Goal: Task Accomplishment & Management: Complete application form

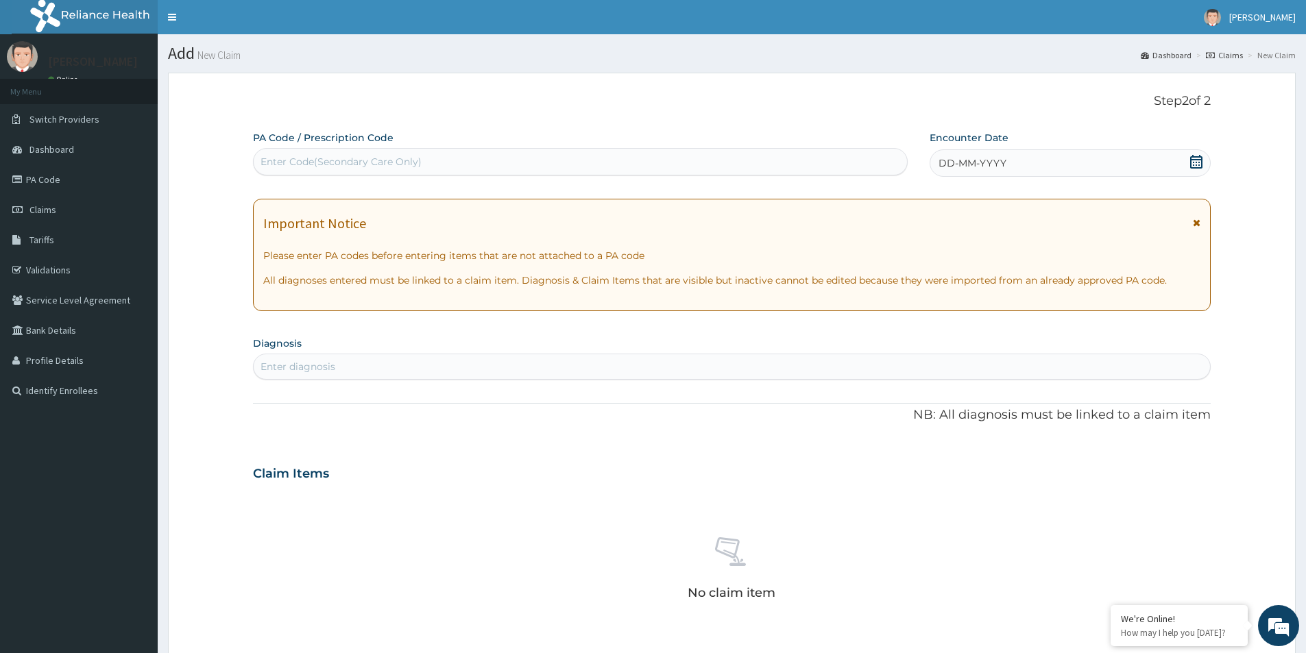
click at [289, 168] on div "Enter Code(Secondary Care Only)" at bounding box center [341, 162] width 161 height 14
paste input "PA/4D7D13"
type input "PA/4D7D13"
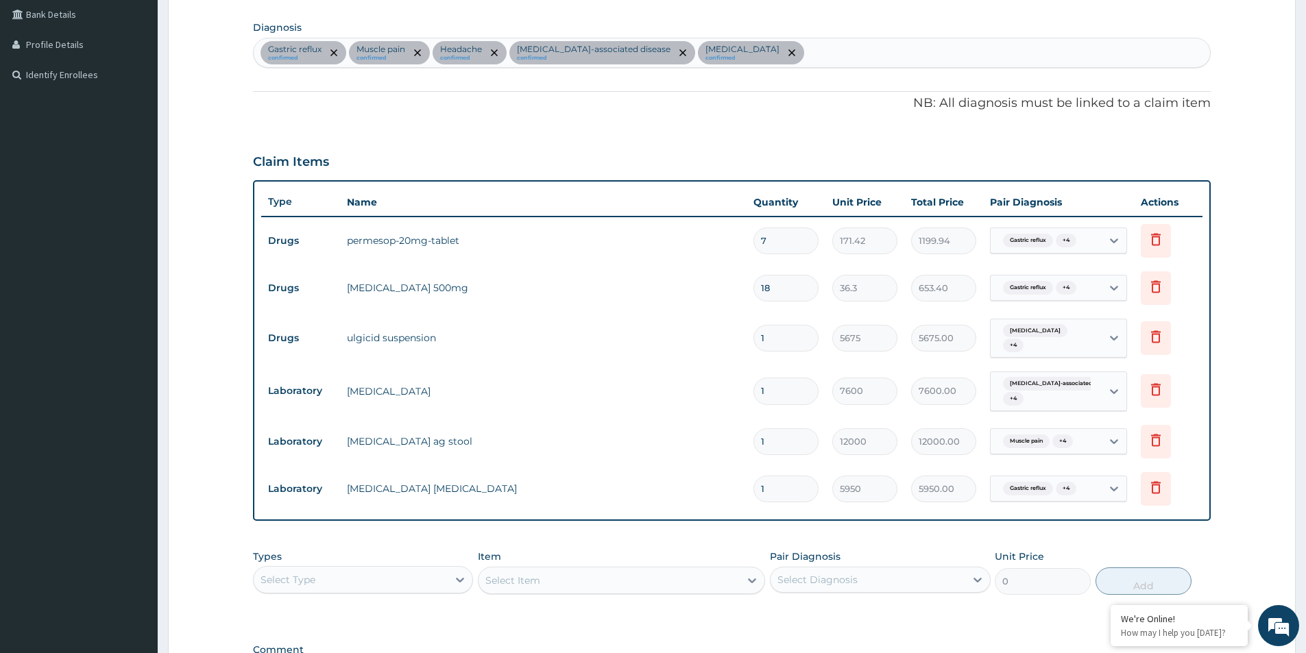
scroll to position [498, 0]
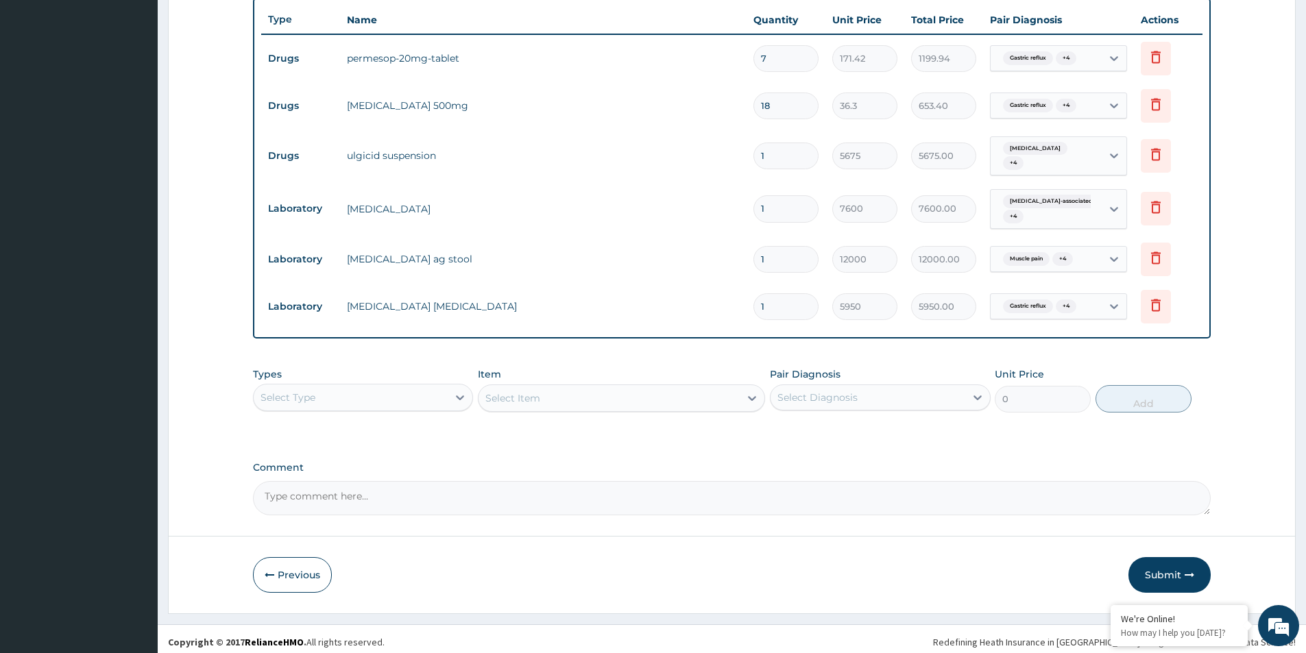
click at [342, 396] on div "Select Type" at bounding box center [351, 398] width 194 height 22
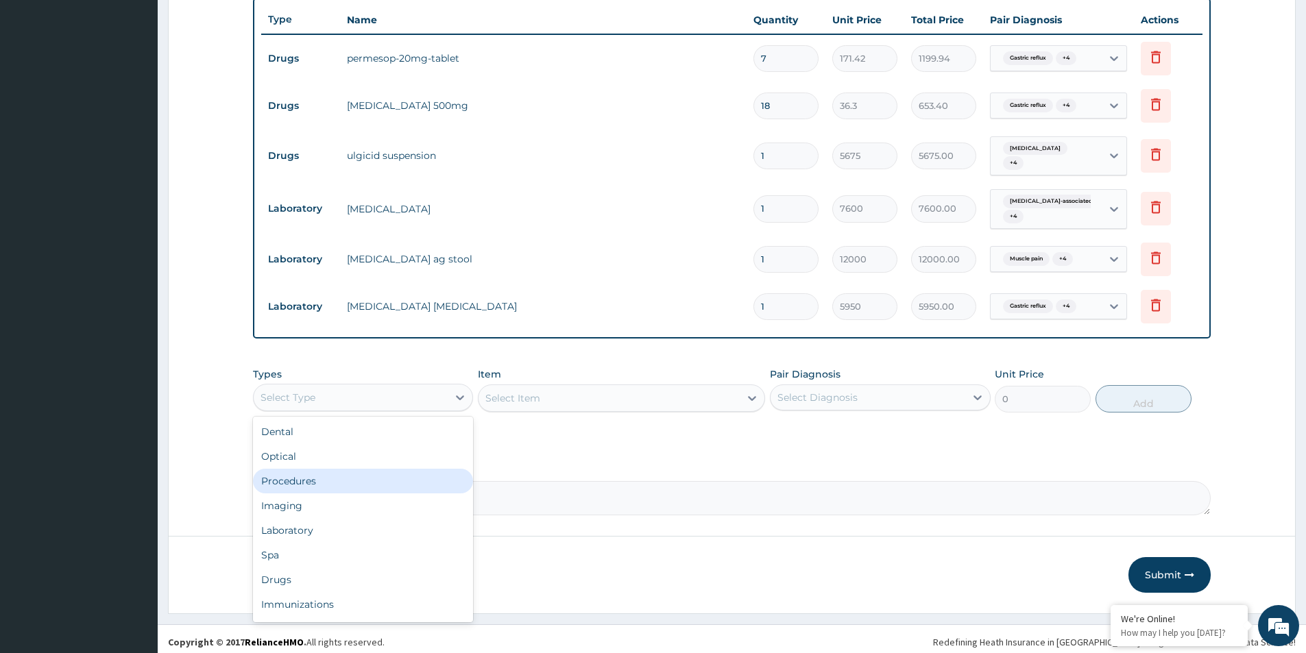
click at [341, 479] on div "Procedures" at bounding box center [363, 481] width 220 height 25
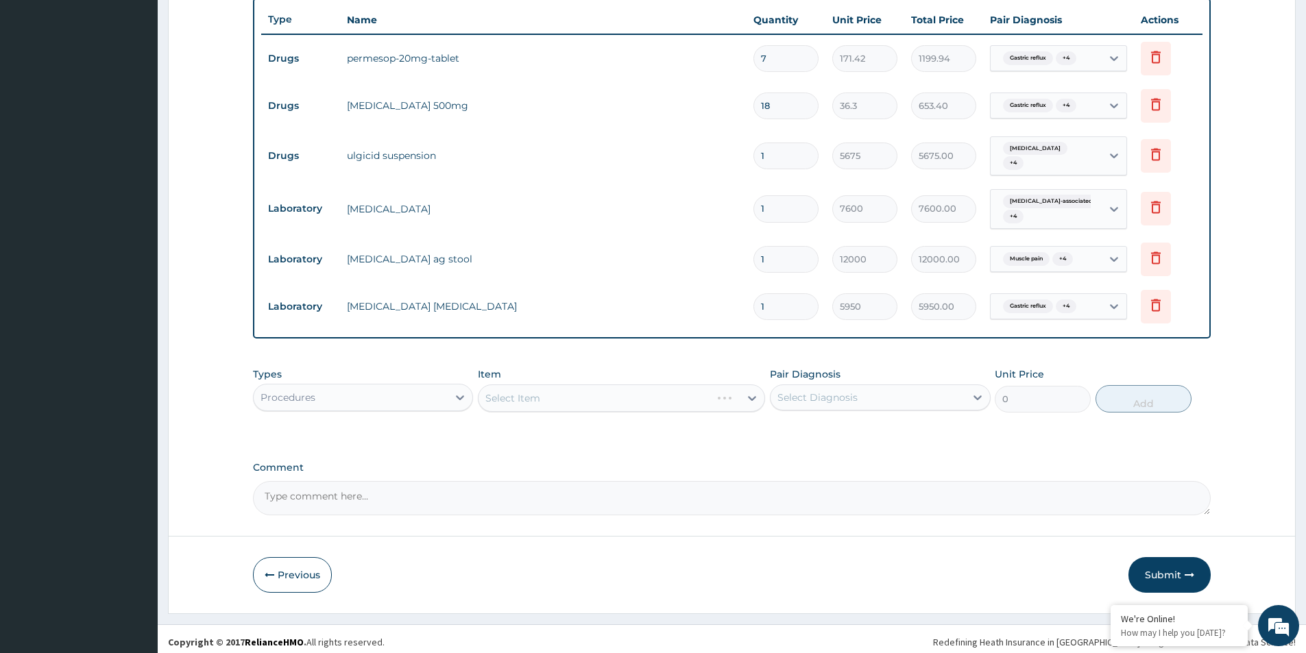
click at [856, 395] on div "Select Diagnosis" at bounding box center [818, 398] width 80 height 14
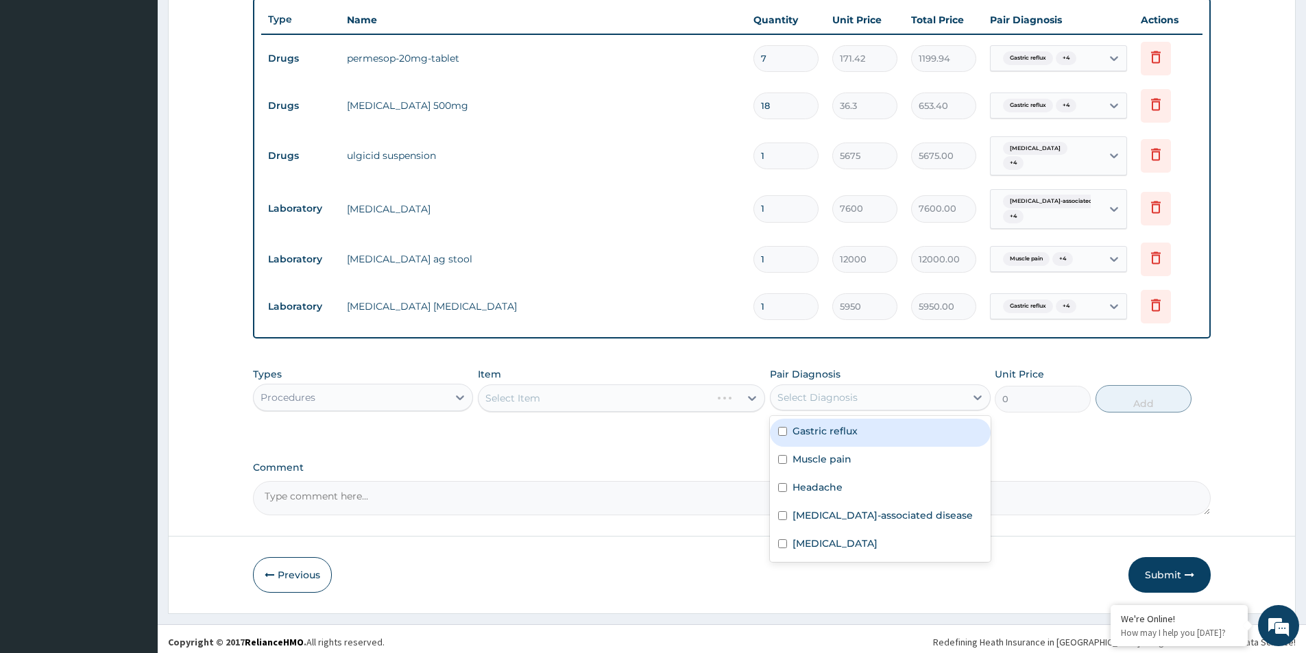
click at [782, 429] on input "checkbox" at bounding box center [782, 431] width 9 height 9
checkbox input "true"
click at [780, 456] on input "checkbox" at bounding box center [782, 459] width 9 height 9
checkbox input "true"
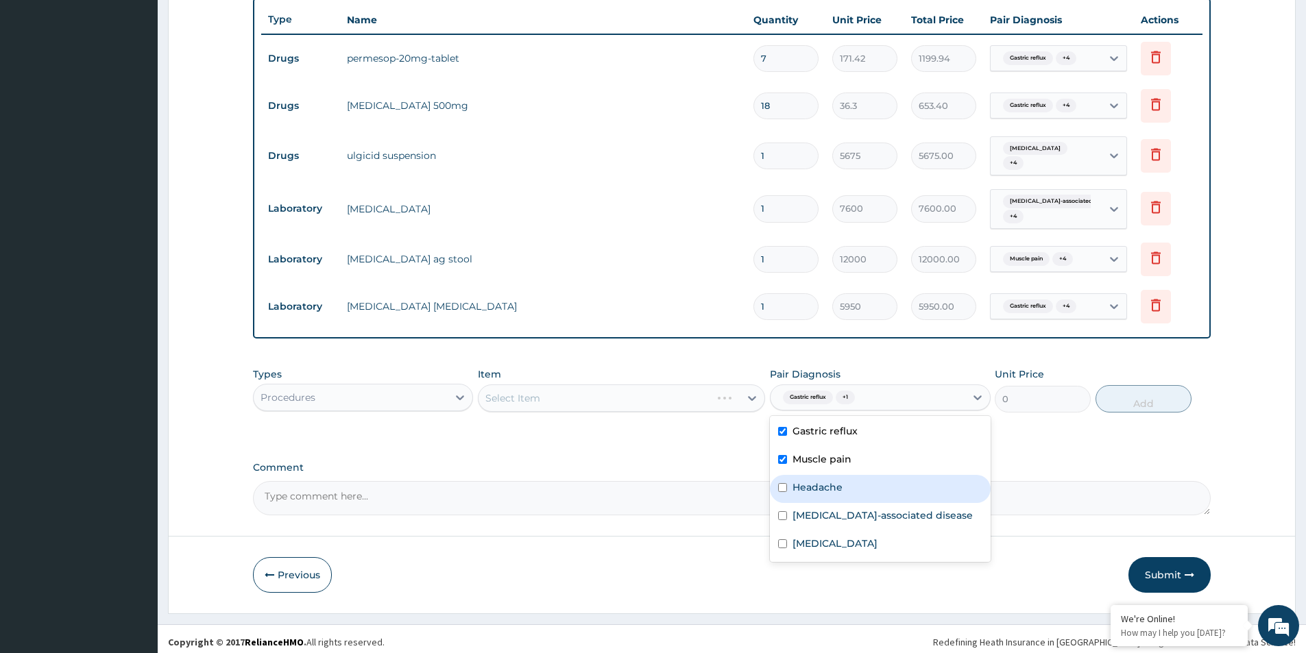
click at [785, 483] on input "checkbox" at bounding box center [782, 487] width 9 height 9
checkbox input "true"
click at [782, 513] on input "checkbox" at bounding box center [782, 516] width 9 height 9
checkbox input "true"
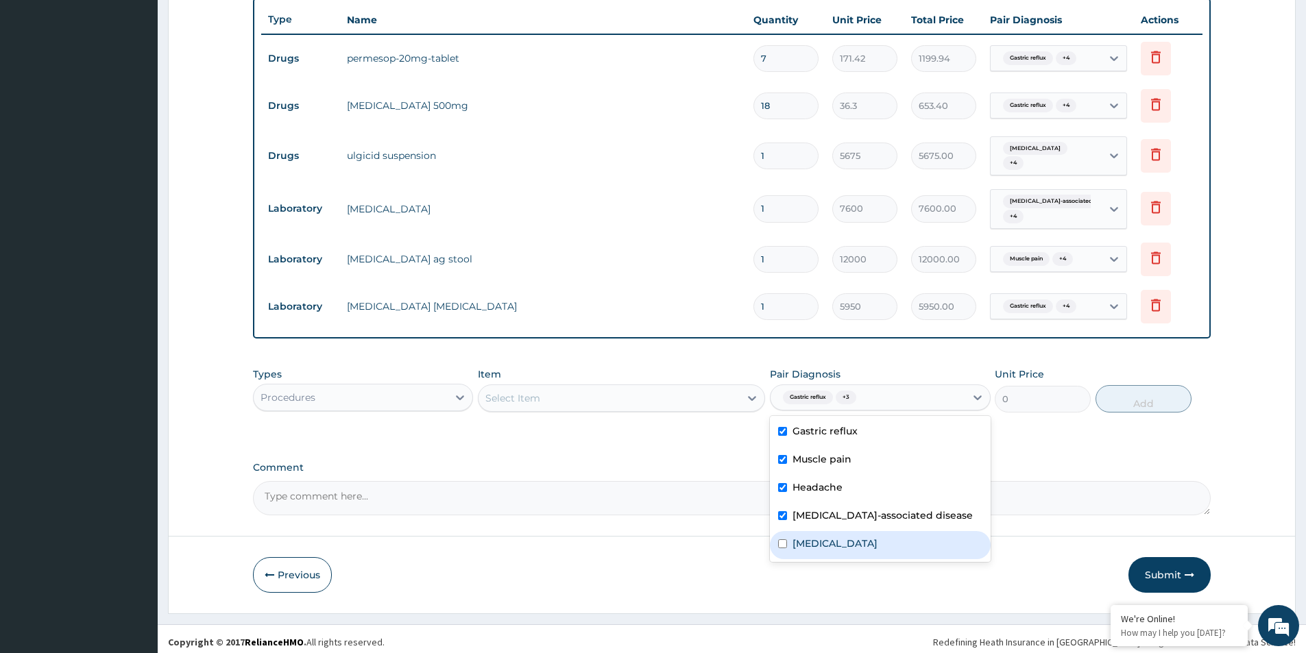
click at [784, 540] on input "checkbox" at bounding box center [782, 544] width 9 height 9
checkbox input "true"
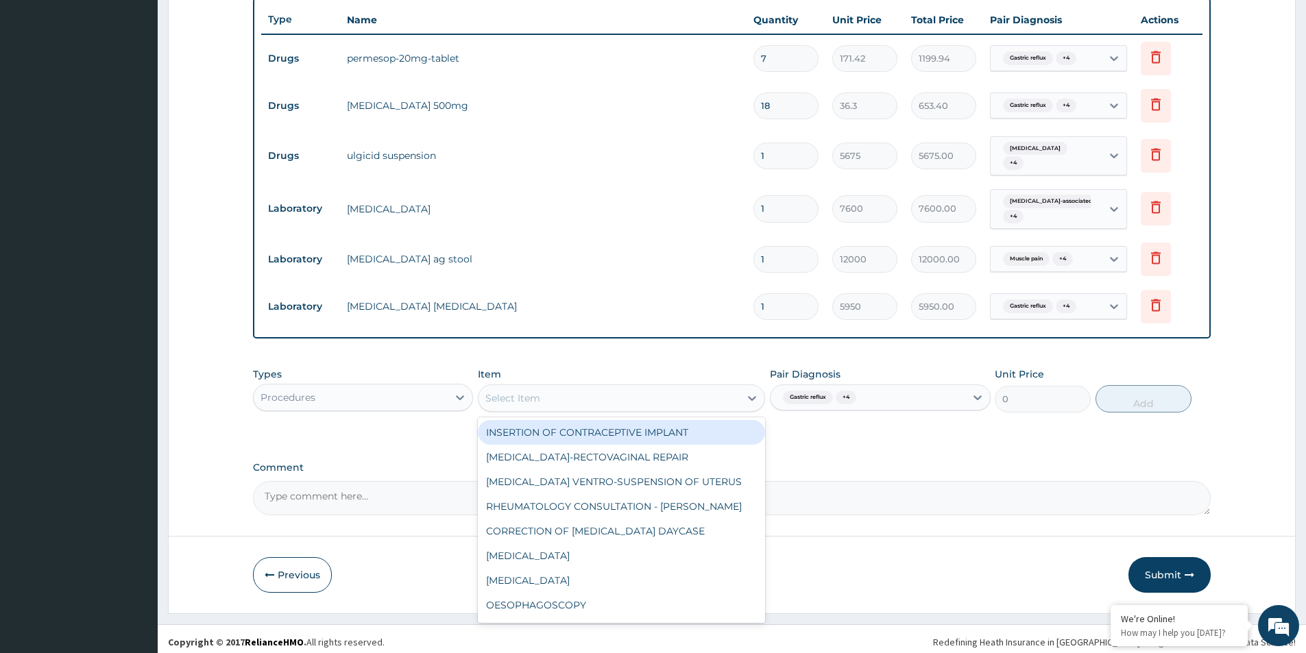
click at [645, 400] on div "Select Item" at bounding box center [609, 398] width 261 height 22
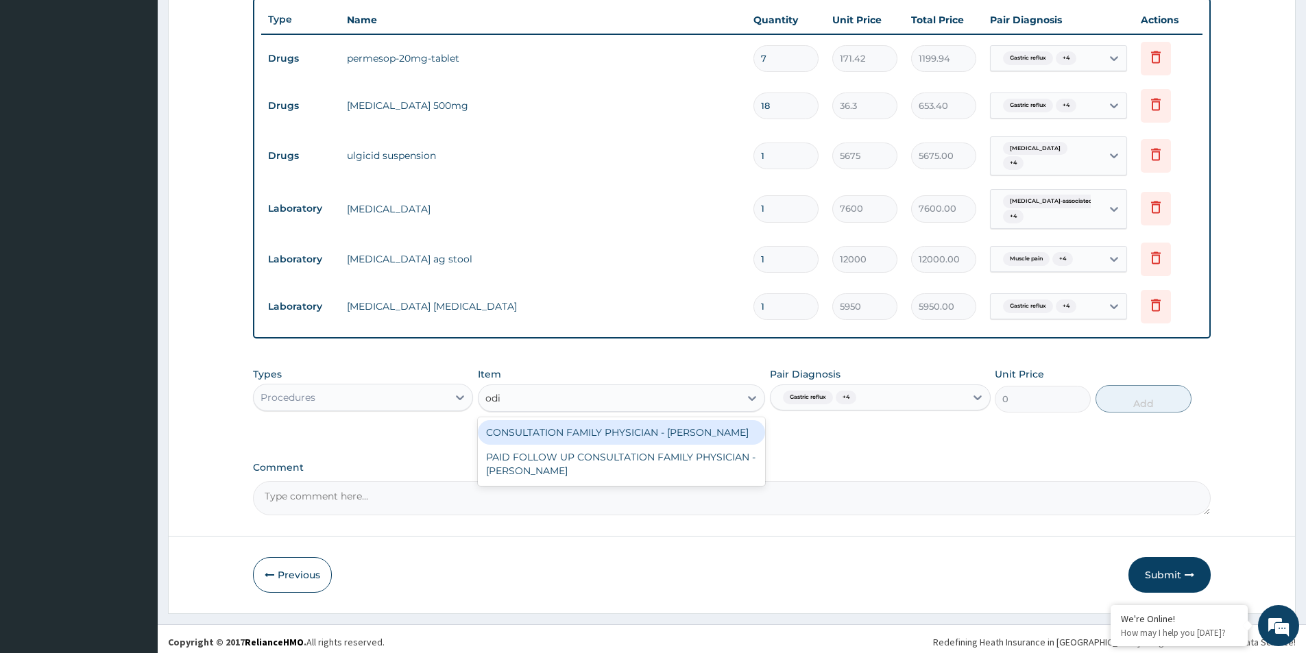
type input "odia"
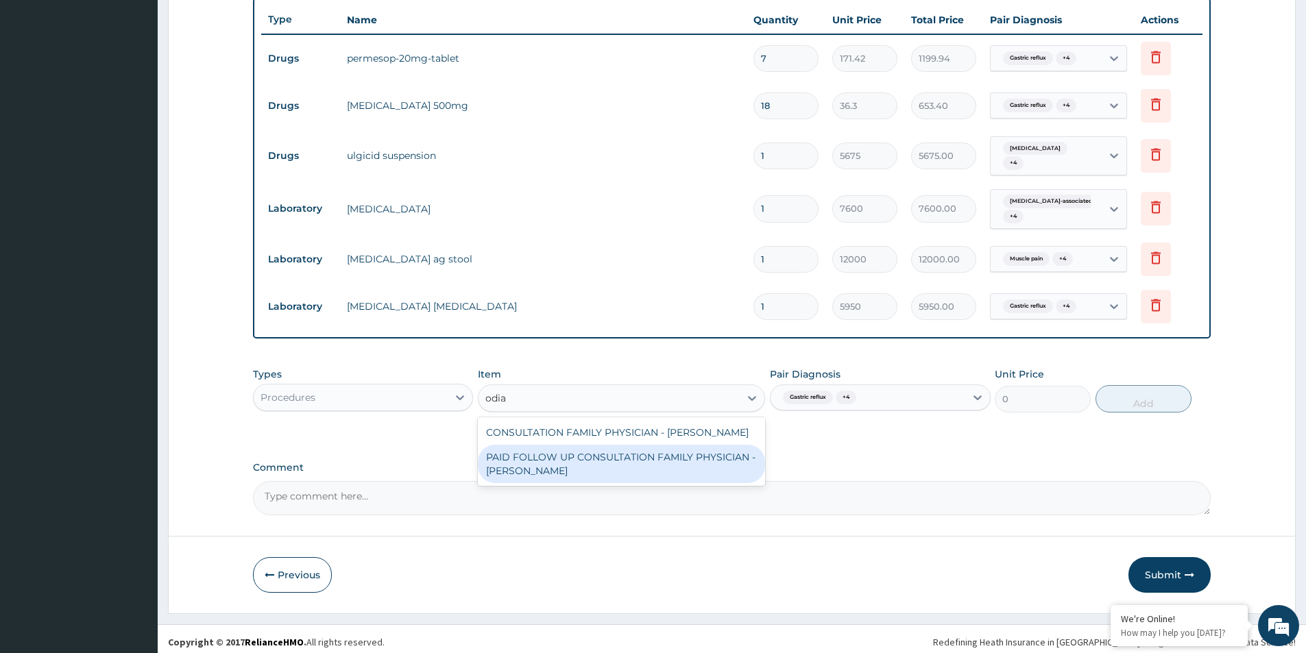
click at [573, 464] on div "PAID FOLLOW UP CONSULTATION FAMILY PHYSICIAN - DR ODIA" at bounding box center [621, 464] width 287 height 38
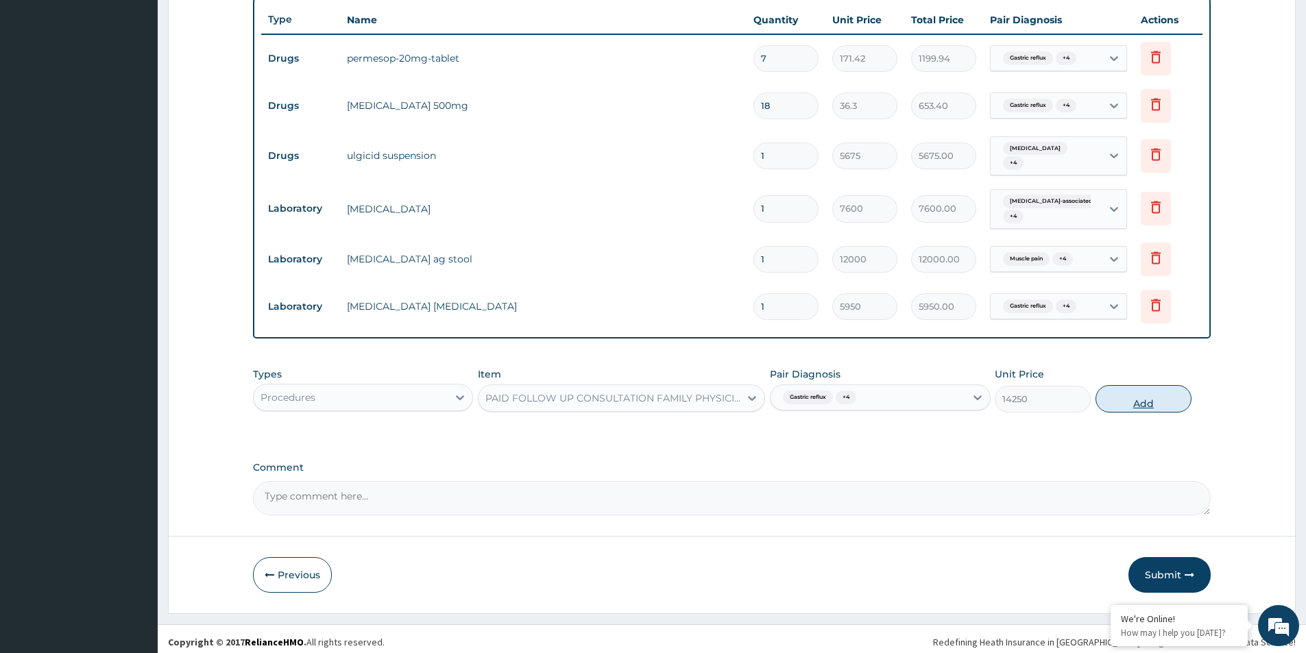
click at [1152, 405] on button "Add" at bounding box center [1144, 398] width 96 height 27
type input "0"
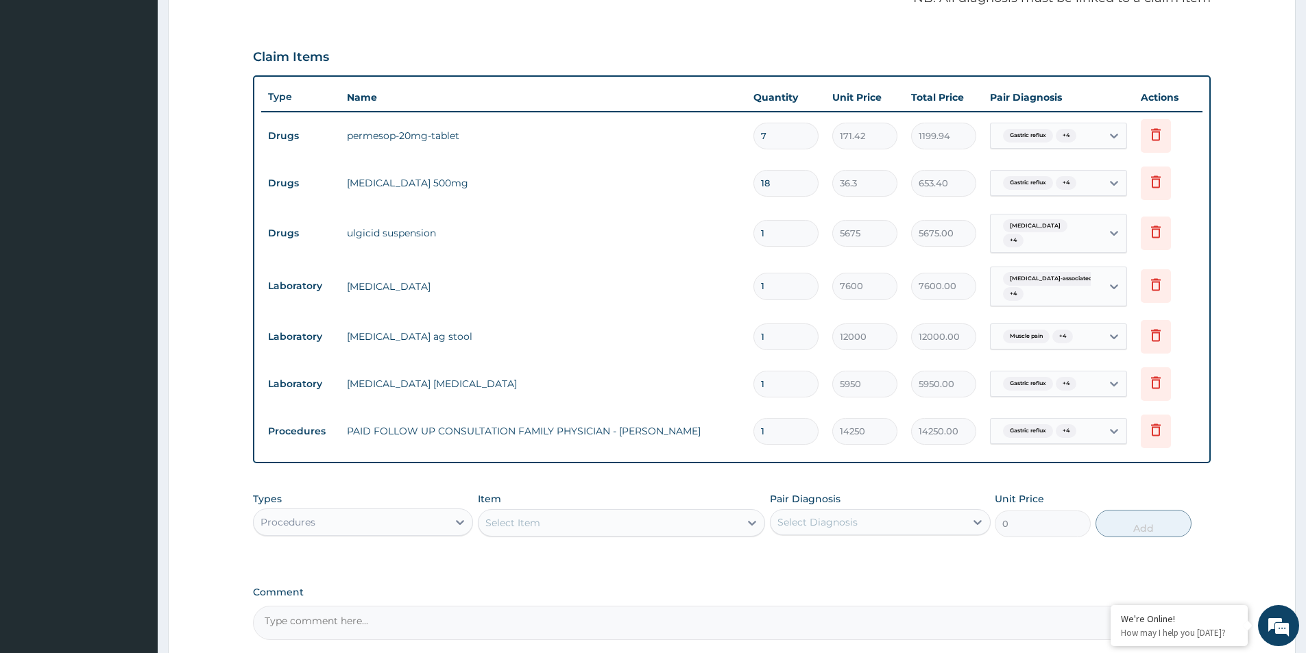
scroll to position [546, 0]
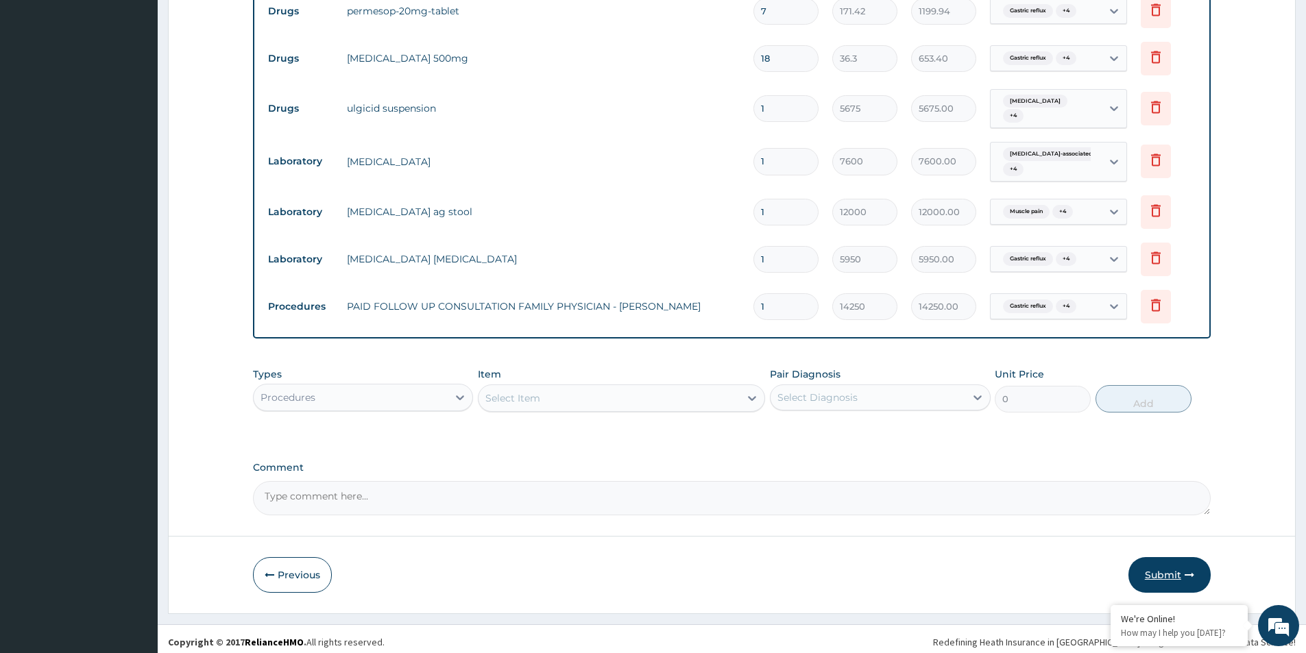
click at [1208, 568] on button "Submit" at bounding box center [1170, 575] width 82 height 36
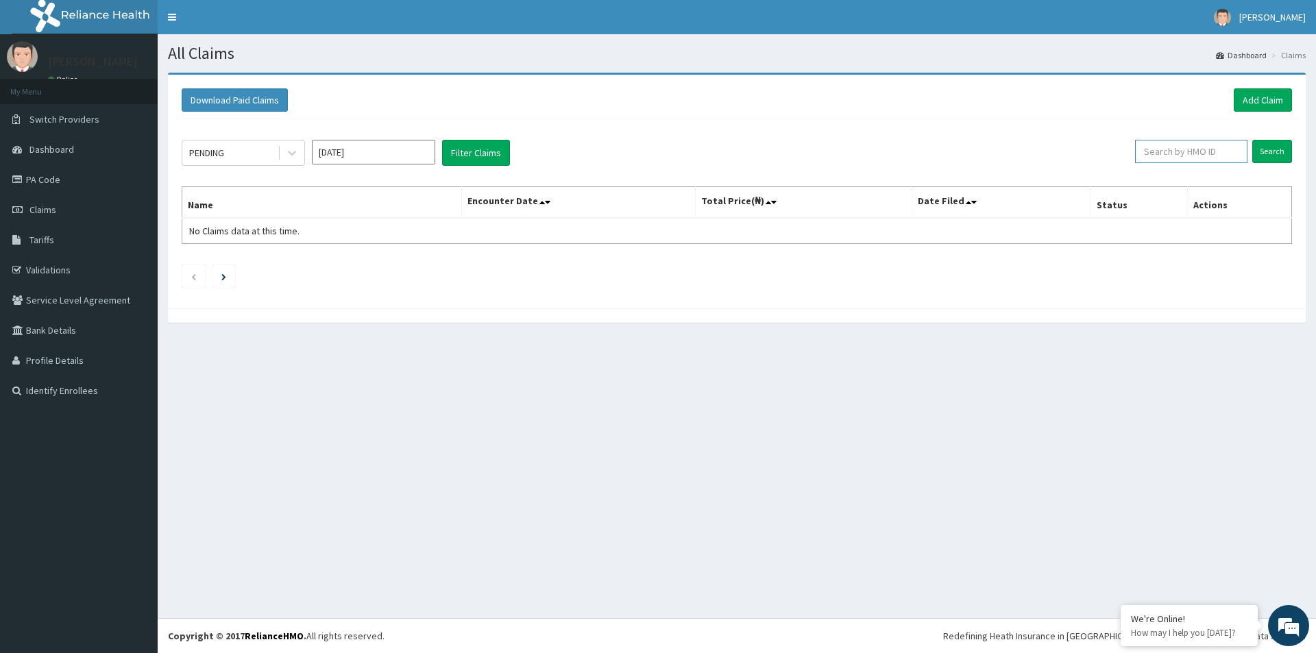
paste input "PWC/10331/A"
type input "PWC/10331/A"
click at [1271, 146] on input "Search" at bounding box center [1273, 151] width 40 height 23
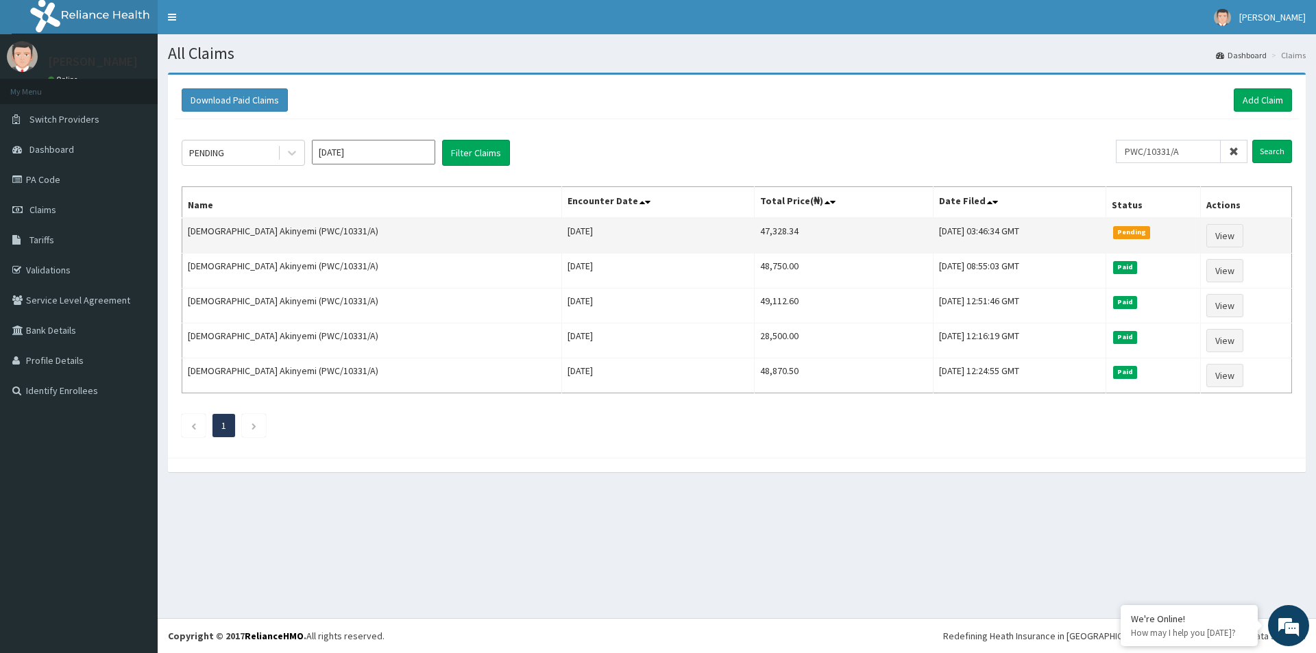
click at [755, 234] on td "47,328.34" at bounding box center [844, 236] width 179 height 36
copy td "47,328.34"
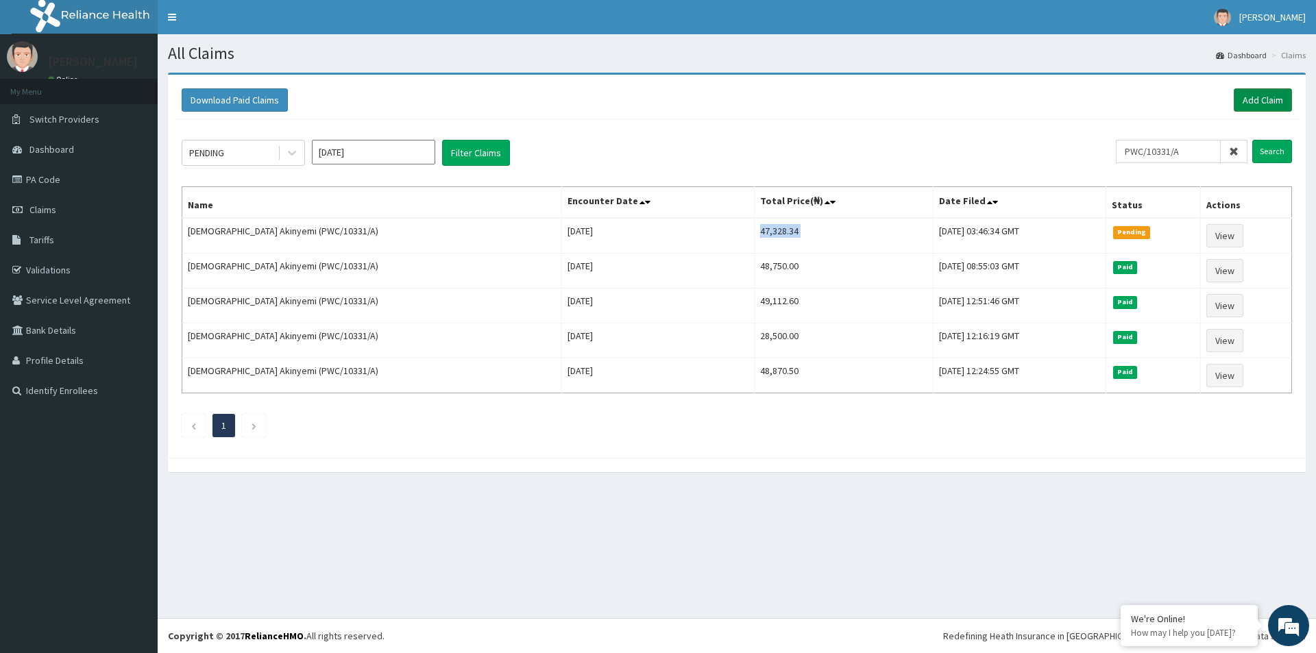
click at [1260, 108] on link "Add Claim" at bounding box center [1263, 99] width 58 height 23
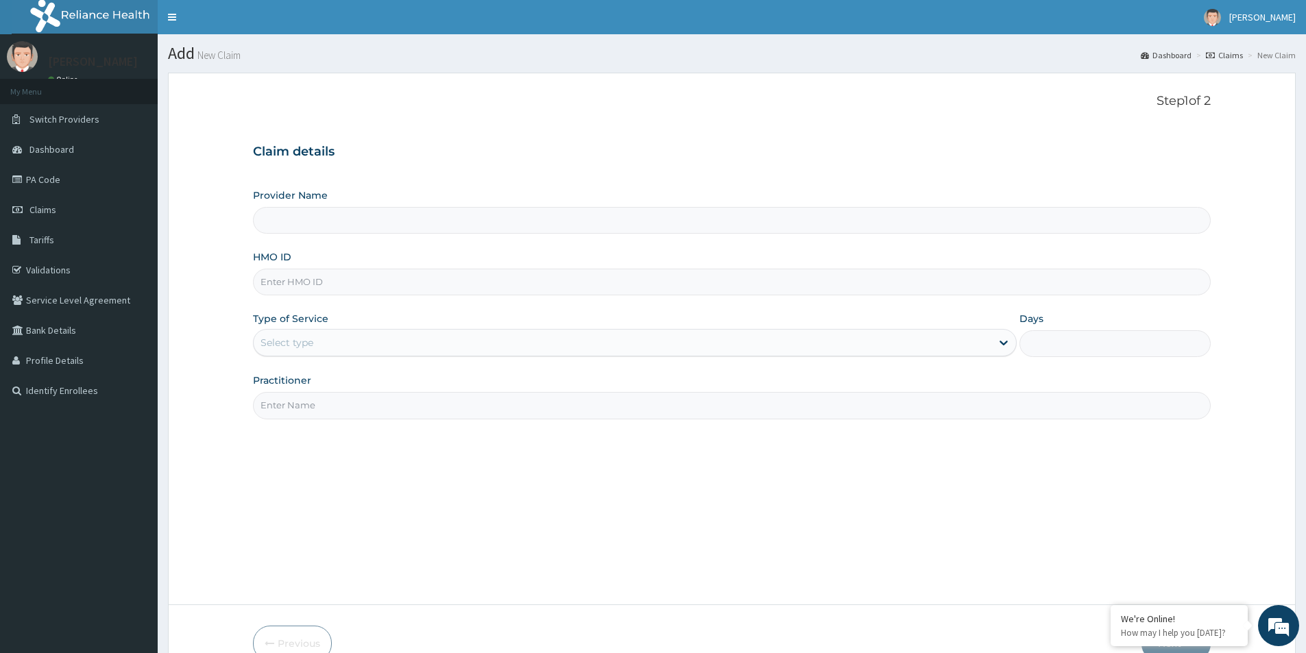
type input "Evercare Hospital"
paste input "PED/10145/A"
type input "PED/10145/A"
click at [372, 349] on div "Select type" at bounding box center [623, 343] width 738 height 22
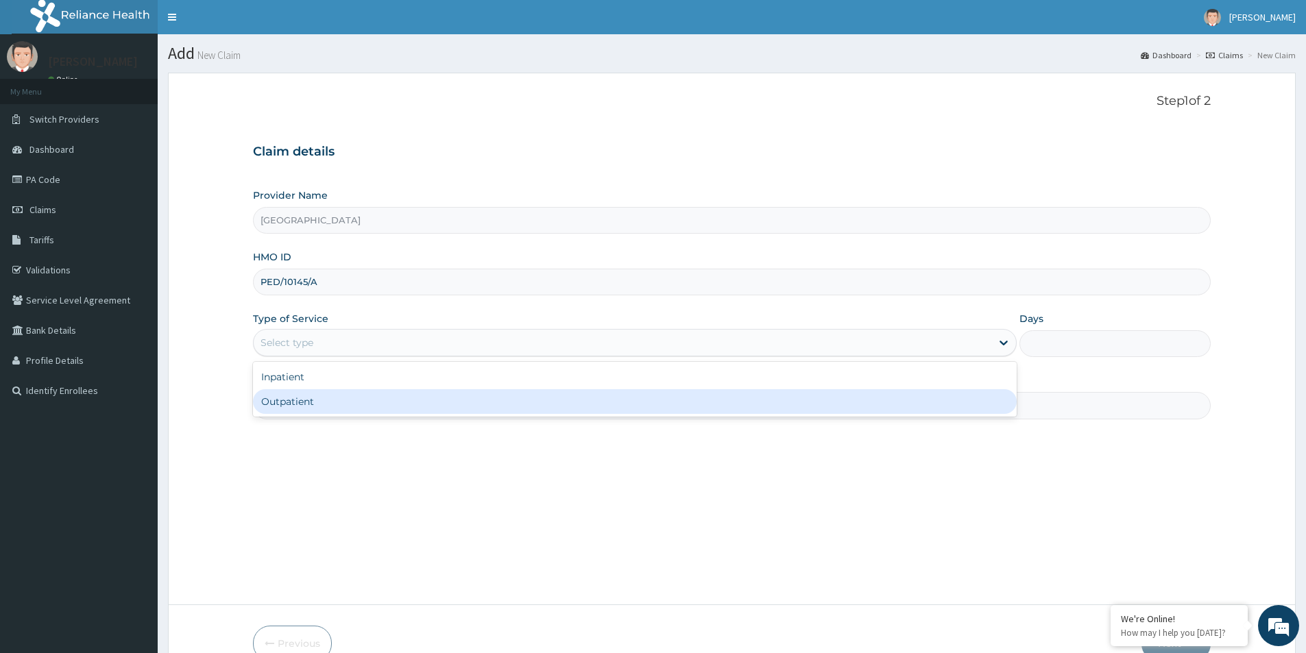
click at [390, 405] on div "Outpatient" at bounding box center [635, 401] width 764 height 25
type input "1"
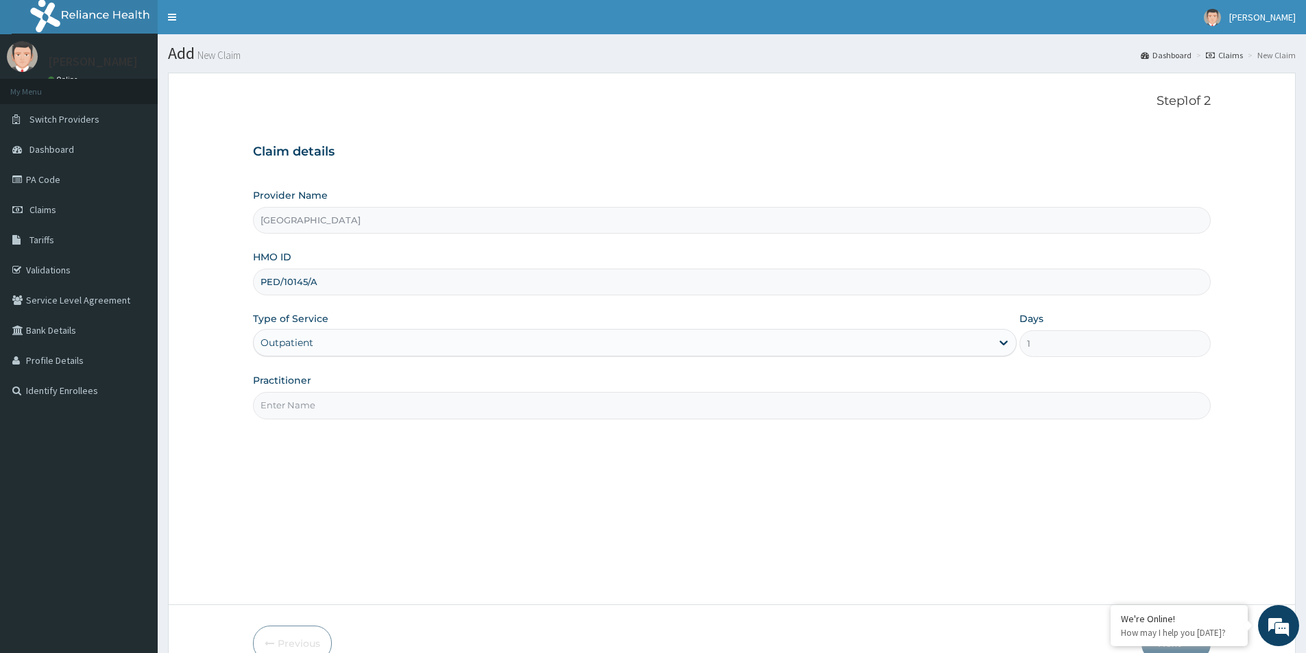
click at [391, 406] on input "Practitioner" at bounding box center [732, 405] width 958 height 27
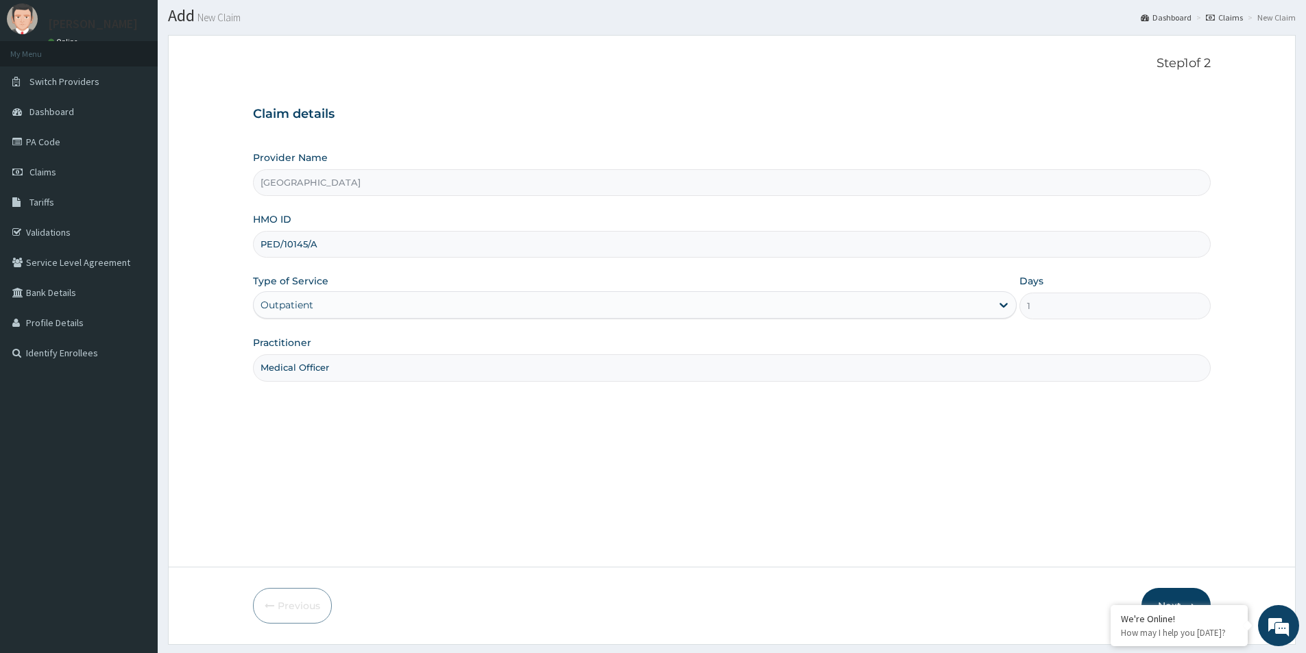
scroll to position [75, 0]
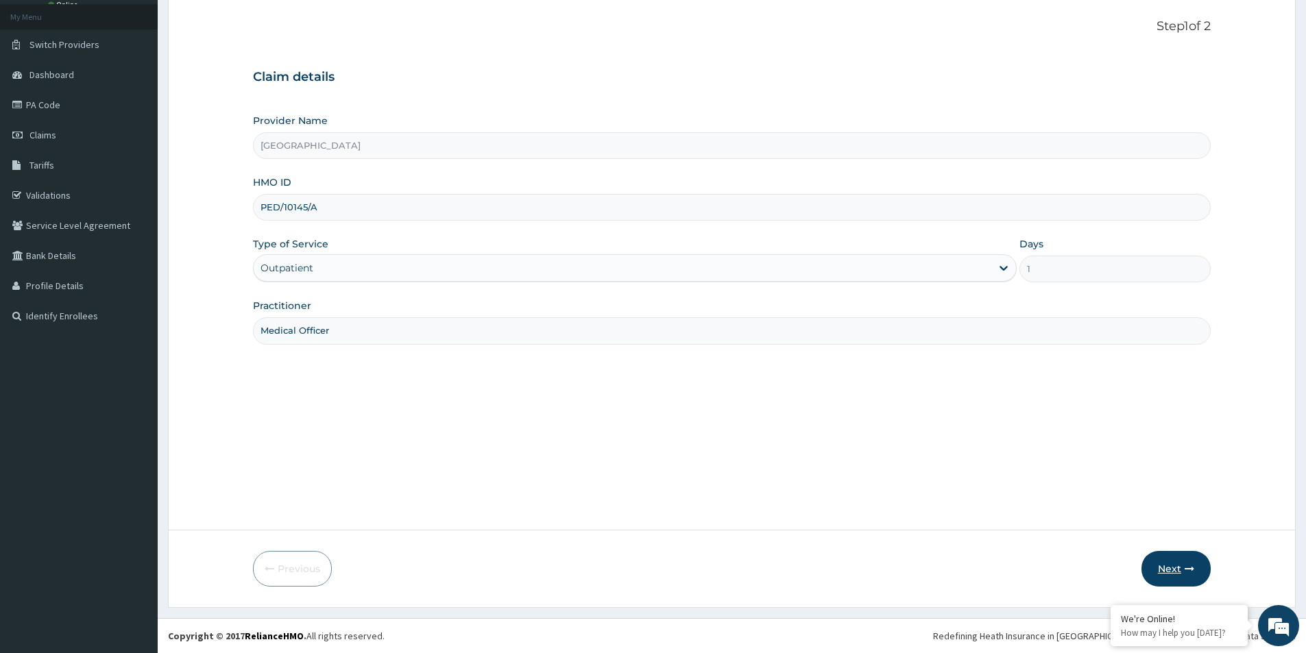
type input "Medical Officer"
click at [1170, 573] on button "Next" at bounding box center [1176, 569] width 69 height 36
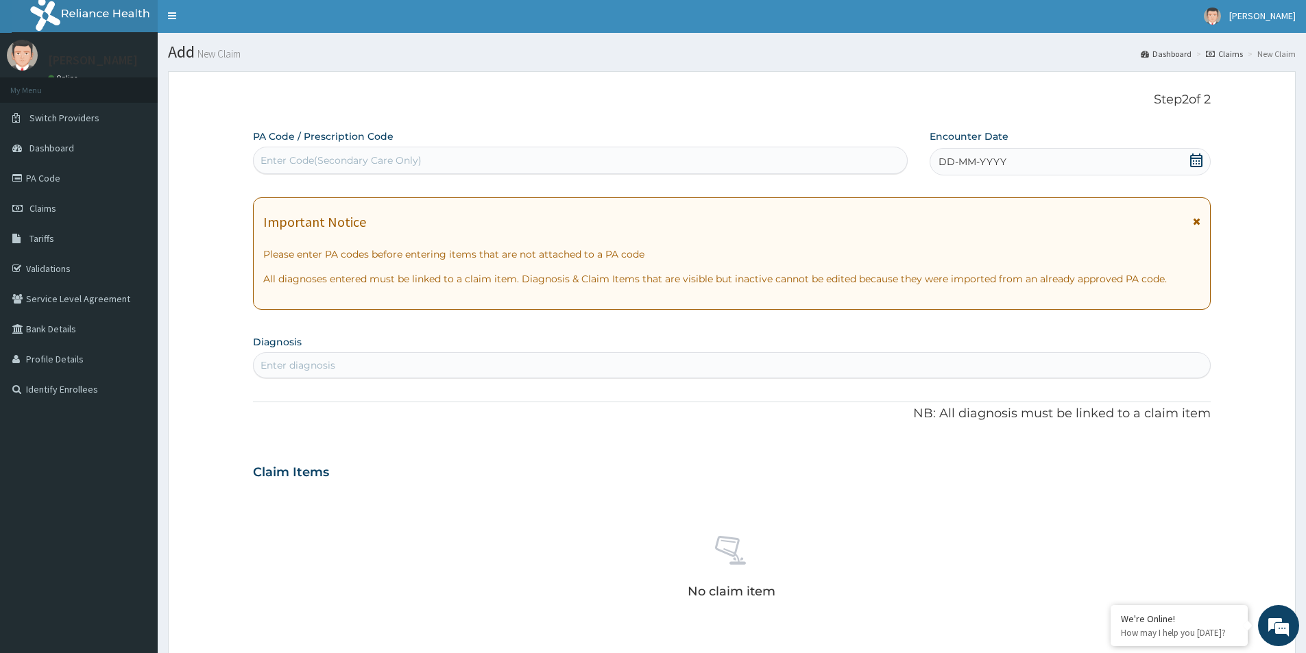
scroll to position [0, 0]
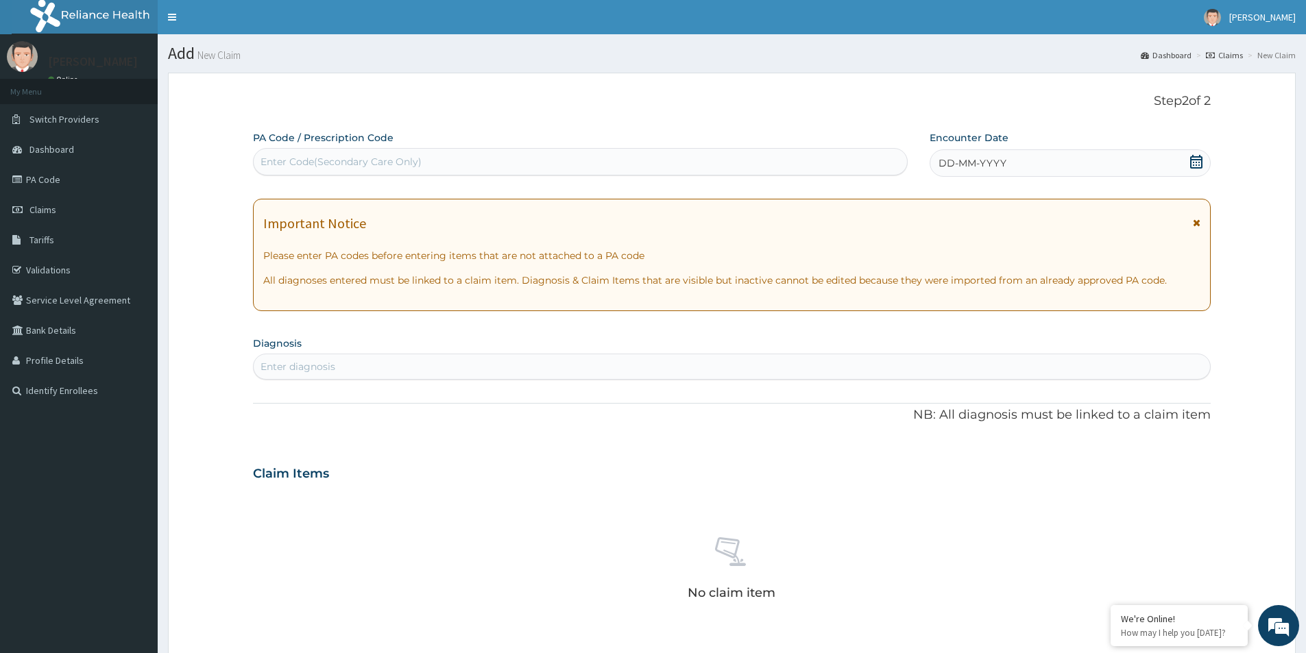
click at [389, 370] on div "Enter diagnosis" at bounding box center [732, 367] width 957 height 22
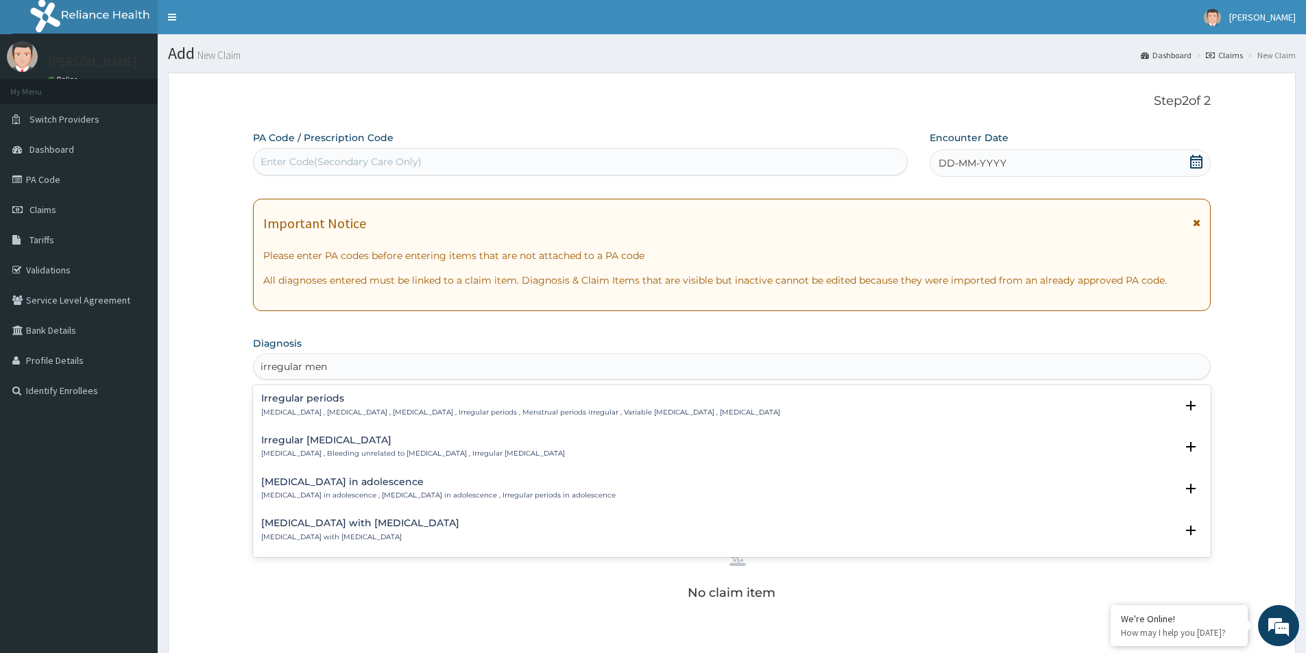
type input "irregular men"
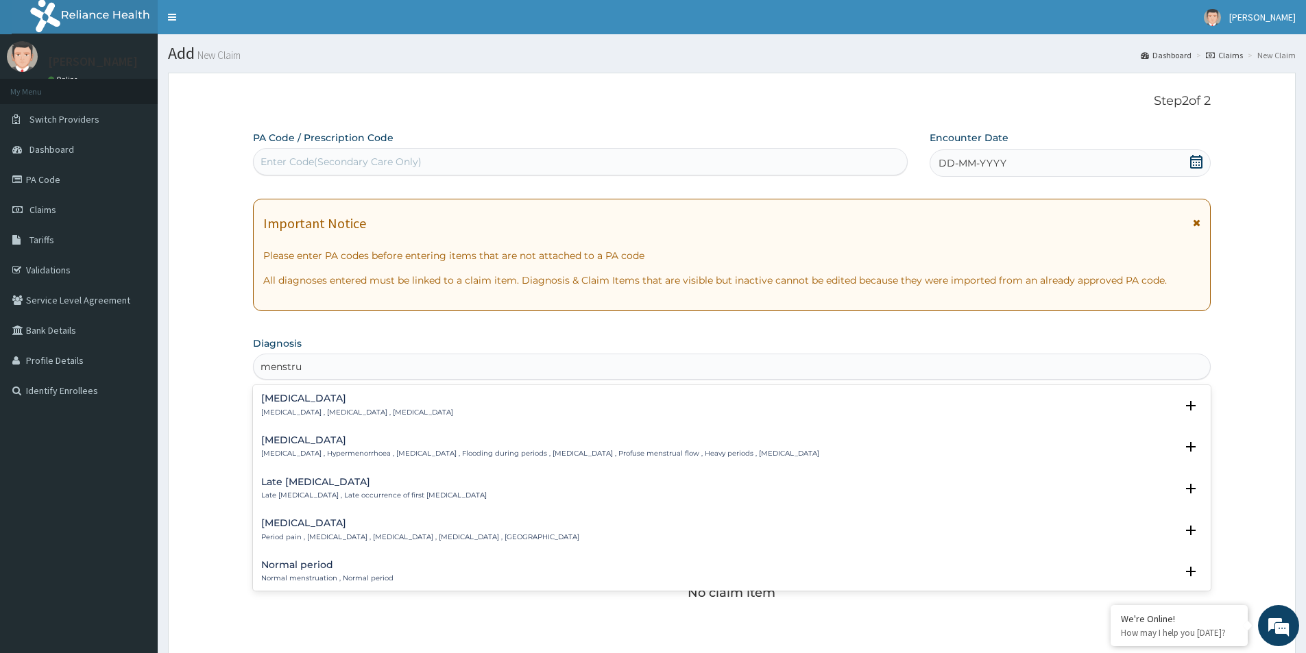
type input "menstru"
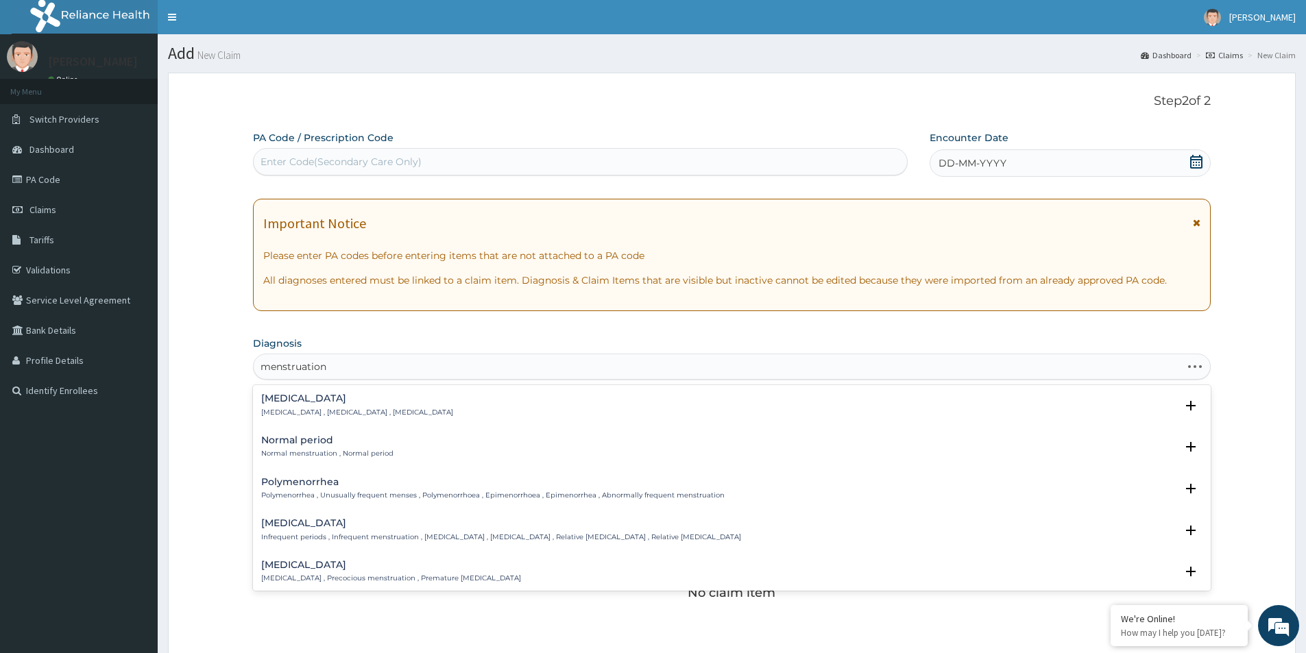
type input "menstruation"
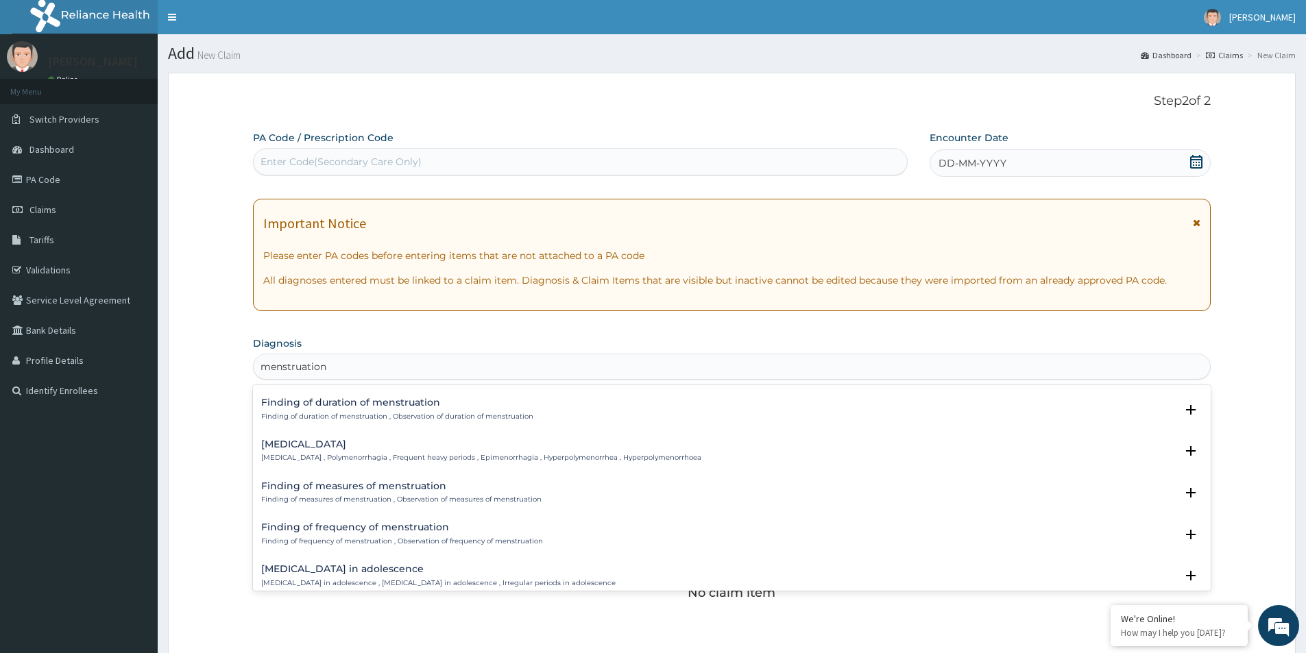
scroll to position [881, 0]
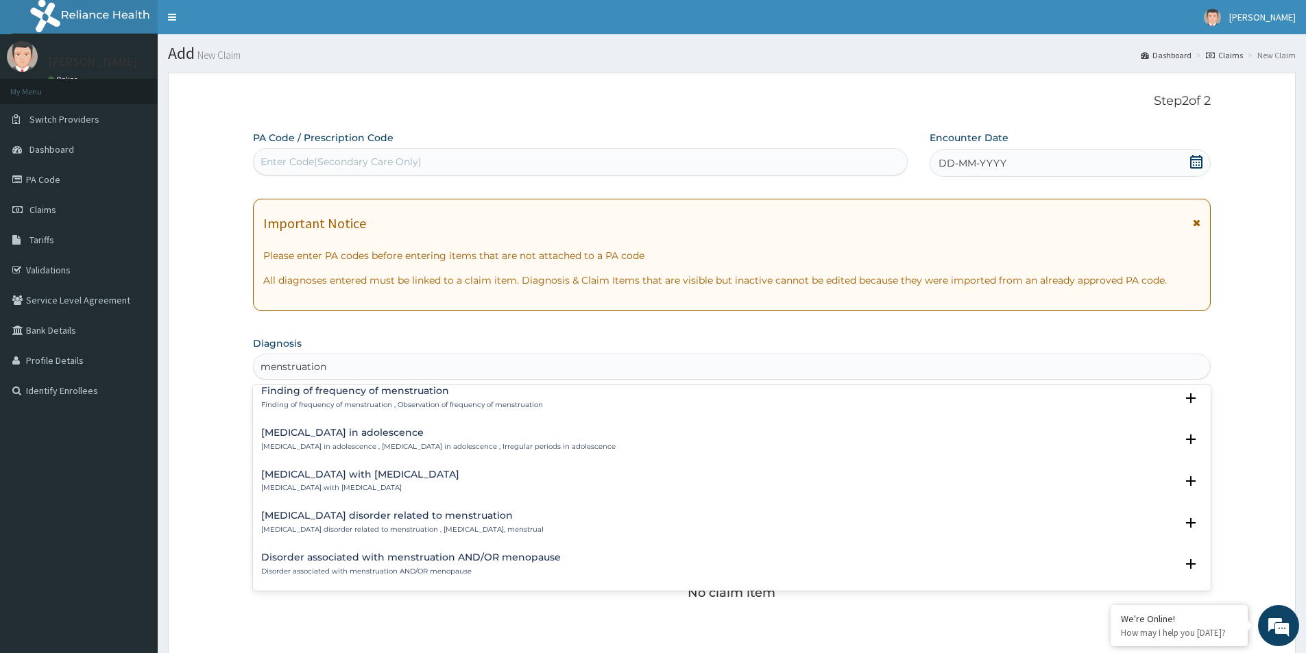
click at [432, 424] on div "Irregular menstruation in adolescence Irregular menstruation in adolescence , I…" at bounding box center [732, 443] width 958 height 42
click at [433, 436] on h4 "Irregular menstruation in adolescence" at bounding box center [438, 433] width 354 height 10
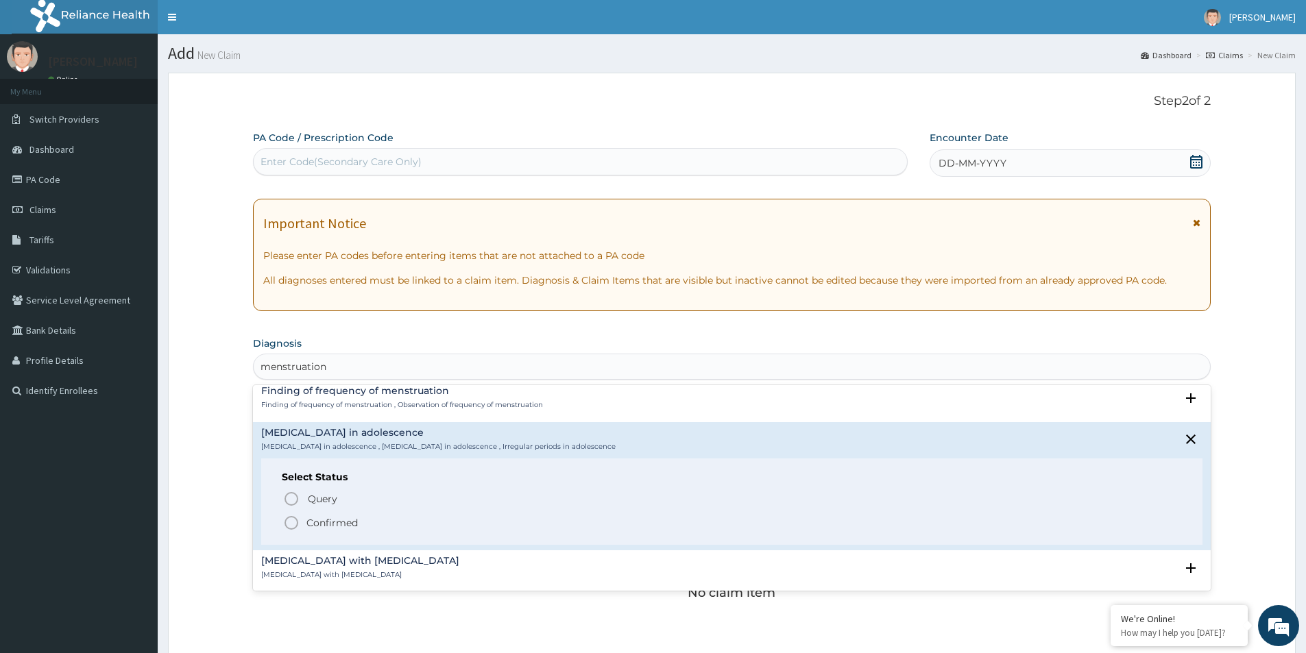
click at [317, 516] on p "Confirmed" at bounding box center [331, 523] width 51 height 14
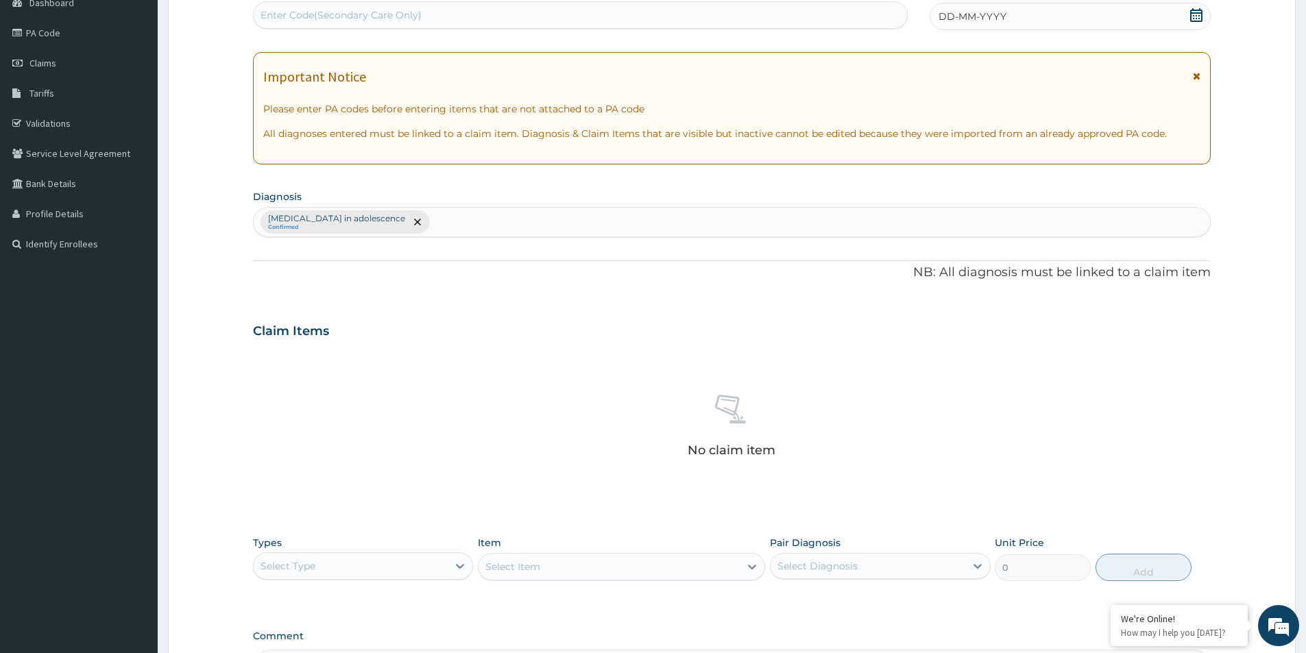
scroll to position [274, 0]
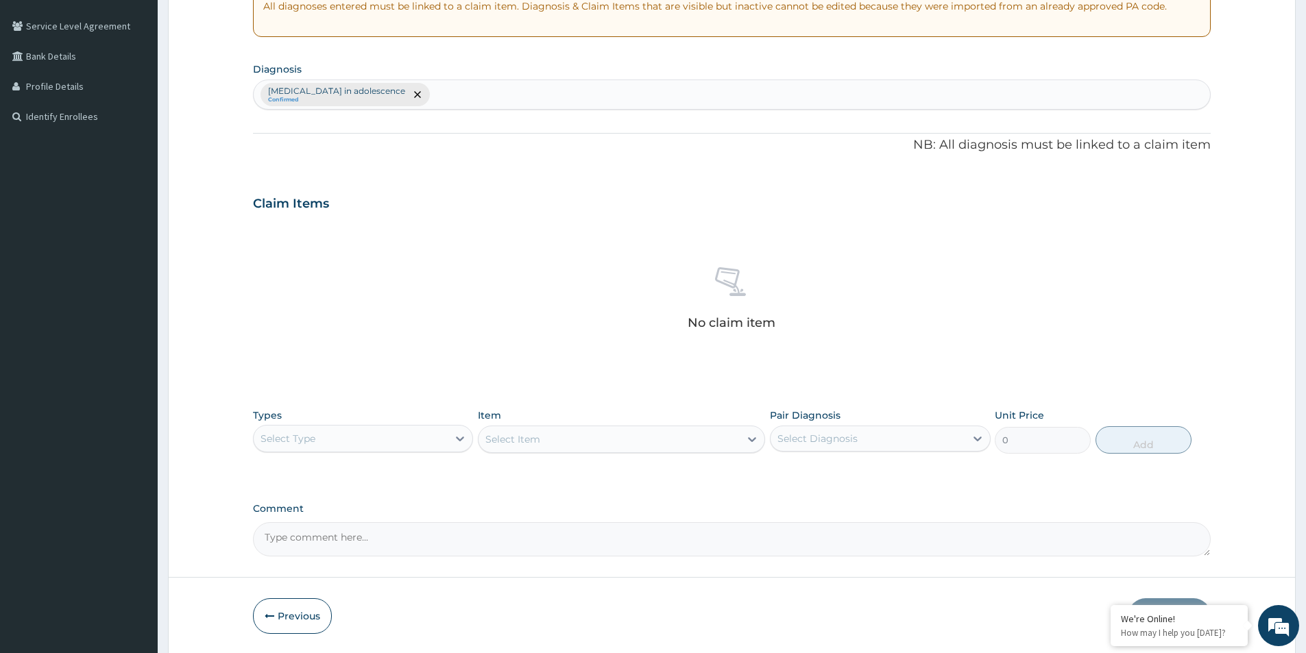
click at [448, 424] on div "Types Select Type" at bounding box center [363, 431] width 220 height 45
click at [803, 436] on div "Select Diagnosis" at bounding box center [818, 439] width 80 height 14
click at [782, 476] on input "checkbox" at bounding box center [782, 472] width 9 height 9
checkbox input "true"
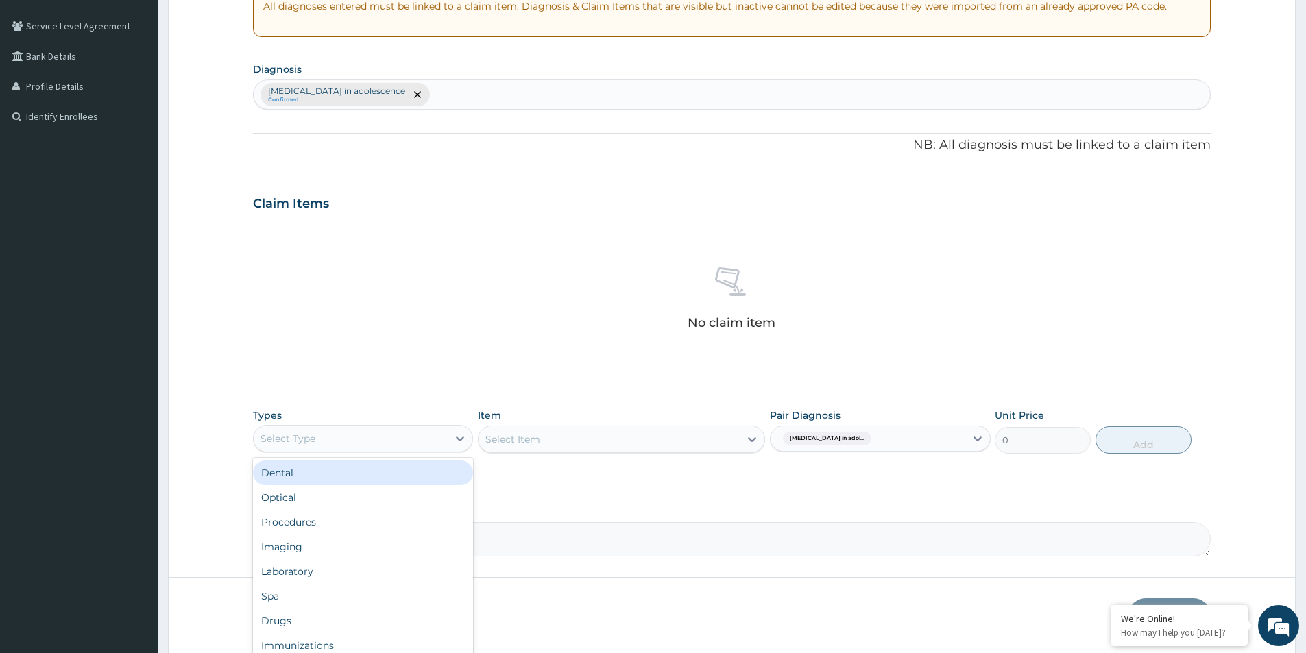
click at [412, 442] on div "Select Type" at bounding box center [351, 439] width 194 height 22
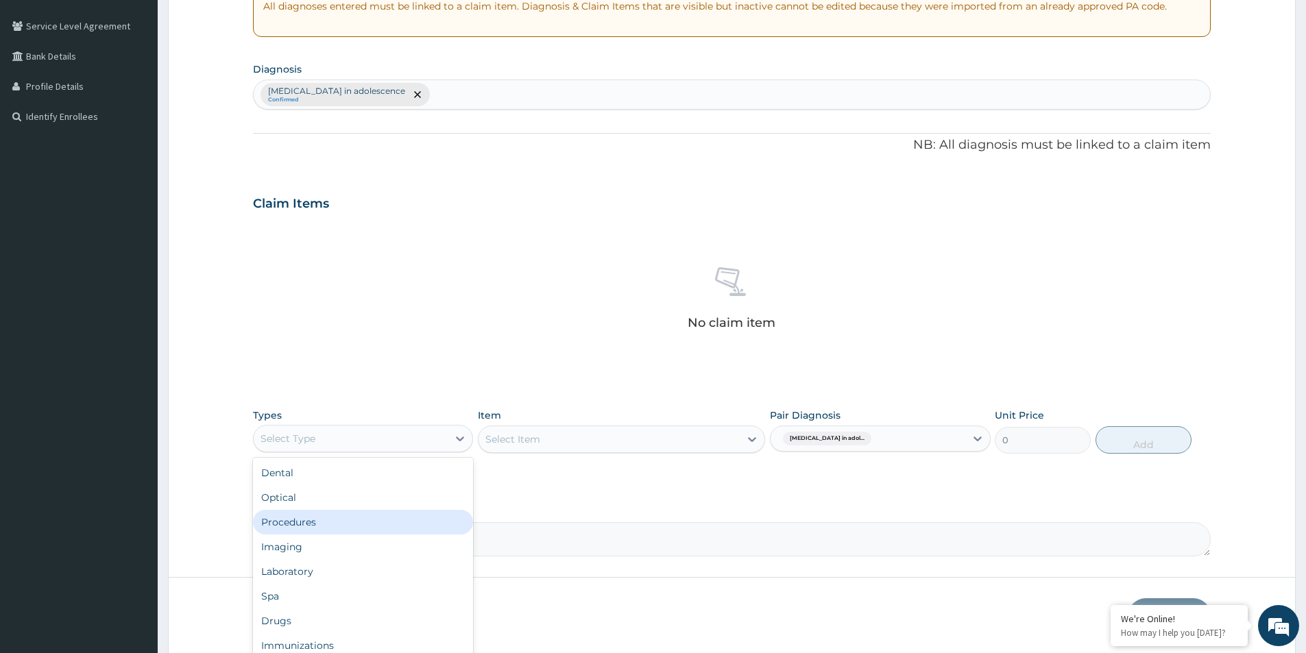
click at [374, 522] on div "Procedures" at bounding box center [363, 522] width 220 height 25
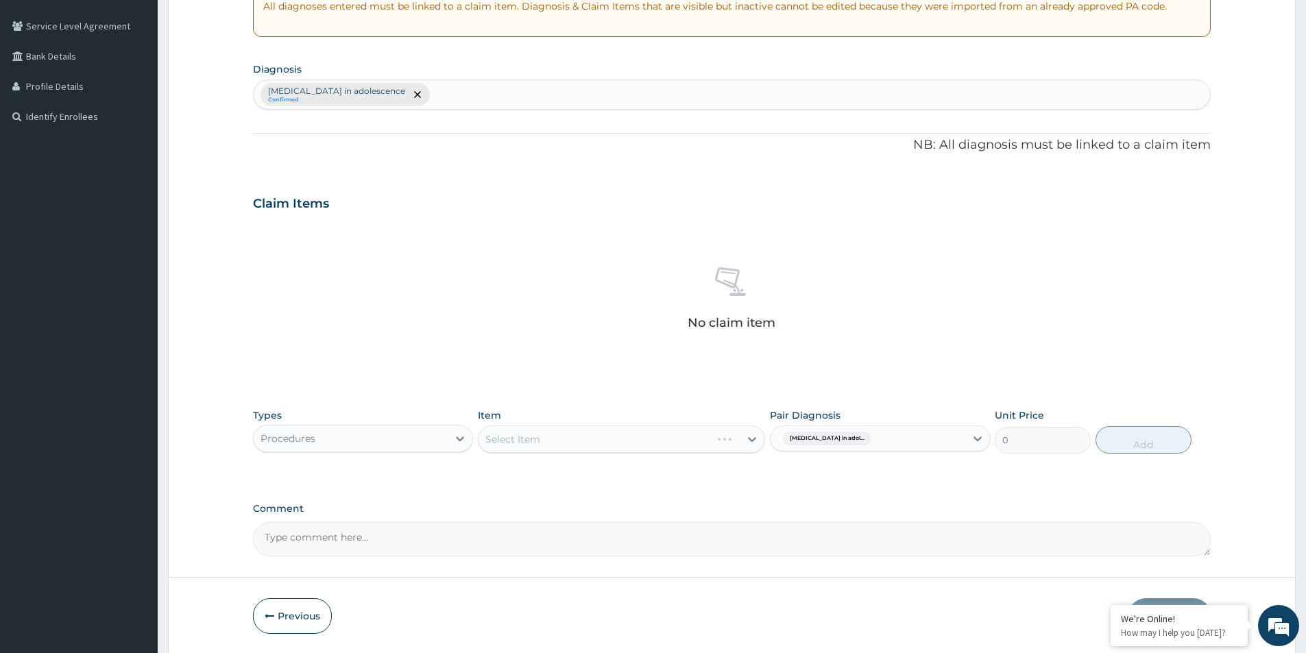
click at [538, 423] on div "Item Select Item" at bounding box center [621, 431] width 287 height 45
click at [548, 440] on div "Select Item" at bounding box center [621, 439] width 287 height 27
drag, startPoint x: 563, startPoint y: 499, endPoint x: 561, endPoint y: 472, distance: 27.5
click at [564, 501] on div "PA Code / Prescription Code Enter Code(Secondary Care Only) Encounter Date DD-M…" at bounding box center [732, 207] width 958 height 700
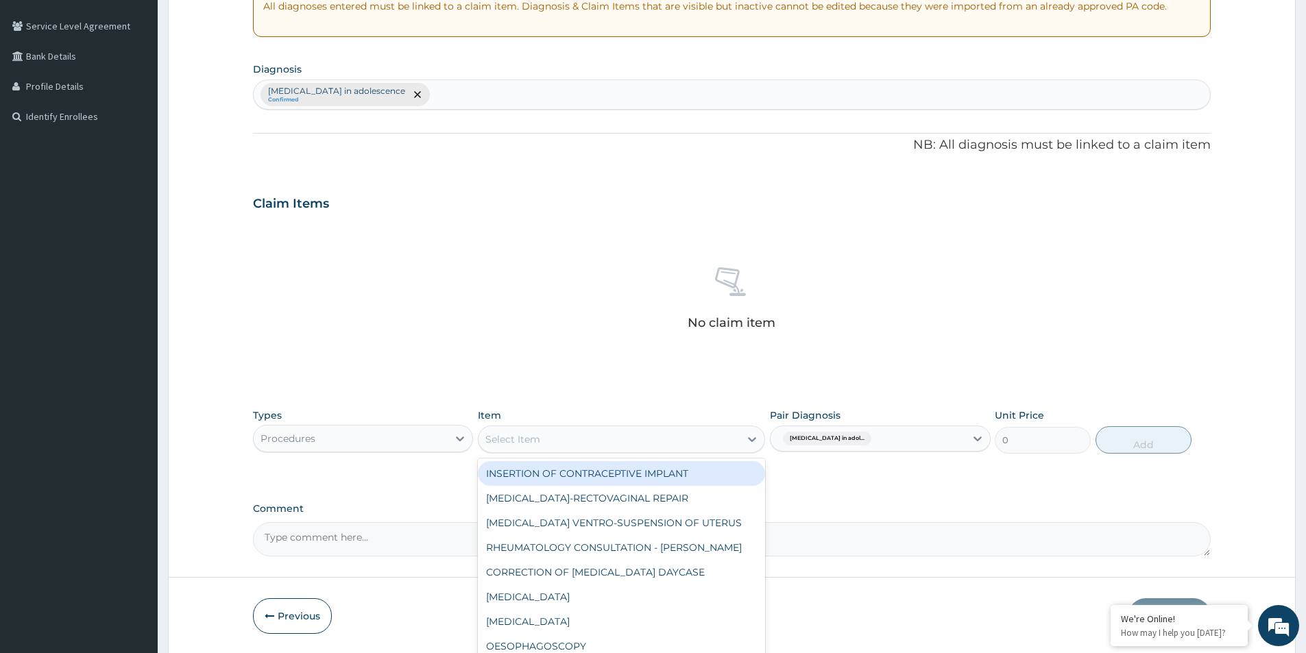
click at [560, 444] on div "Select Item" at bounding box center [609, 440] width 261 height 22
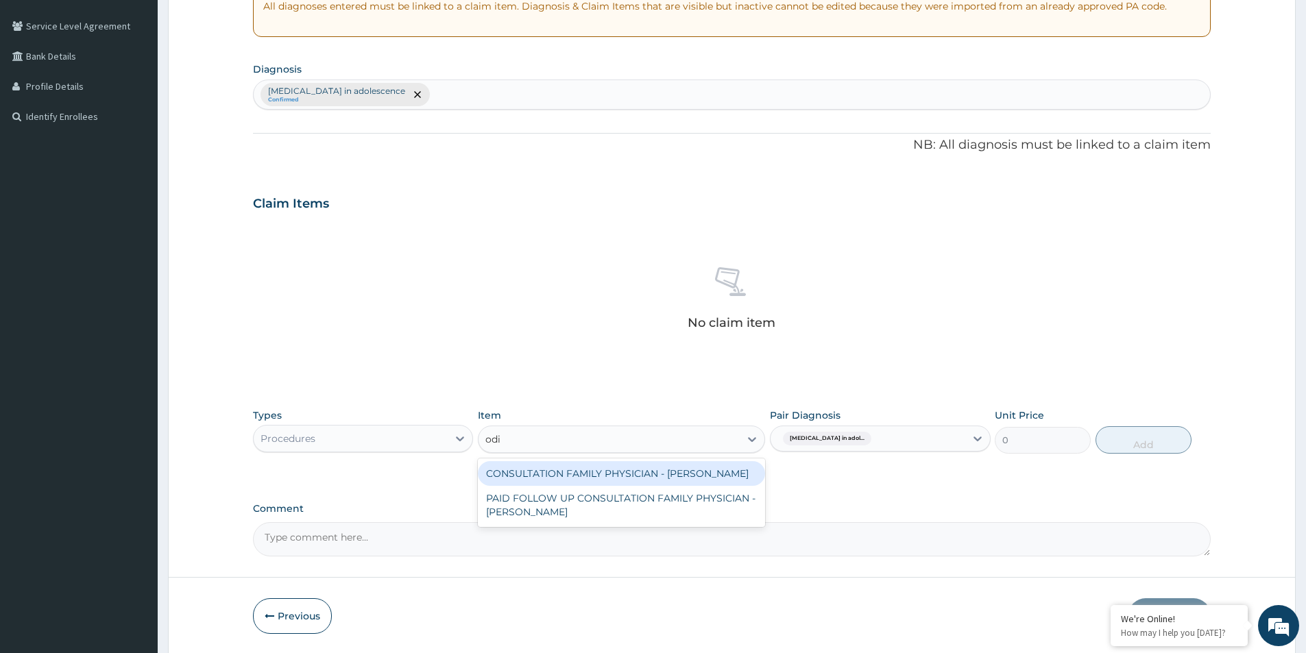
type input "odia"
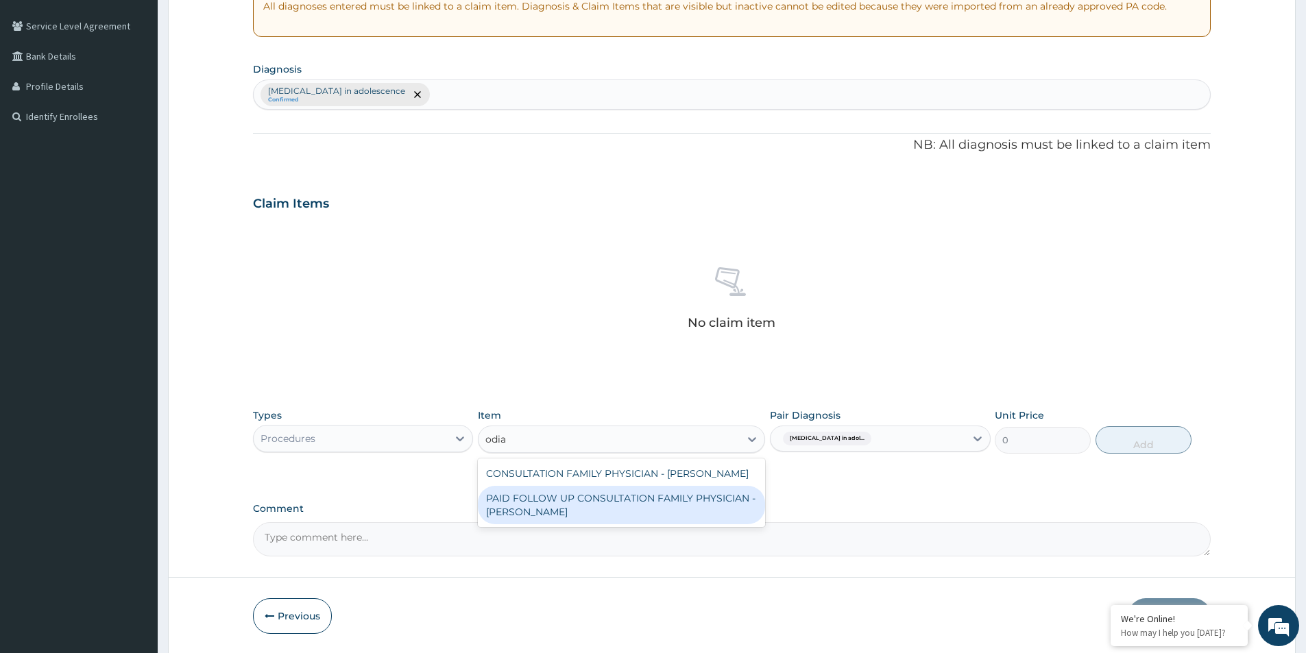
click at [620, 518] on div "PAID FOLLOW UP CONSULTATION FAMILY PHYSICIAN - DR ODIA" at bounding box center [621, 505] width 287 height 38
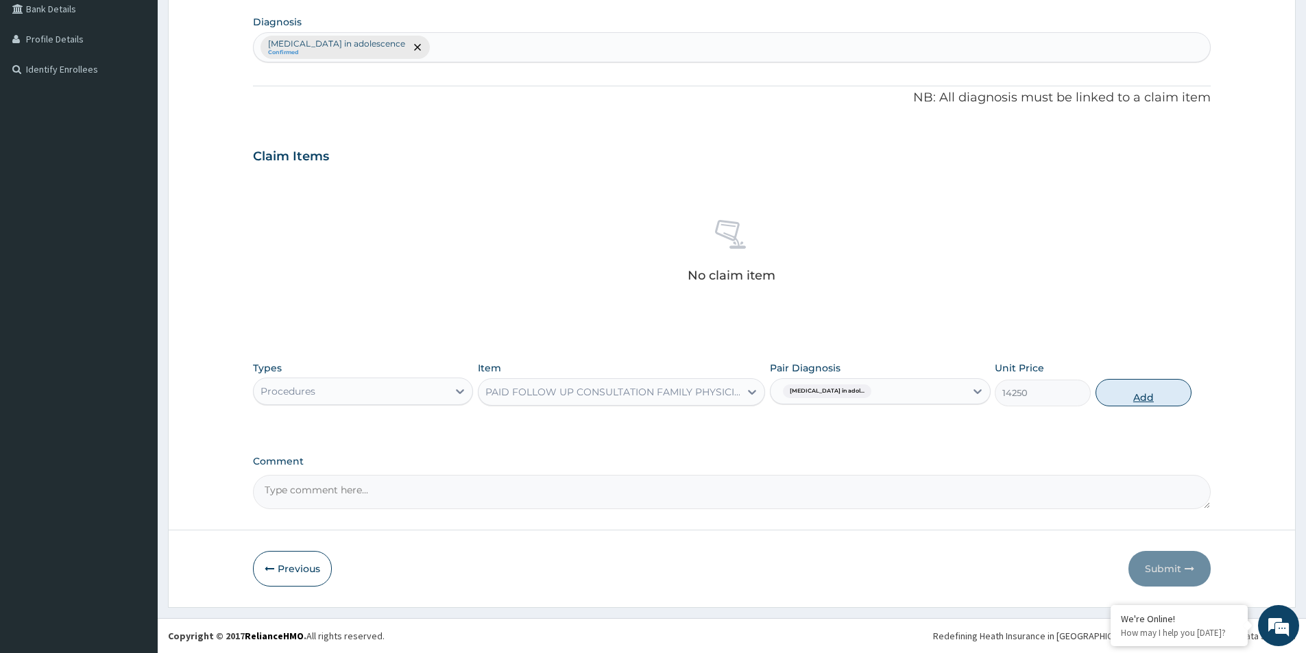
click at [1141, 398] on button "Add" at bounding box center [1144, 392] width 96 height 27
type input "0"
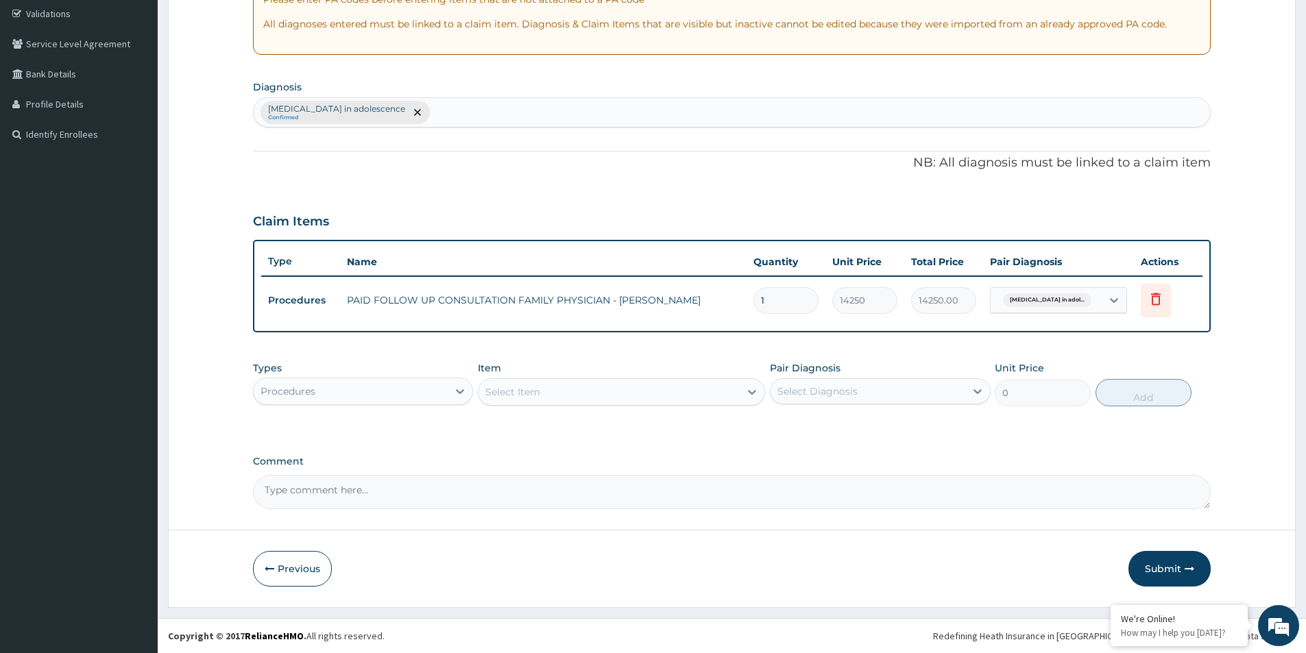
drag, startPoint x: 1190, startPoint y: 563, endPoint x: 1190, endPoint y: 191, distance: 372.3
click at [1190, 191] on form "Step 2 of 2 PA Code / Prescription Code Enter Code(Secondary Care Only) Encount…" at bounding box center [732, 211] width 1128 height 791
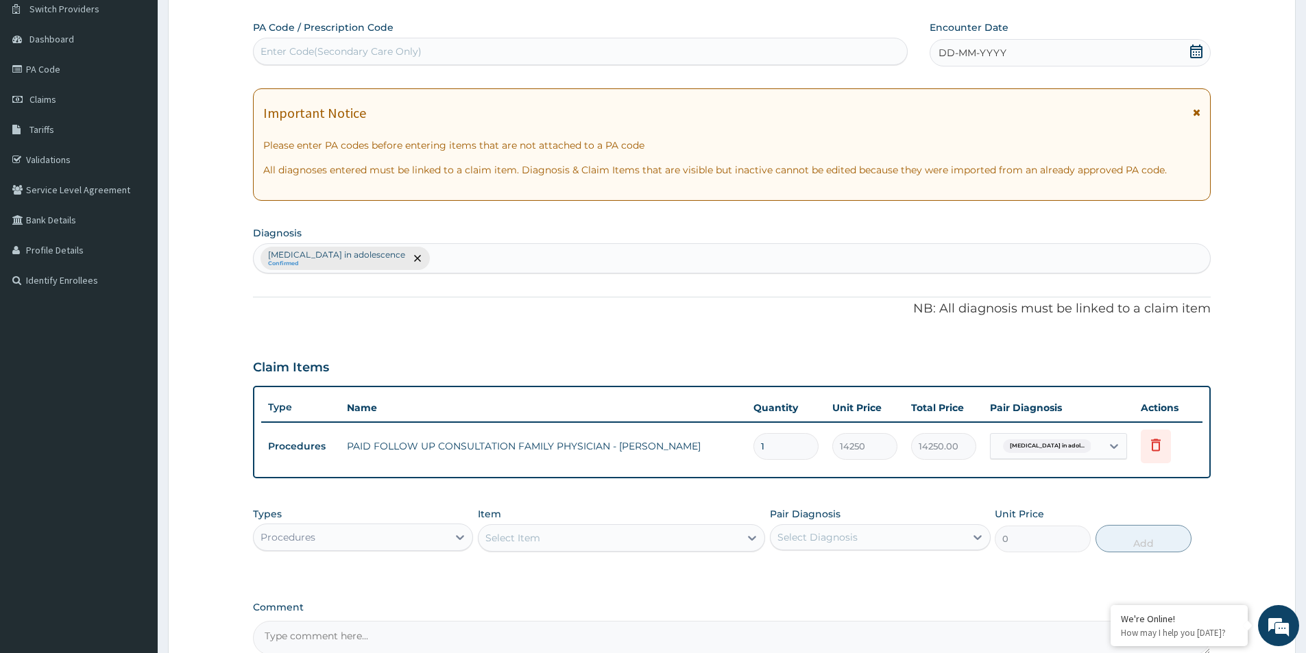
scroll to position [0, 0]
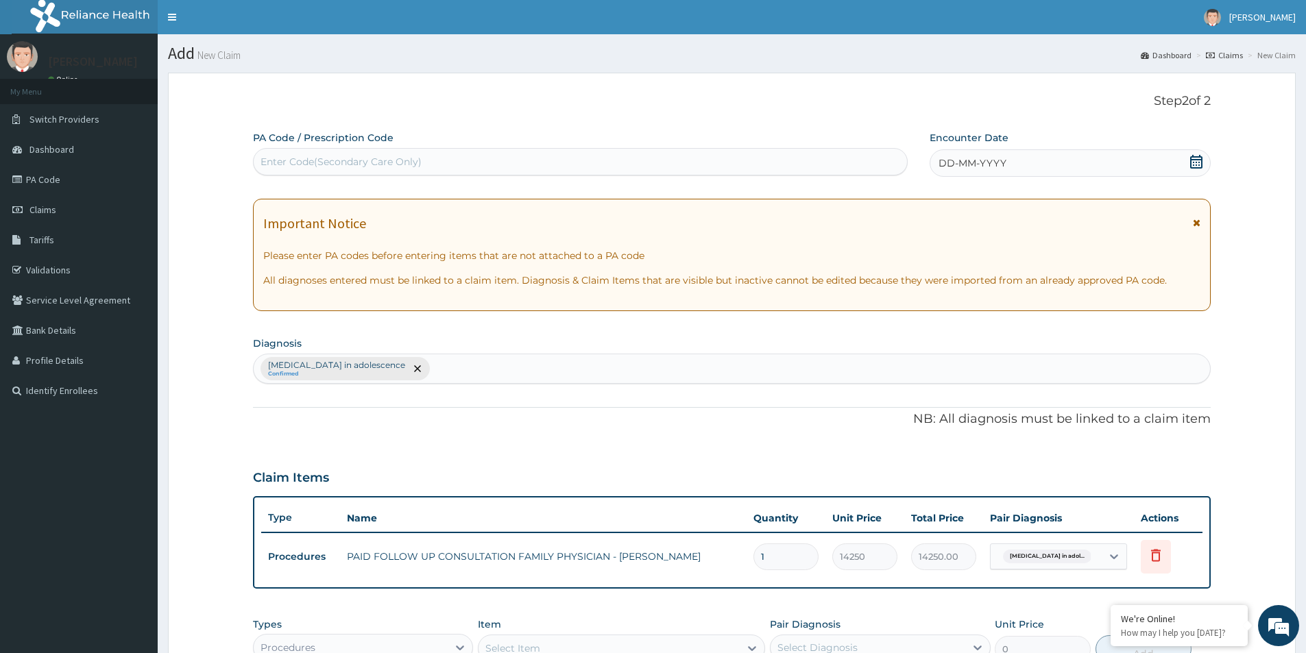
click at [1196, 160] on icon at bounding box center [1197, 162] width 14 height 14
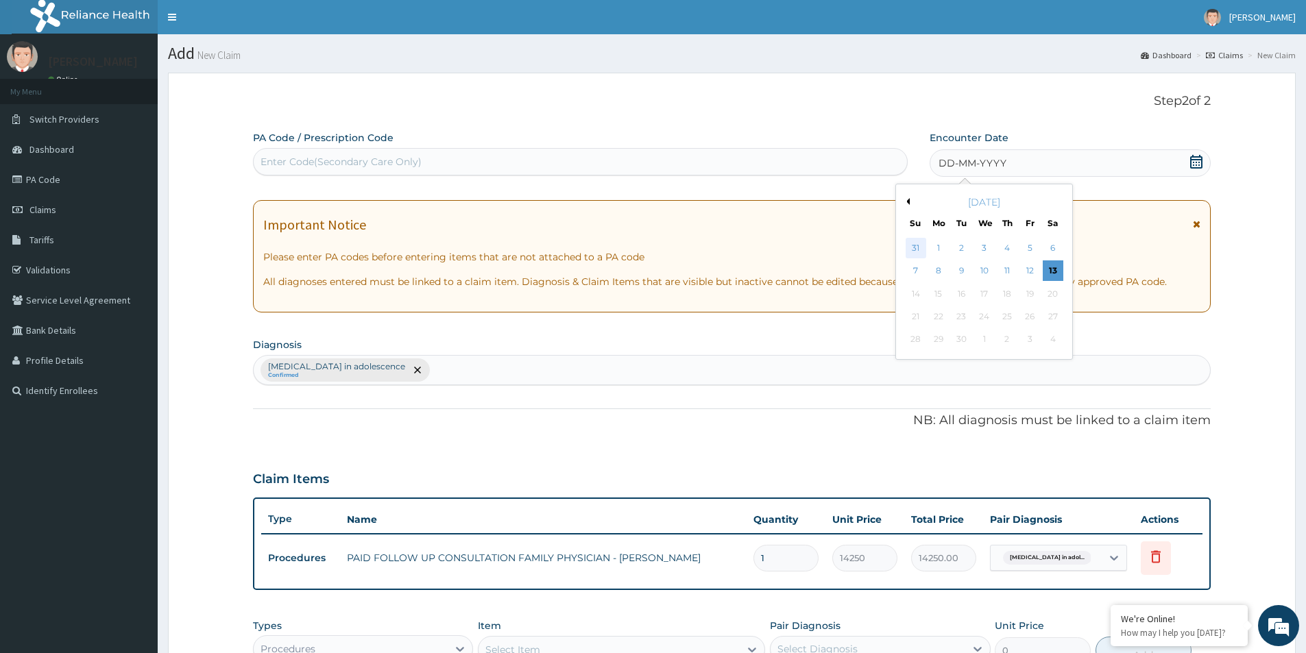
click at [915, 246] on div "31" at bounding box center [916, 248] width 21 height 21
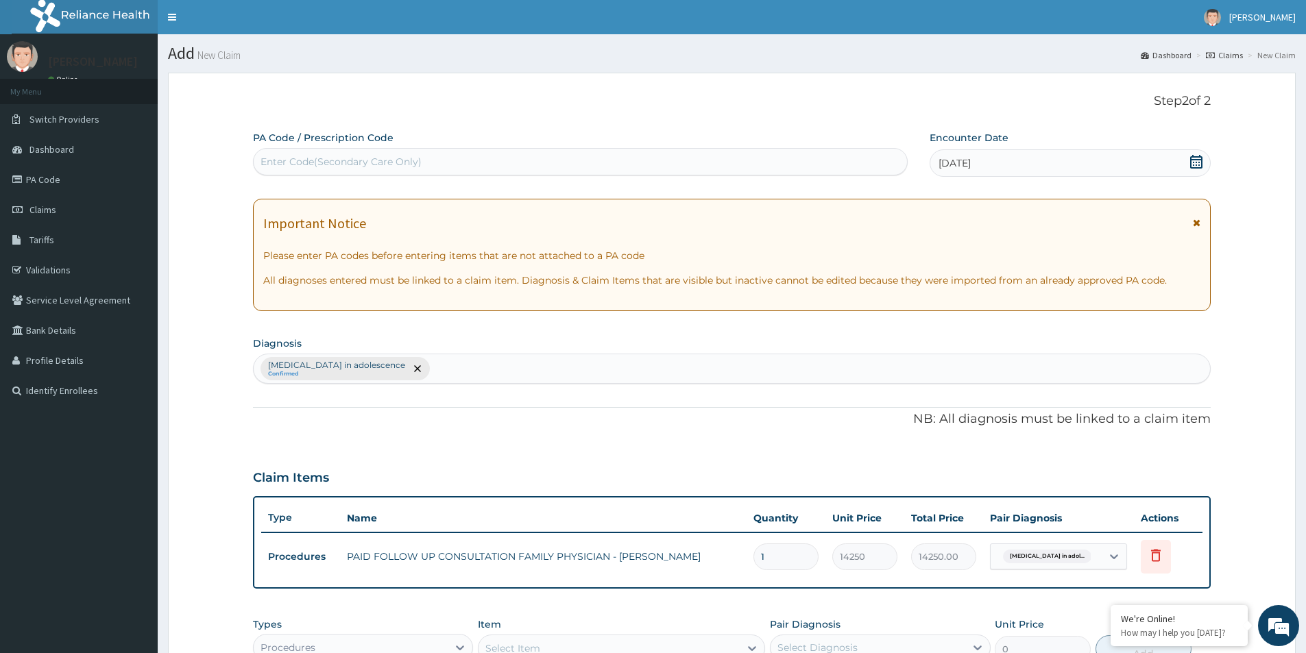
scroll to position [256, 0]
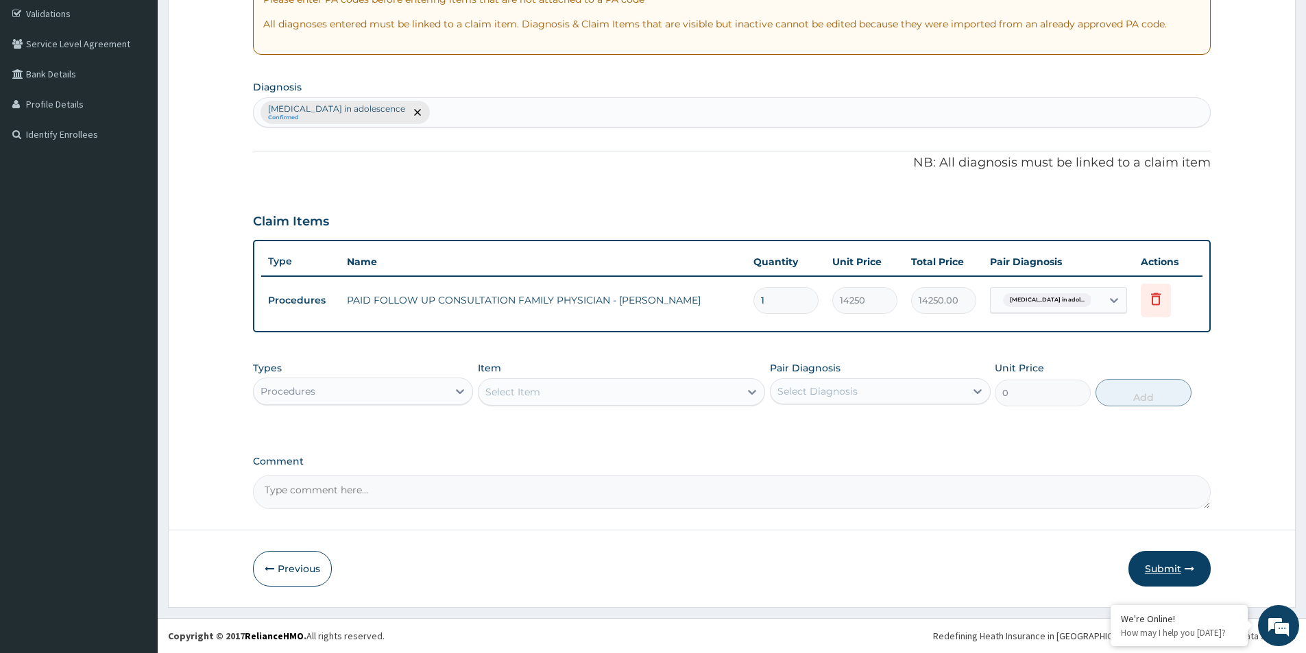
click at [1169, 560] on button "Submit" at bounding box center [1170, 569] width 82 height 36
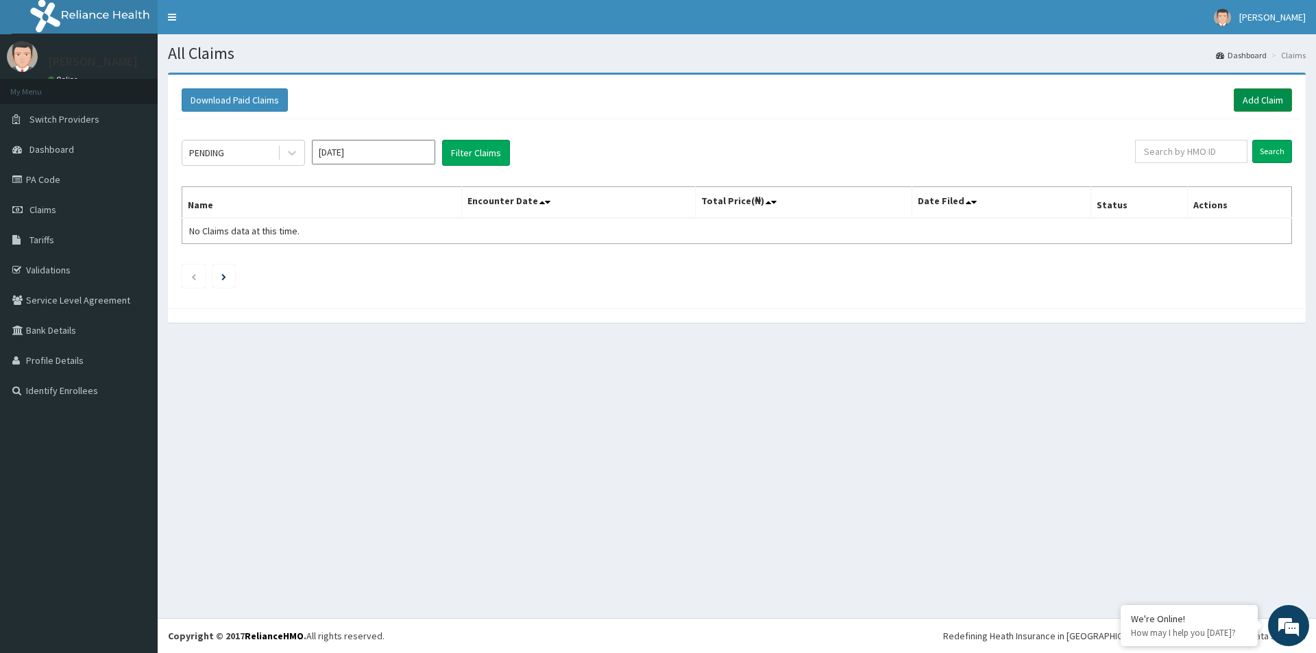
click at [1275, 102] on link "Add Claim" at bounding box center [1263, 99] width 58 height 23
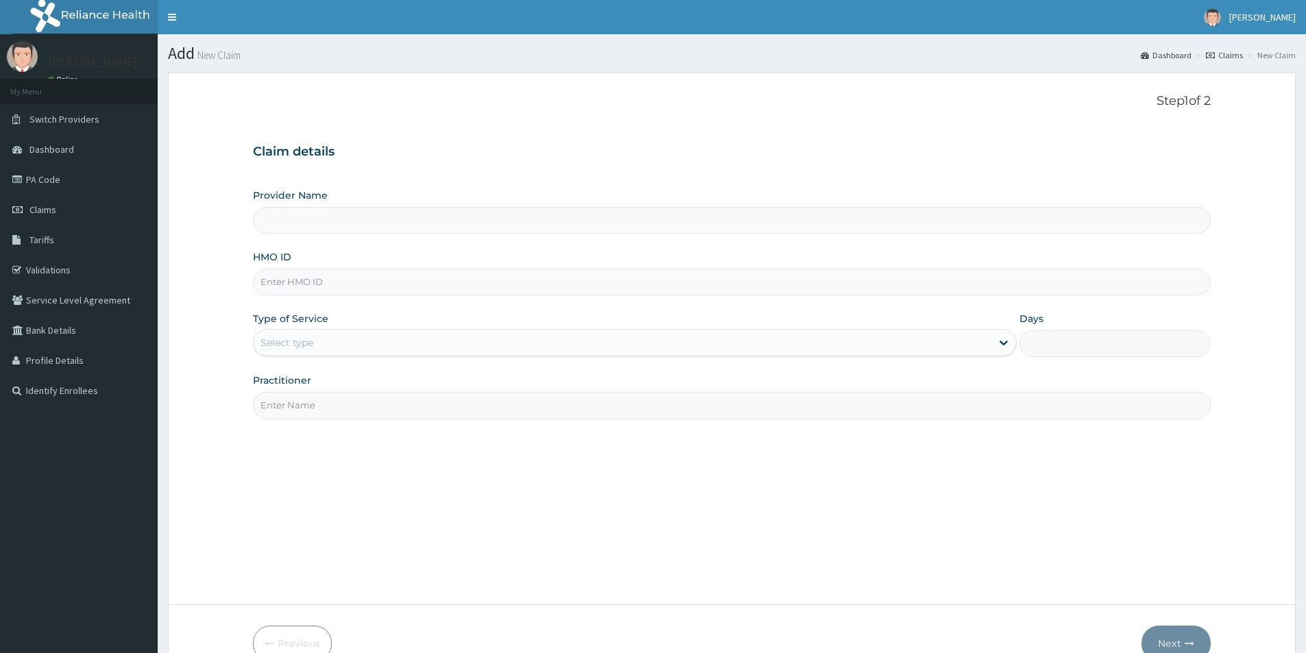
click at [315, 286] on input "HMO ID" at bounding box center [732, 282] width 958 height 27
paste input "MPS/10014/A"
type input "MPS/10014/A"
type input "Evercare Hospital"
type input "MPS/10014/A"
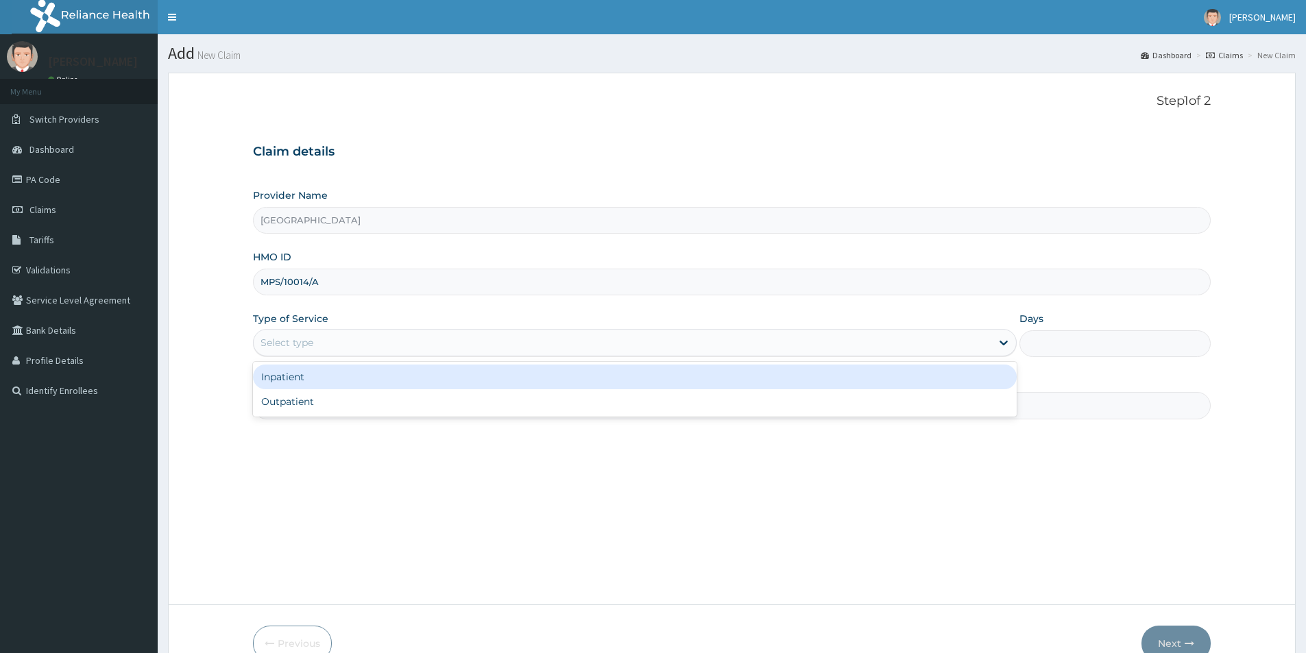
click at [310, 346] on div "Select type" at bounding box center [287, 343] width 53 height 14
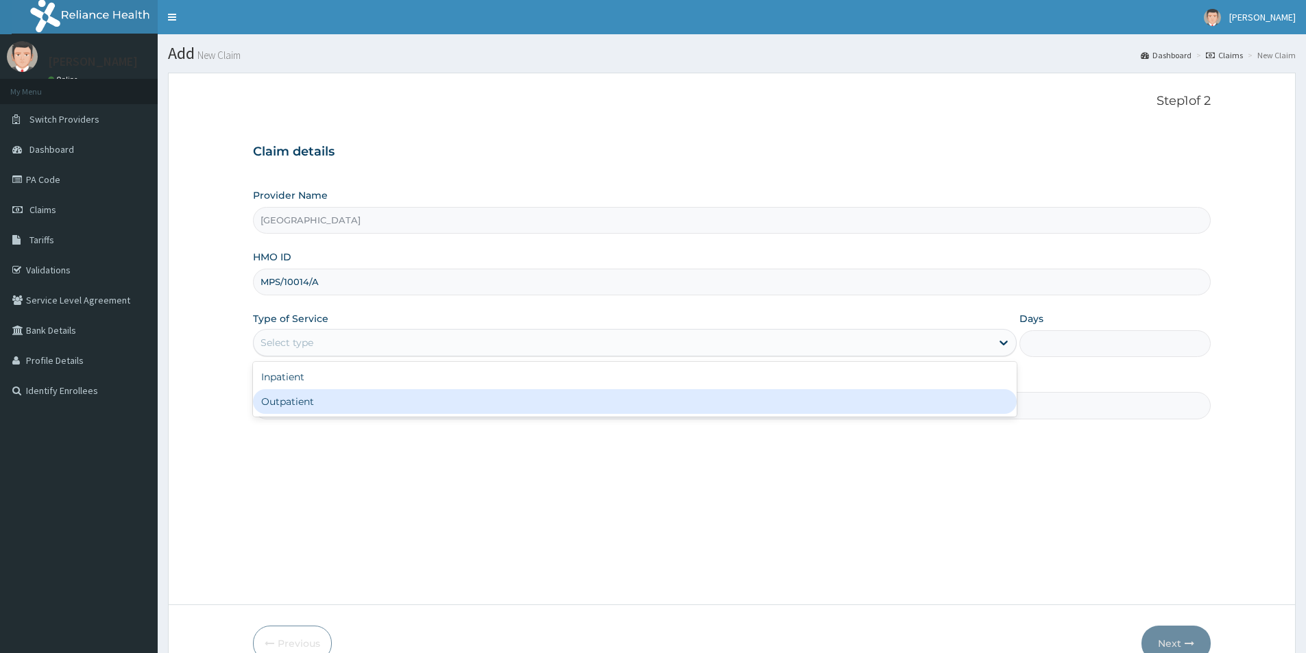
click at [313, 399] on div "Outpatient" at bounding box center [635, 401] width 764 height 25
type input "1"
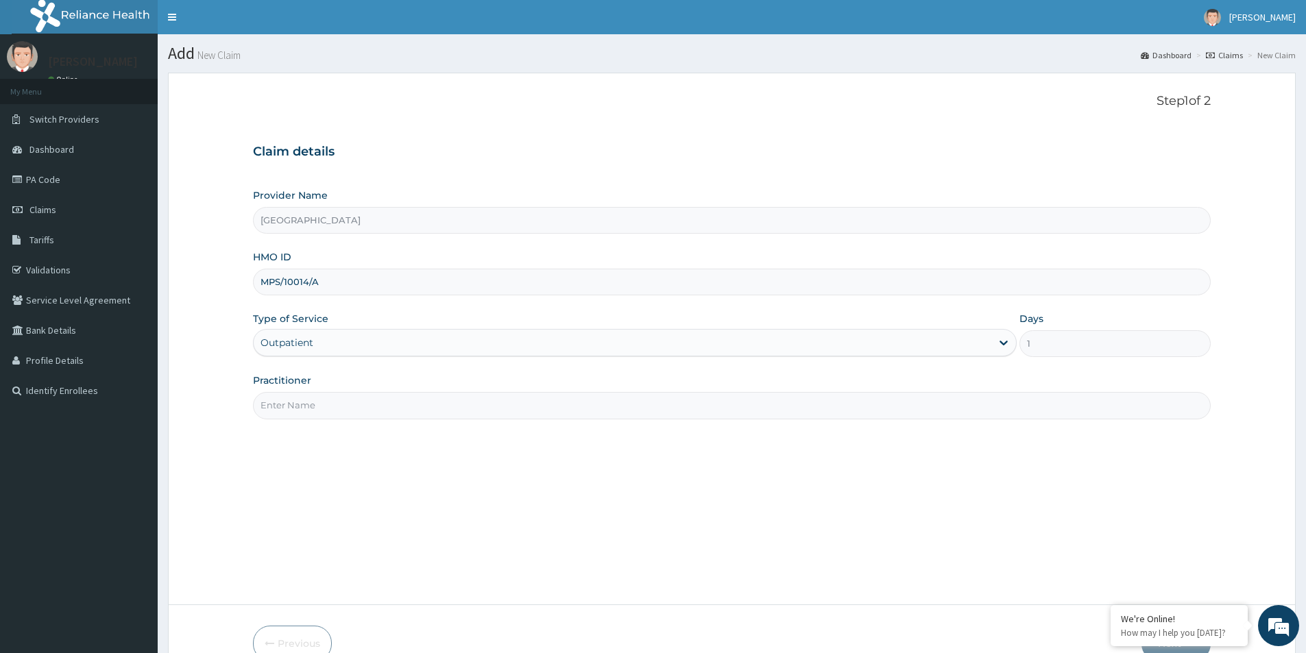
click at [313, 400] on input "Practitioner" at bounding box center [732, 405] width 958 height 27
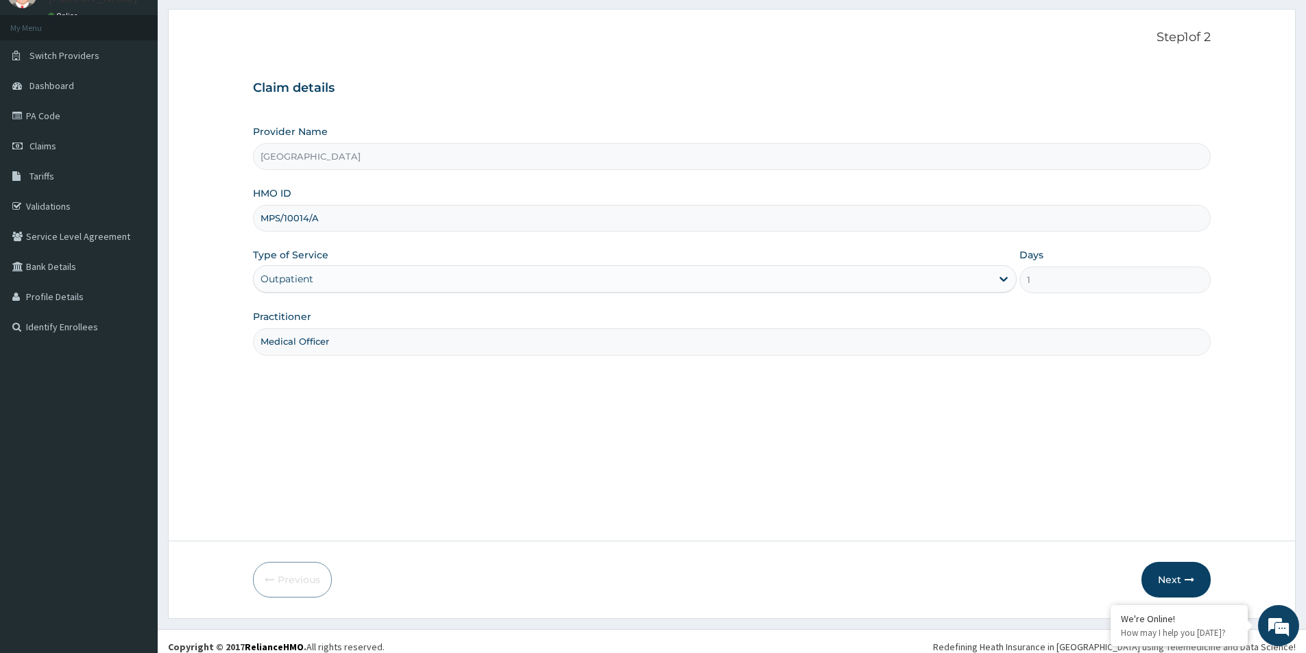
scroll to position [75, 0]
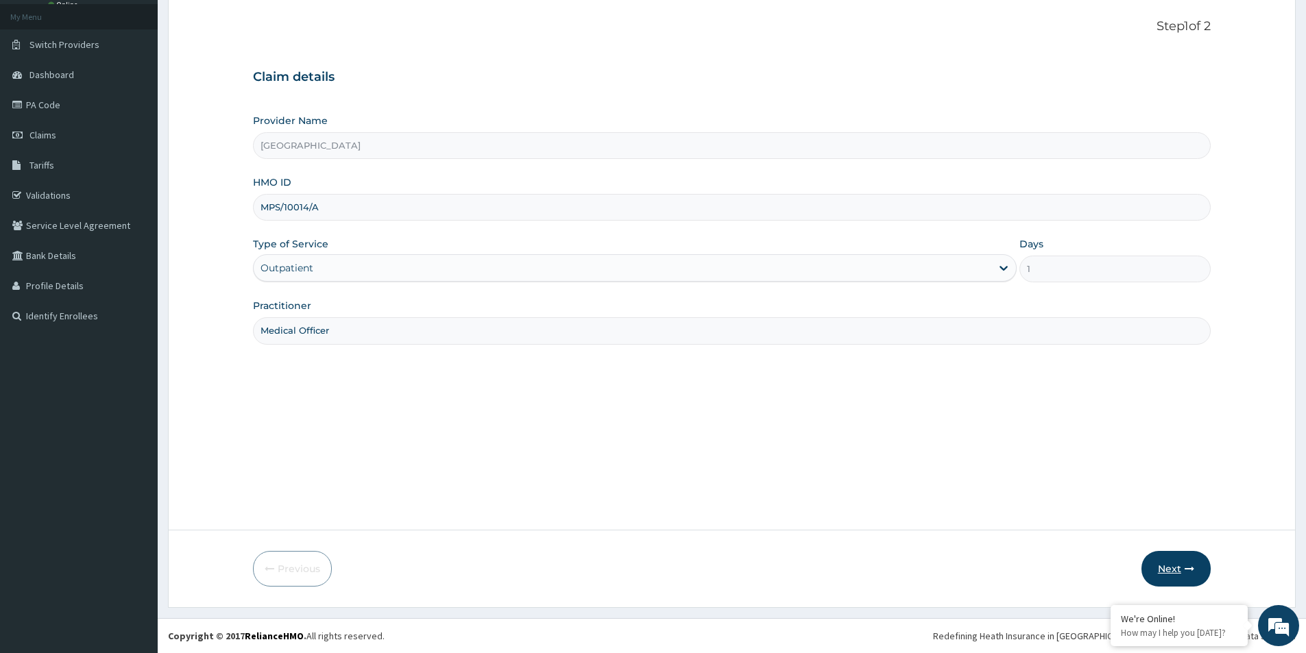
type input "Medical Officer"
click at [1170, 559] on button "Next" at bounding box center [1176, 569] width 69 height 36
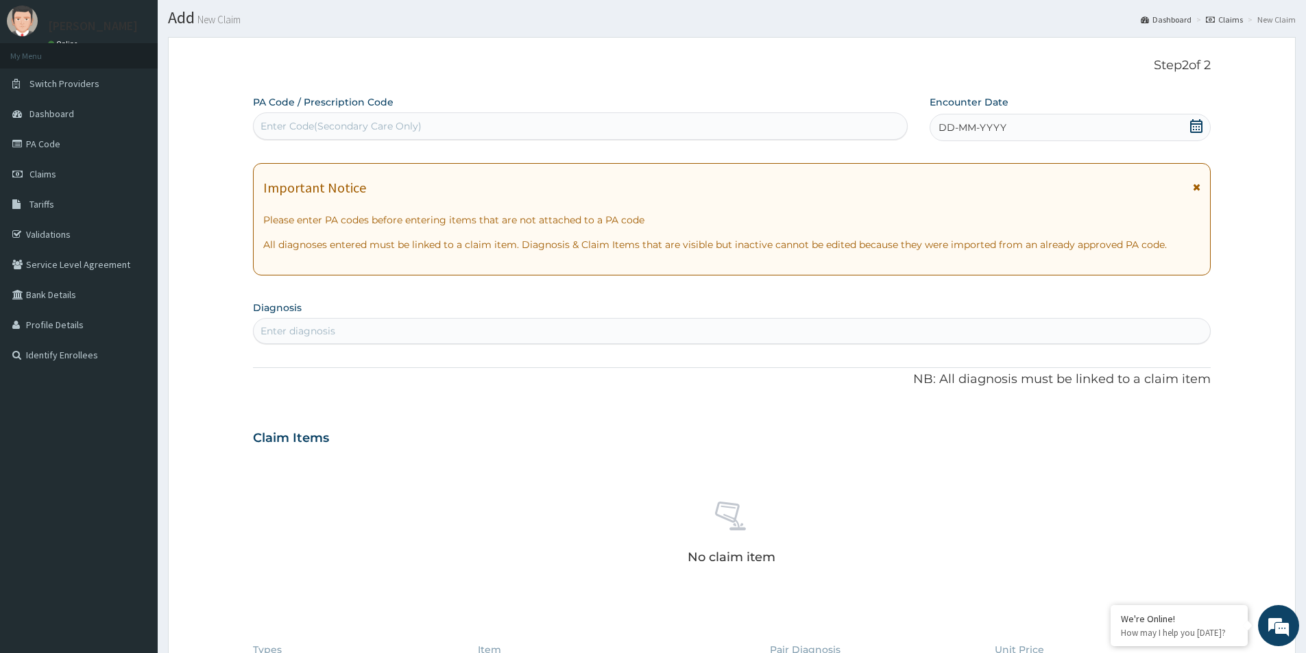
scroll to position [0, 0]
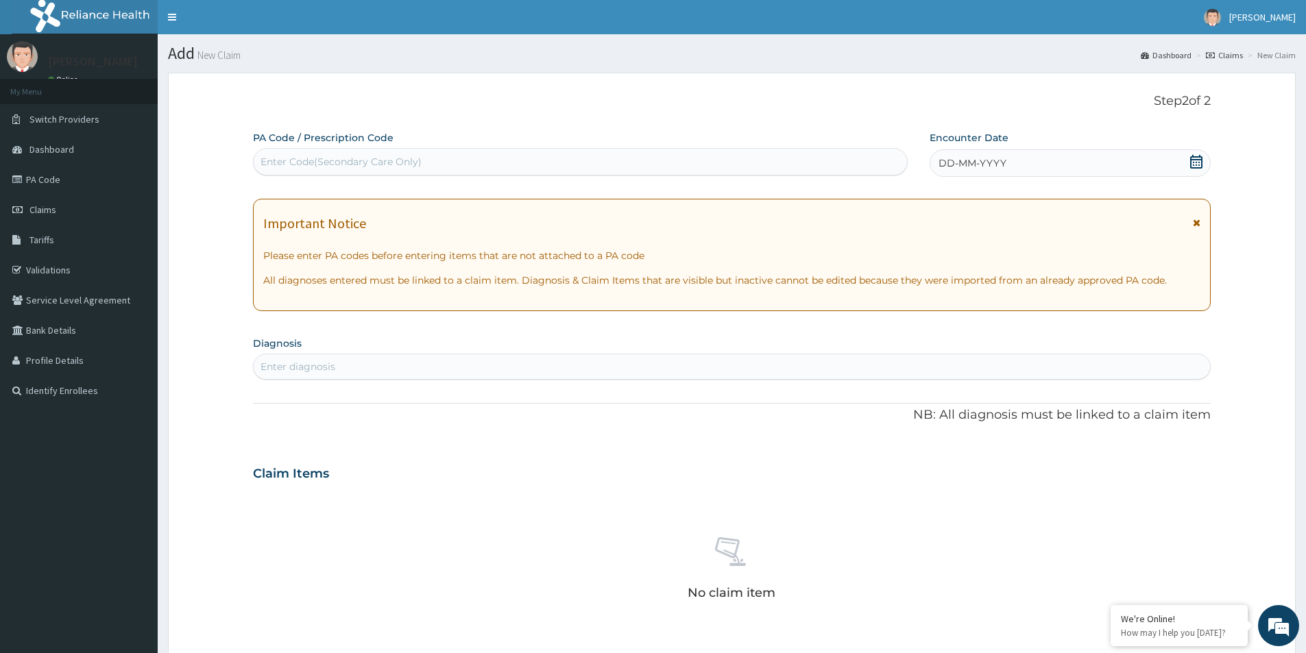
click at [370, 157] on div "Enter Code(Secondary Care Only)" at bounding box center [341, 162] width 161 height 14
paste input "PA/42FD74"
type input "PA/42FD74"
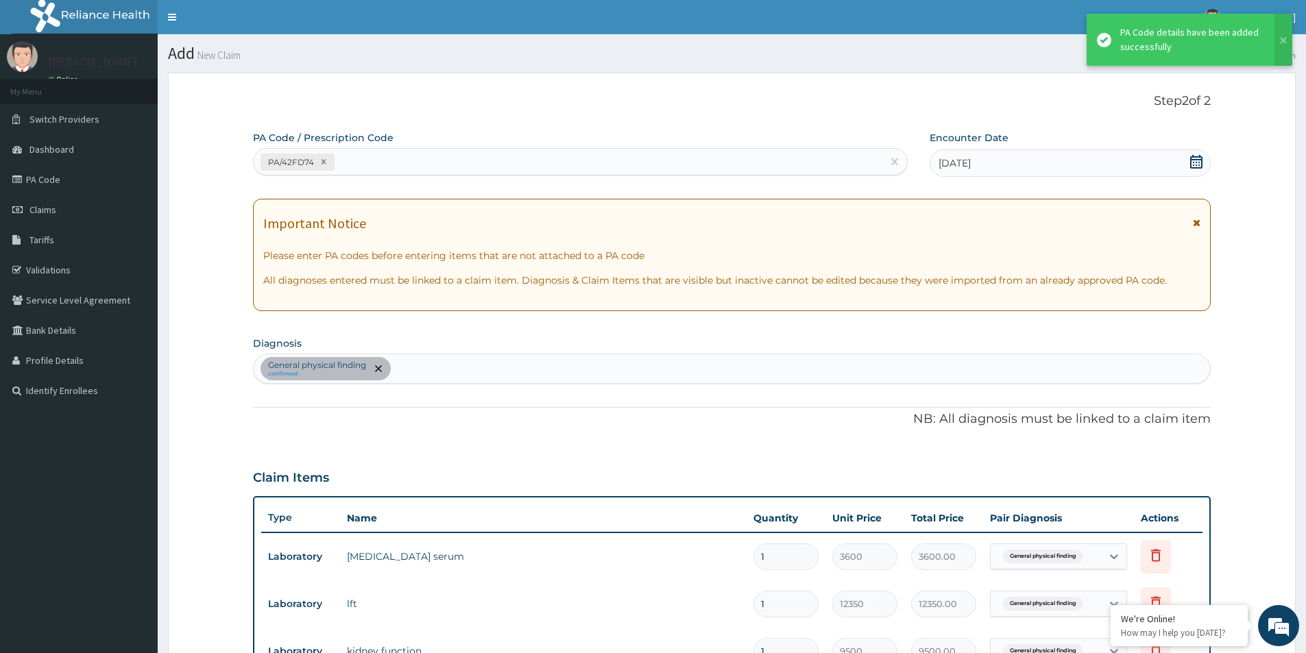
scroll to position [562, 0]
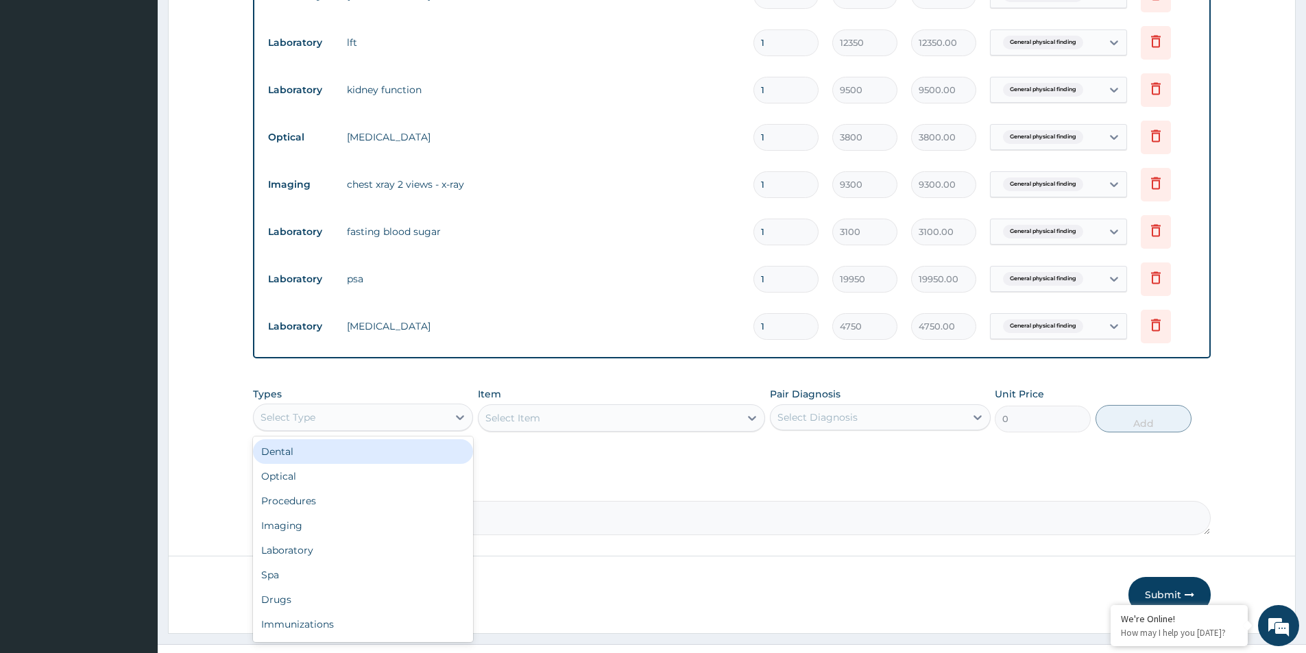
click at [314, 419] on div "Select Type" at bounding box center [288, 418] width 55 height 14
click at [324, 588] on div "Drugs" at bounding box center [363, 600] width 220 height 25
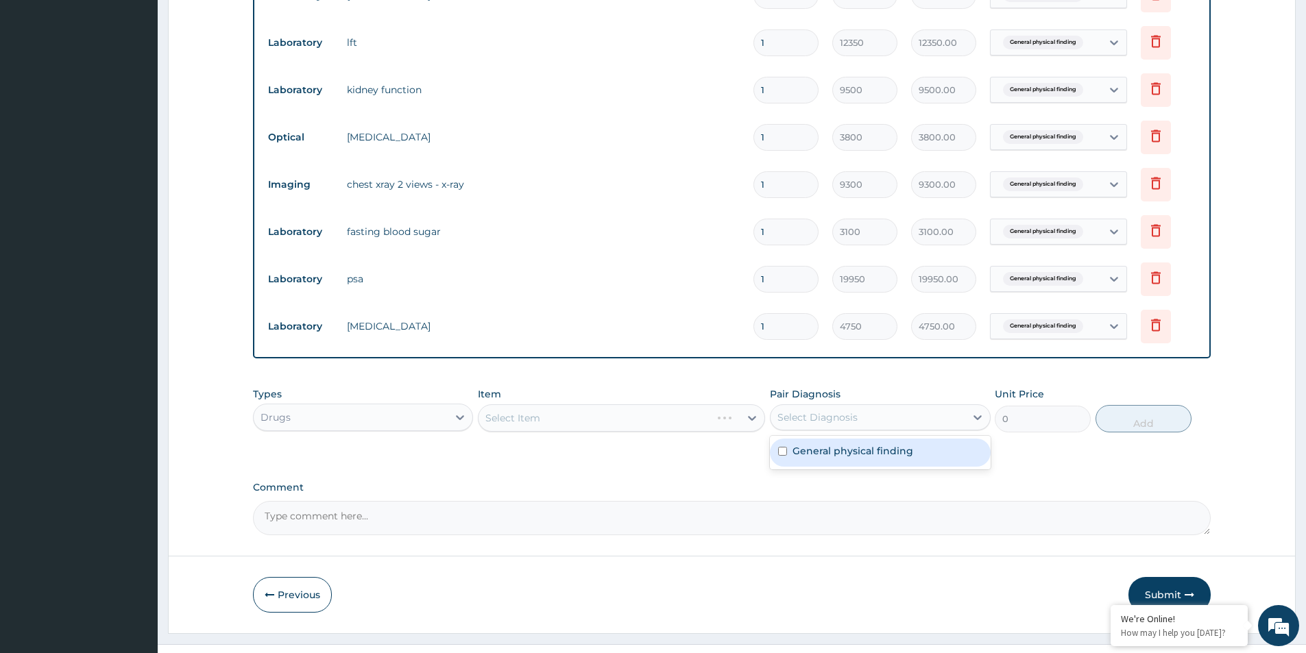
click at [887, 411] on div "Select Diagnosis" at bounding box center [868, 418] width 194 height 22
click at [782, 447] on input "checkbox" at bounding box center [782, 451] width 9 height 9
checkbox input "true"
click at [611, 425] on div "Select Item" at bounding box center [621, 418] width 287 height 27
click at [584, 468] on div "PA Code / Prescription Code PA/42FD74 Encounter Date 29-08-2025 Important Notic…" at bounding box center [732, 52] width 958 height 966
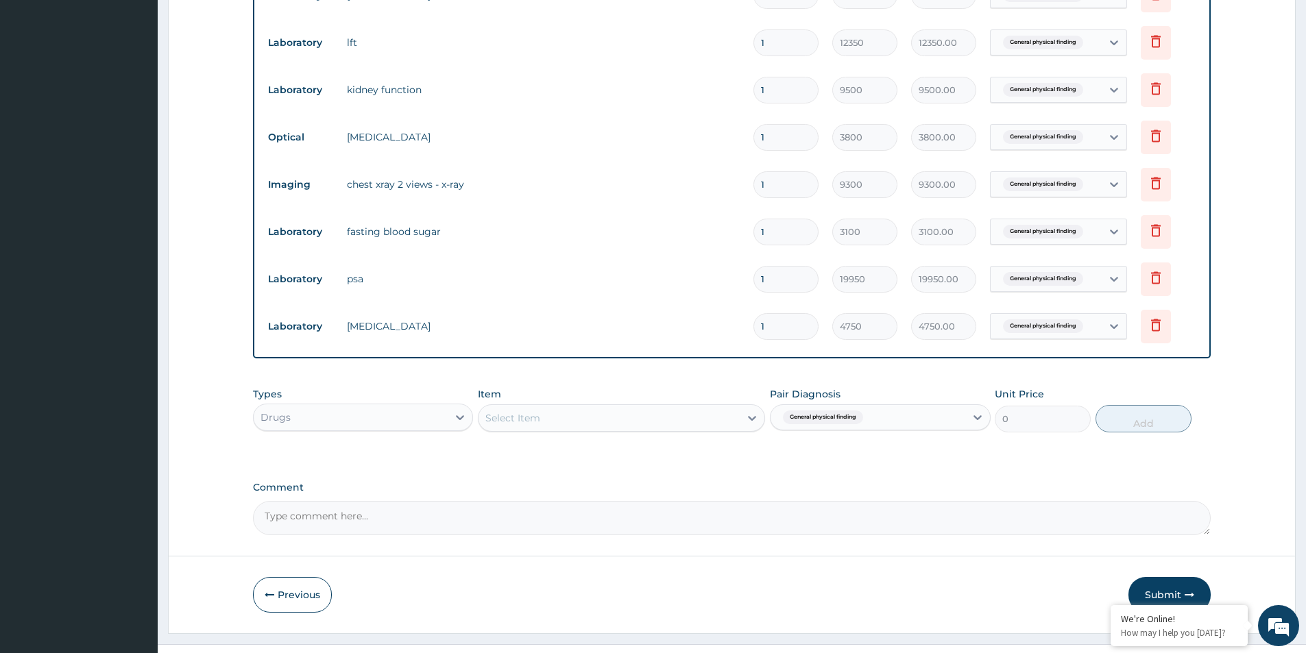
click at [579, 405] on div "Select Item" at bounding box center [621, 418] width 287 height 27
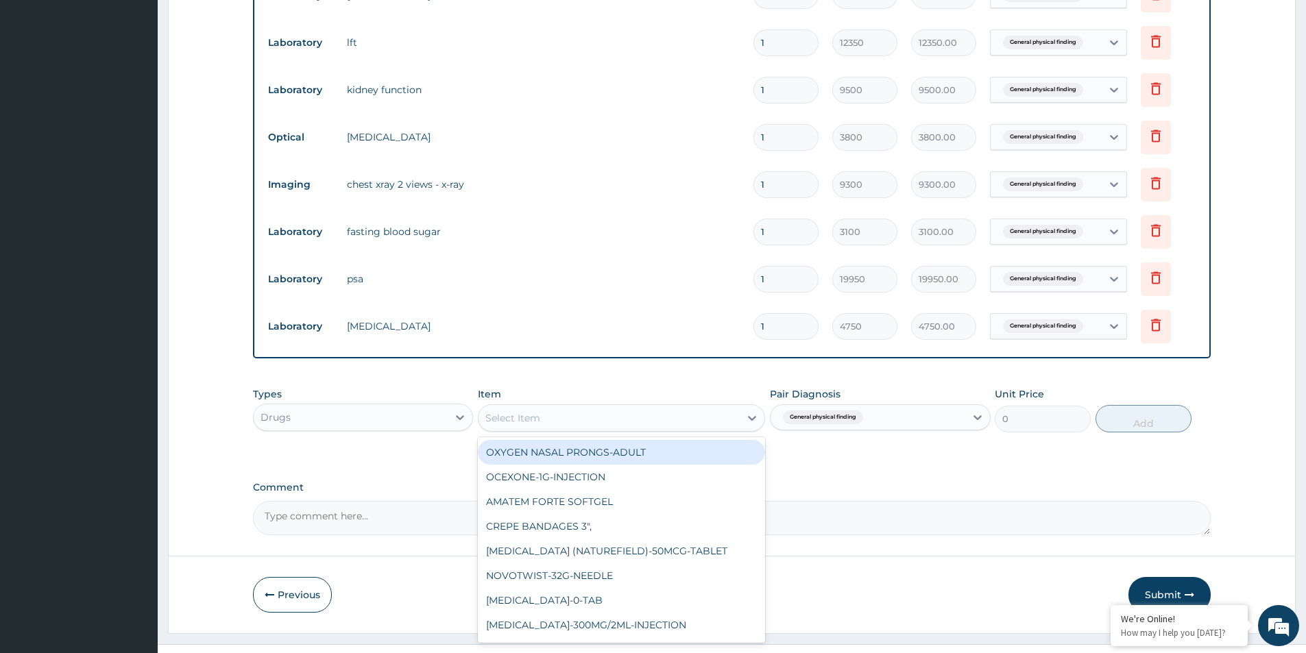
click at [577, 414] on div "Select Item" at bounding box center [609, 418] width 261 height 22
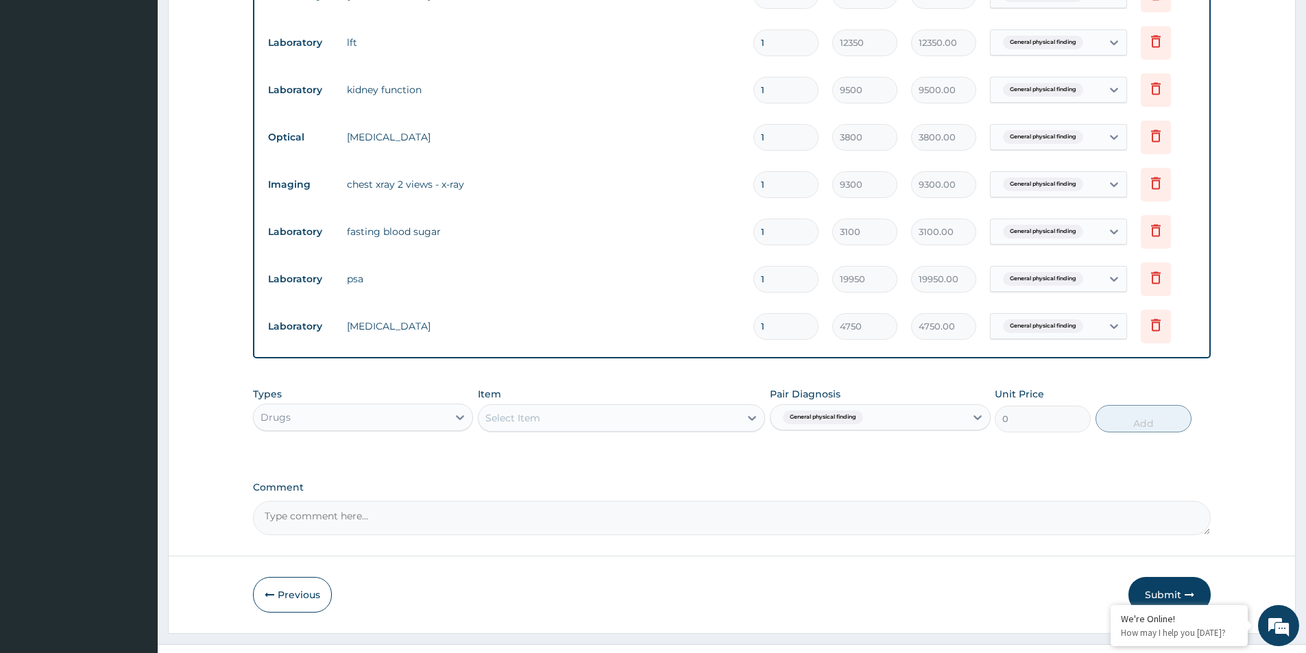
click at [577, 414] on div "Select Item" at bounding box center [609, 418] width 261 height 22
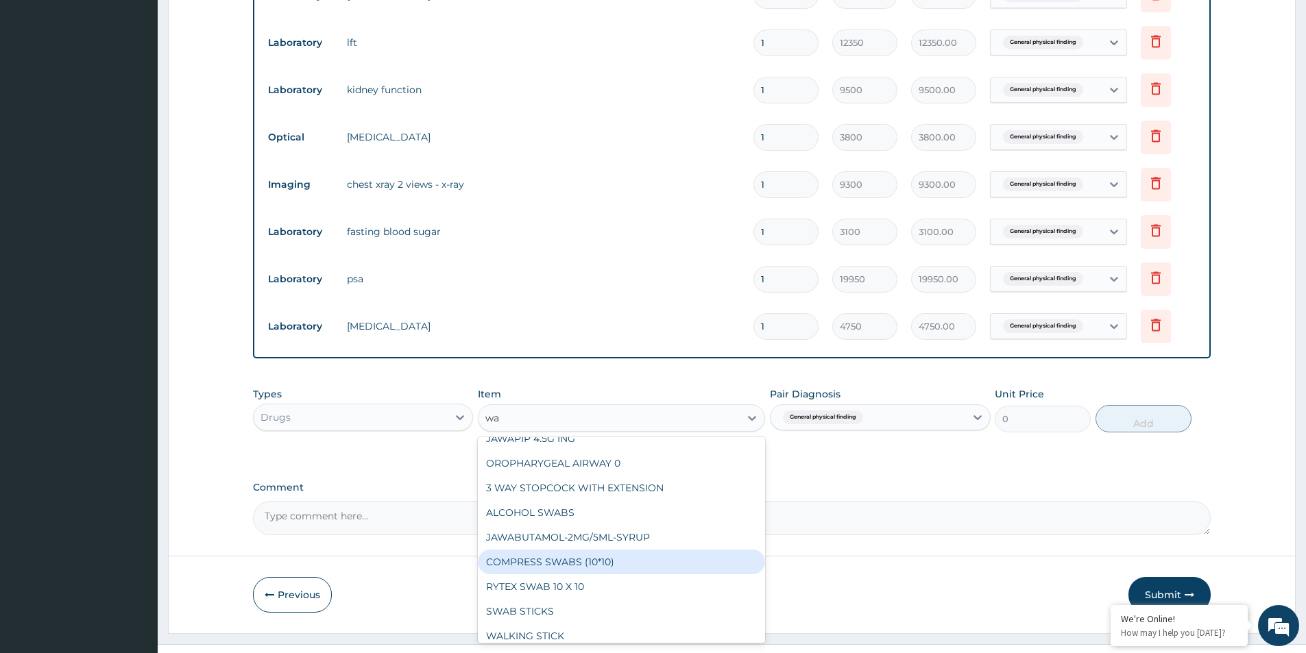
scroll to position [206, 0]
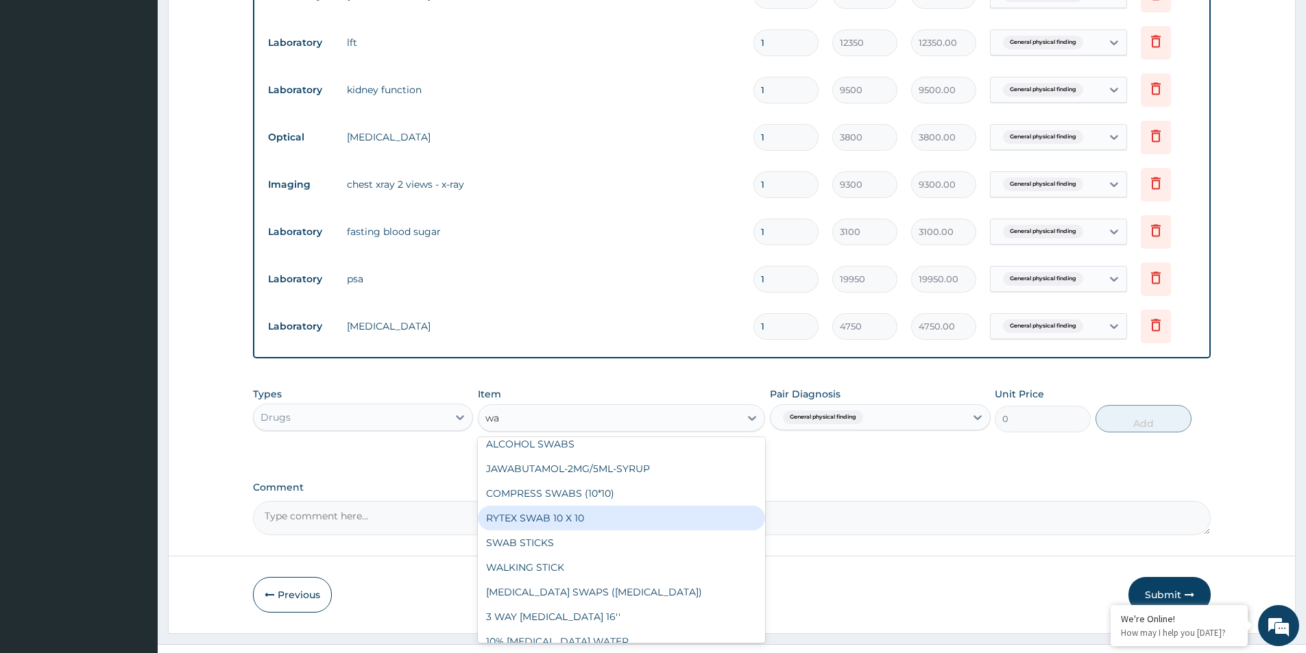
type input "wa"
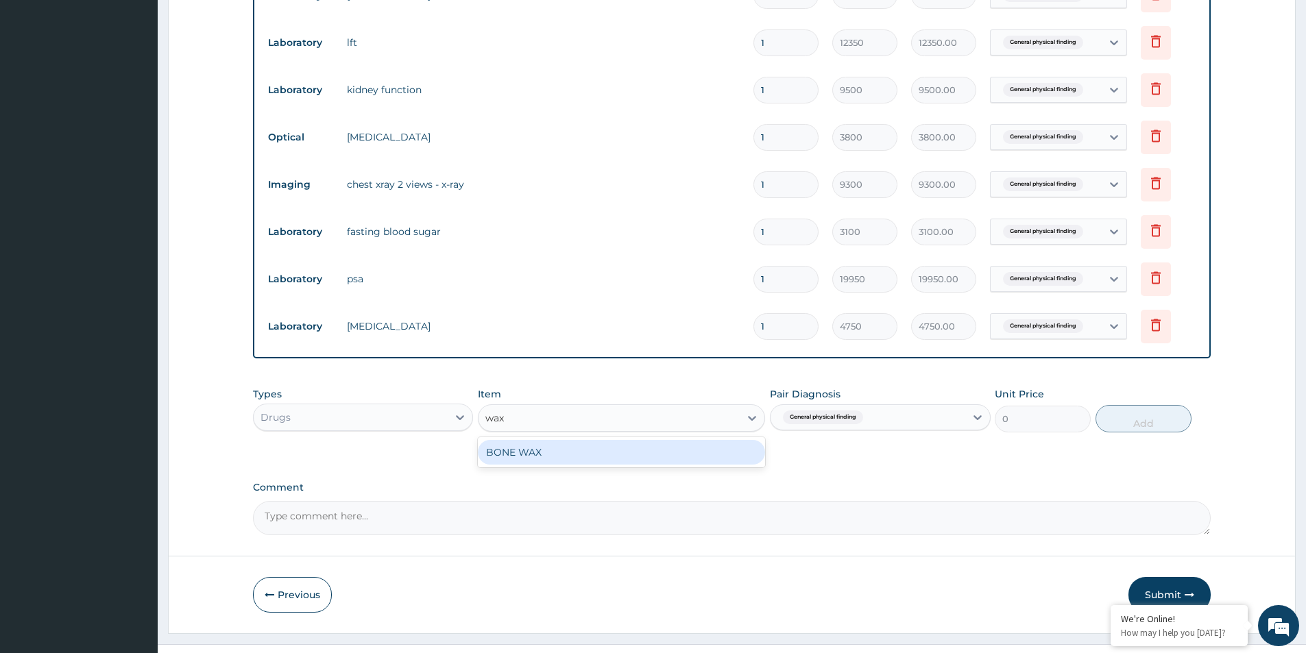
type input "wax"
click at [945, 457] on div "Types Drugs Item Select Item Pair Diagnosis General physical finding Unit Price…" at bounding box center [732, 421] width 958 height 80
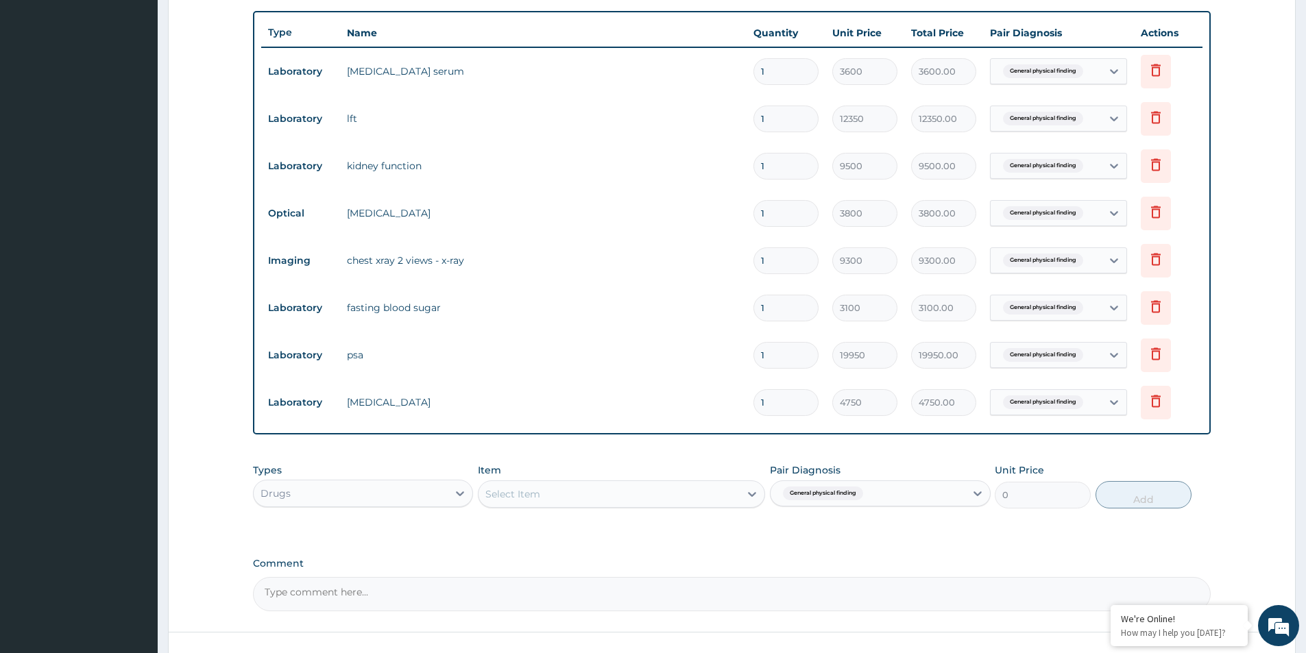
scroll to position [493, 0]
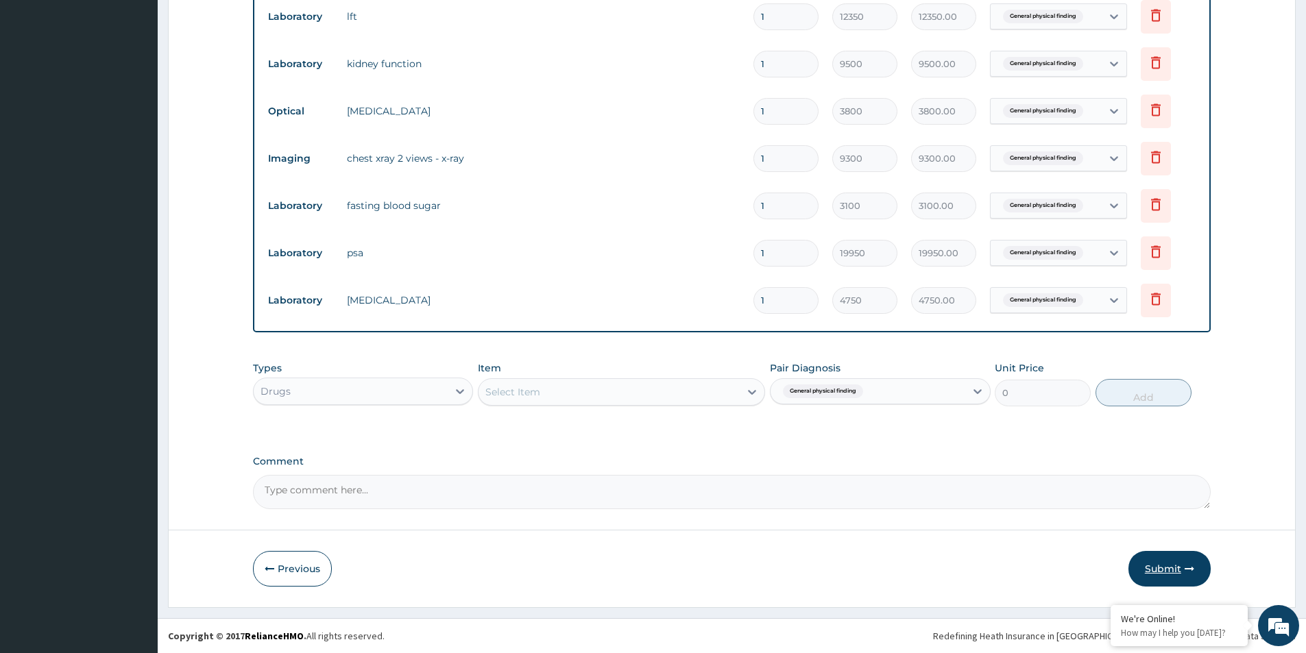
click at [1155, 566] on button "Submit" at bounding box center [1170, 569] width 82 height 36
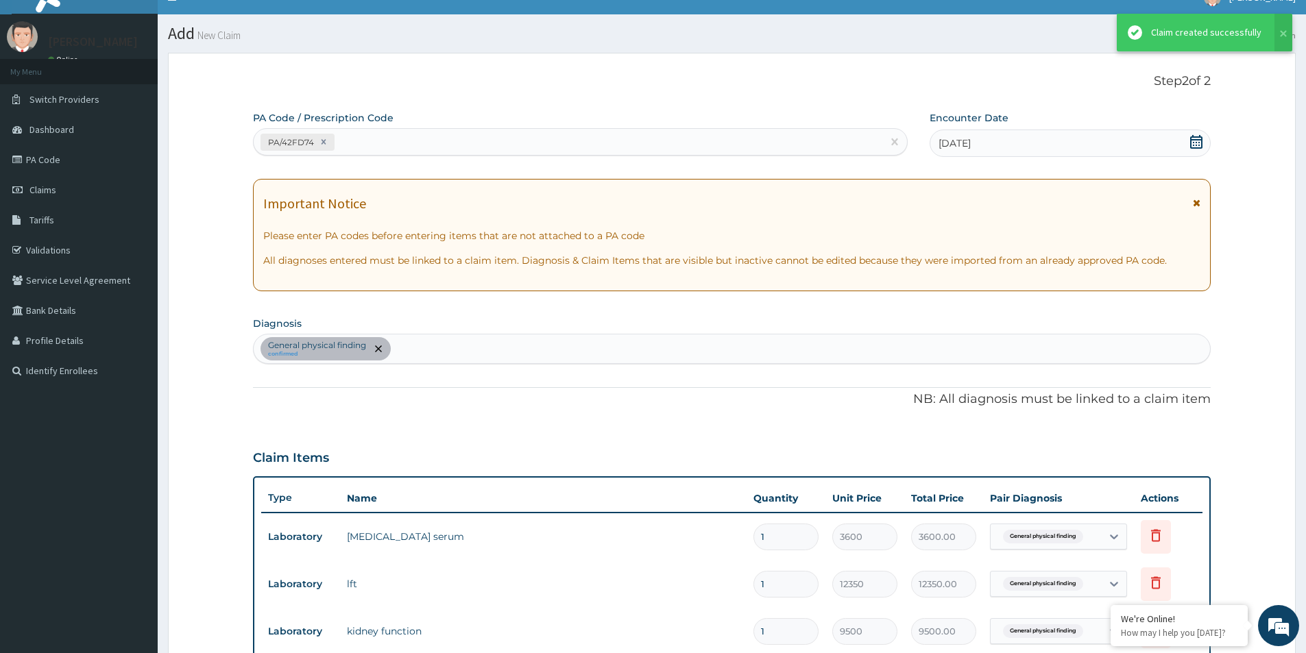
scroll to position [588, 0]
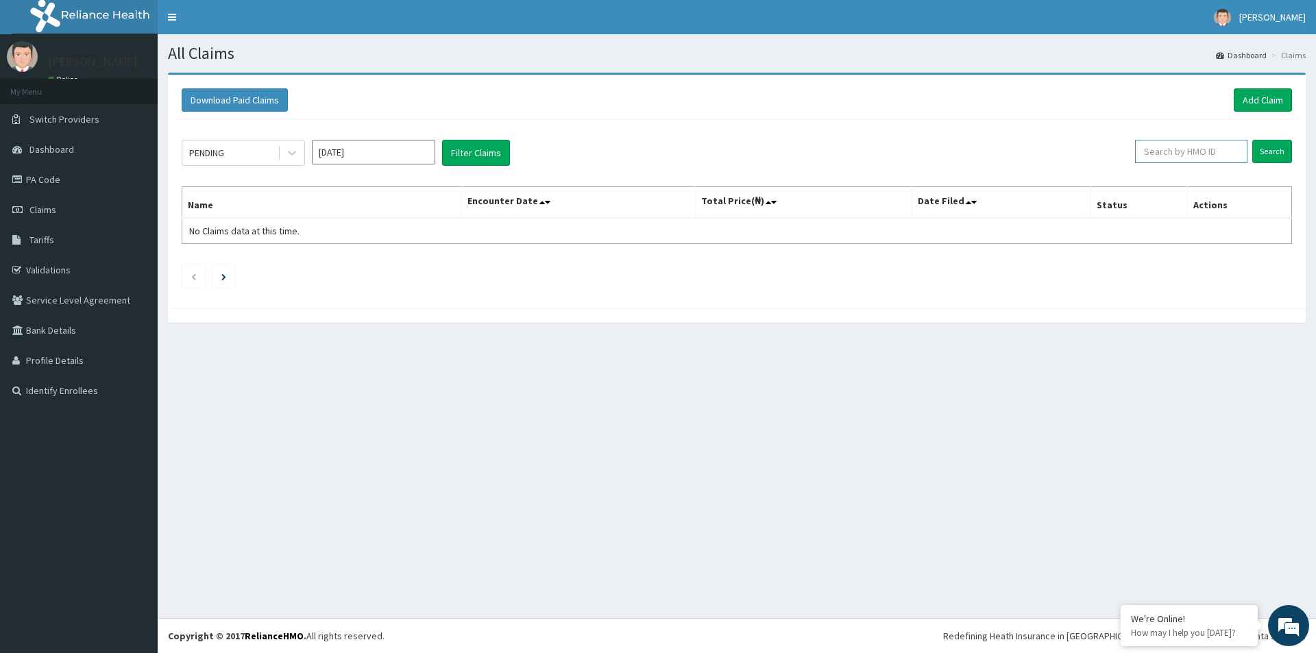
click at [1178, 155] on input "text" at bounding box center [1191, 151] width 112 height 23
paste input "MPS/10014/A"
type input "MPS/10014/A"
click at [1253, 140] on input "Search" at bounding box center [1273, 151] width 40 height 23
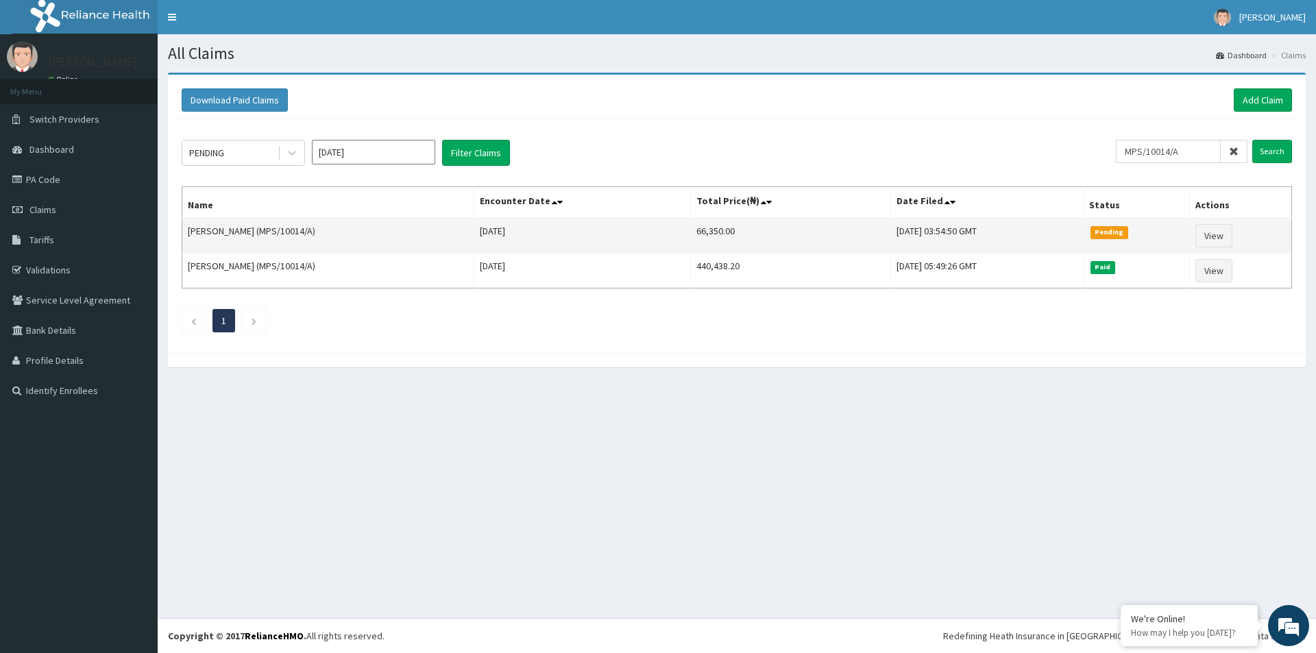
click at [698, 234] on td "66,350.00" at bounding box center [790, 236] width 200 height 36
copy td "66,350.00"
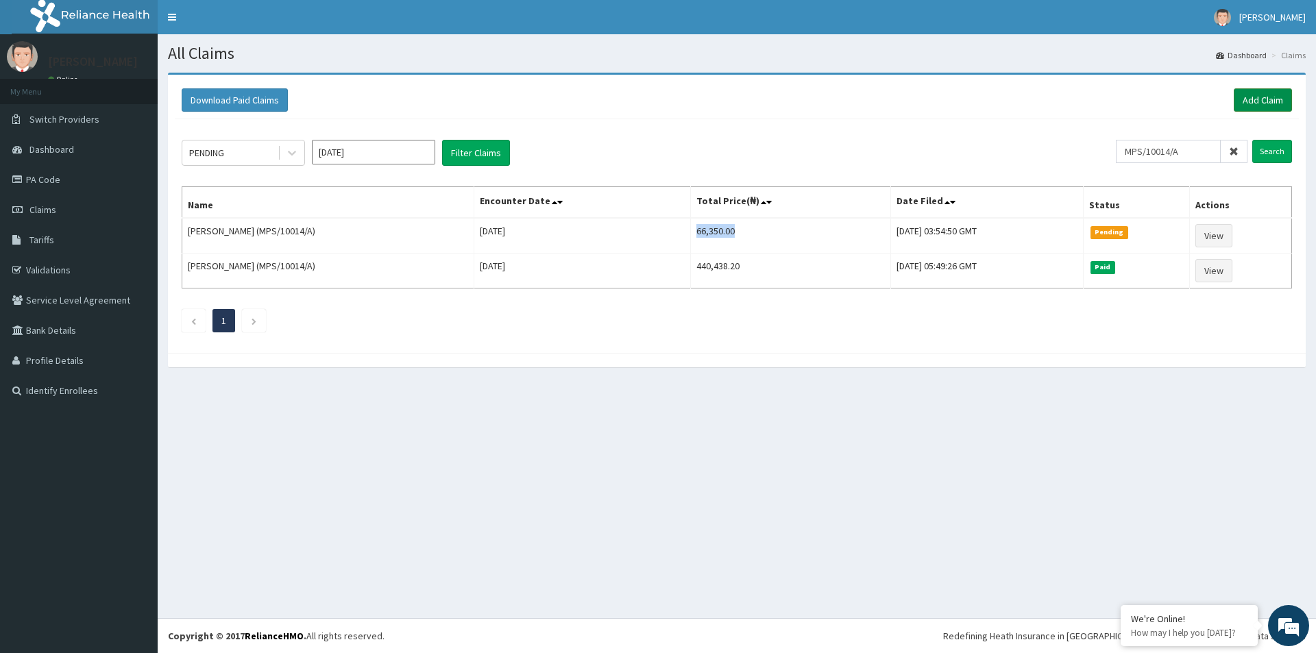
click at [1249, 99] on link "Add Claim" at bounding box center [1263, 99] width 58 height 23
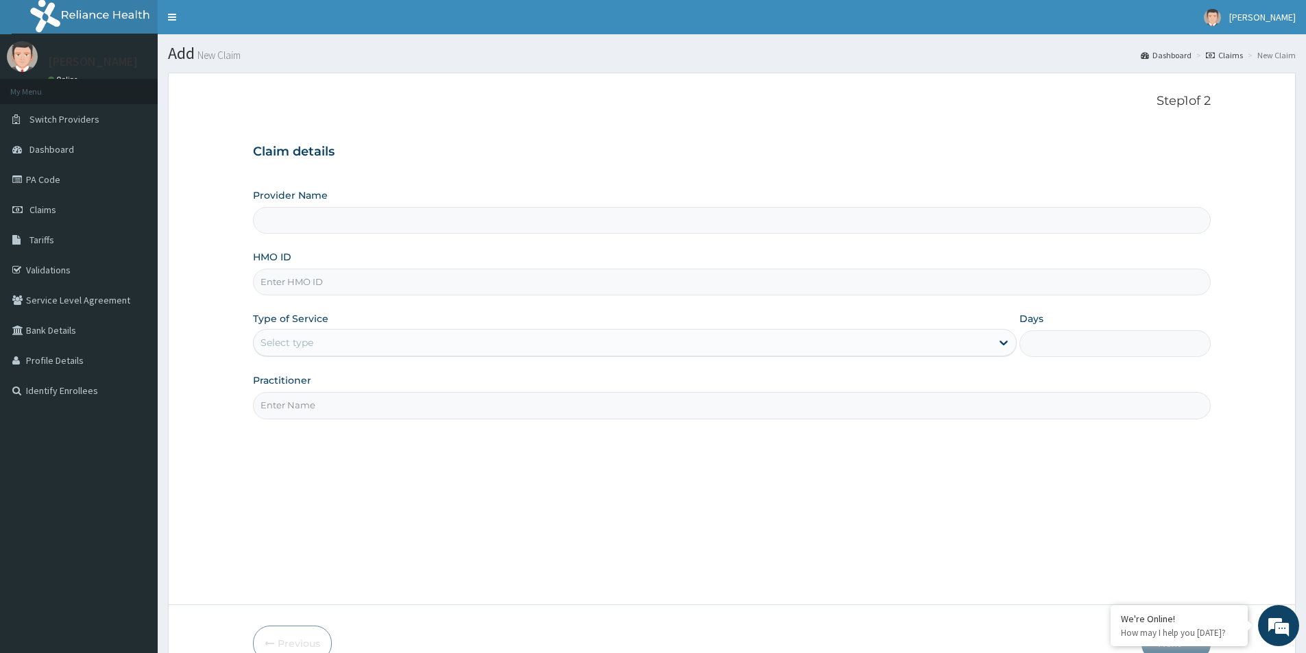
paste input "XIT/10001/A"
type input "XIT/10001/A"
type input "[GEOGRAPHIC_DATA]"
type input "XIT/10001/A"
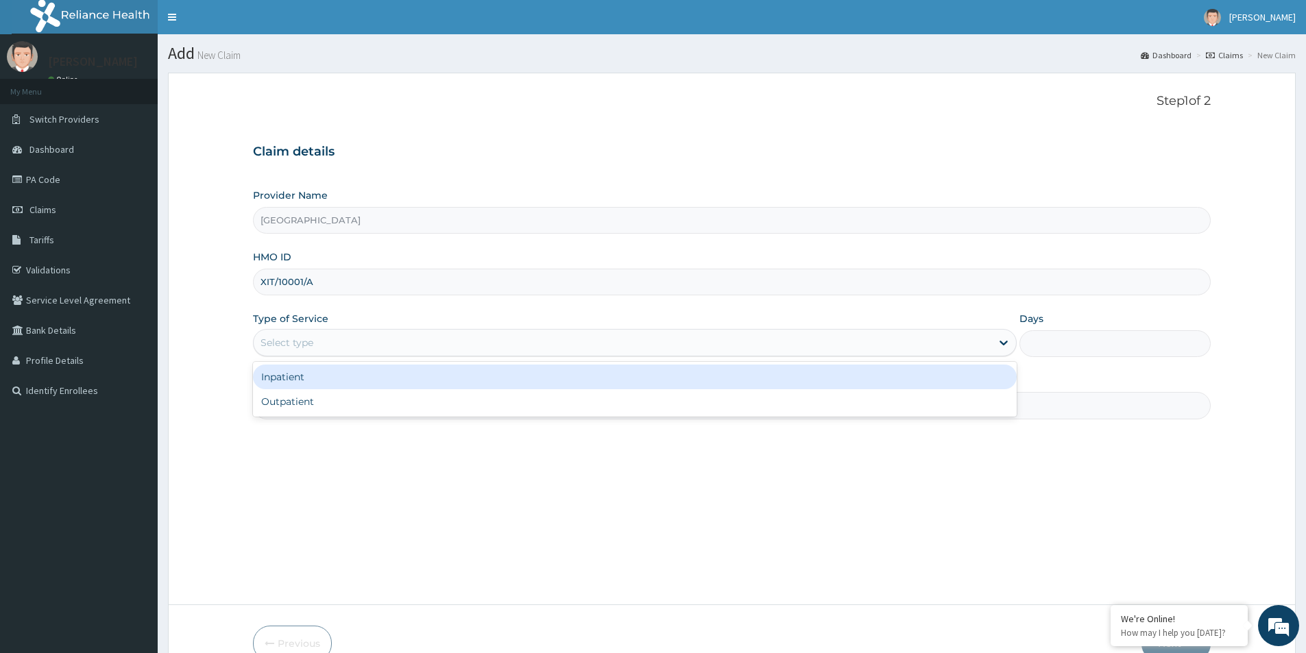
click at [429, 339] on div "Select type" at bounding box center [623, 343] width 738 height 22
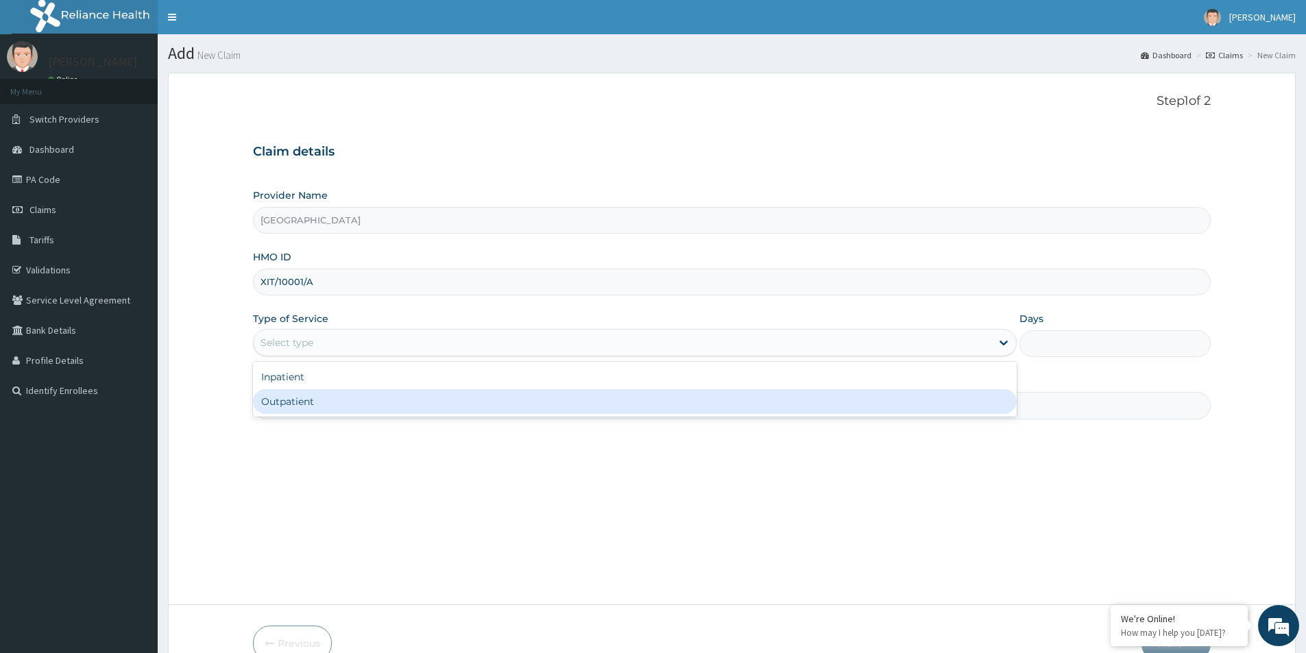
click at [424, 396] on div "Outpatient" at bounding box center [635, 401] width 764 height 25
type input "1"
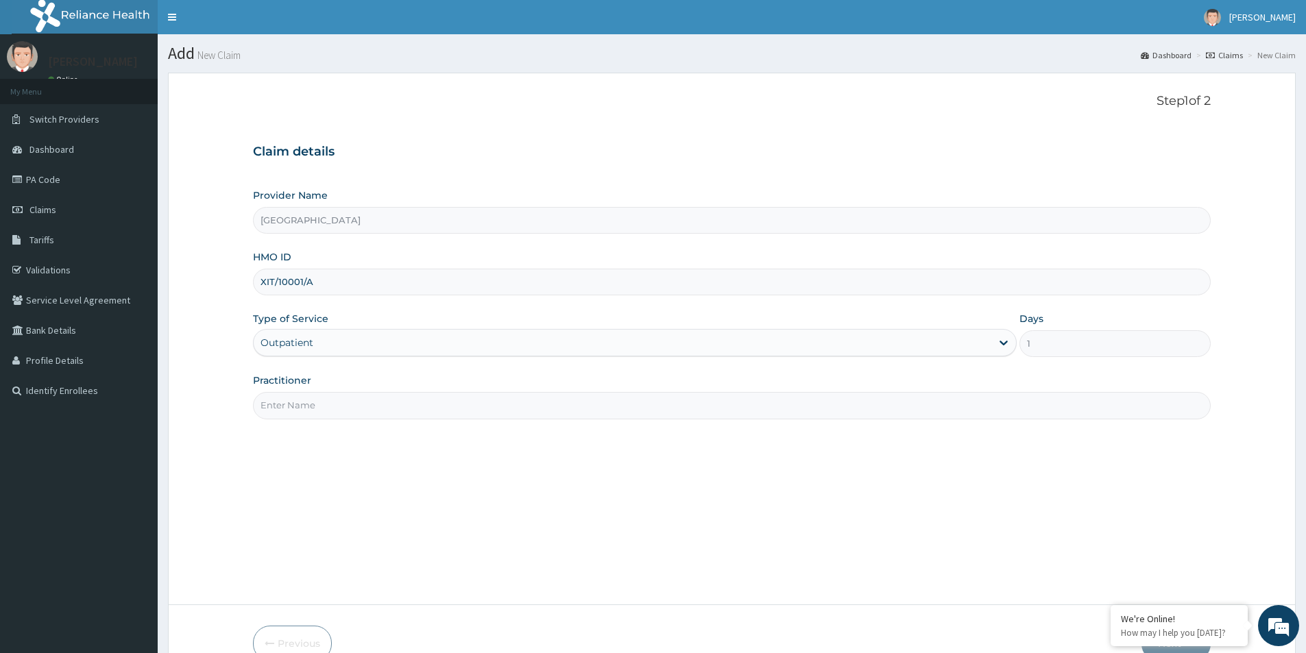
click at [423, 413] on input "Practitioner" at bounding box center [732, 405] width 958 height 27
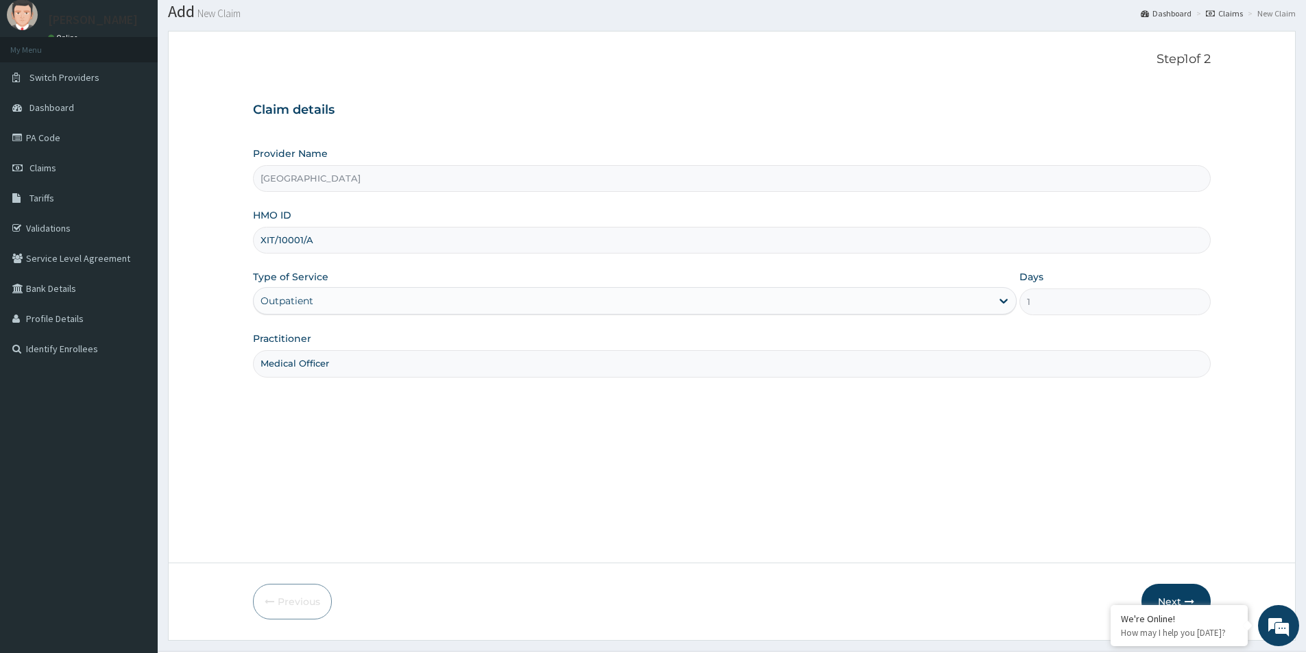
scroll to position [75, 0]
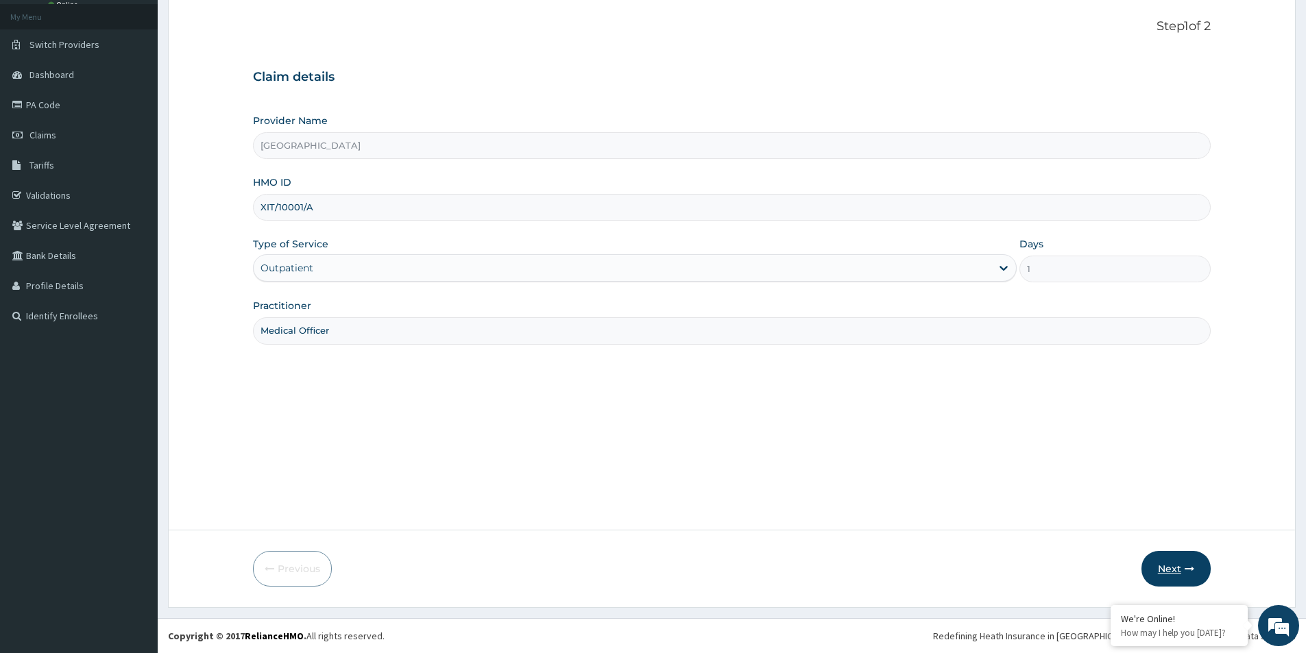
type input "Medical Officer"
click at [1187, 568] on icon "button" at bounding box center [1190, 569] width 10 height 10
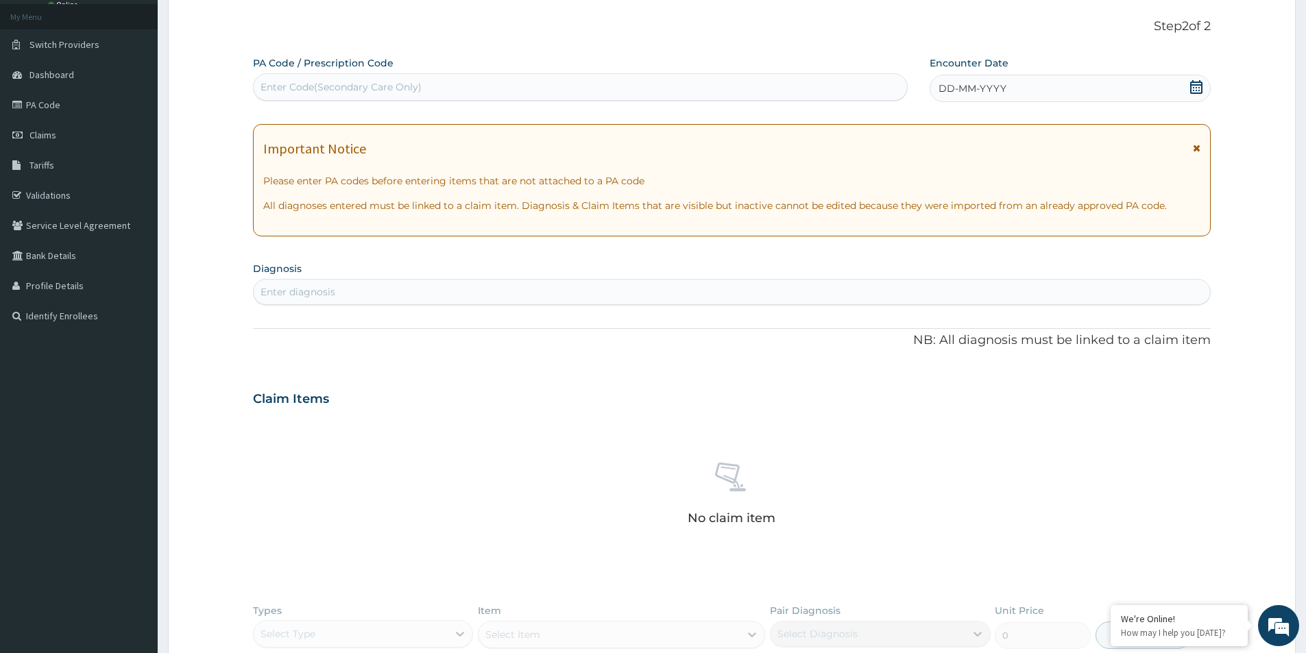
click at [349, 79] on div "Enter Code(Secondary Care Only)" at bounding box center [580, 87] width 653 height 22
paste input "PA/D05B70"
type input "PA/D05B70"
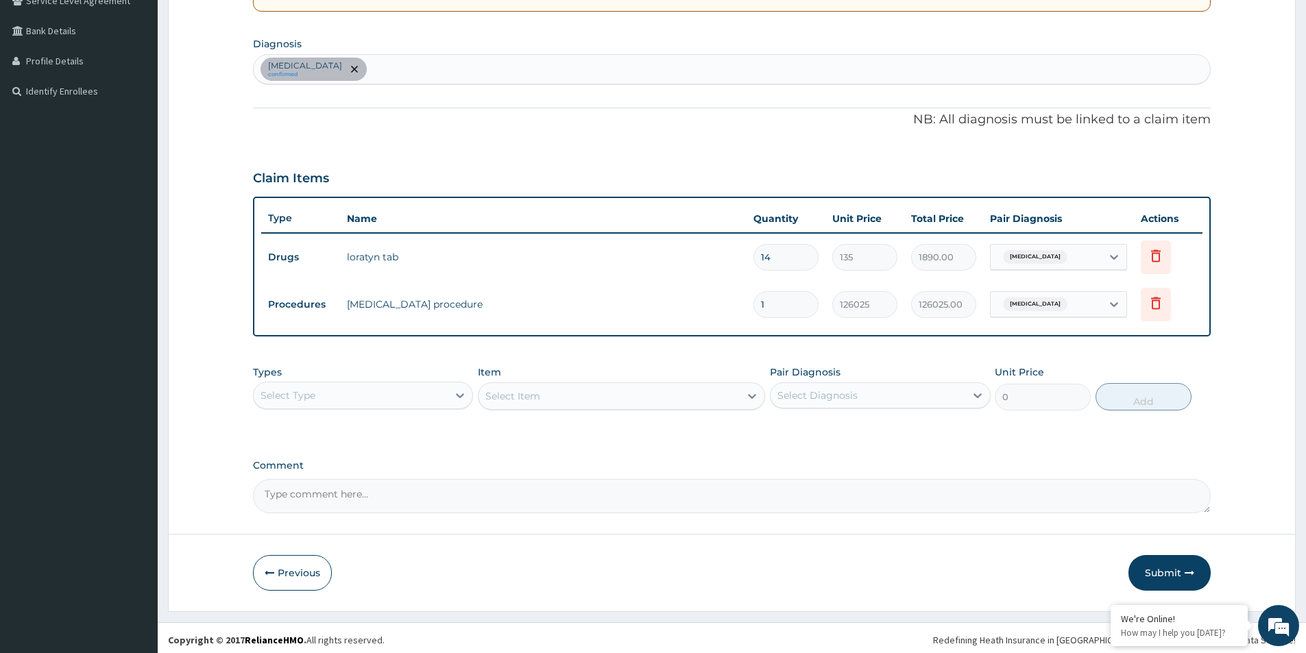
scroll to position [304, 0]
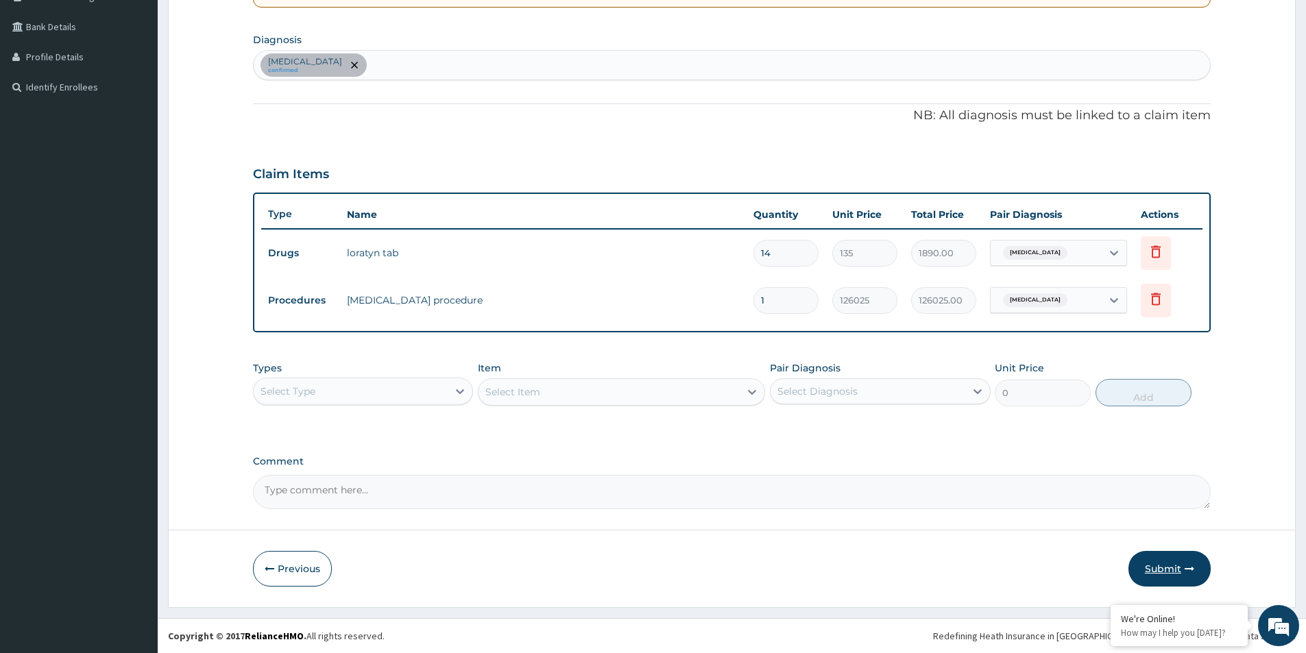
click at [1164, 554] on button "Submit" at bounding box center [1170, 569] width 82 height 36
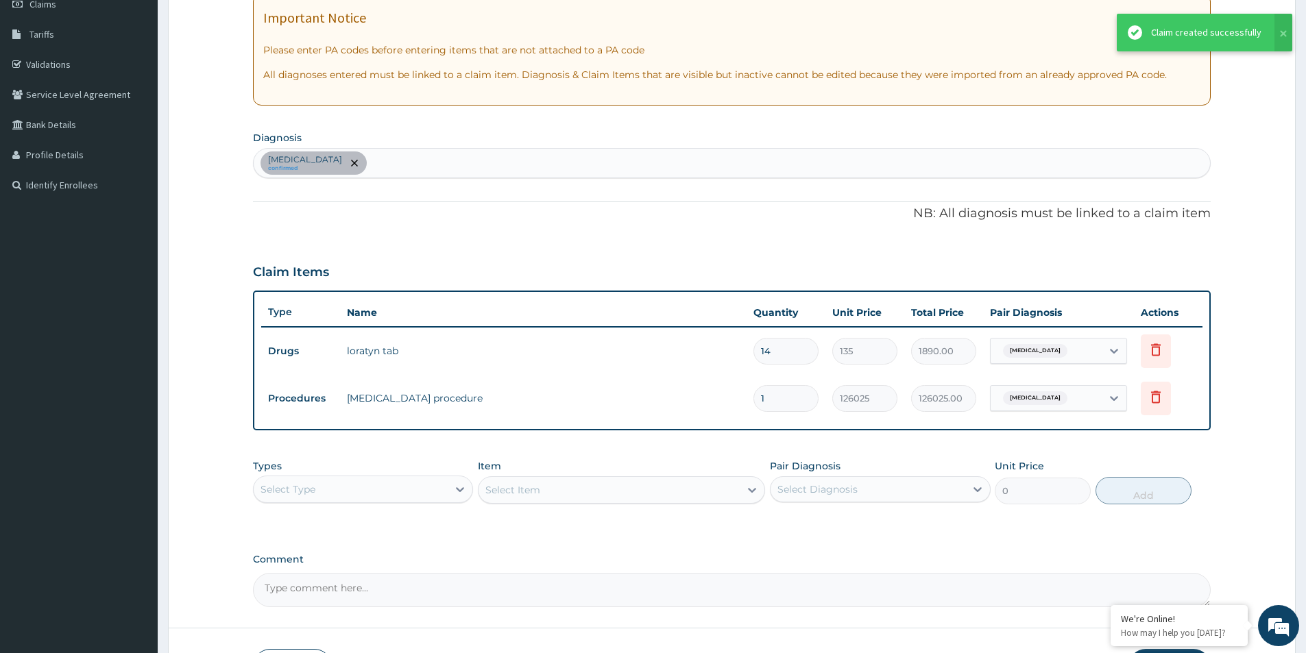
scroll to position [167, 0]
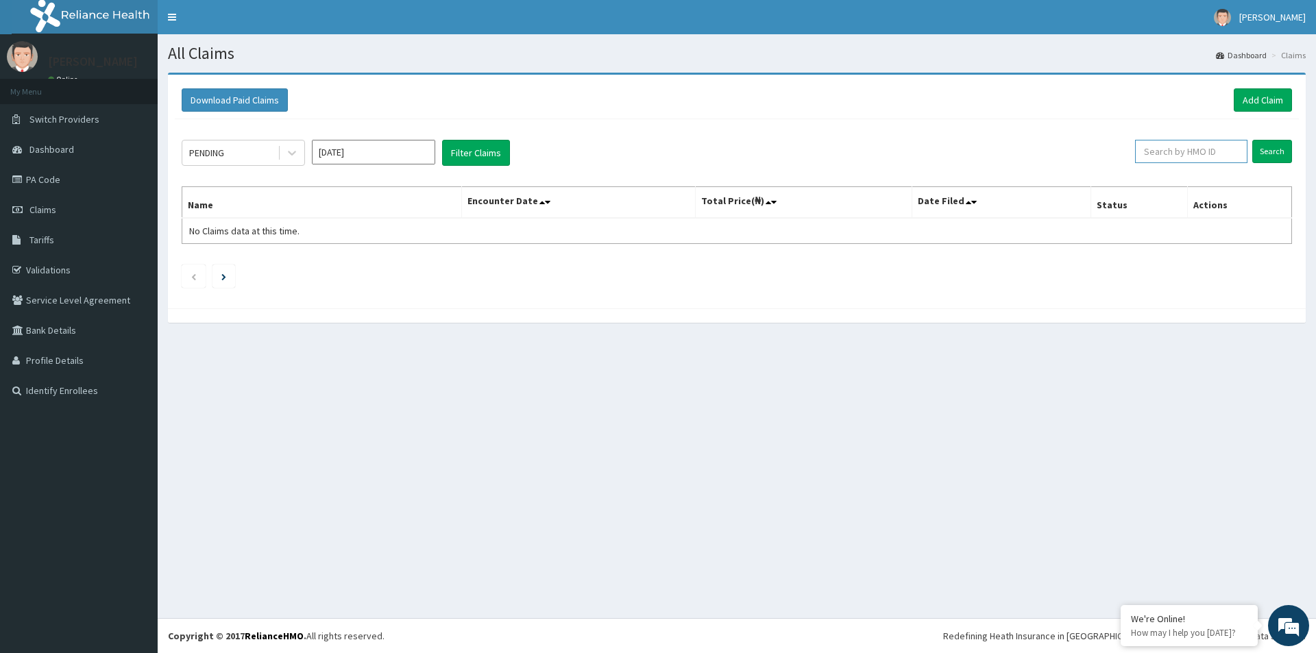
paste input "XIT/10001/A"
type input "XIT/10001/A"
click at [1269, 159] on input "Search" at bounding box center [1273, 151] width 40 height 23
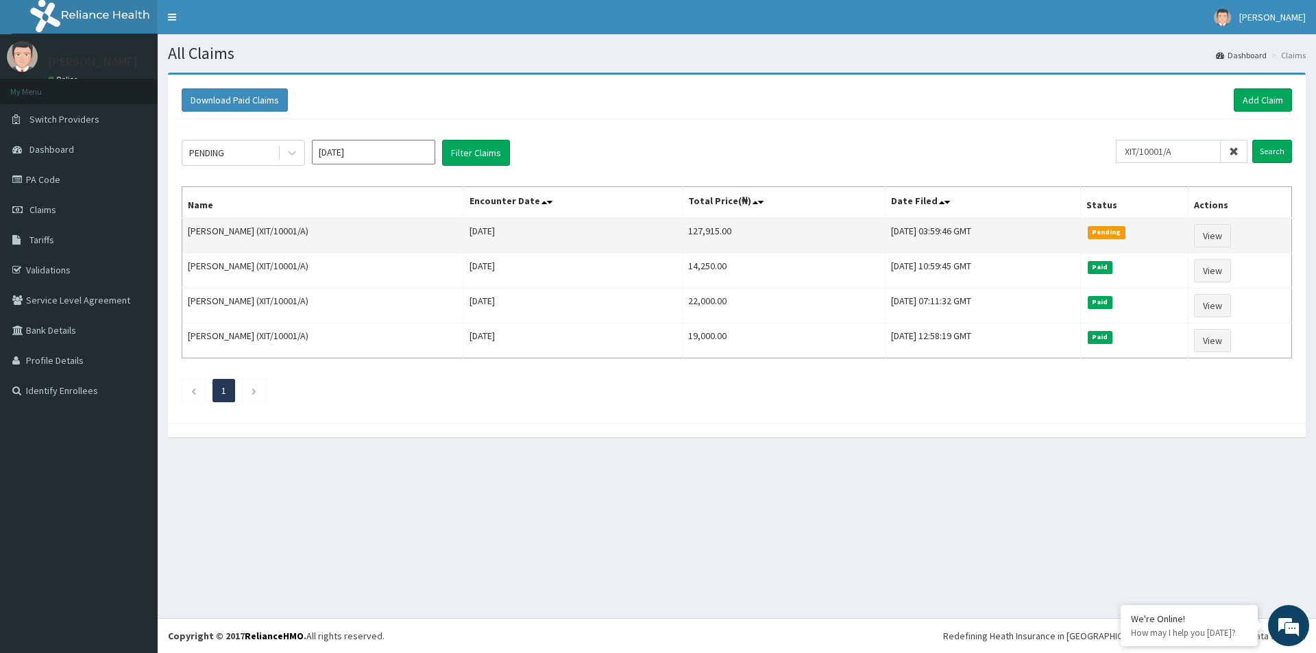
click at [683, 228] on td "127,915.00" at bounding box center [784, 236] width 203 height 36
copy td "127,915.00"
click at [1223, 246] on link "View" at bounding box center [1212, 235] width 37 height 23
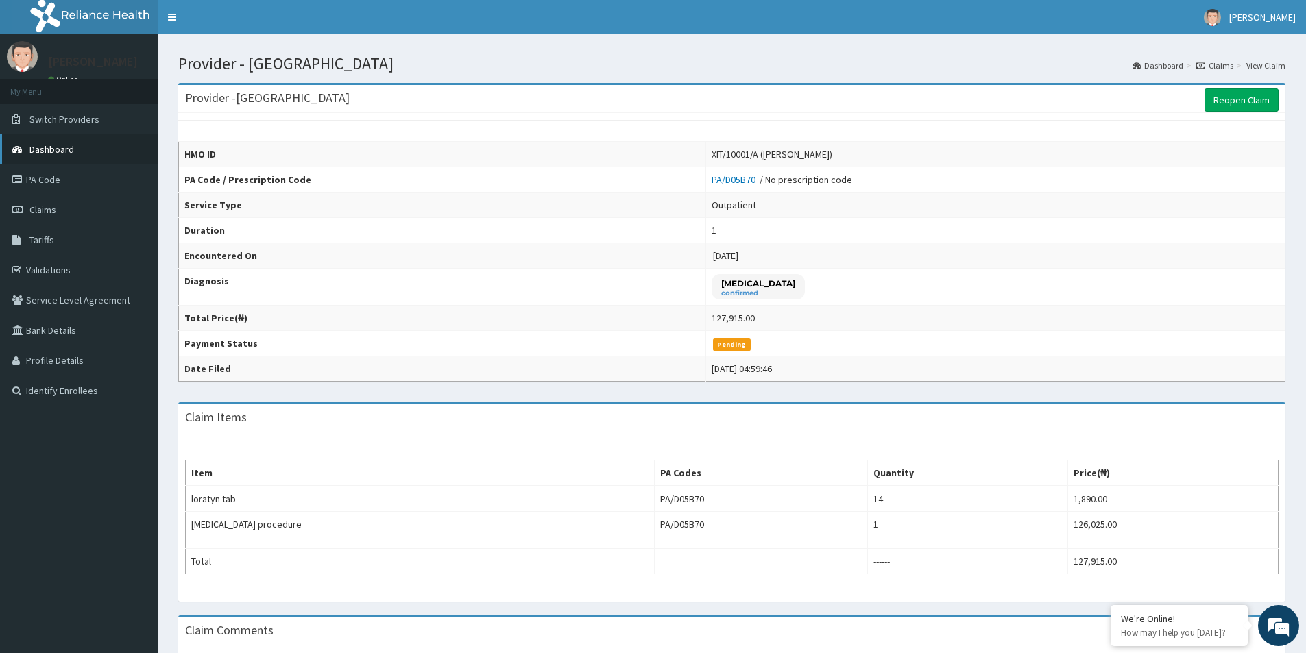
click at [58, 151] on span "Dashboard" at bounding box center [51, 149] width 45 height 12
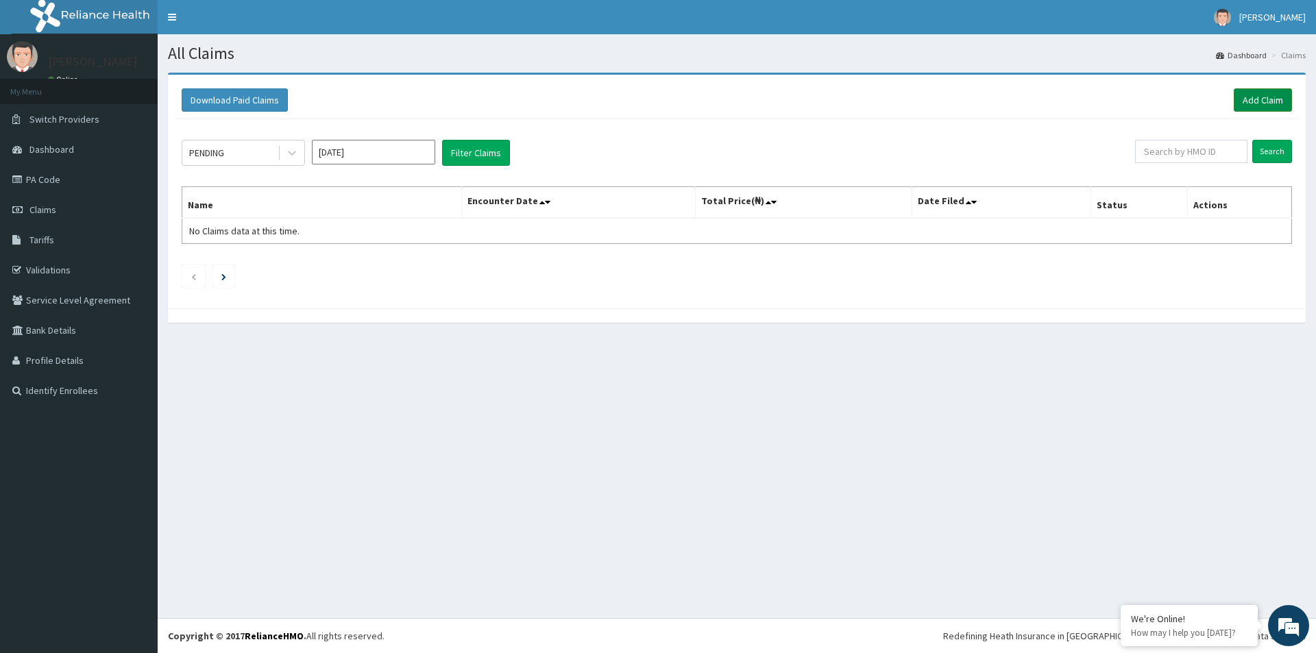
drag, startPoint x: 1186, startPoint y: 154, endPoint x: 1273, endPoint y: 96, distance: 104.4
click at [1277, 93] on link "Add Claim" at bounding box center [1263, 99] width 58 height 23
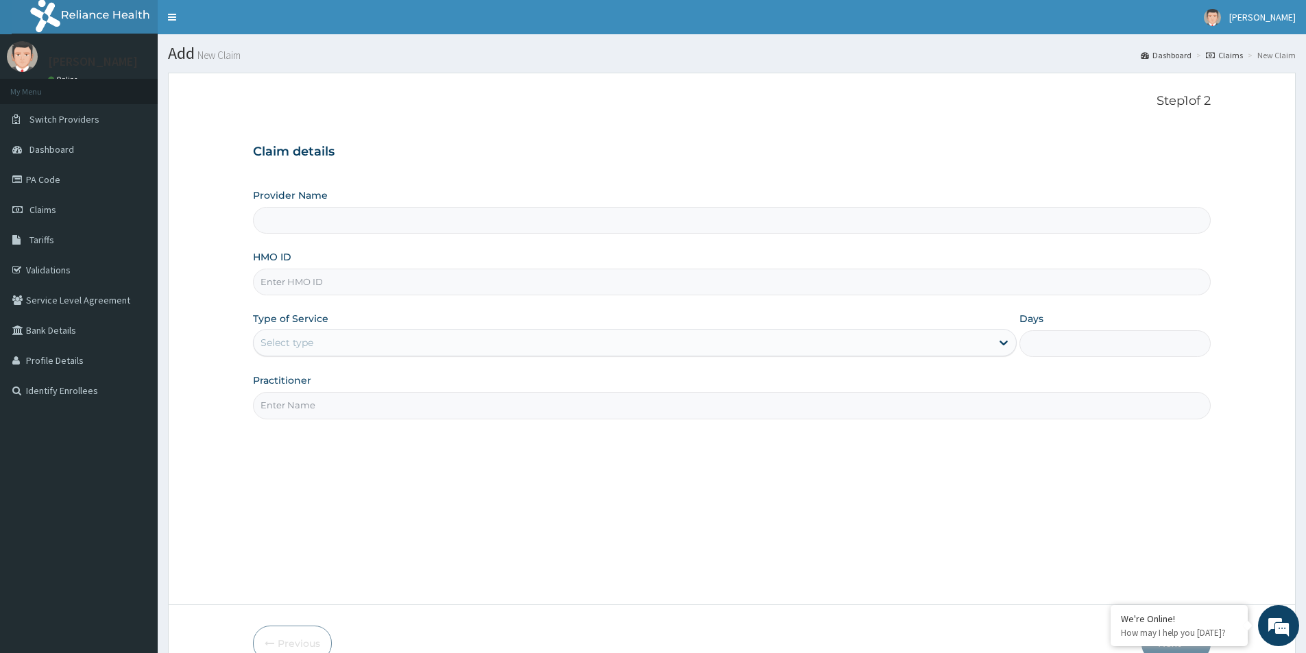
type input "[GEOGRAPHIC_DATA]"
paste input "XIT/10001/A"
type input "XIT/10001/A"
click at [346, 350] on div "Select type" at bounding box center [623, 343] width 738 height 22
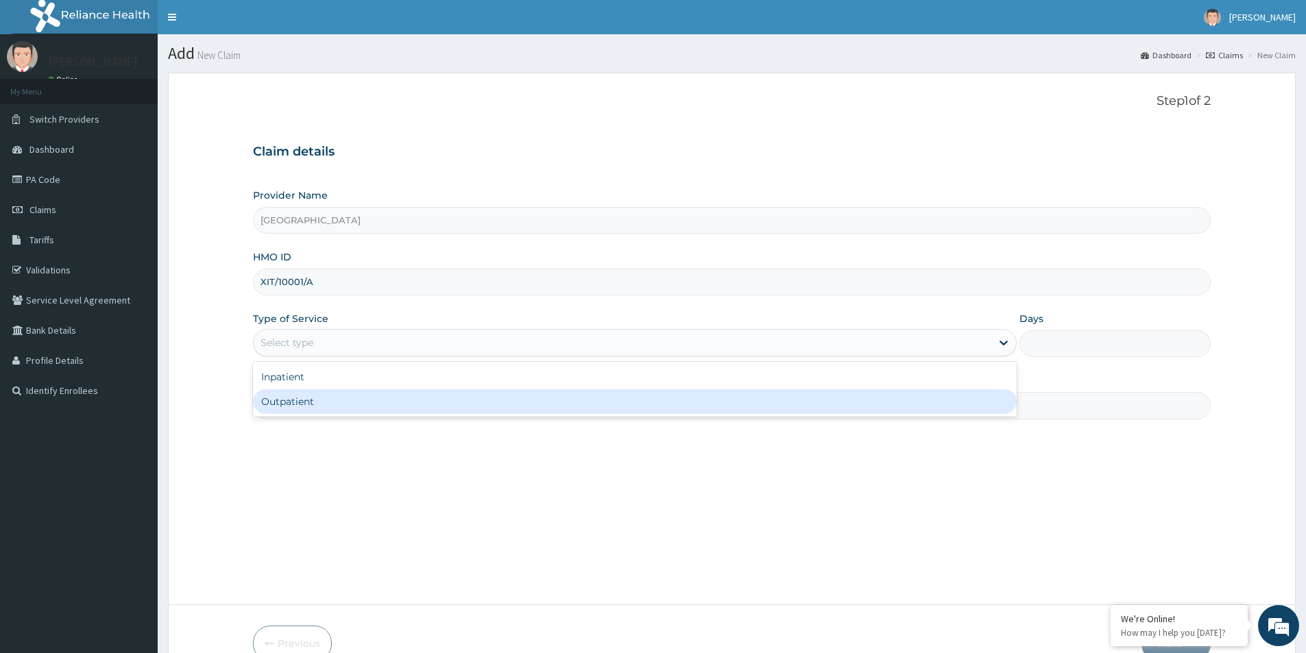
click at [351, 394] on div "Outpatient" at bounding box center [635, 401] width 764 height 25
type input "1"
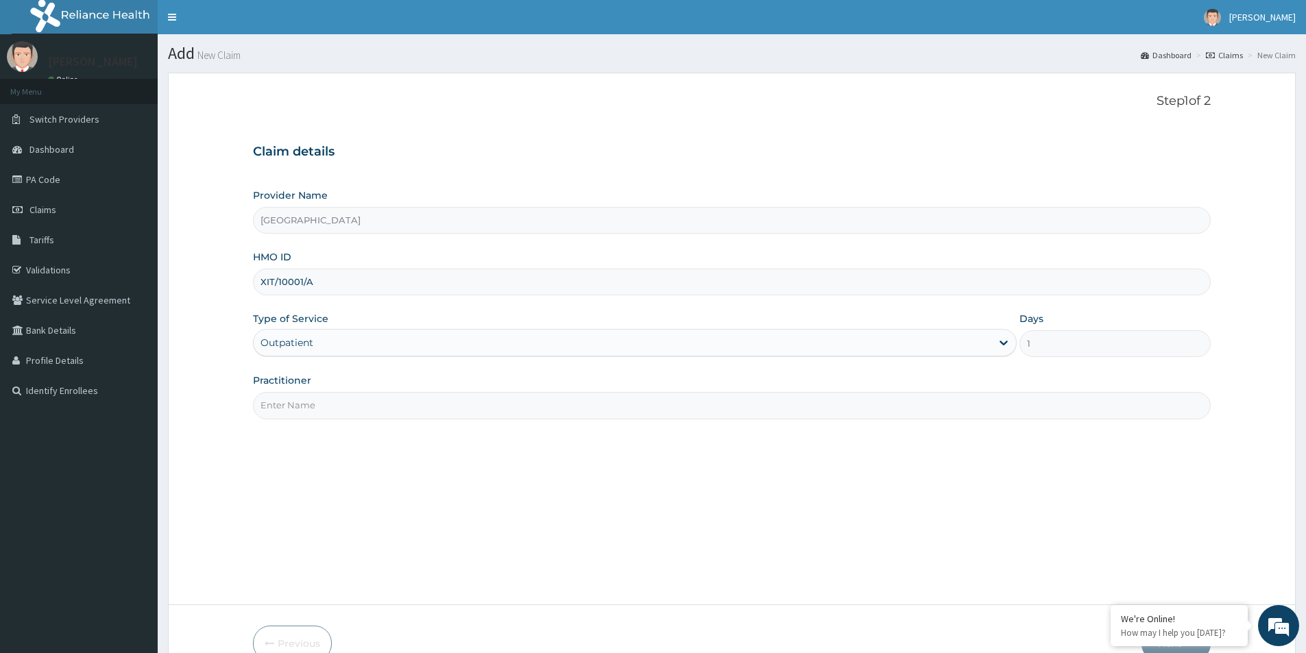
click at [341, 392] on input "Practitioner" at bounding box center [732, 405] width 958 height 27
click at [338, 410] on input "Practitioner" at bounding box center [732, 405] width 958 height 27
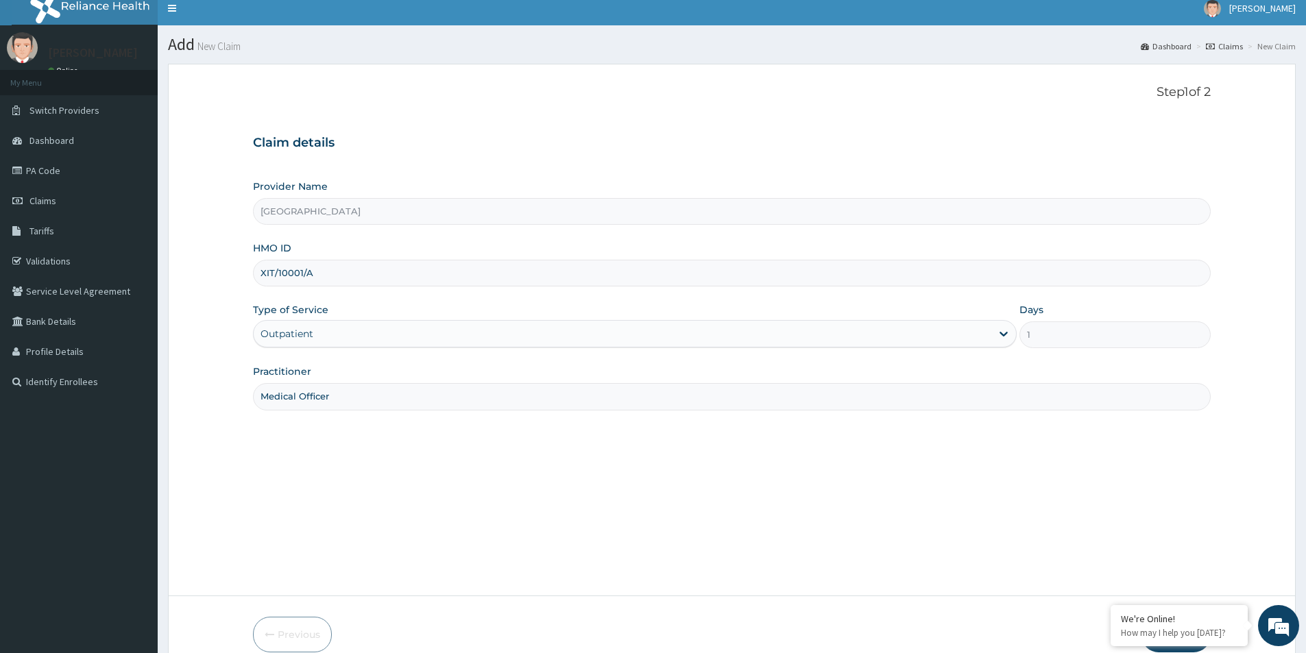
scroll to position [75, 0]
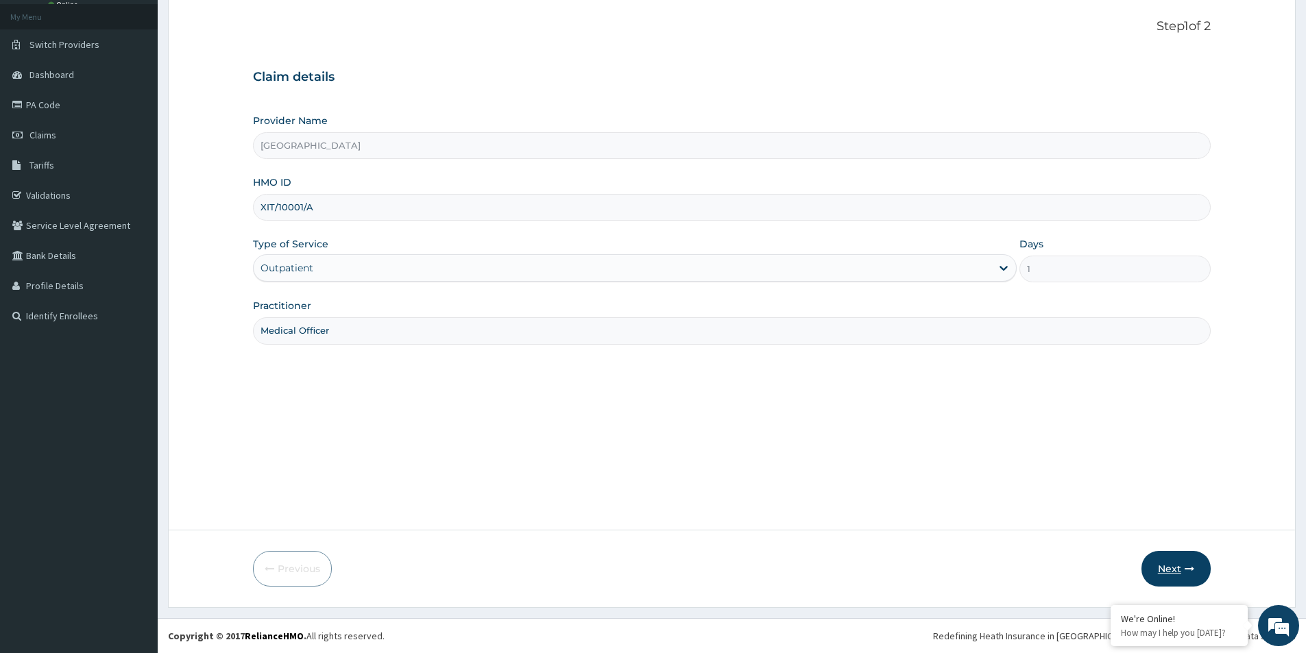
type input "Medical Officer"
click at [1153, 560] on button "Next" at bounding box center [1176, 569] width 69 height 36
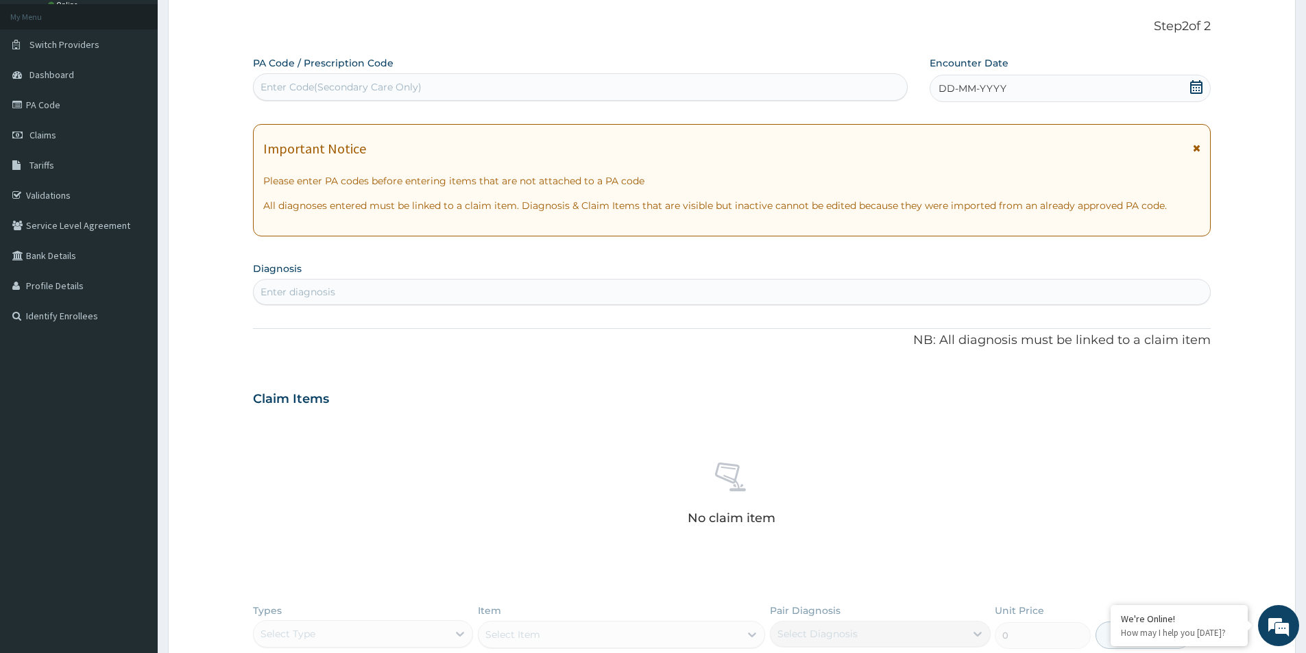
click at [293, 80] on div "Enter Code(Secondary Care Only)" at bounding box center [580, 87] width 653 height 22
paste input "PA/BDFD6E"
type input "PA/BDFD6E"
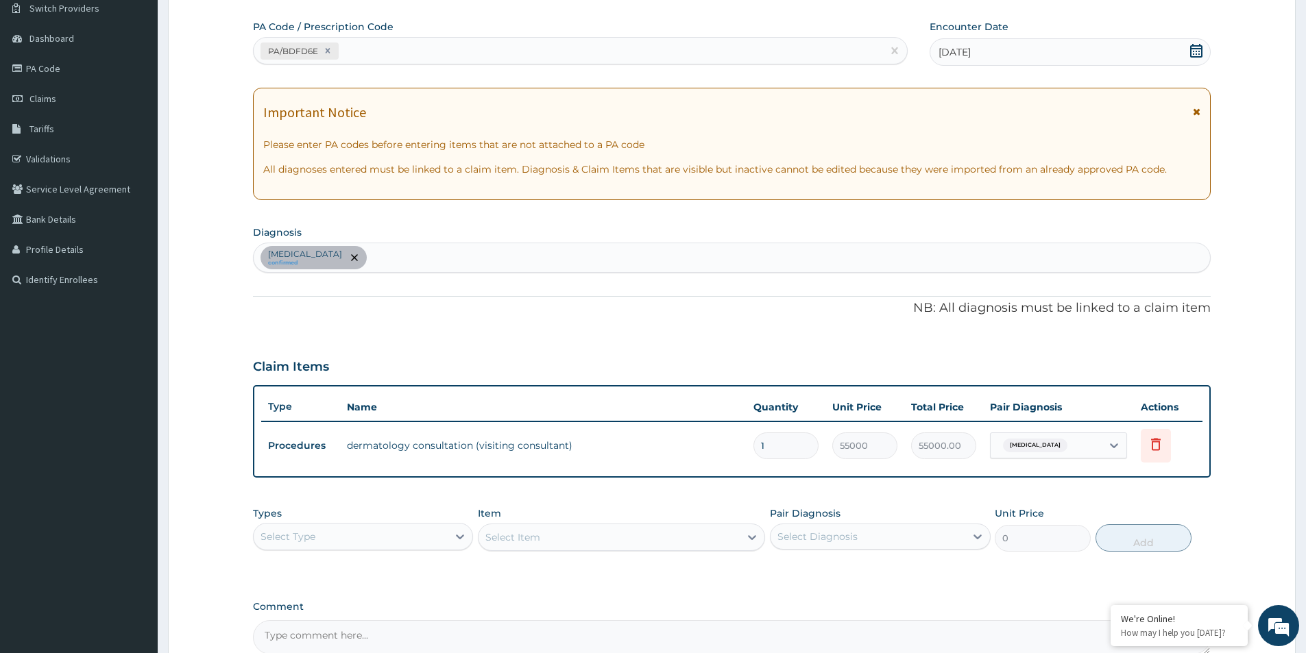
scroll to position [256, 0]
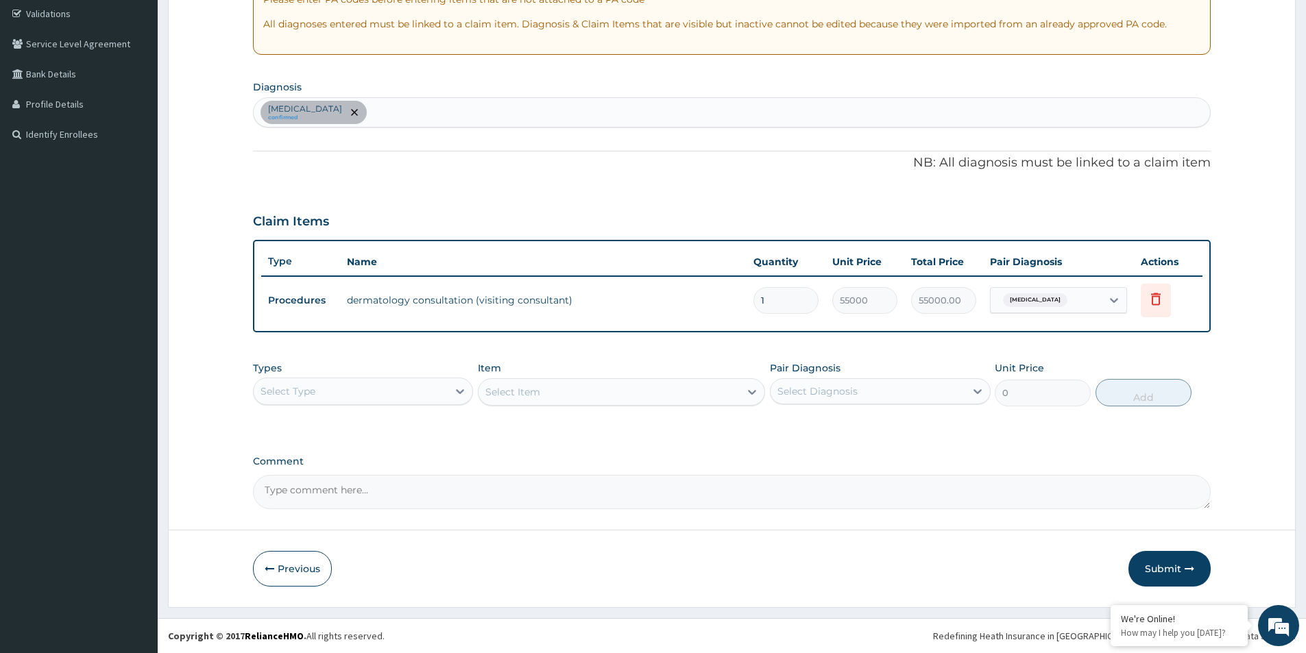
drag, startPoint x: 1164, startPoint y: 569, endPoint x: 795, endPoint y: 286, distance: 465.6
click at [795, 287] on form "Step 2 of 2 PA Code / Prescription Code PA/BDFD6E Encounter Date 01-09-2025 Imp…" at bounding box center [732, 211] width 1128 height 791
click at [1148, 557] on button "Submit" at bounding box center [1170, 569] width 82 height 36
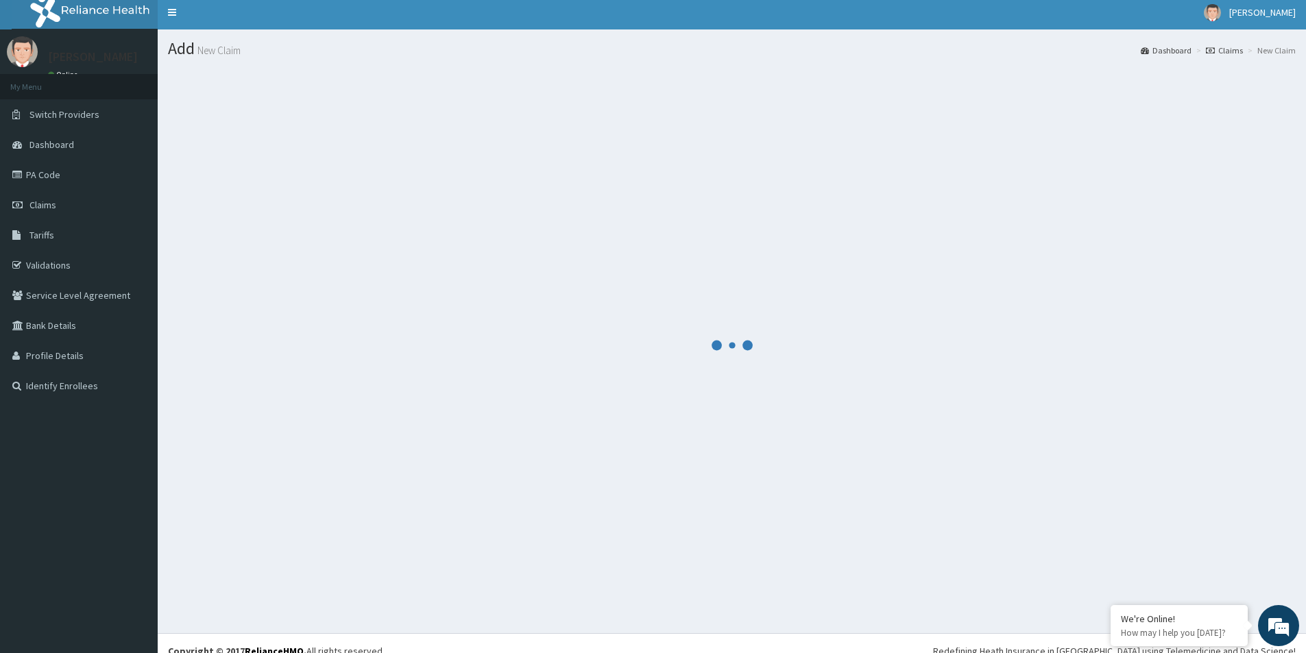
scroll to position [0, 0]
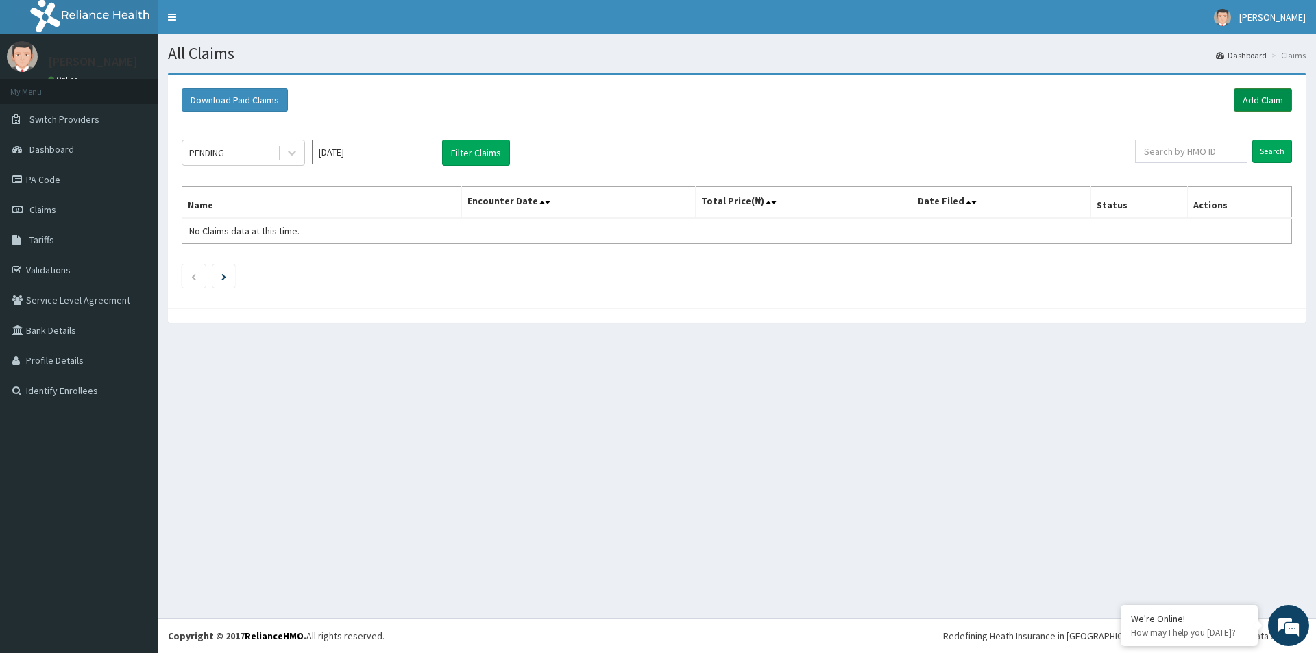
click at [1255, 102] on link "Add Claim" at bounding box center [1263, 99] width 58 height 23
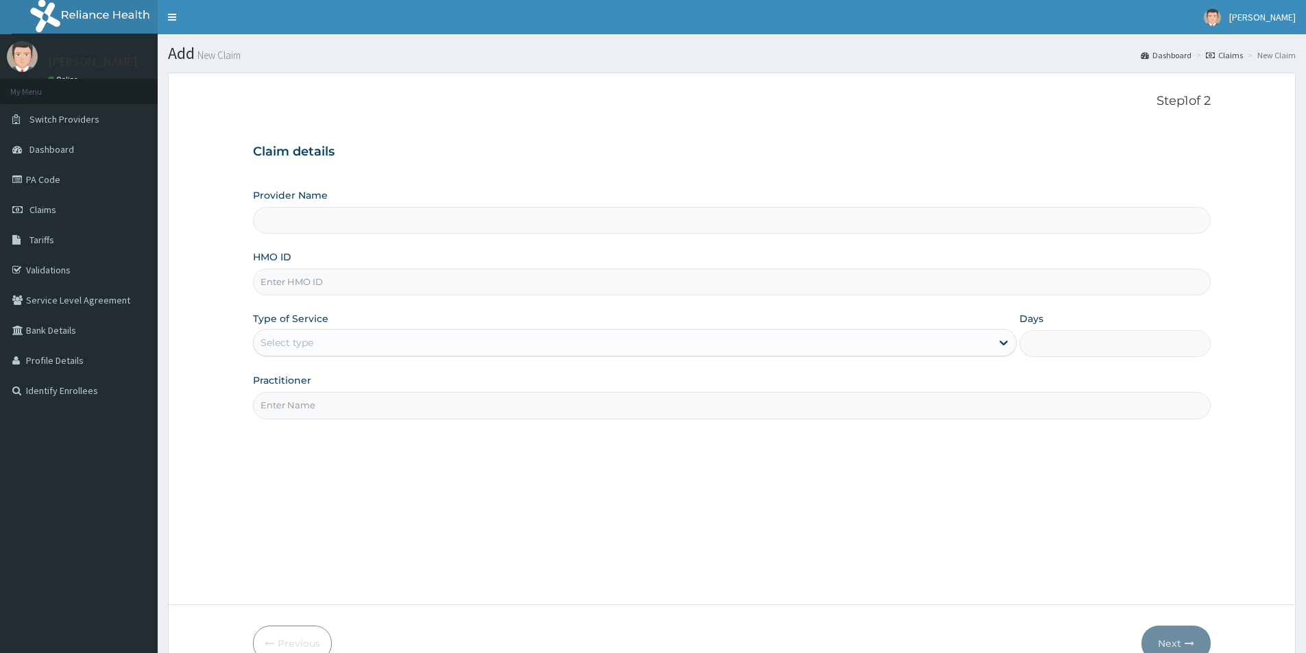
paste input "PTE/10027/B"
type input "PTE/10027/B"
click at [311, 348] on div "Select type" at bounding box center [287, 343] width 53 height 14
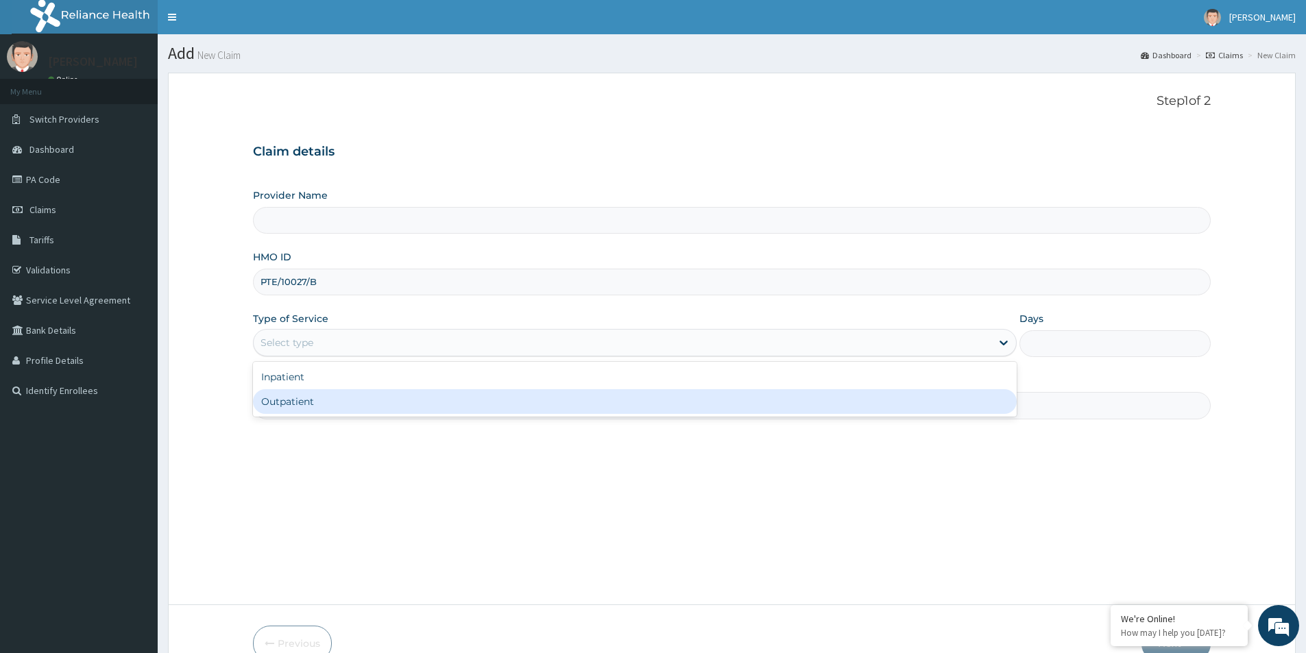
type input "[GEOGRAPHIC_DATA]"
click at [339, 408] on div "Outpatient" at bounding box center [635, 401] width 764 height 25
type input "1"
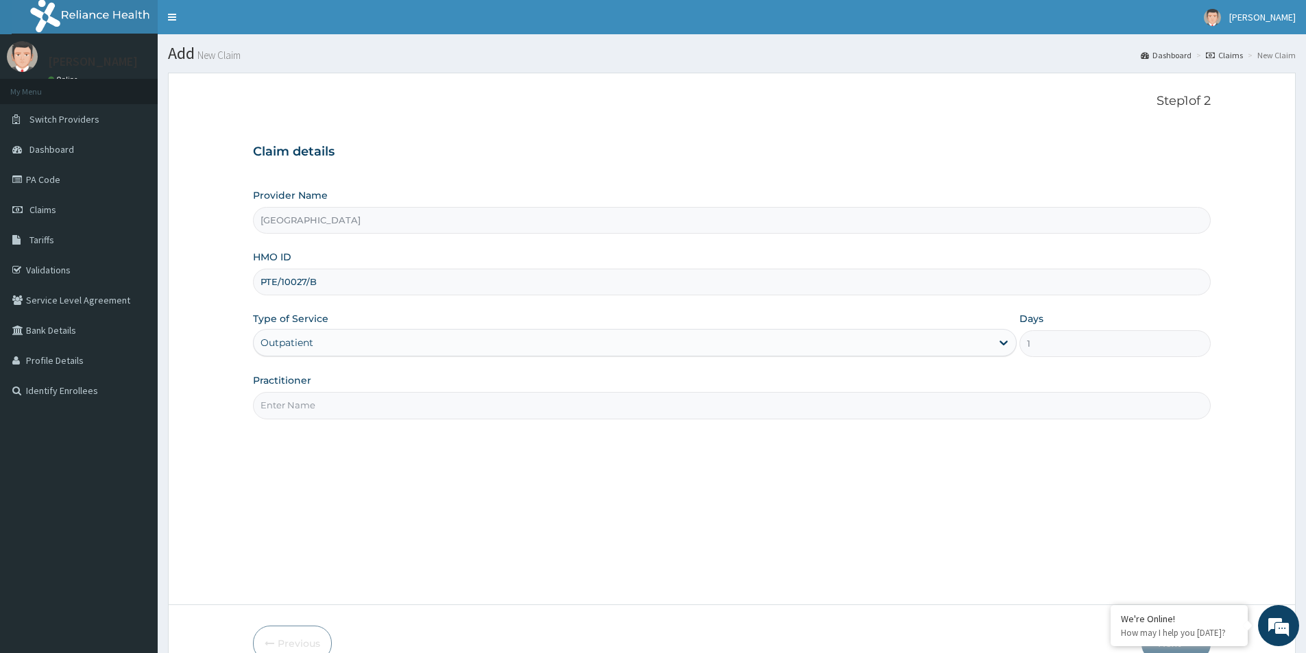
click at [339, 408] on input "Practitioner" at bounding box center [732, 405] width 958 height 27
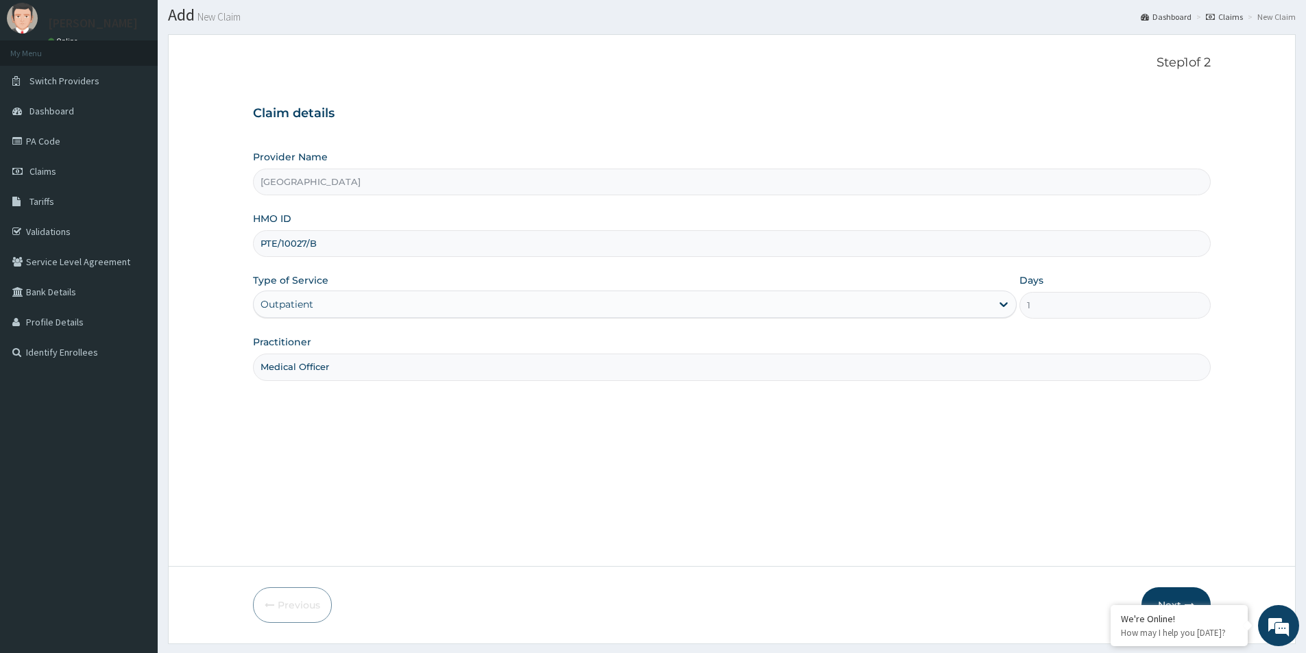
scroll to position [75, 0]
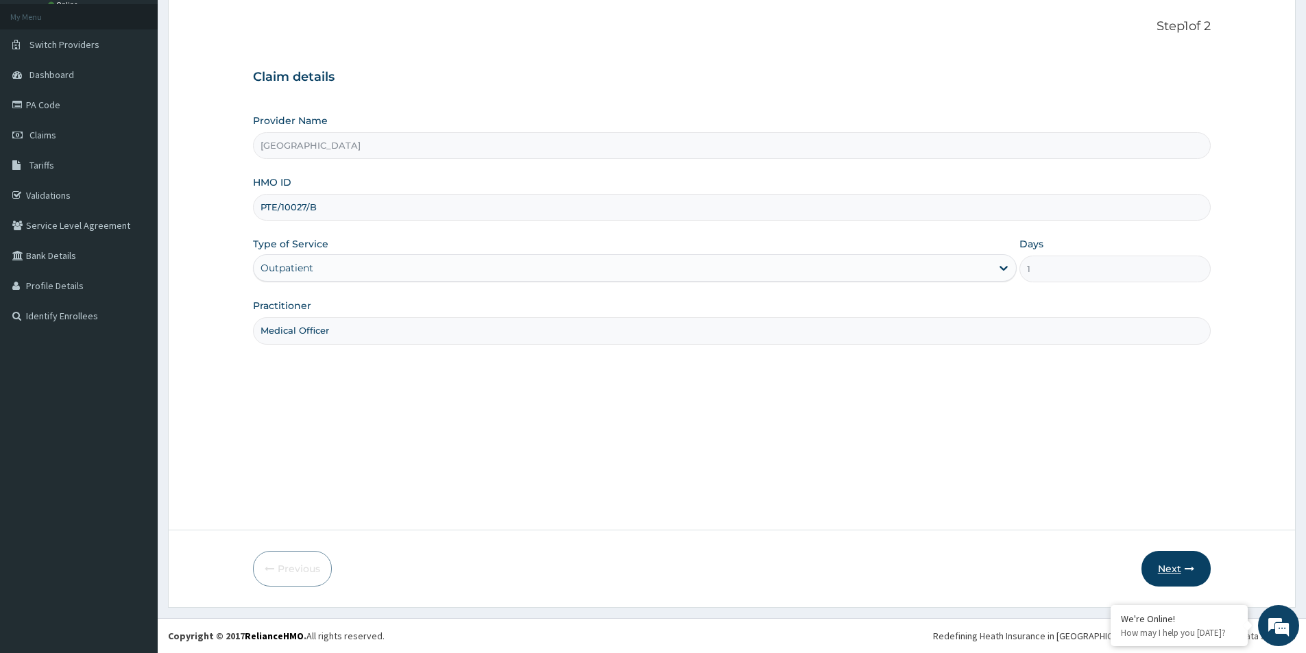
type input "Medical Officer"
click at [1180, 569] on button "Next" at bounding box center [1176, 569] width 69 height 36
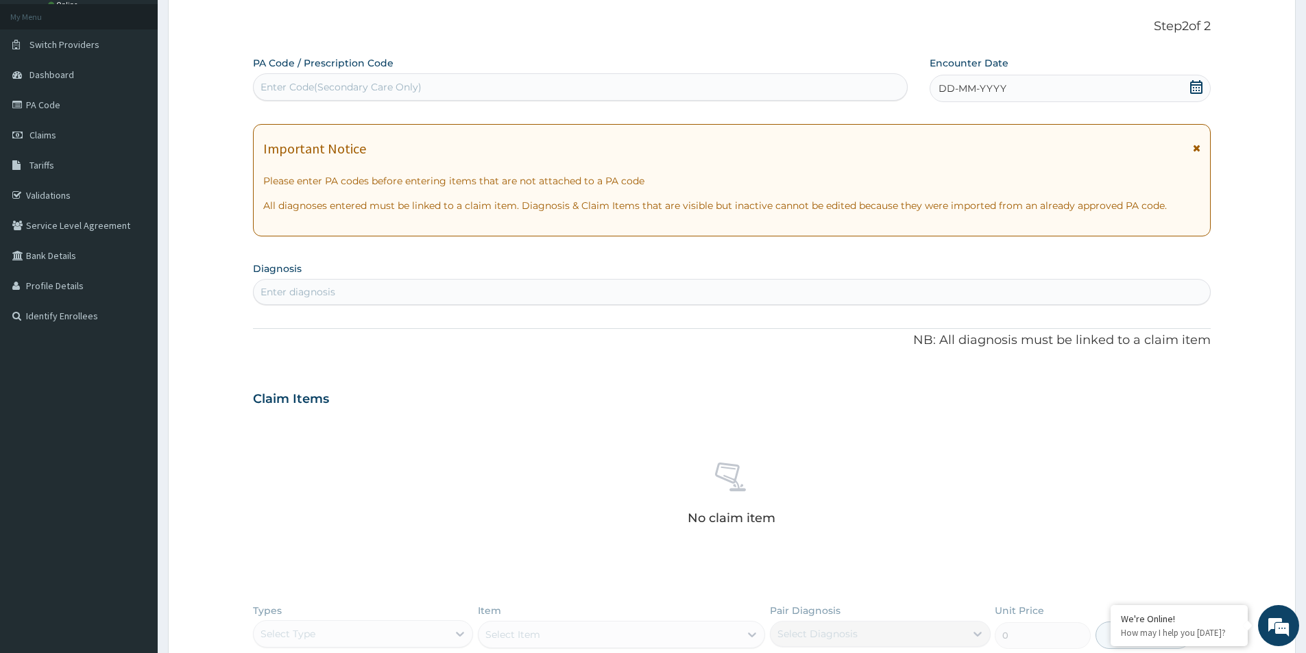
click at [505, 82] on div "Enter Code(Secondary Care Only)" at bounding box center [580, 87] width 653 height 22
paste input "PA/87DE88"
type input "PA/87DE88"
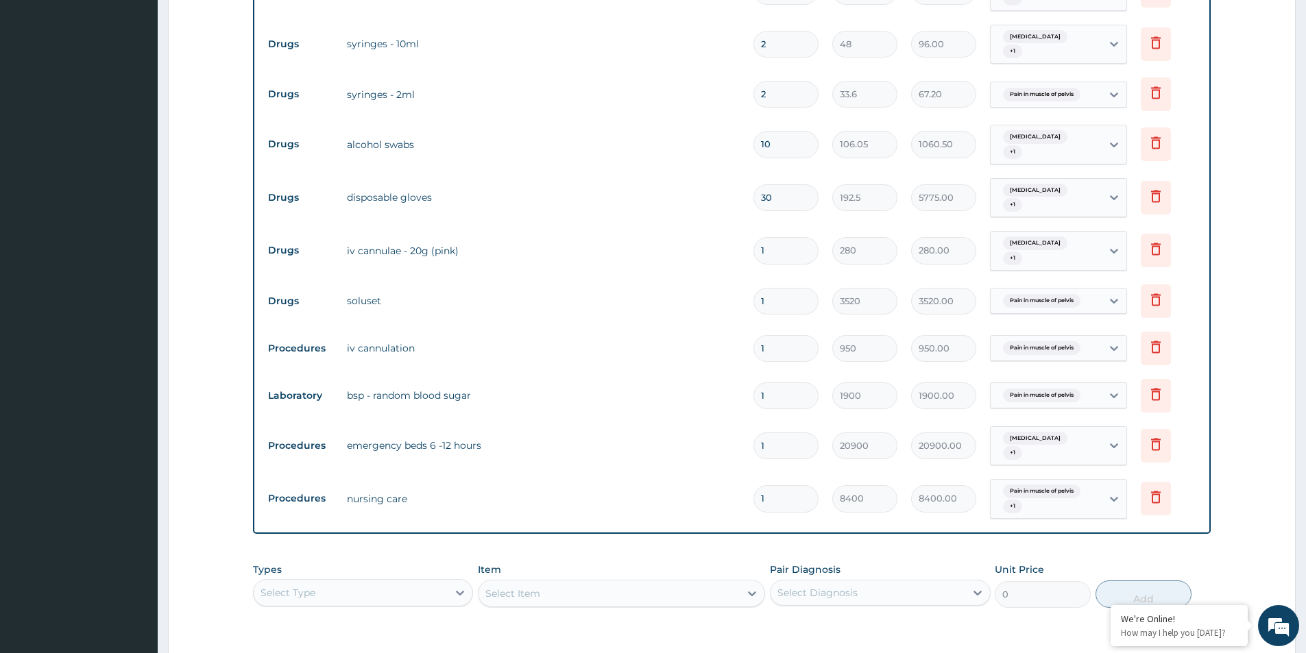
scroll to position [983, 0]
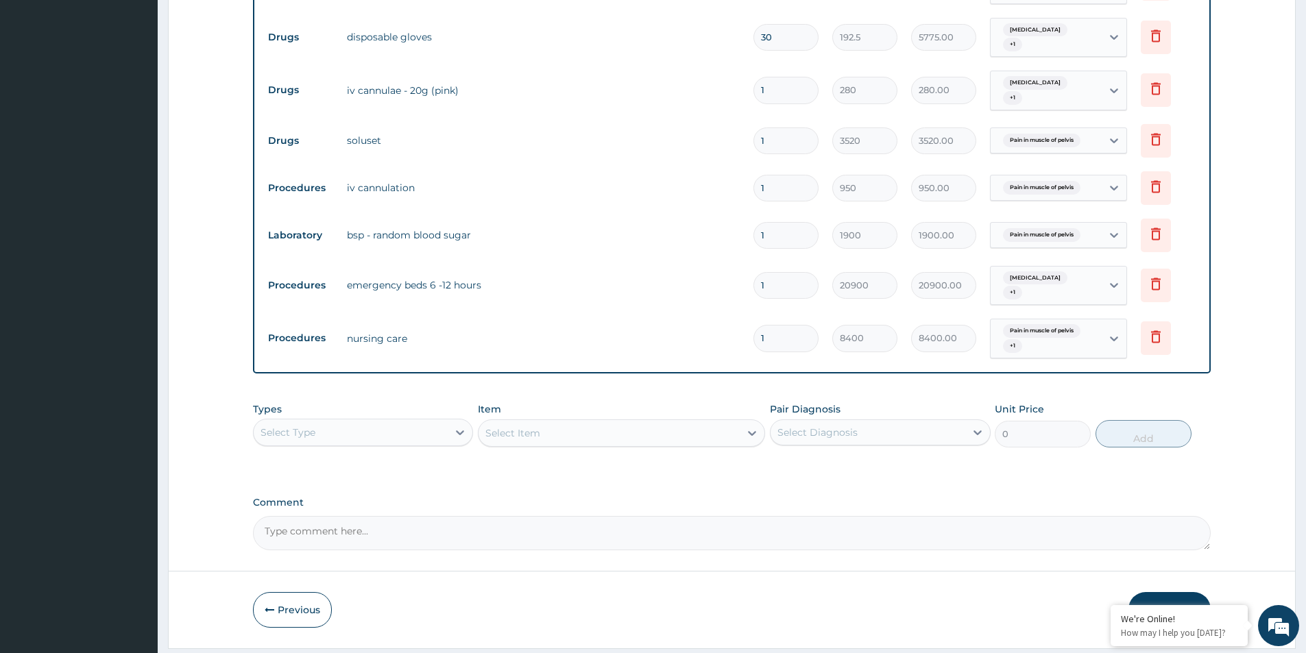
drag, startPoint x: 1168, startPoint y: 571, endPoint x: 717, endPoint y: 132, distance: 629.9
click at [418, 422] on div "Select Type" at bounding box center [351, 433] width 194 height 22
click at [381, 504] on div "Procedures" at bounding box center [363, 516] width 220 height 25
click at [802, 426] on div "Select Diagnosis" at bounding box center [818, 433] width 80 height 14
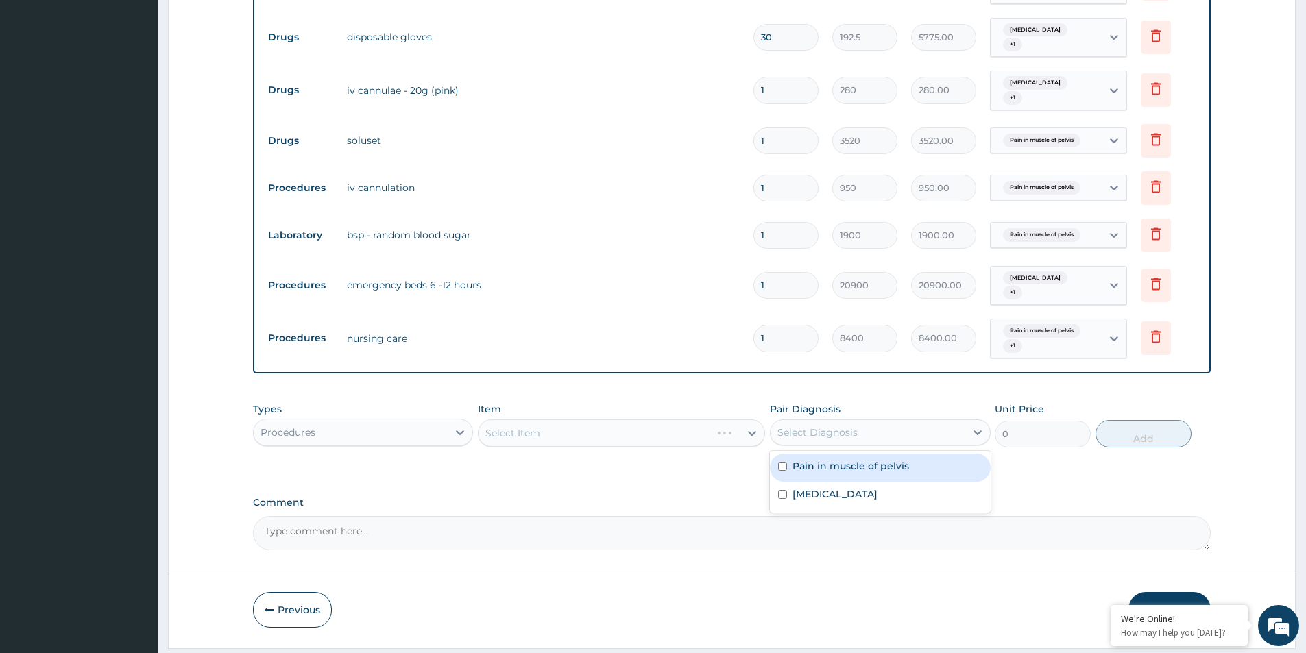
click at [784, 462] on input "checkbox" at bounding box center [782, 466] width 9 height 9
checkbox input "true"
click at [782, 490] on input "checkbox" at bounding box center [782, 494] width 9 height 9
checkbox input "true"
click at [625, 420] on div "Select Item" at bounding box center [621, 433] width 287 height 27
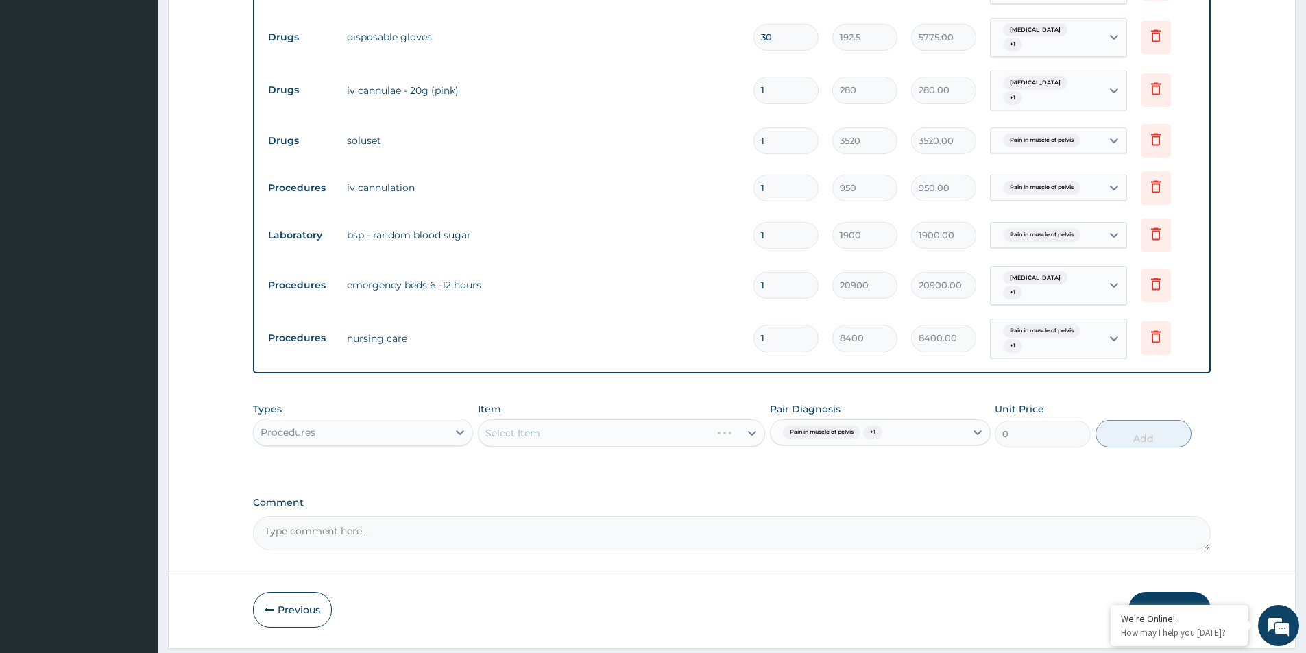
click at [625, 420] on div "Select Item" at bounding box center [621, 433] width 287 height 27
click at [625, 422] on div "Select Item" at bounding box center [609, 433] width 261 height 22
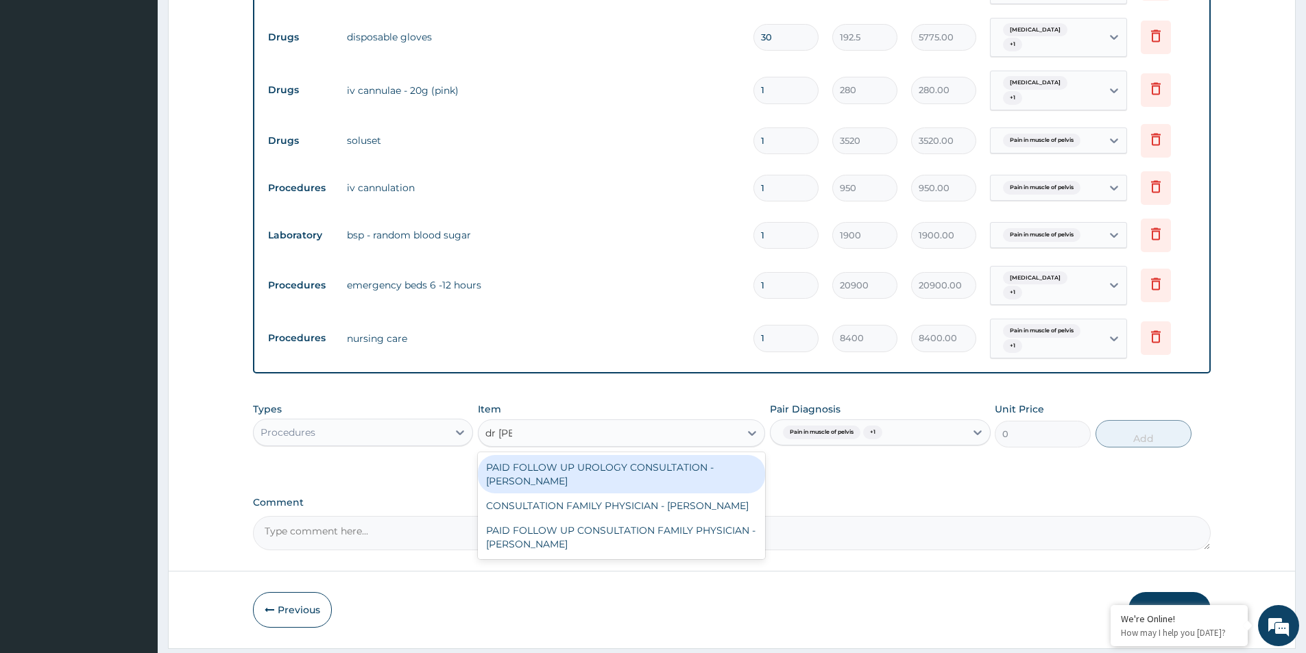
type input "dr odi"
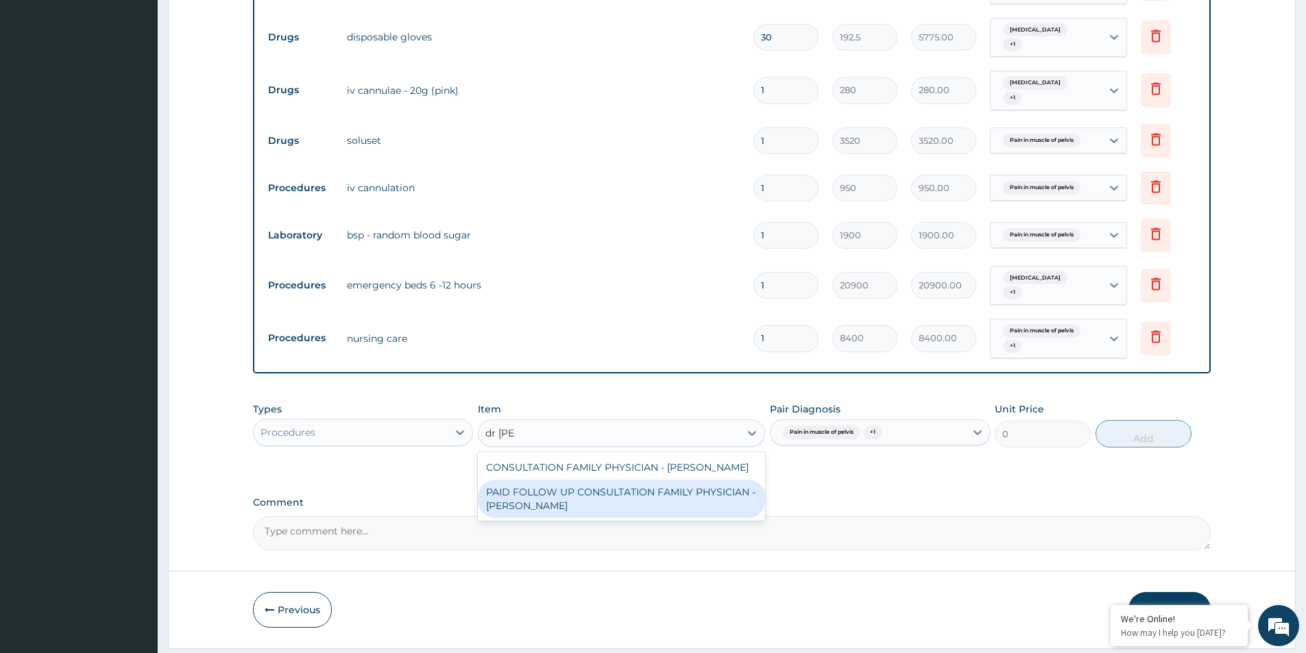
click at [559, 480] on div "PAID FOLLOW UP CONSULTATION FAMILY PHYSICIAN - DR ODIA" at bounding box center [621, 499] width 287 height 38
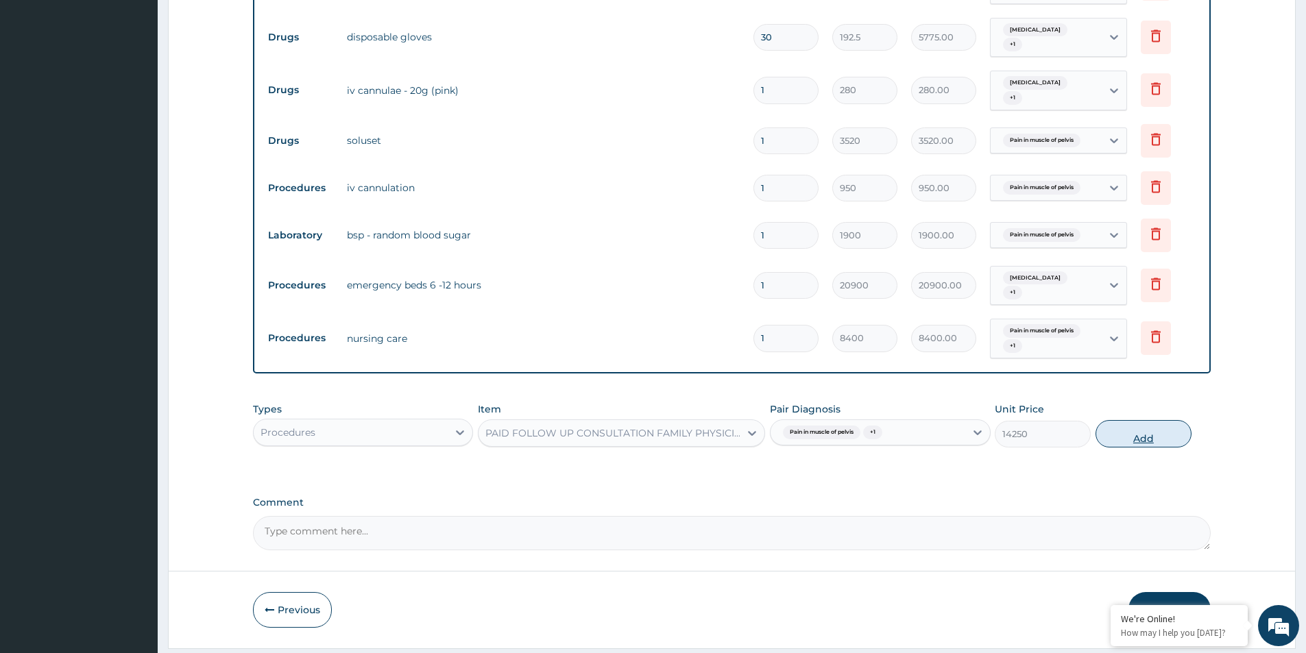
click at [1120, 420] on button "Add" at bounding box center [1144, 433] width 96 height 27
type input "0"
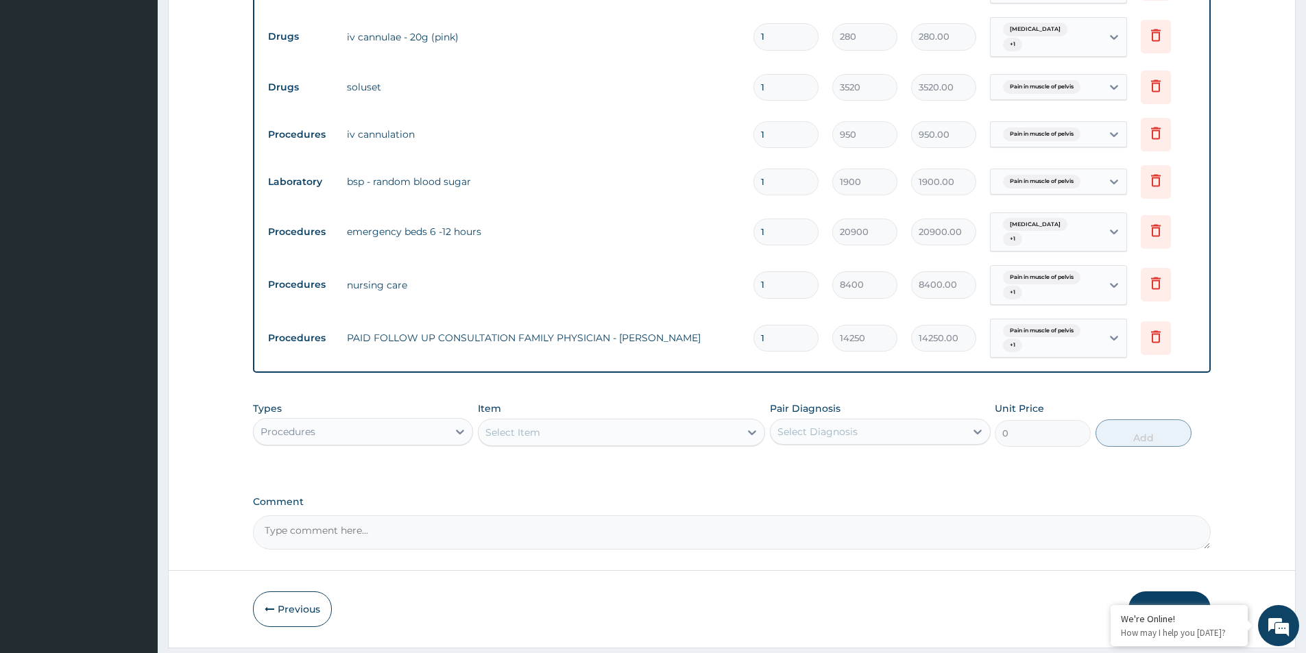
click at [1158, 592] on button "Submit" at bounding box center [1170, 610] width 82 height 36
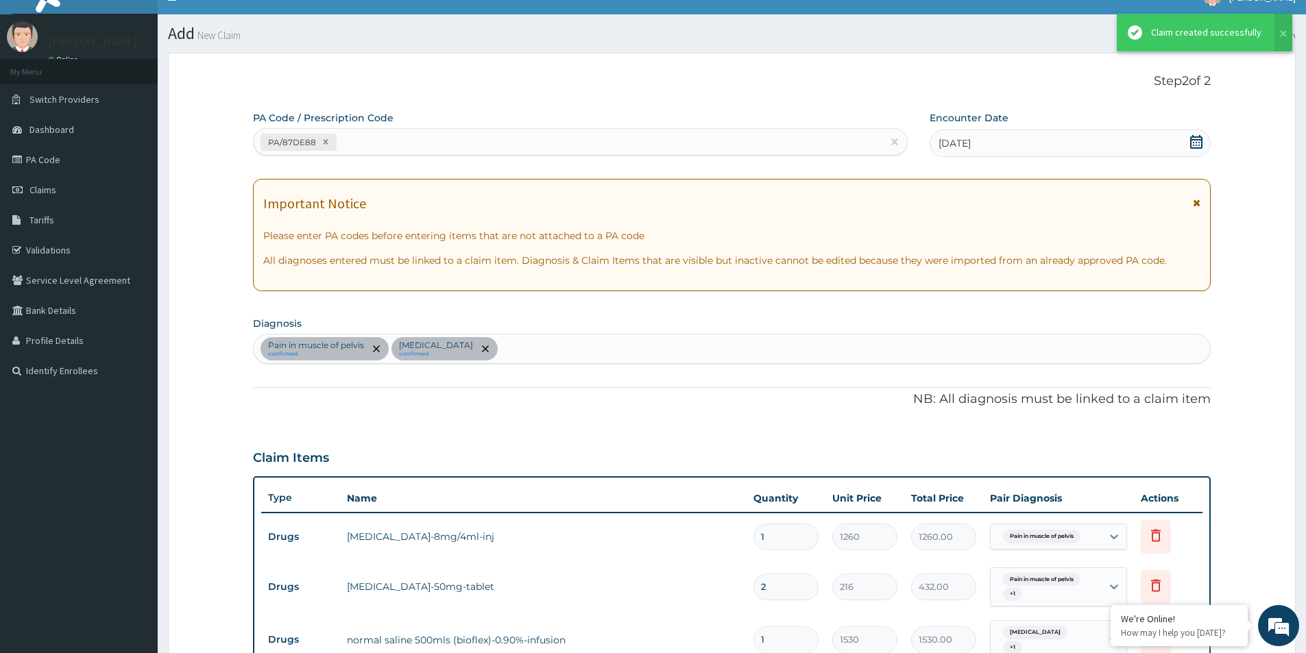
scroll to position [1037, 0]
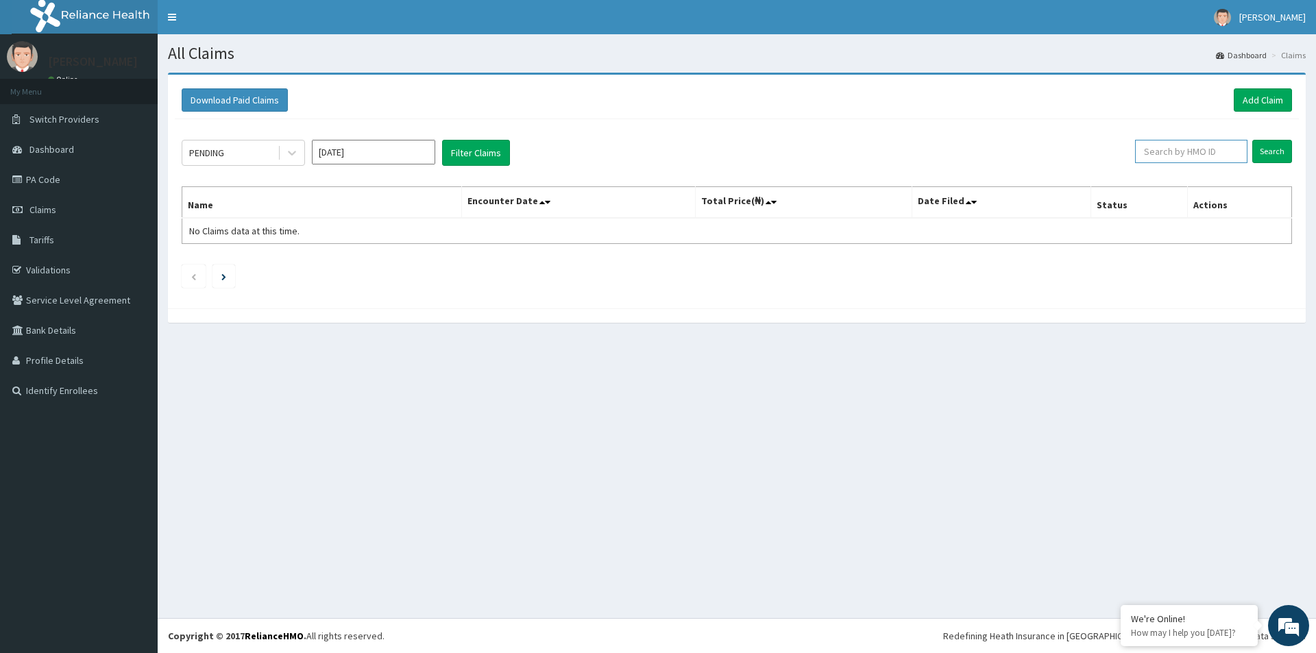
paste input "PTE/10027/B"
type input "PTE/10027/B"
click at [1275, 160] on input "Search" at bounding box center [1273, 151] width 40 height 23
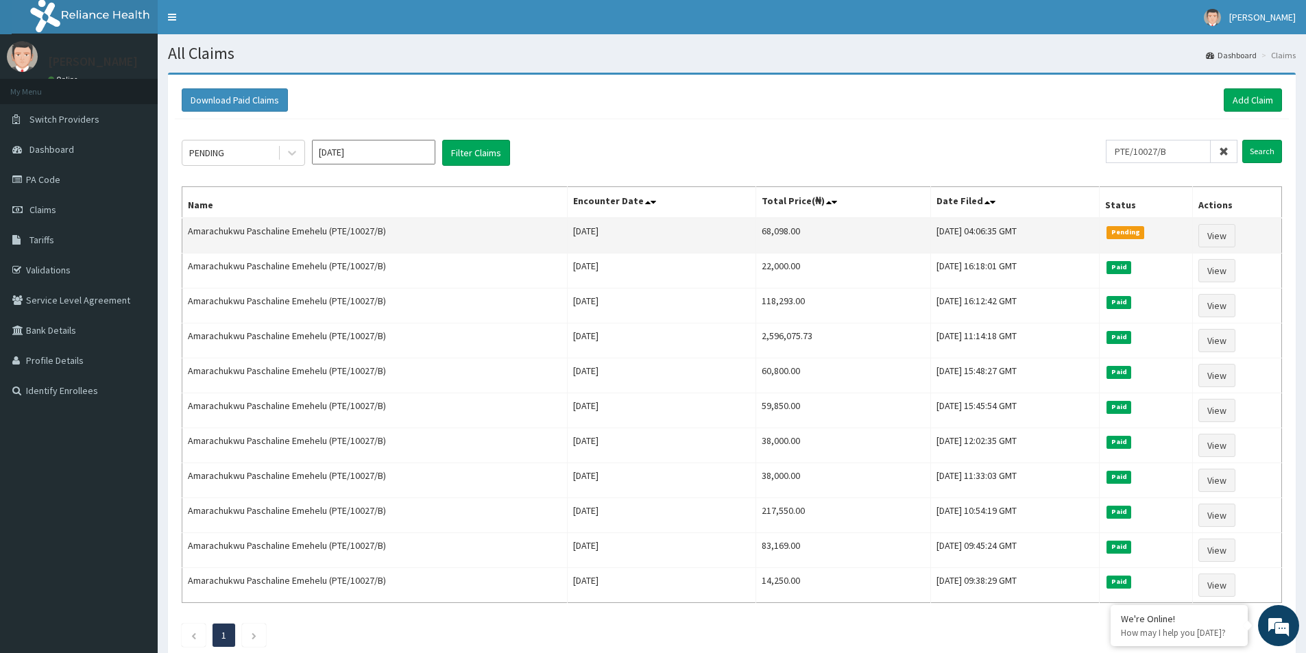
click at [756, 233] on td "68,098.00" at bounding box center [843, 236] width 175 height 36
copy td "68,098.00"
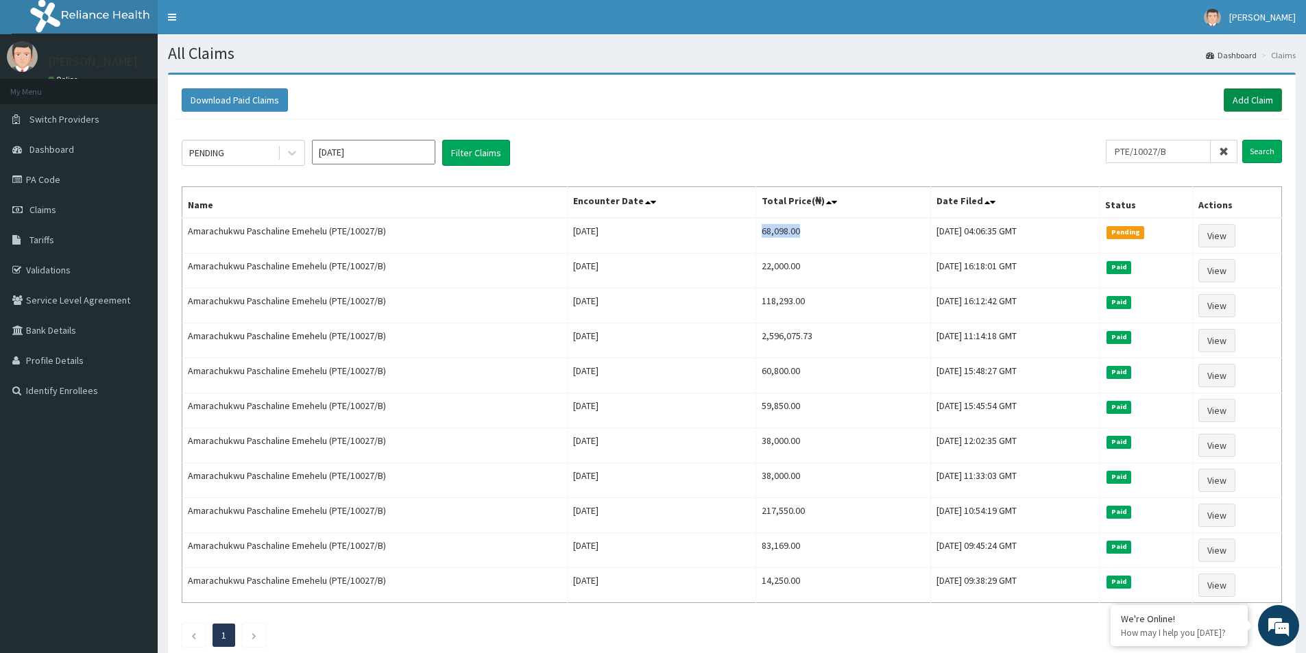
click at [1270, 102] on link "Add Claim" at bounding box center [1253, 99] width 58 height 23
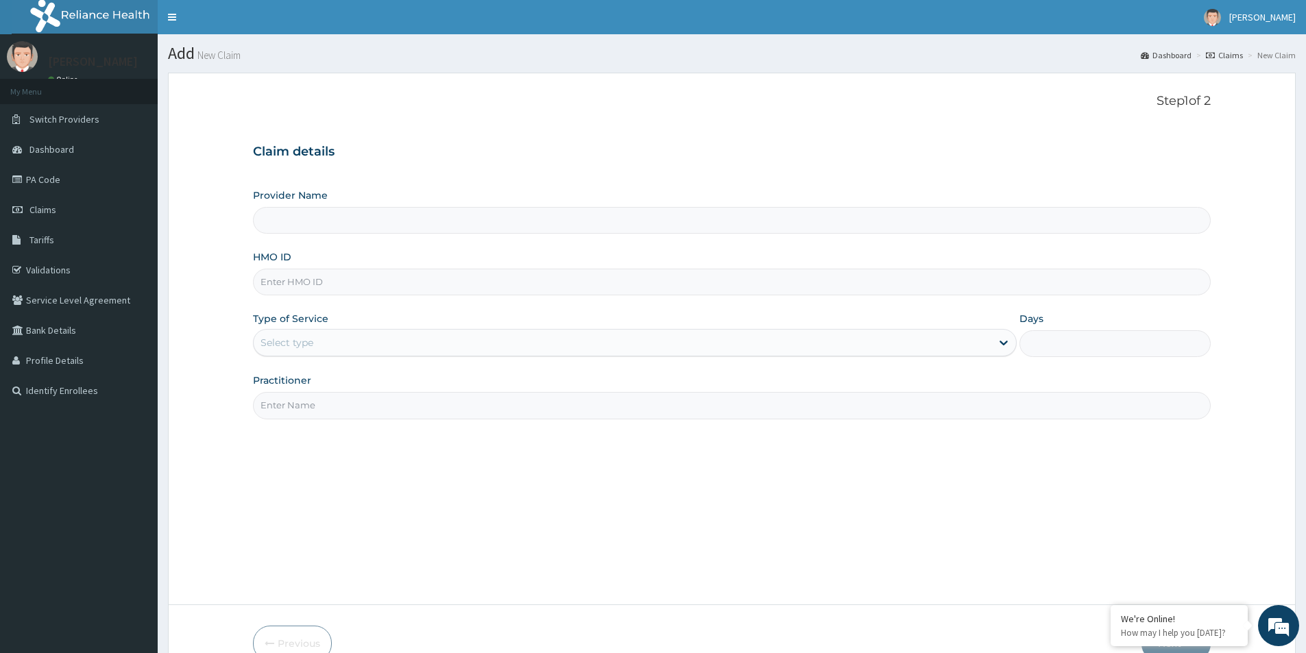
paste input "PTE/10027/B"
type input "PTE/10027/B"
type input "[GEOGRAPHIC_DATA]"
type input "PTE/10027/B"
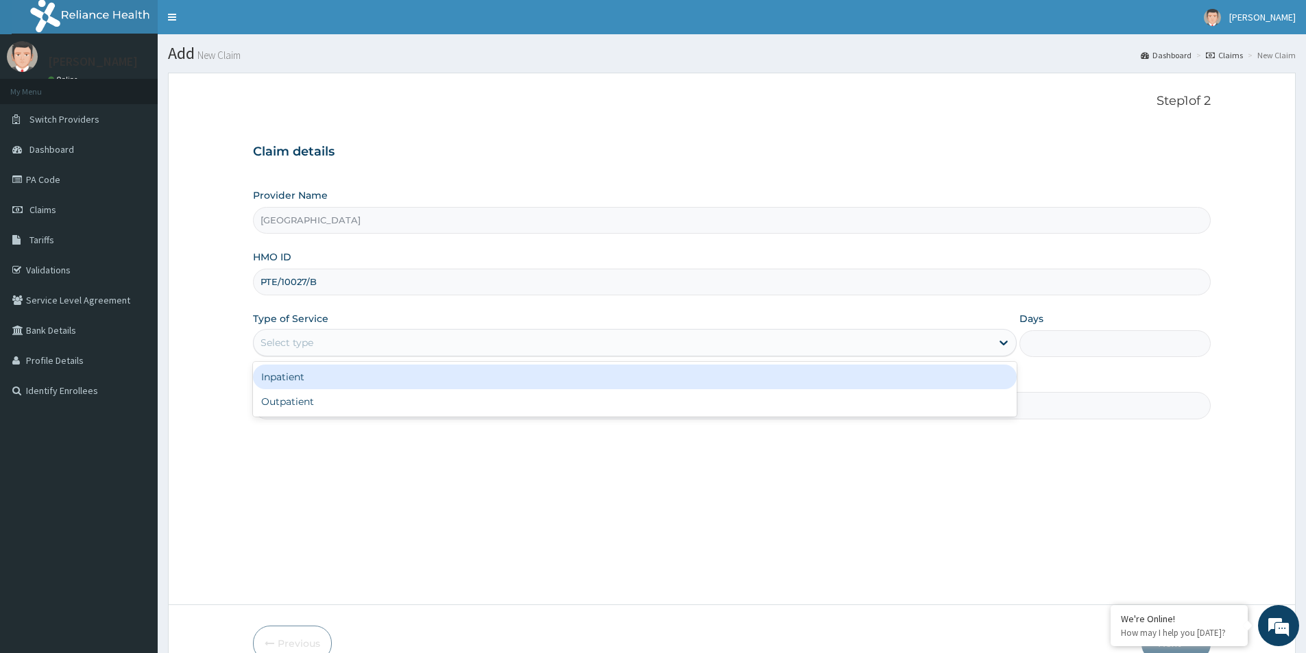
click at [320, 344] on div "Select type" at bounding box center [623, 343] width 738 height 22
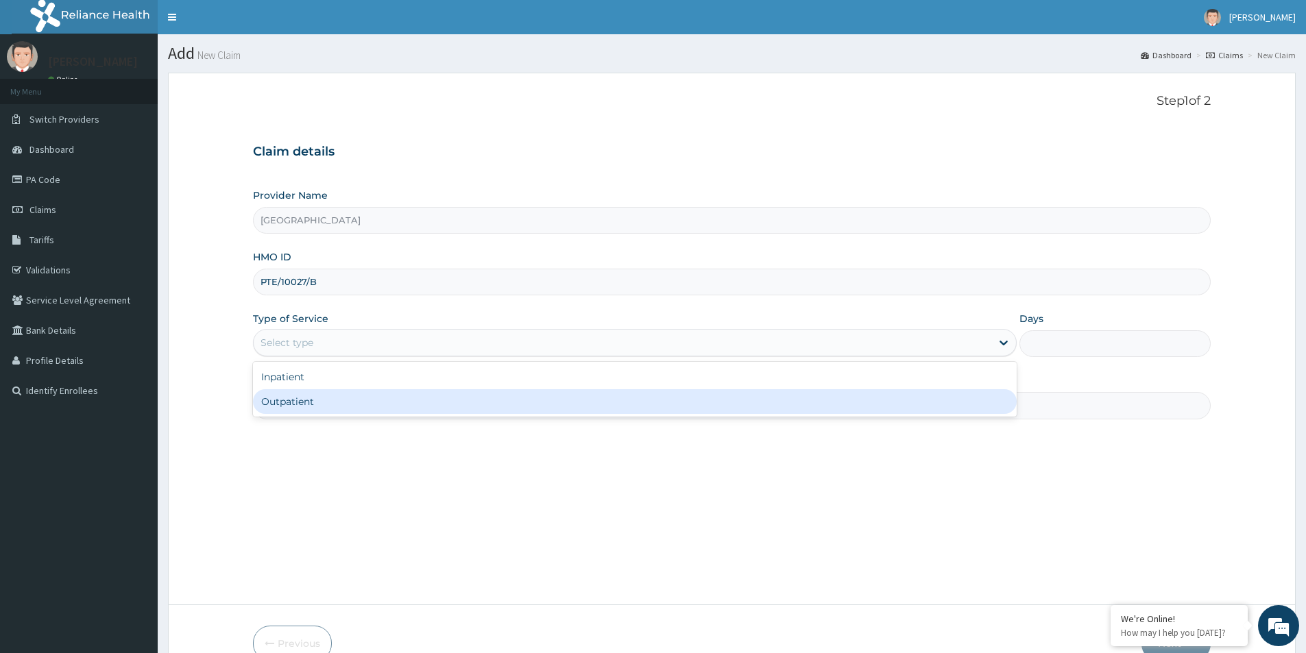
click at [322, 403] on div "Outpatient" at bounding box center [635, 401] width 764 height 25
type input "1"
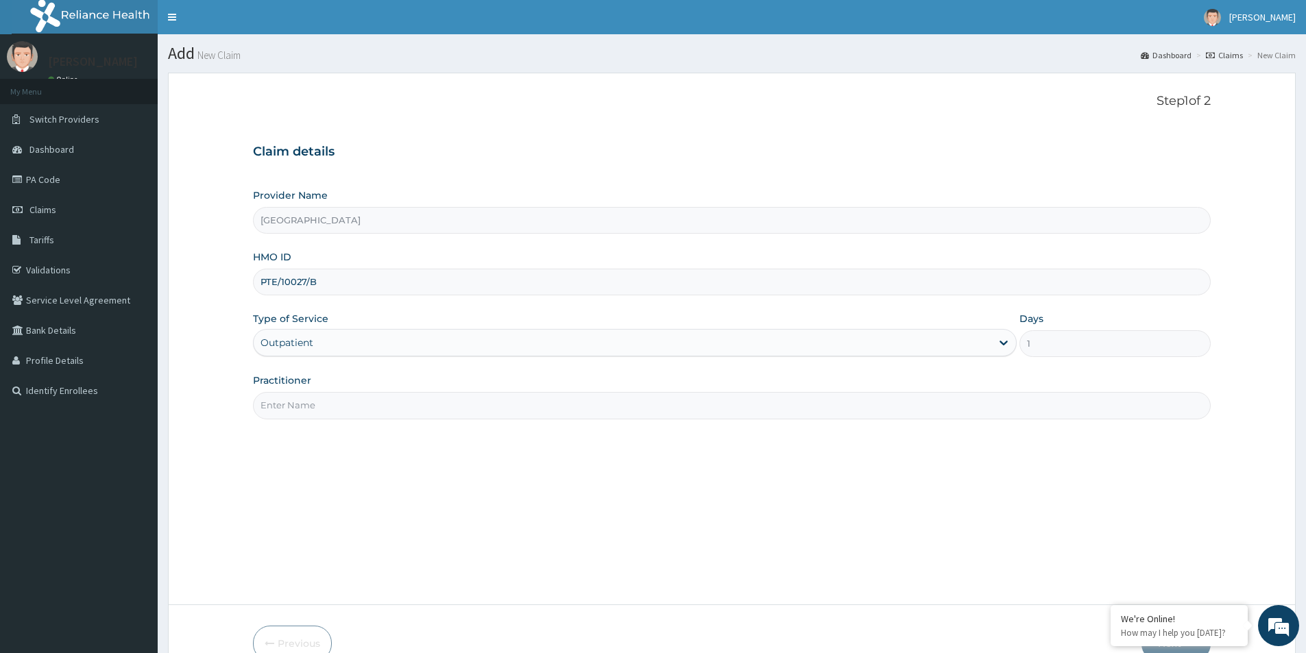
click at [322, 400] on input "Practitioner" at bounding box center [732, 405] width 958 height 27
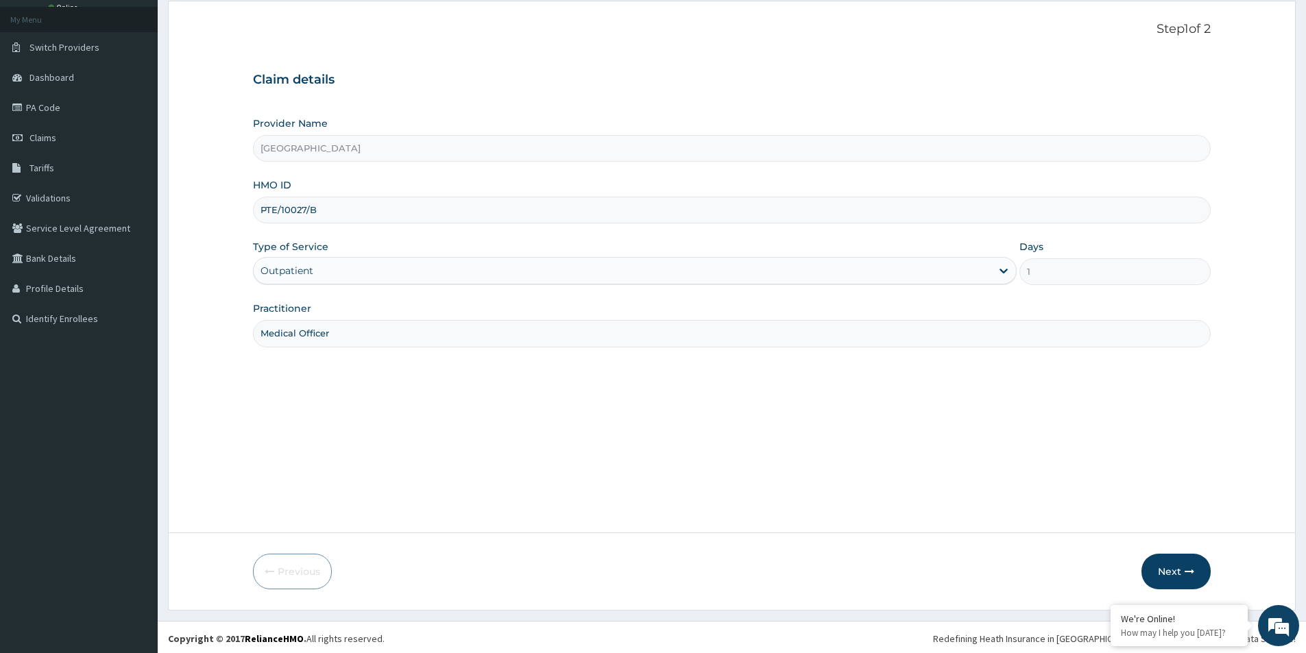
scroll to position [75, 0]
type input "Medical Officer"
click at [1173, 557] on button "Next" at bounding box center [1176, 569] width 69 height 36
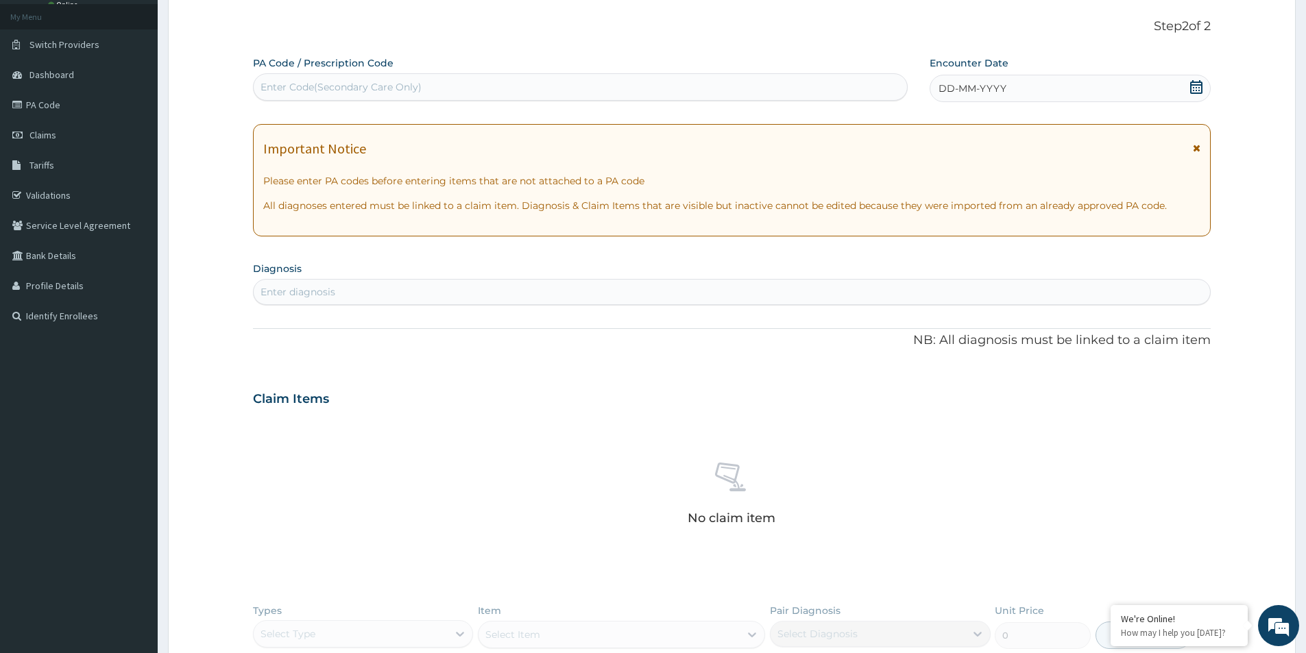
click at [448, 91] on div "Enter Code(Secondary Care Only)" at bounding box center [580, 87] width 653 height 22
paste input "PA/44626E"
type input "PA/44626E"
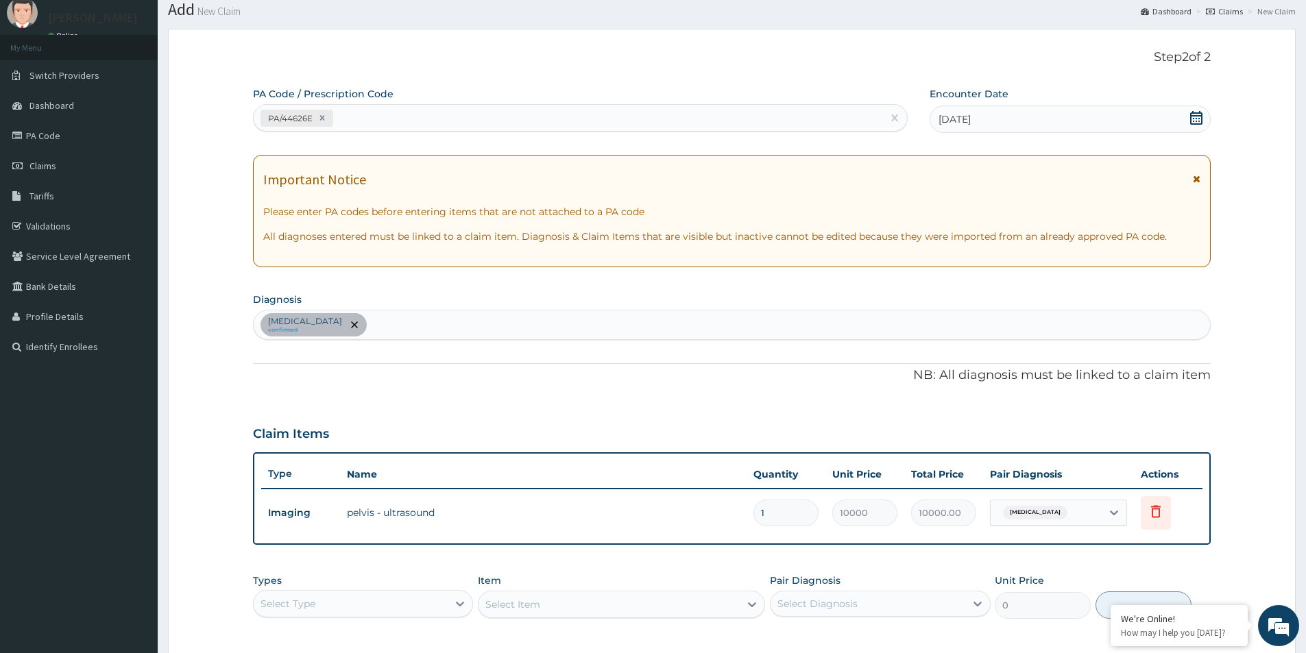
scroll to position [0, 0]
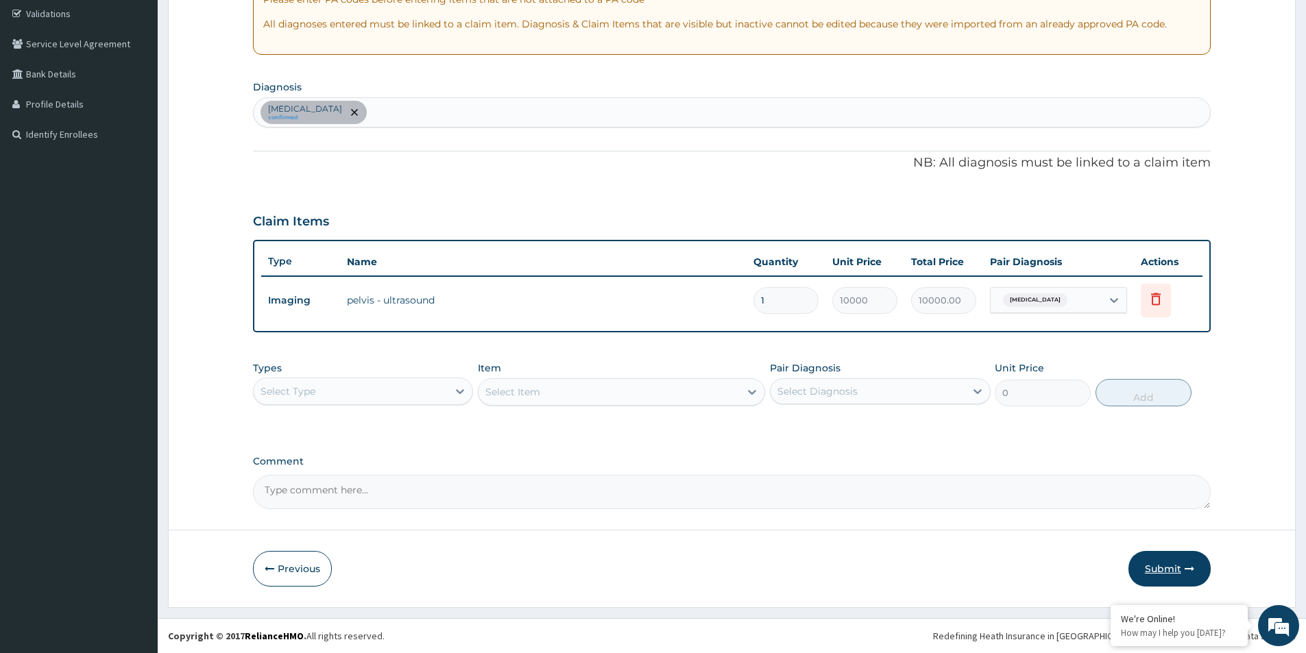
click at [1172, 562] on button "Submit" at bounding box center [1170, 569] width 82 height 36
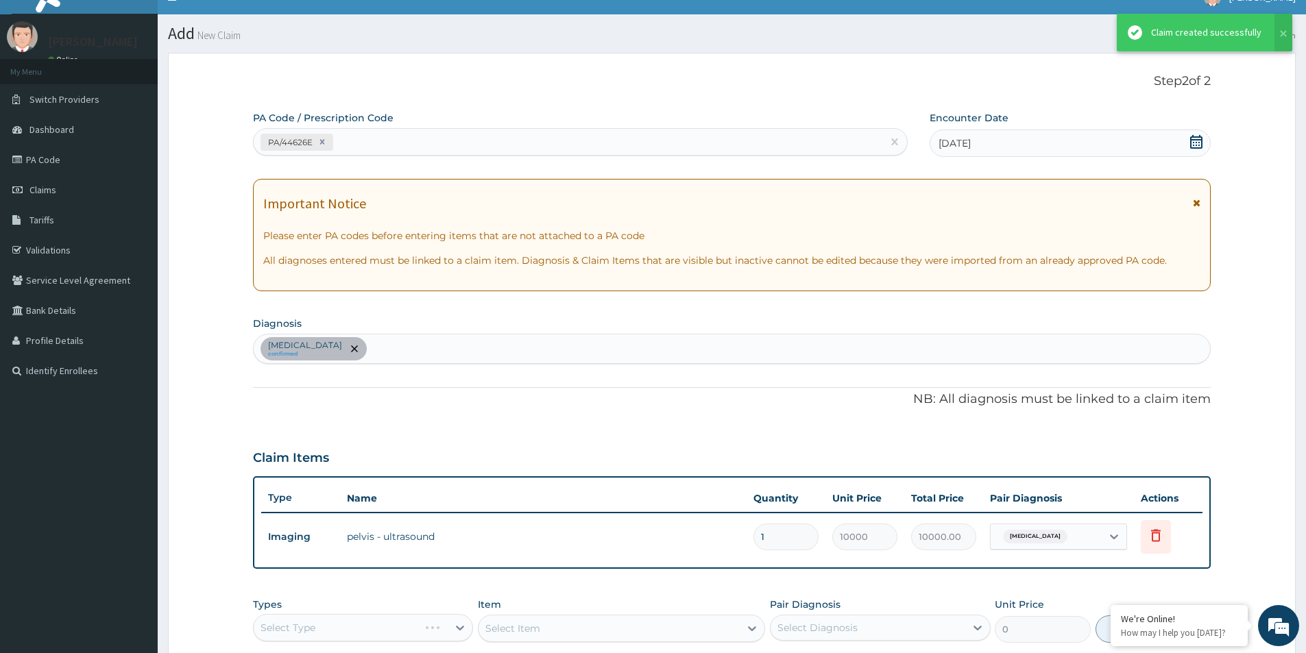
scroll to position [256, 0]
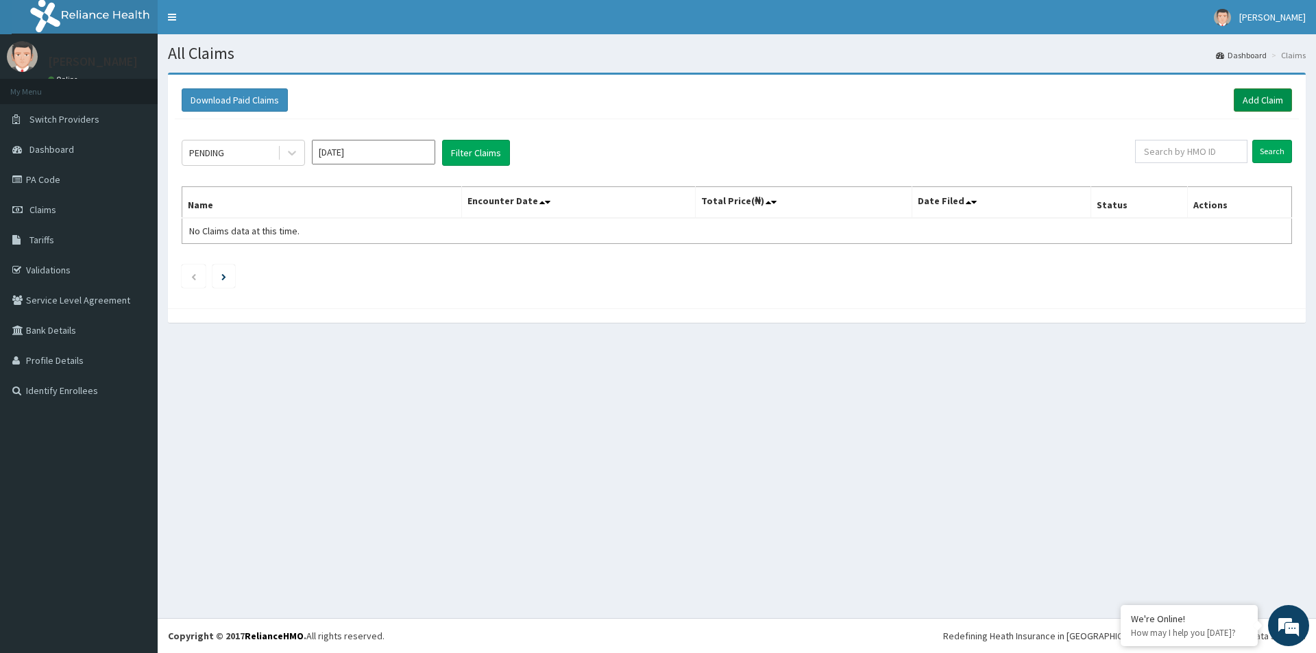
click at [1276, 100] on link "Add Claim" at bounding box center [1263, 99] width 58 height 23
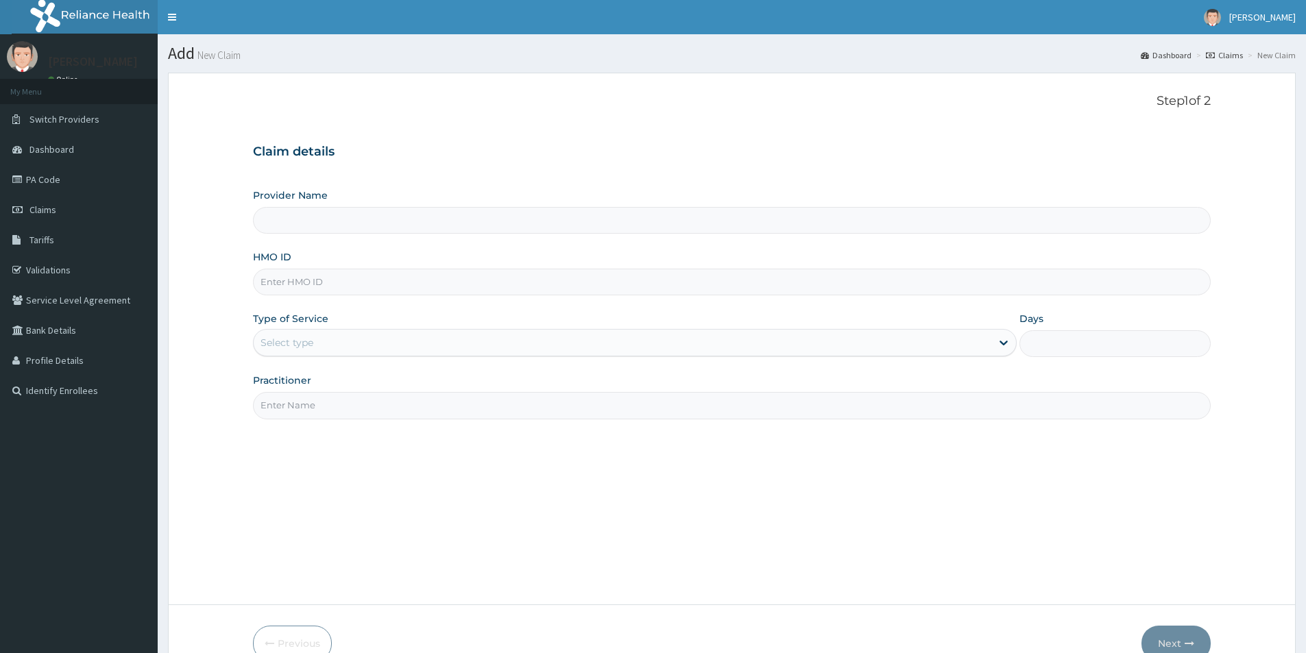
click at [348, 286] on input "HMO ID" at bounding box center [732, 282] width 958 height 27
paste input "PTE/10027/B"
type input "PTE/10027/B"
type input "[GEOGRAPHIC_DATA]"
type input "PTE/10027/B"
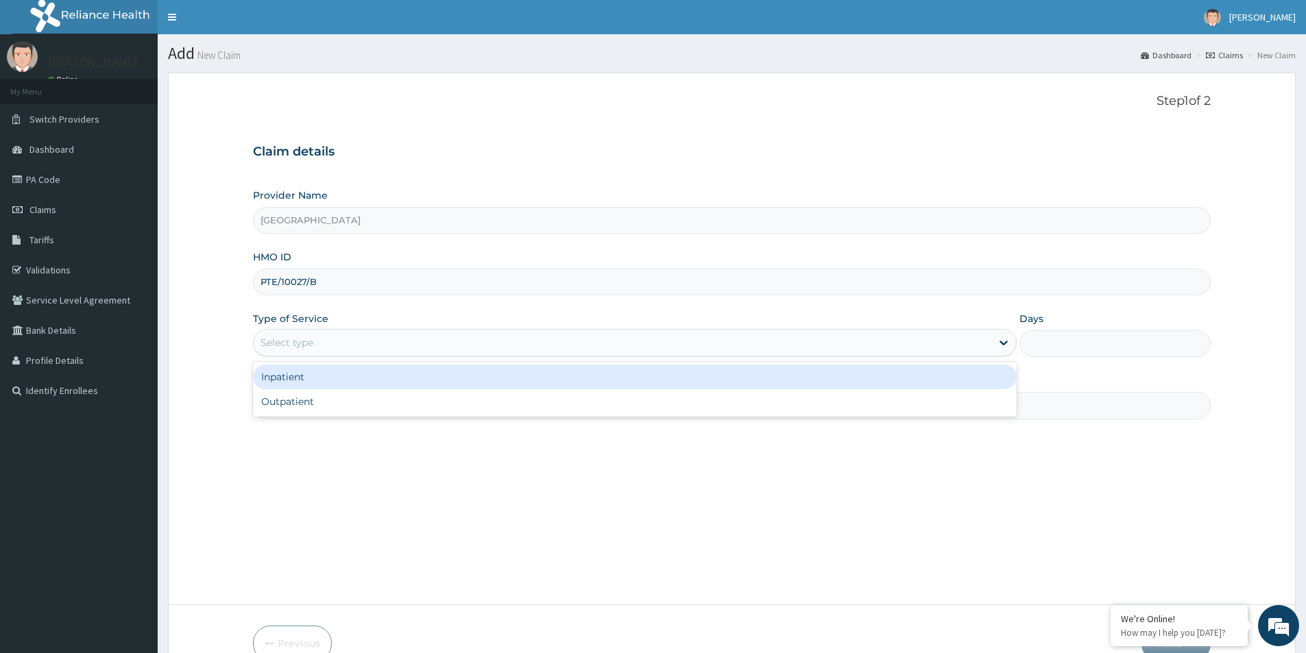
click at [352, 339] on div "Select type" at bounding box center [623, 343] width 738 height 22
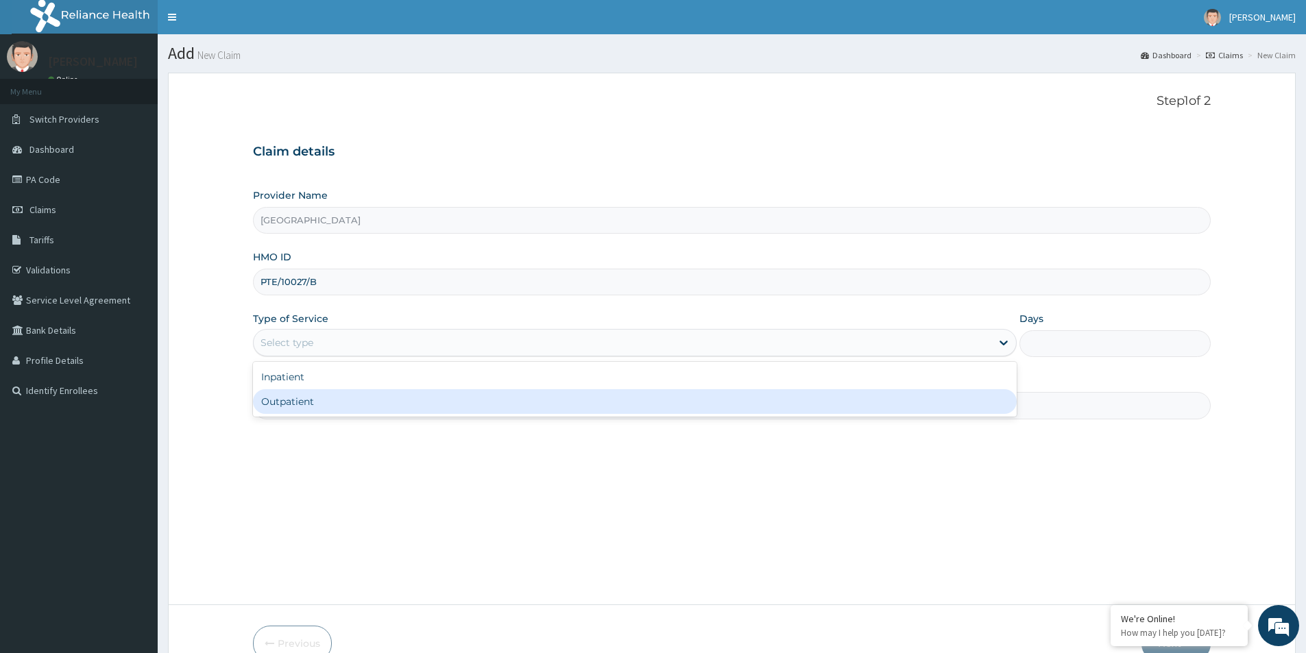
click at [355, 391] on div "Outpatient" at bounding box center [635, 401] width 764 height 25
type input "1"
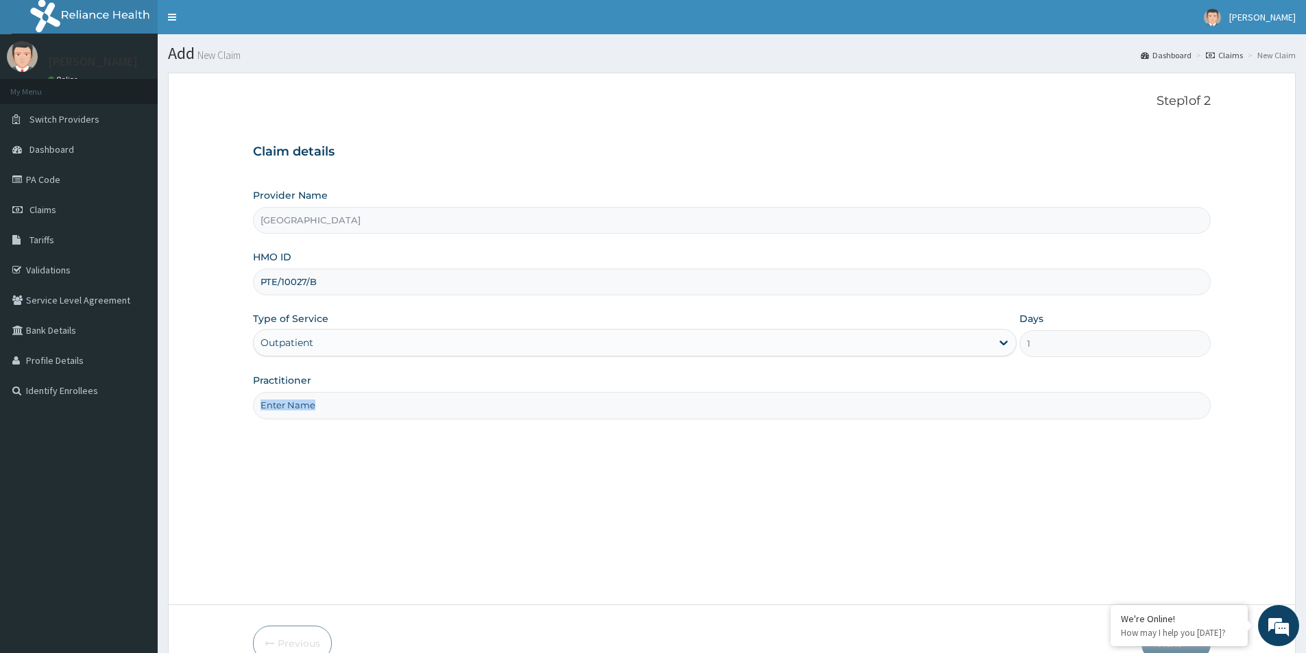
click at [355, 391] on div "Practitioner" at bounding box center [732, 396] width 958 height 45
click at [355, 396] on input "Practitioner" at bounding box center [732, 405] width 958 height 27
click at [355, 401] on input "Practitioner" at bounding box center [732, 405] width 958 height 27
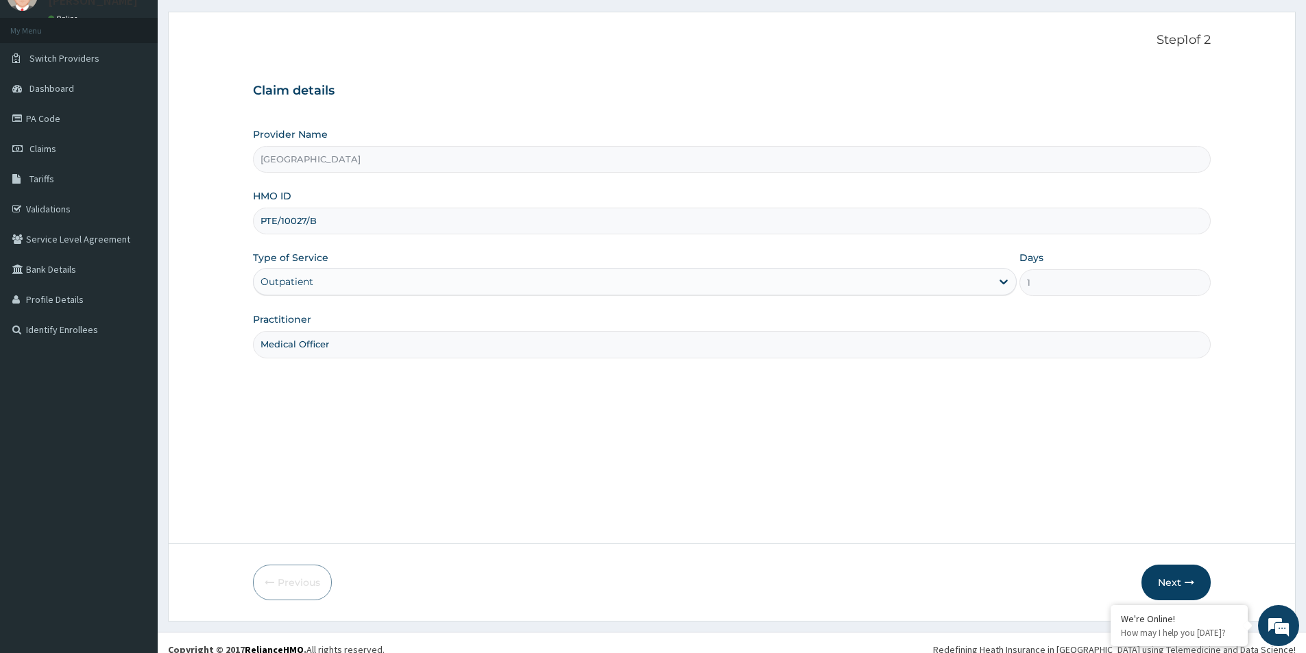
scroll to position [75, 0]
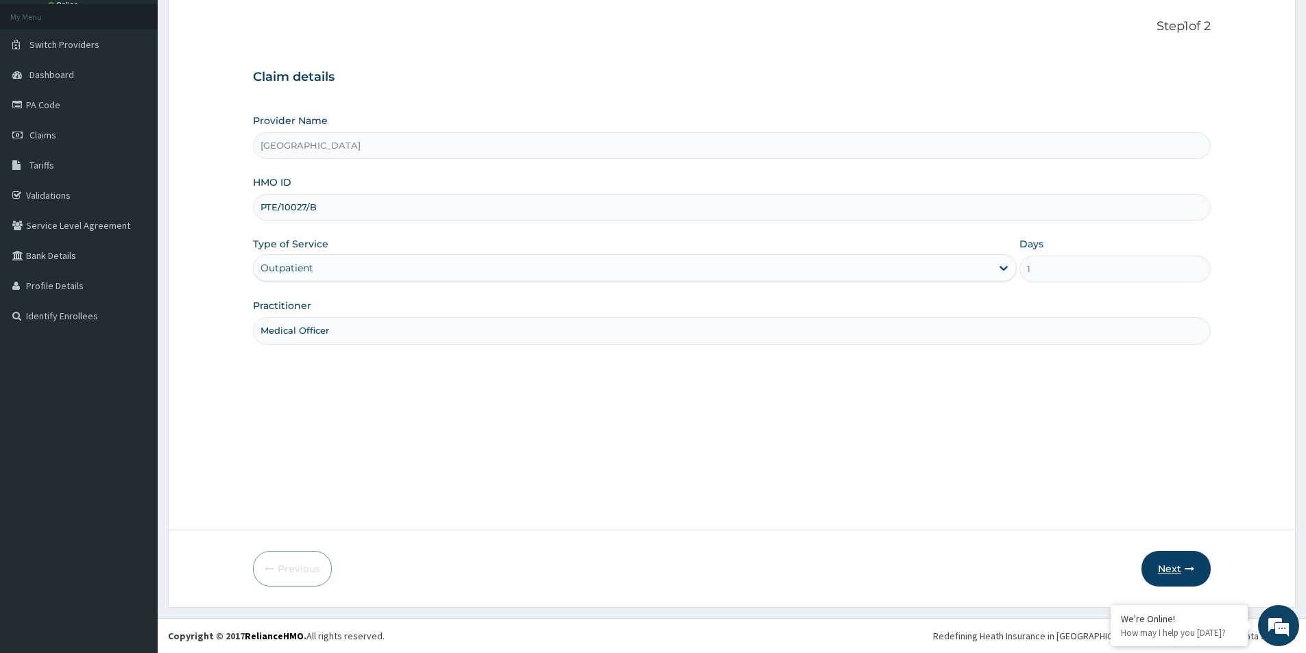
type input "Medical Officer"
click at [1191, 559] on button "Next" at bounding box center [1176, 569] width 69 height 36
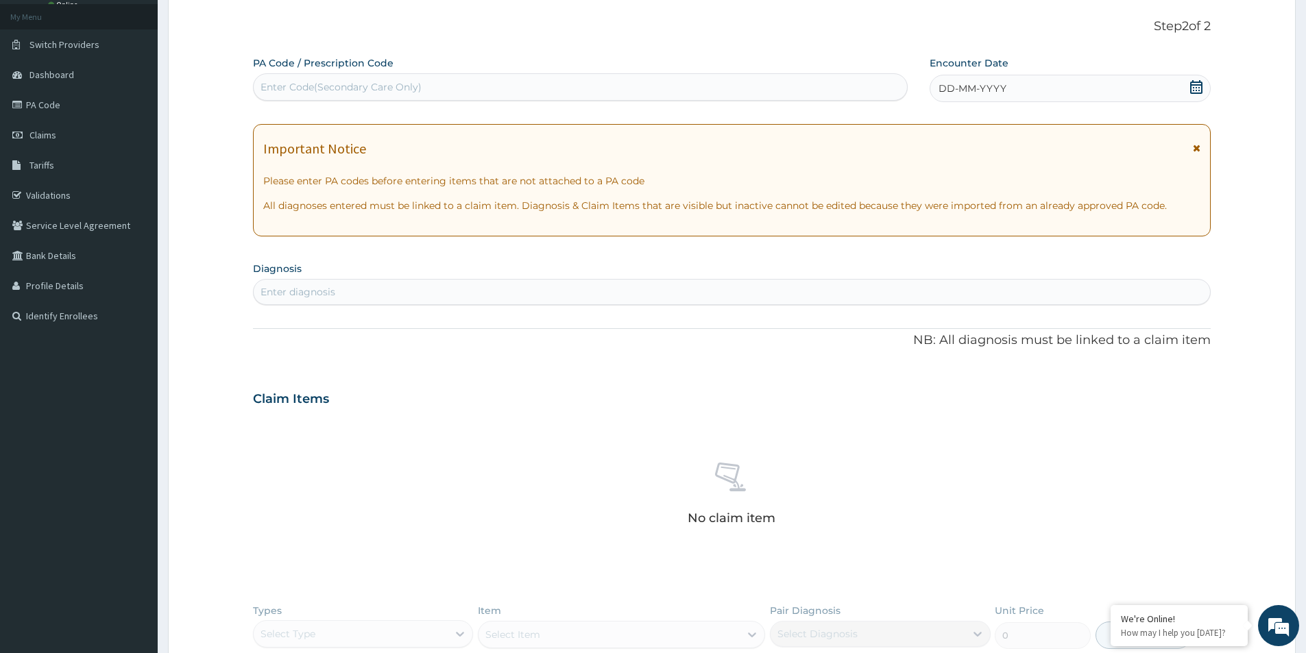
click at [444, 94] on div "Enter Code(Secondary Care Only)" at bounding box center [580, 87] width 653 height 22
paste input "PA/831C0B"
type input "PA/831C0B"
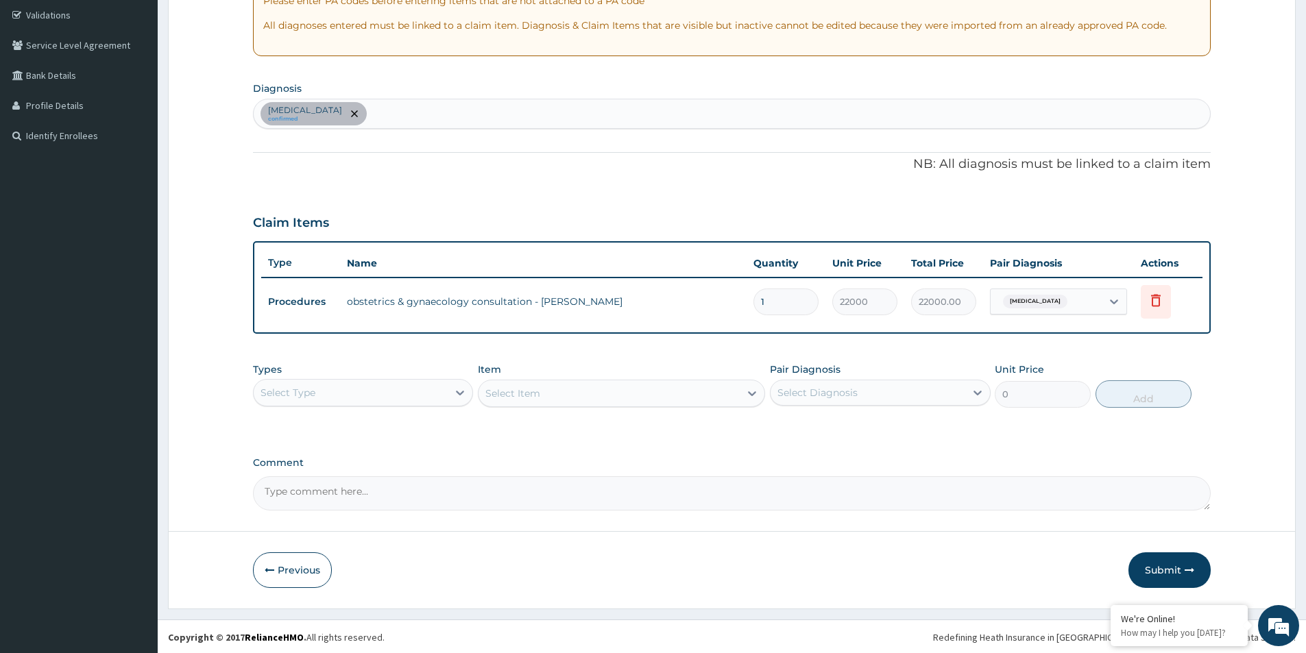
scroll to position [256, 0]
drag, startPoint x: 1175, startPoint y: 564, endPoint x: 1153, endPoint y: 243, distance: 321.6
click at [1153, 243] on form "Step 2 of 2 PA Code / Prescription Code PA/831C0B Encounter Date 25-08-2025 Imp…" at bounding box center [732, 211] width 1128 height 791
click at [1174, 572] on button "Submit" at bounding box center [1170, 569] width 82 height 36
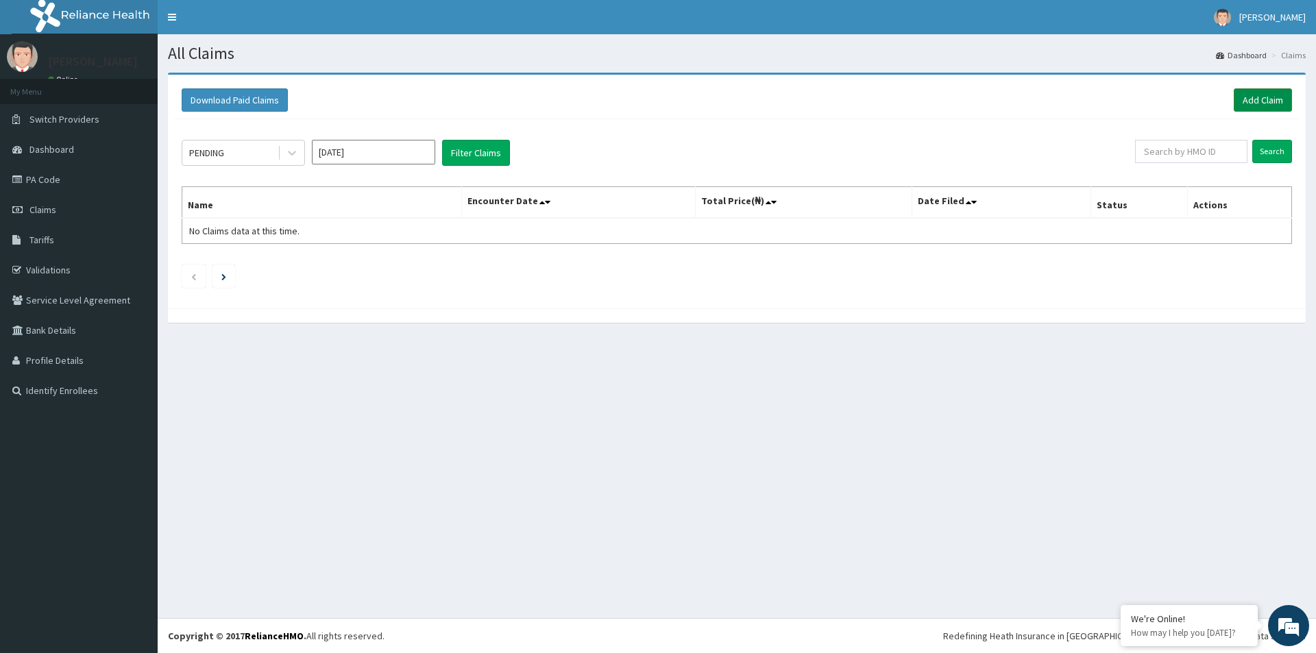
click at [1242, 99] on link "Add Claim" at bounding box center [1263, 99] width 58 height 23
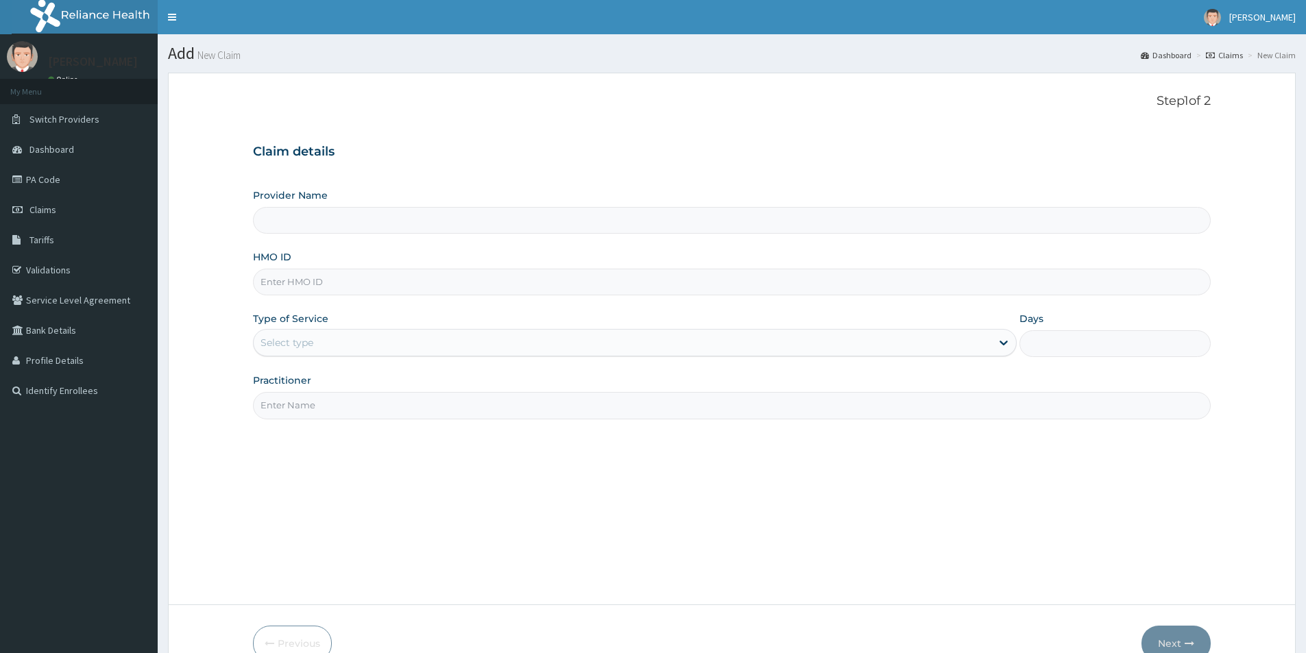
click at [375, 295] on input "HMO ID" at bounding box center [732, 282] width 958 height 27
paste input "PLG/10015/D"
type input "PLG/10015/D"
type input "[GEOGRAPHIC_DATA]"
type input "PLG/10015/D"
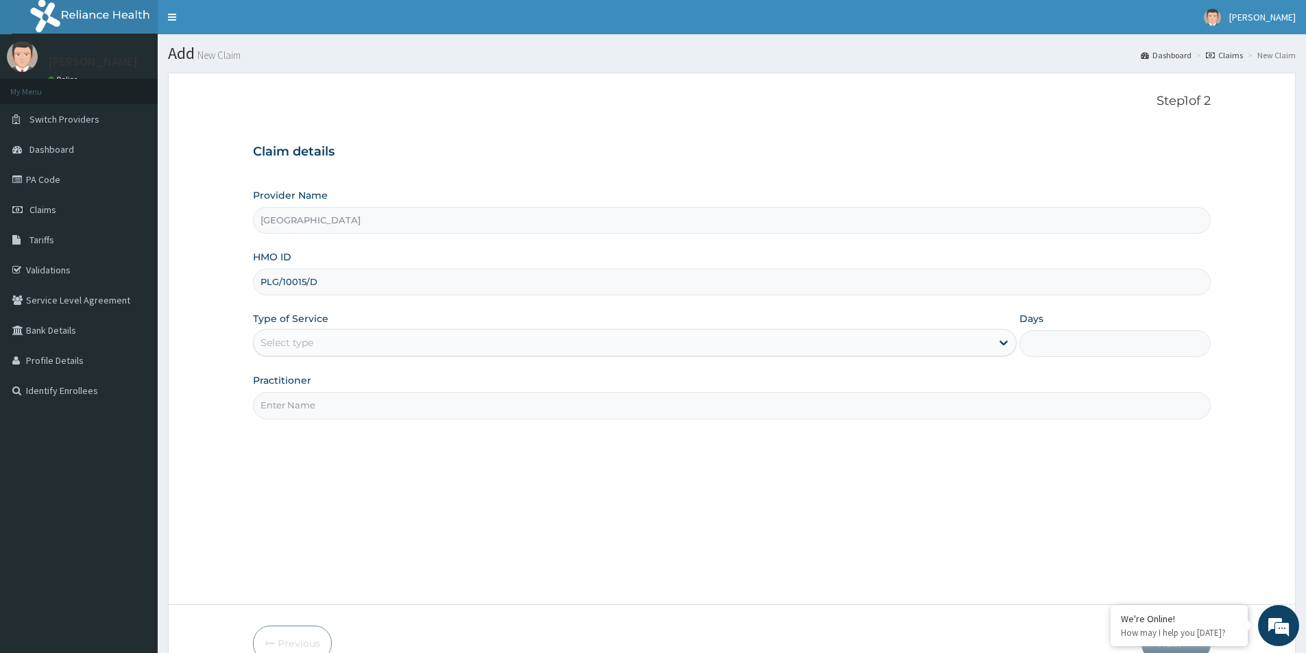
click at [365, 354] on div "Select type" at bounding box center [635, 342] width 764 height 27
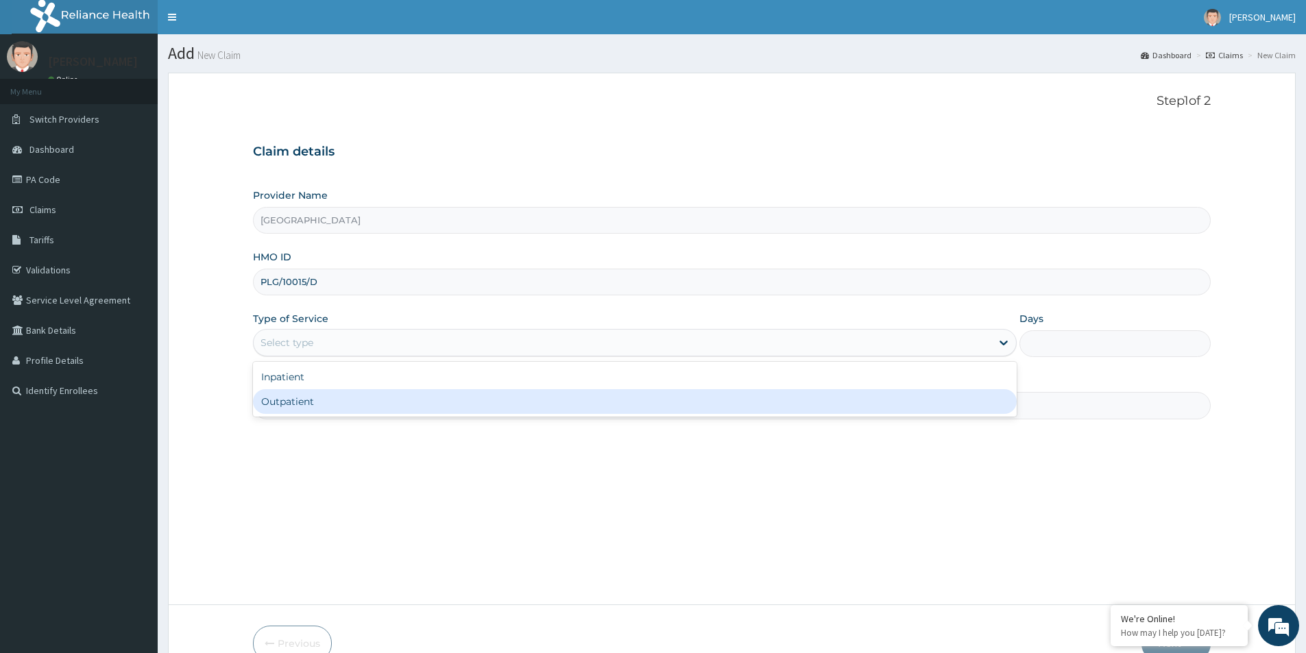
drag, startPoint x: 372, startPoint y: 407, endPoint x: 363, endPoint y: 409, distance: 9.1
click at [371, 407] on div "Outpatient" at bounding box center [635, 401] width 764 height 25
type input "1"
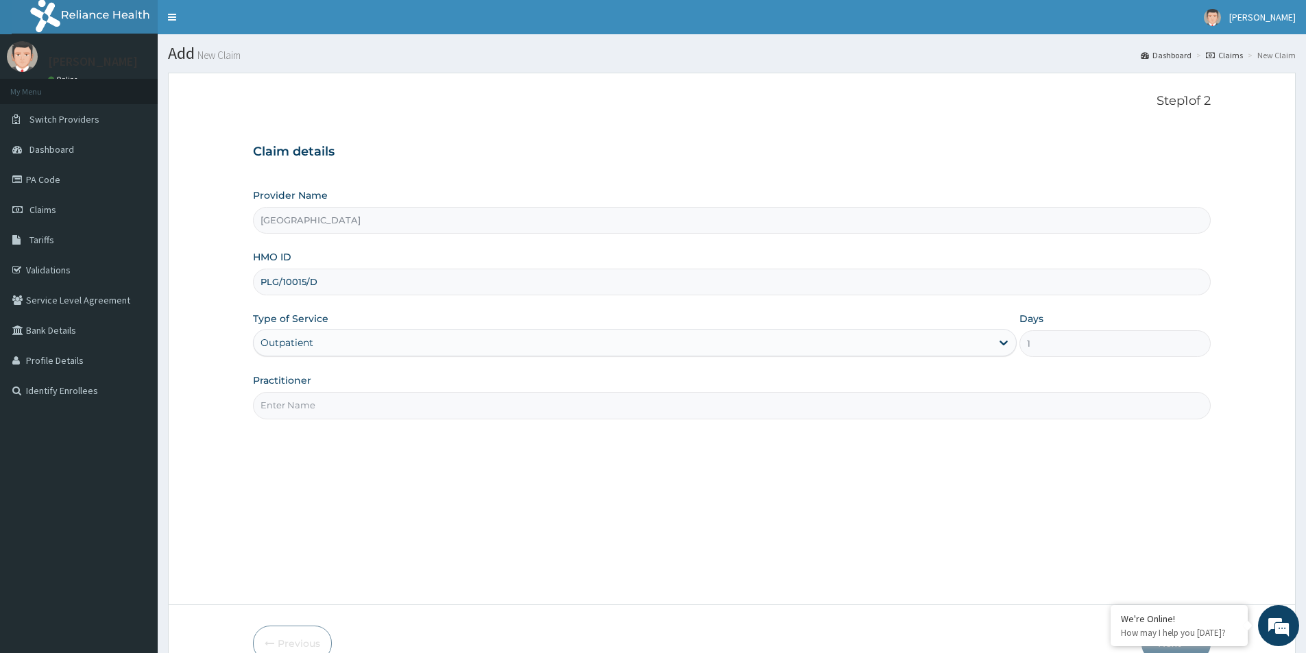
click at [362, 409] on input "Practitioner" at bounding box center [732, 405] width 958 height 27
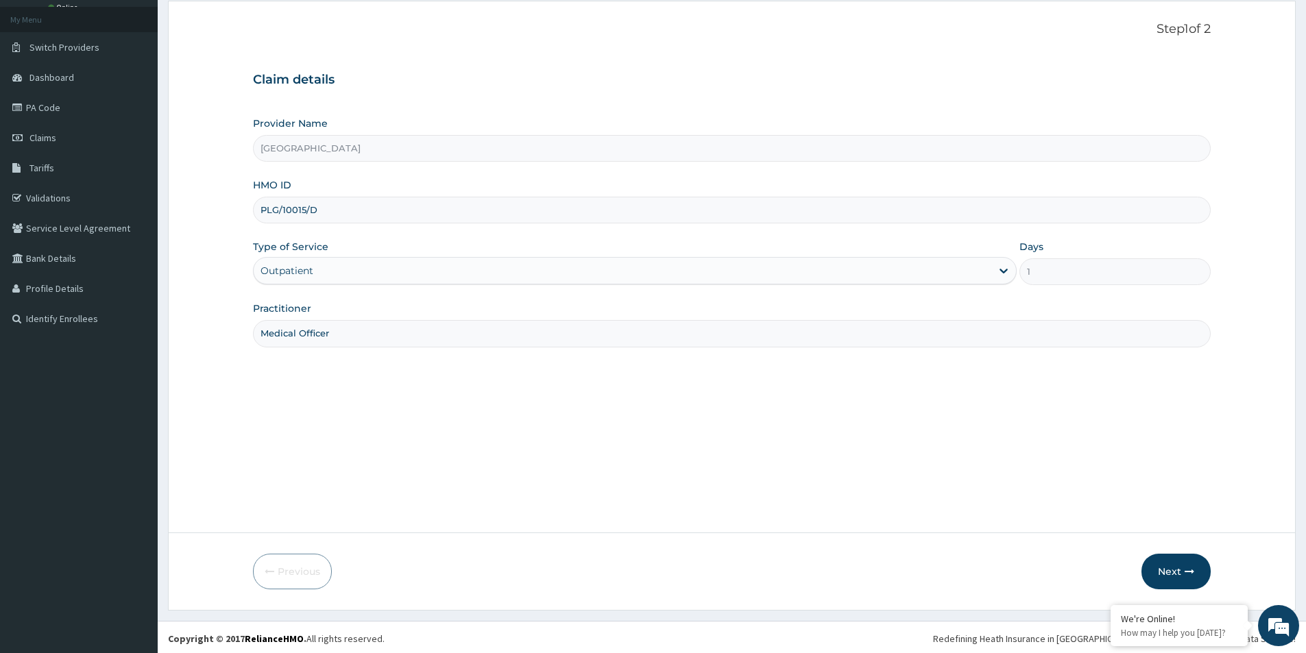
scroll to position [75, 0]
type input "Medical Officer"
click at [1176, 551] on button "Next" at bounding box center [1176, 569] width 69 height 36
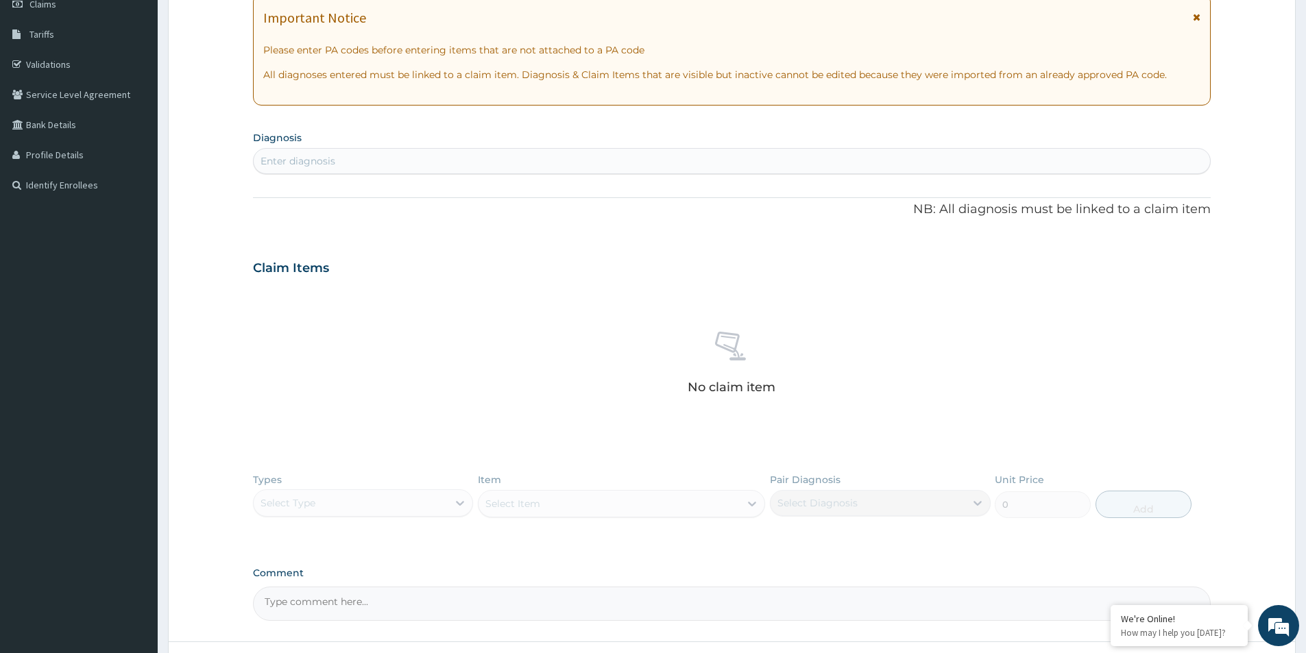
scroll to position [317, 0]
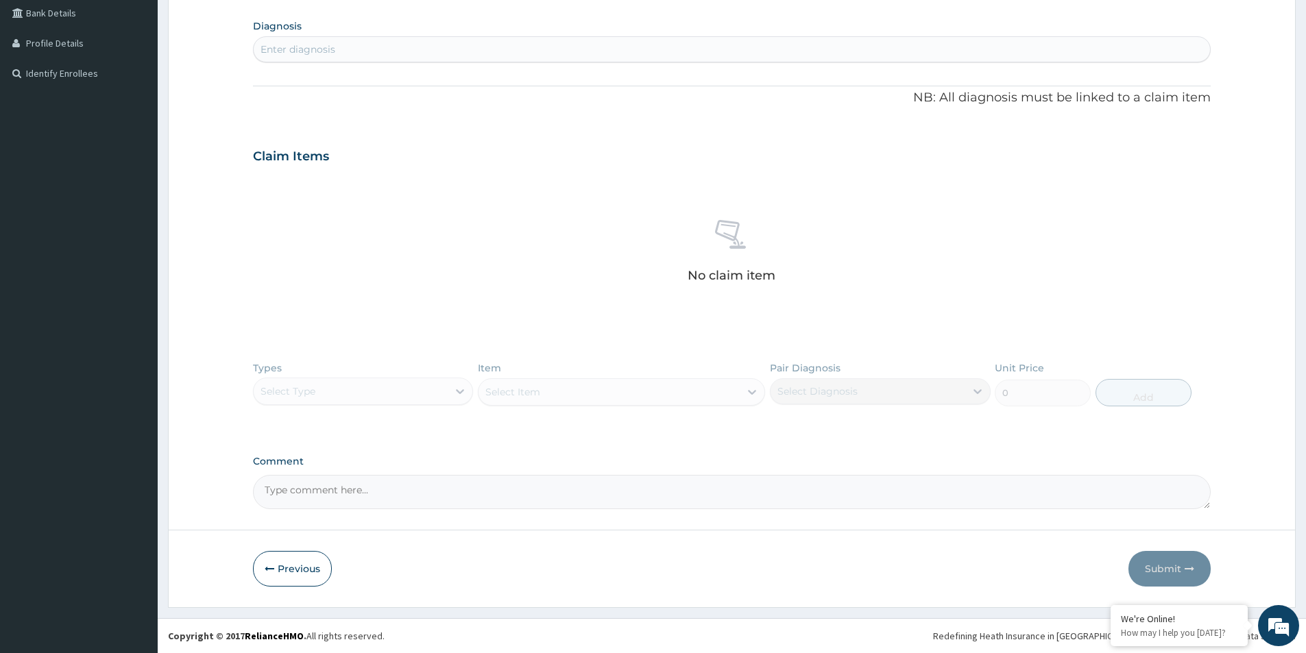
click at [376, 396] on div "Types Select Type Item Select Item Pair Diagnosis Select Diagnosis Unit Price 0…" at bounding box center [732, 394] width 958 height 80
click at [409, 32] on section "Diagnosis Enter diagnosis" at bounding box center [732, 39] width 958 height 47
click at [401, 50] on div "Enter diagnosis" at bounding box center [732, 49] width 957 height 22
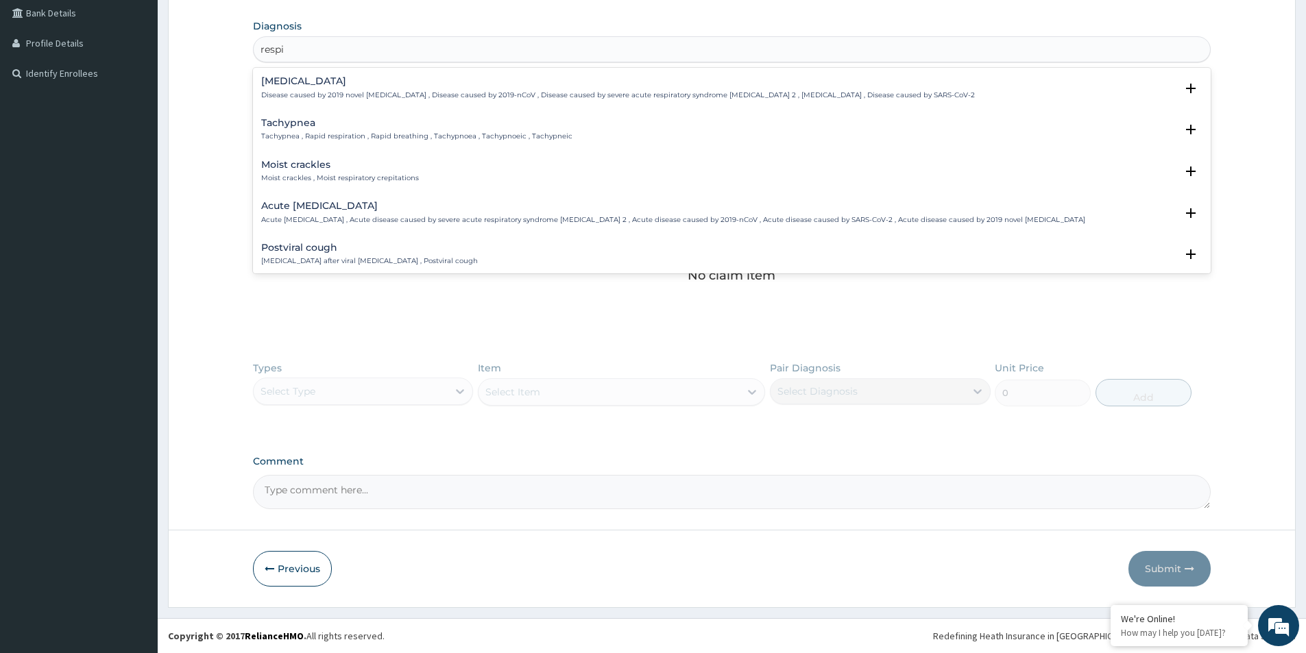
type input "respi"
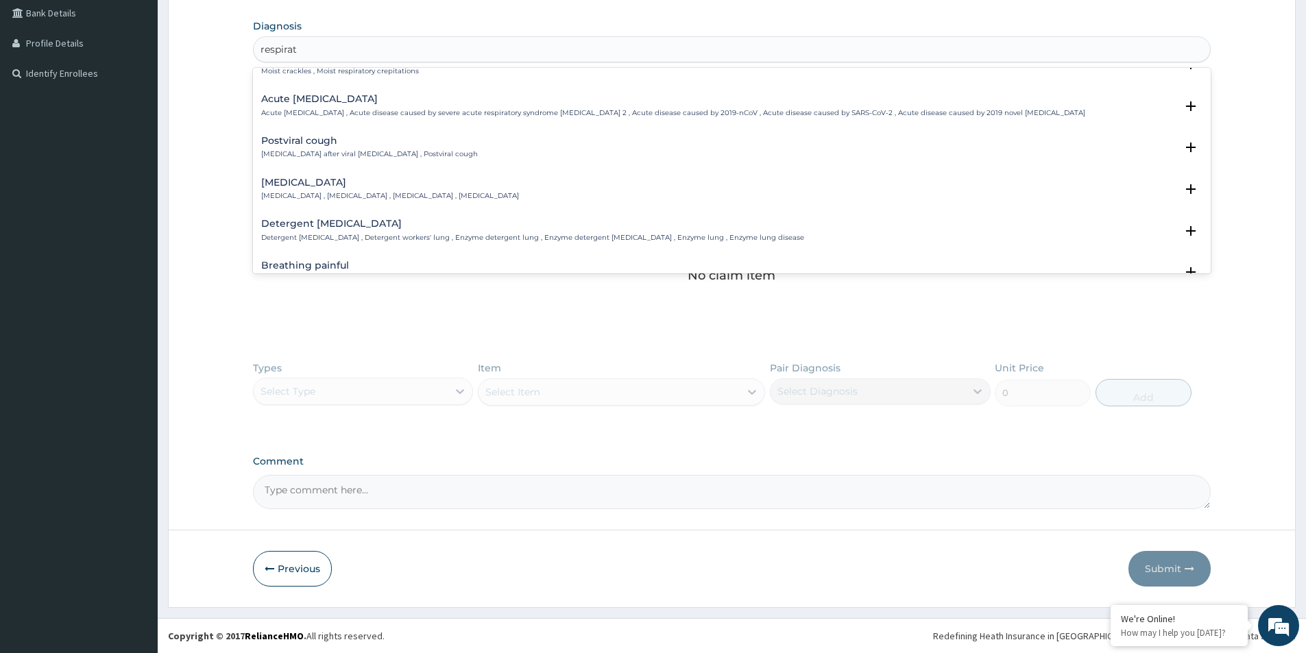
scroll to position [0, 0]
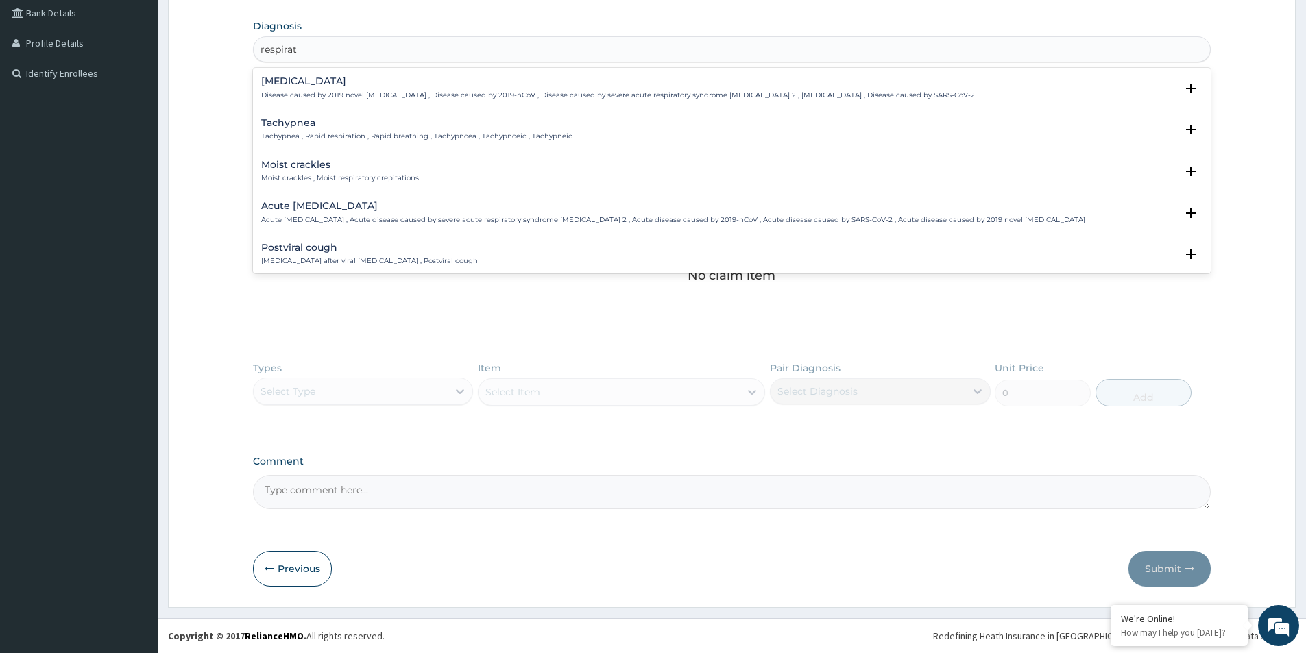
type input "respirat"
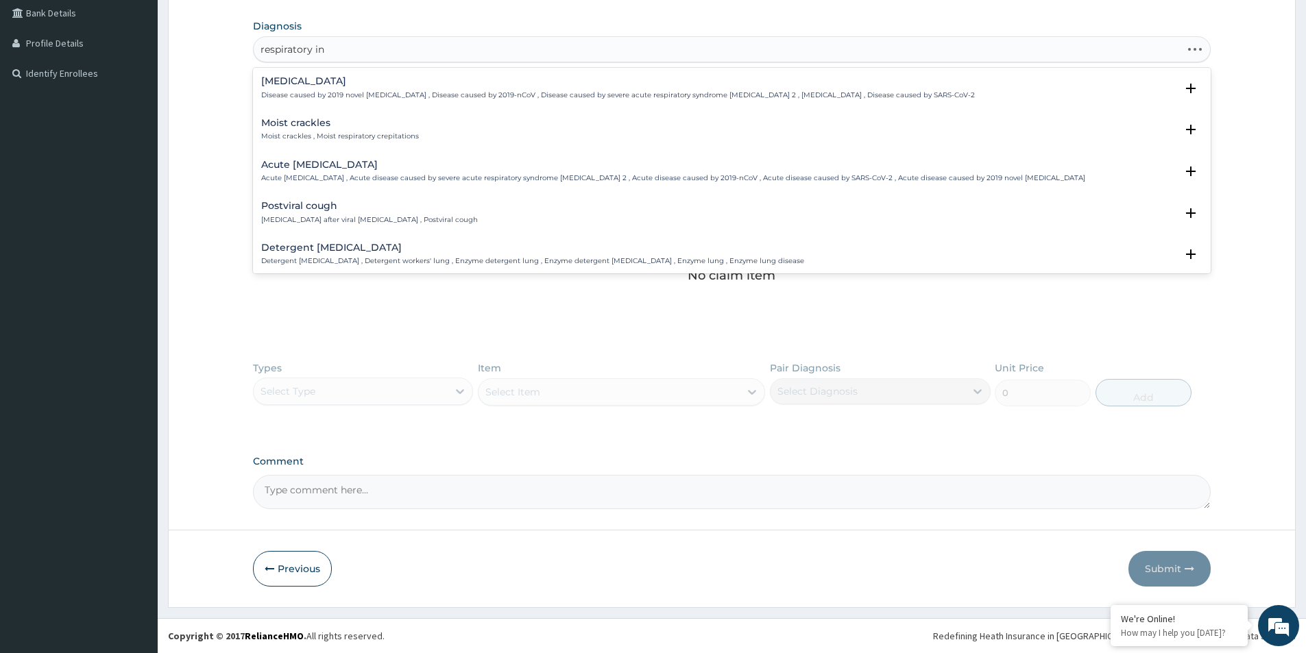
type input "respiratory inf"
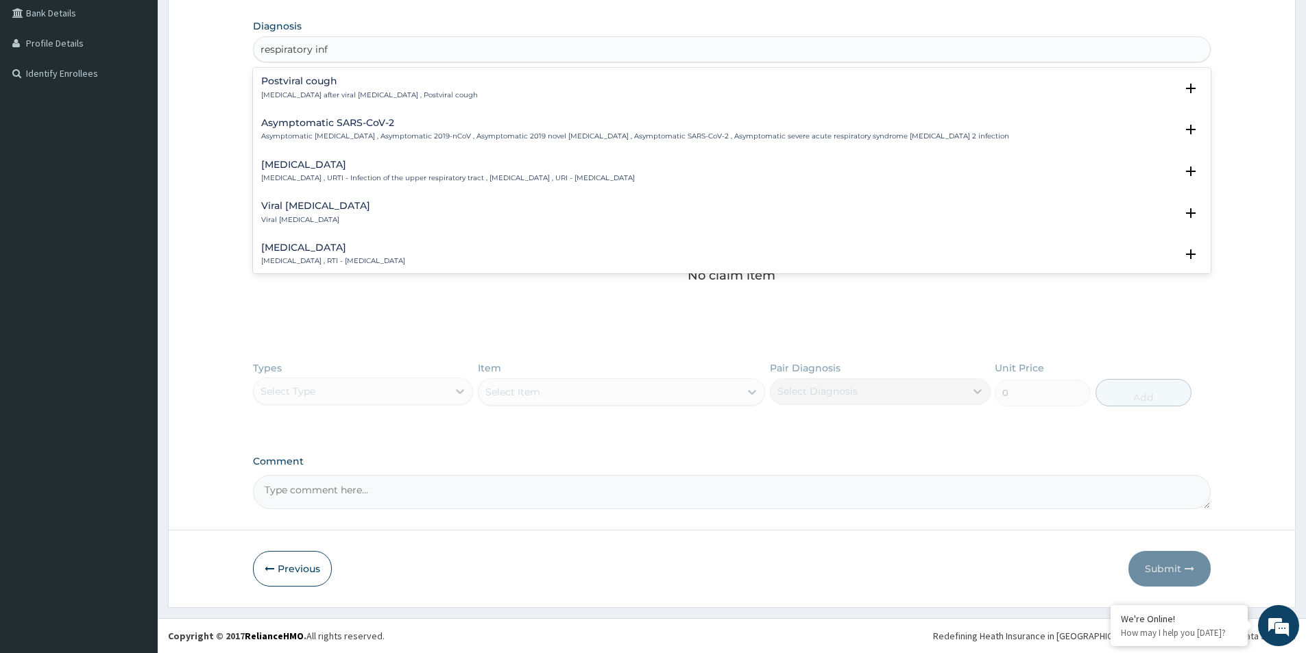
click at [471, 163] on h4 "[MEDICAL_DATA]" at bounding box center [448, 165] width 374 height 10
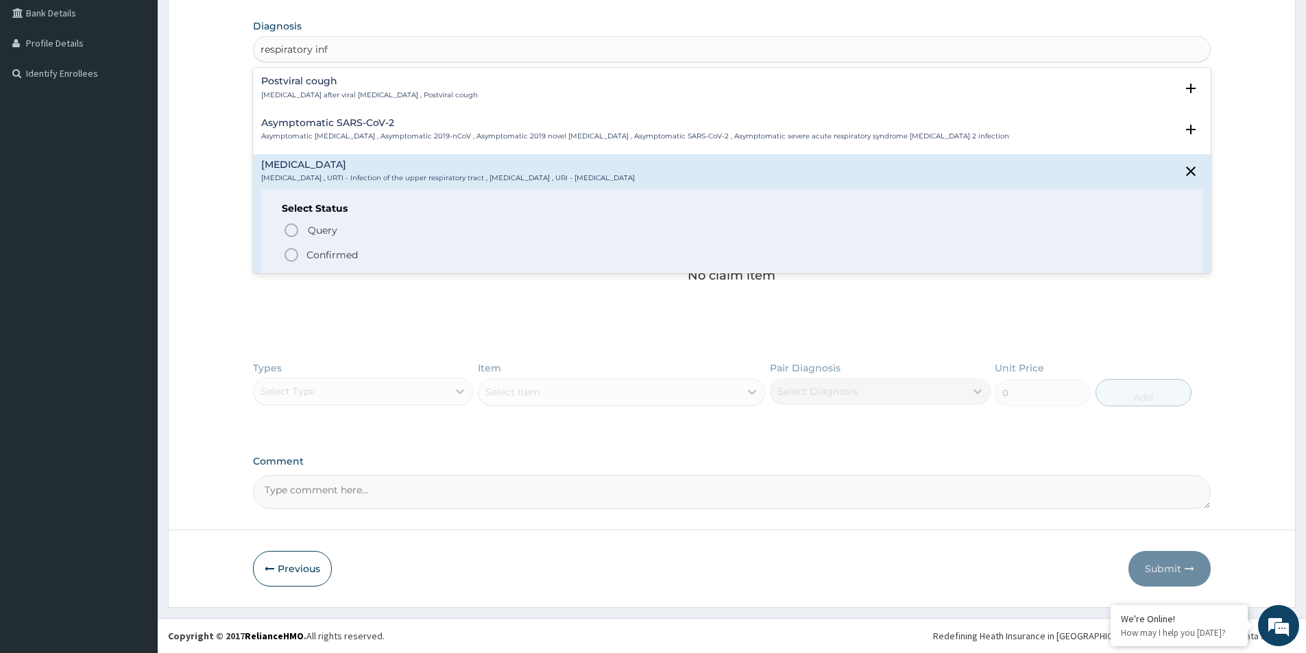
click at [351, 253] on p "Confirmed" at bounding box center [331, 255] width 51 height 14
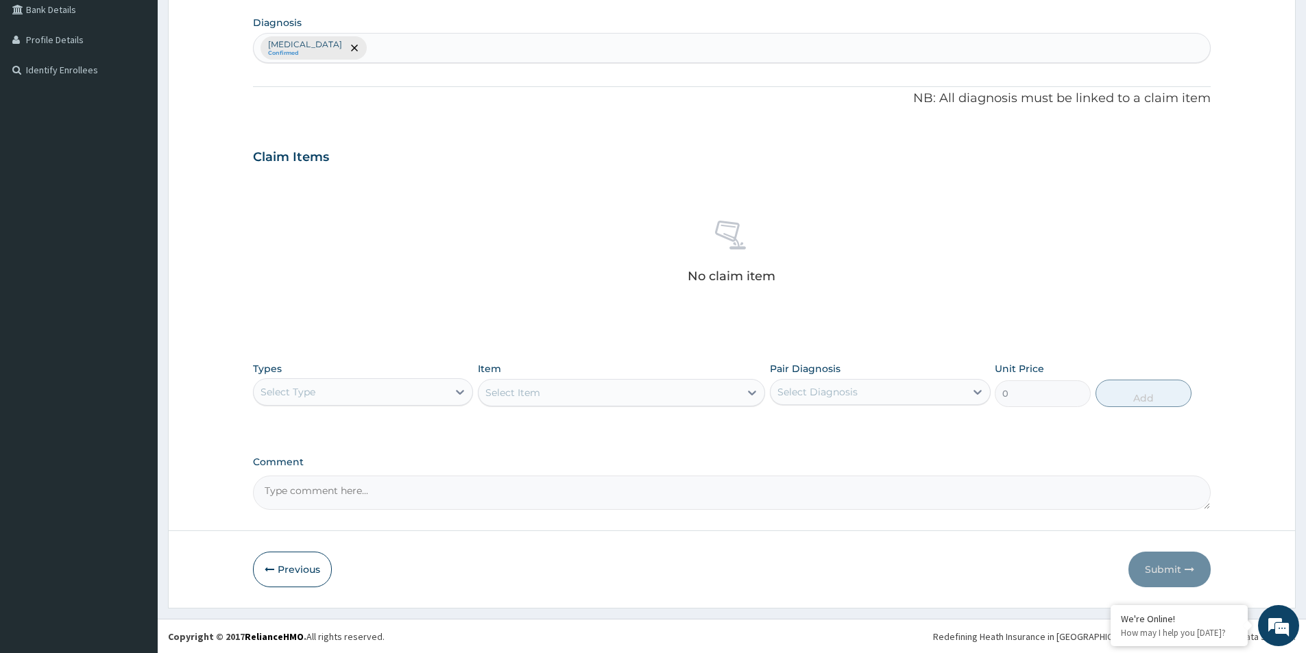
scroll to position [322, 0]
click at [374, 396] on div "Select Type" at bounding box center [351, 392] width 194 height 22
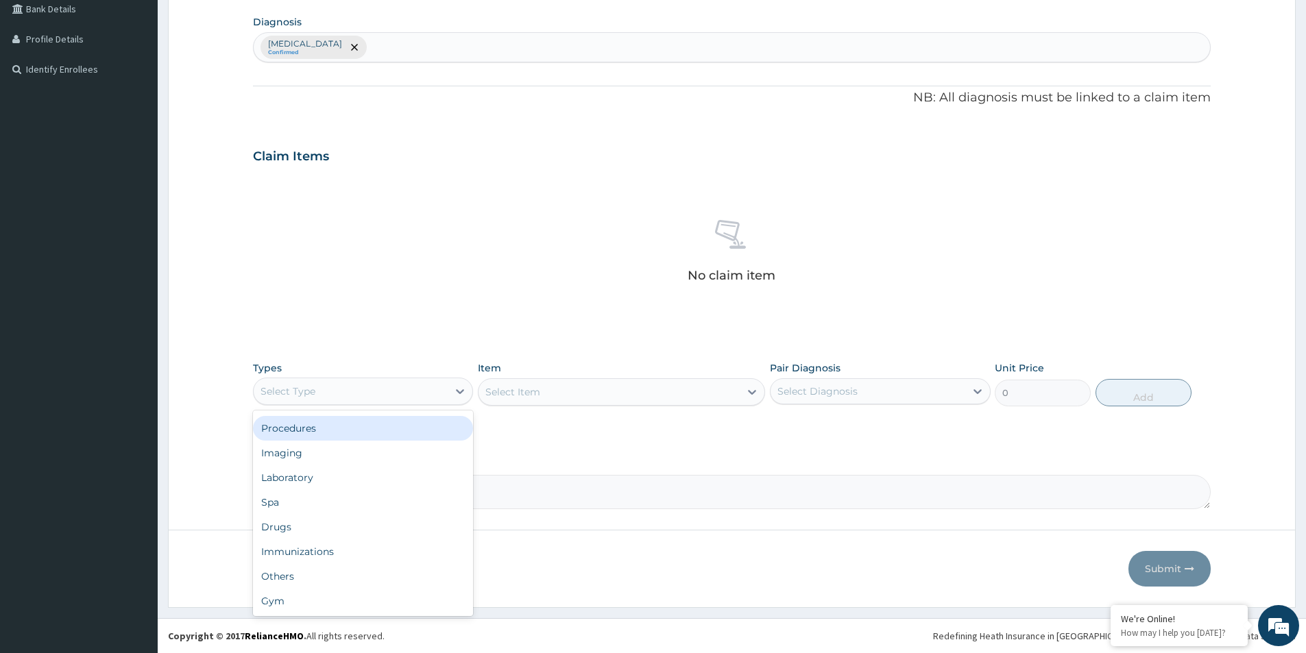
click at [356, 425] on div "Procedures" at bounding box center [363, 428] width 220 height 25
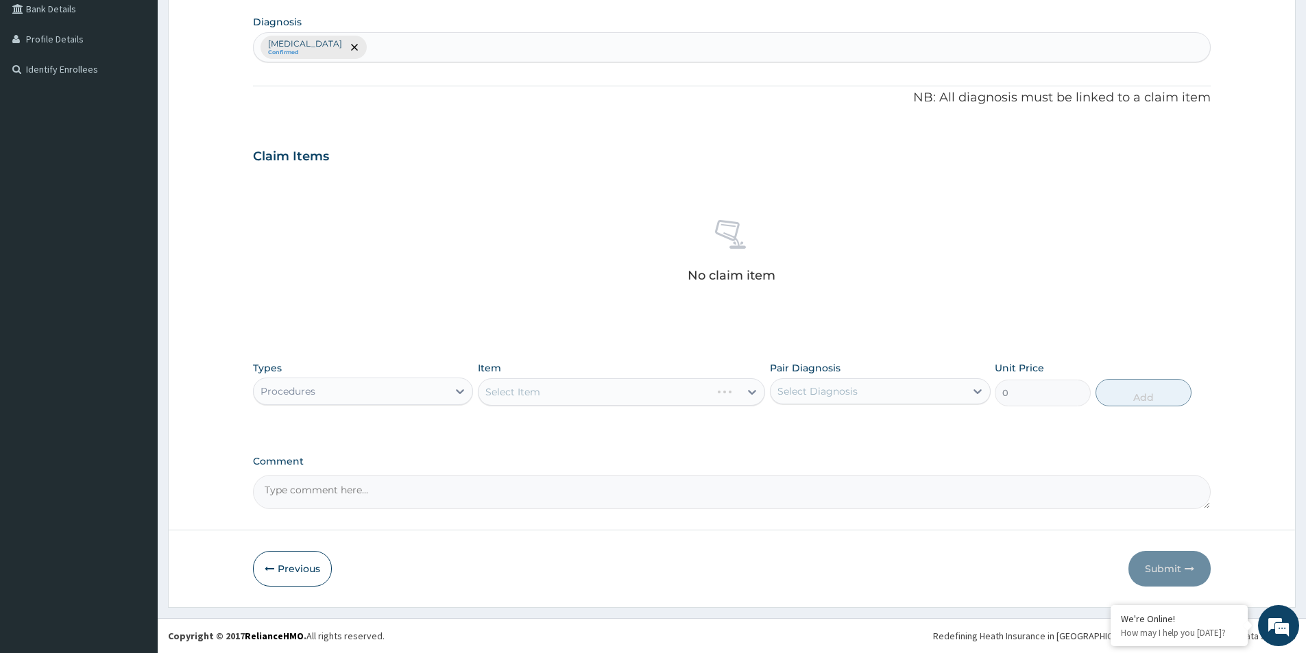
click at [869, 403] on div "Select Diagnosis" at bounding box center [880, 391] width 220 height 26
click at [775, 436] on div "[MEDICAL_DATA]" at bounding box center [880, 427] width 220 height 28
checkbox input "true"
click at [621, 399] on div "Select Item" at bounding box center [621, 391] width 287 height 27
click at [633, 394] on div "Select Item" at bounding box center [609, 392] width 261 height 22
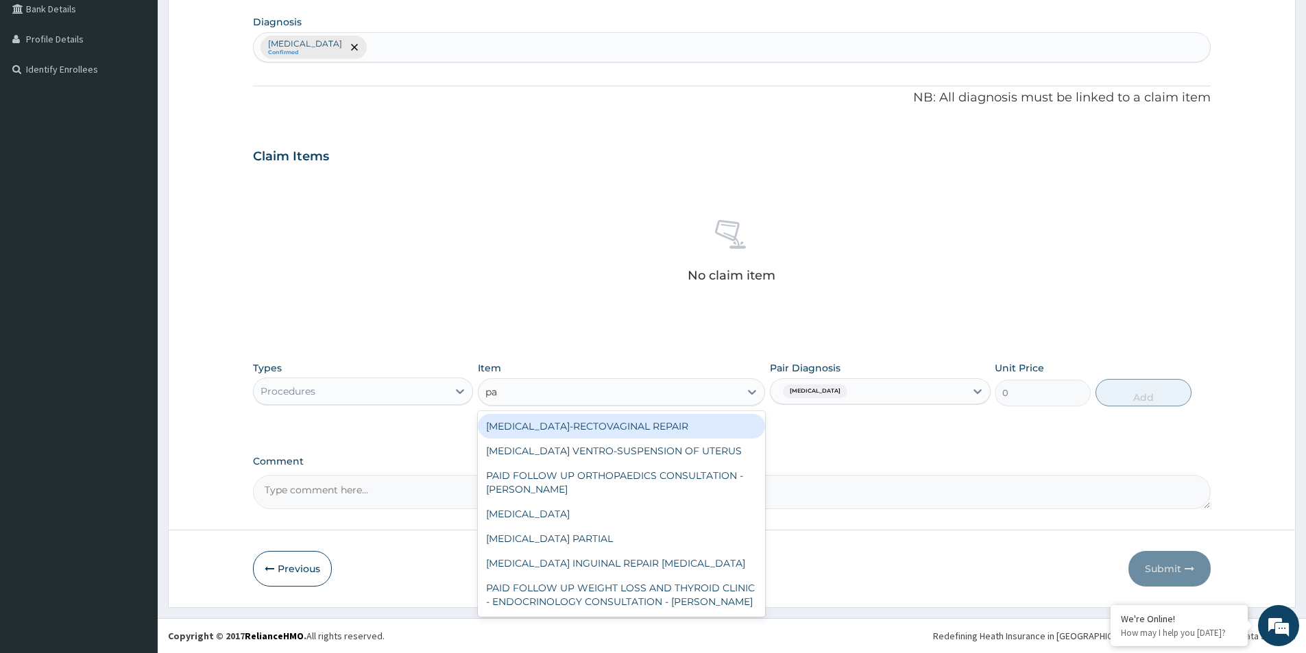
type input "pae"
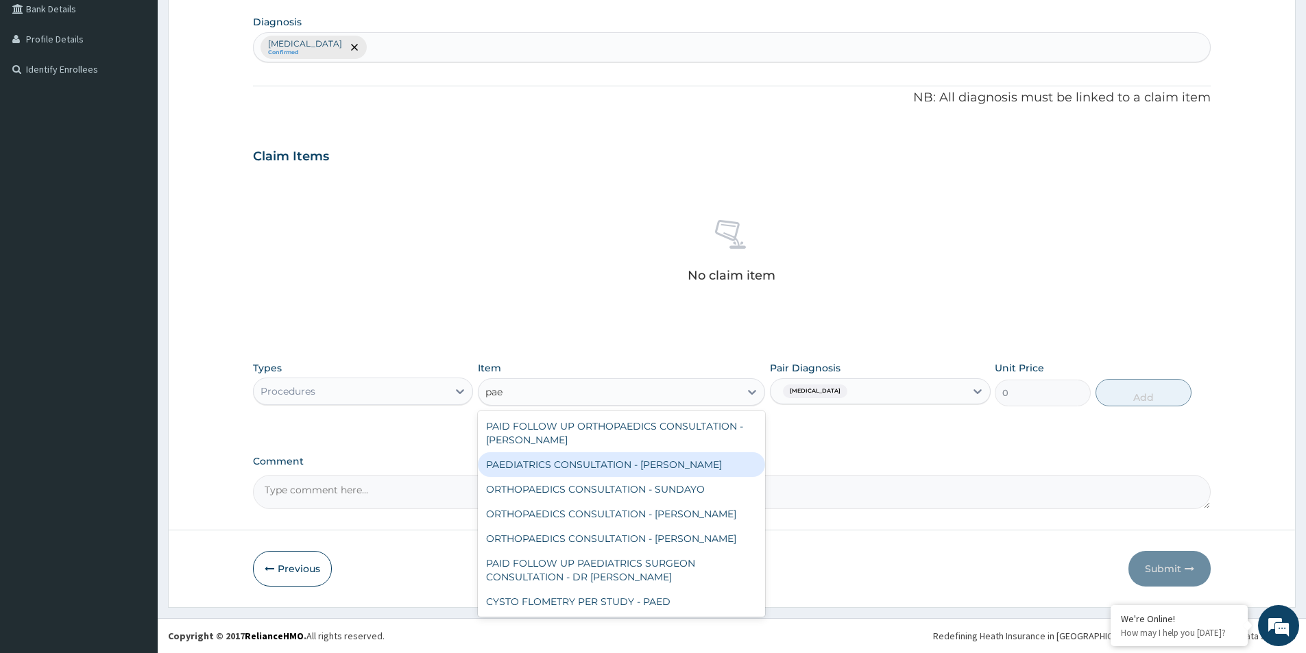
click at [640, 463] on div "PAEDIATRICS CONSULTATION - [PERSON_NAME]" at bounding box center [621, 465] width 287 height 25
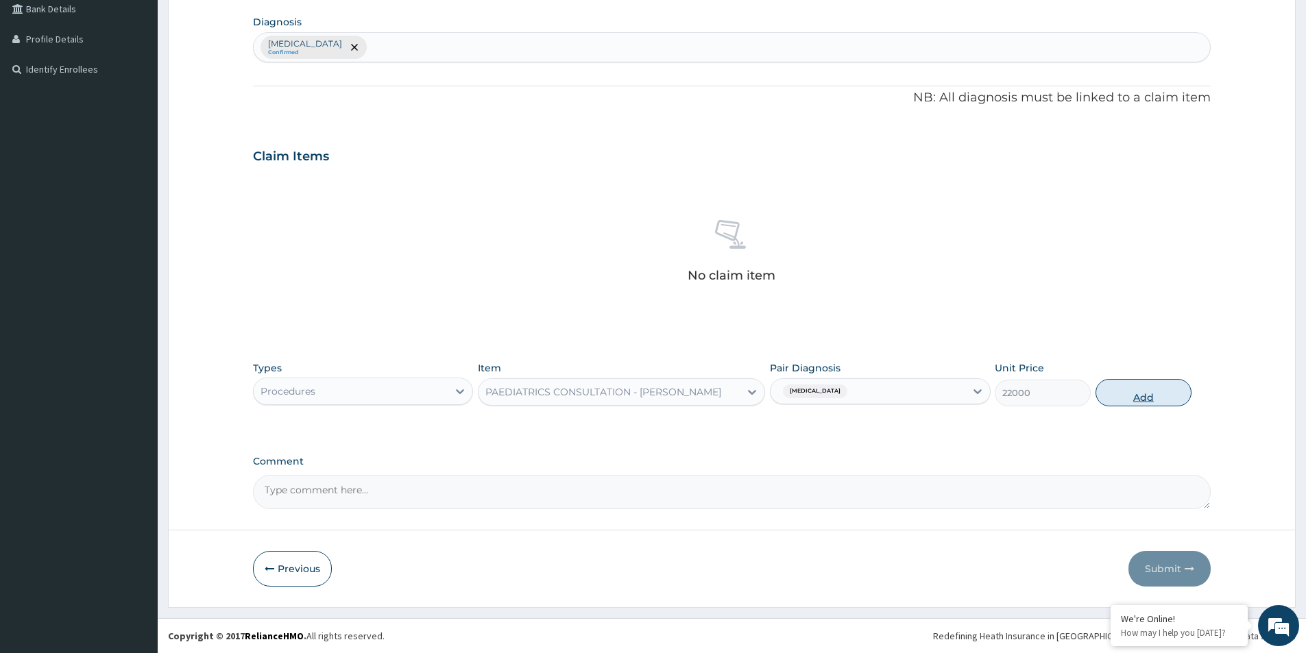
click at [1100, 395] on button "Add" at bounding box center [1144, 392] width 96 height 27
type input "0"
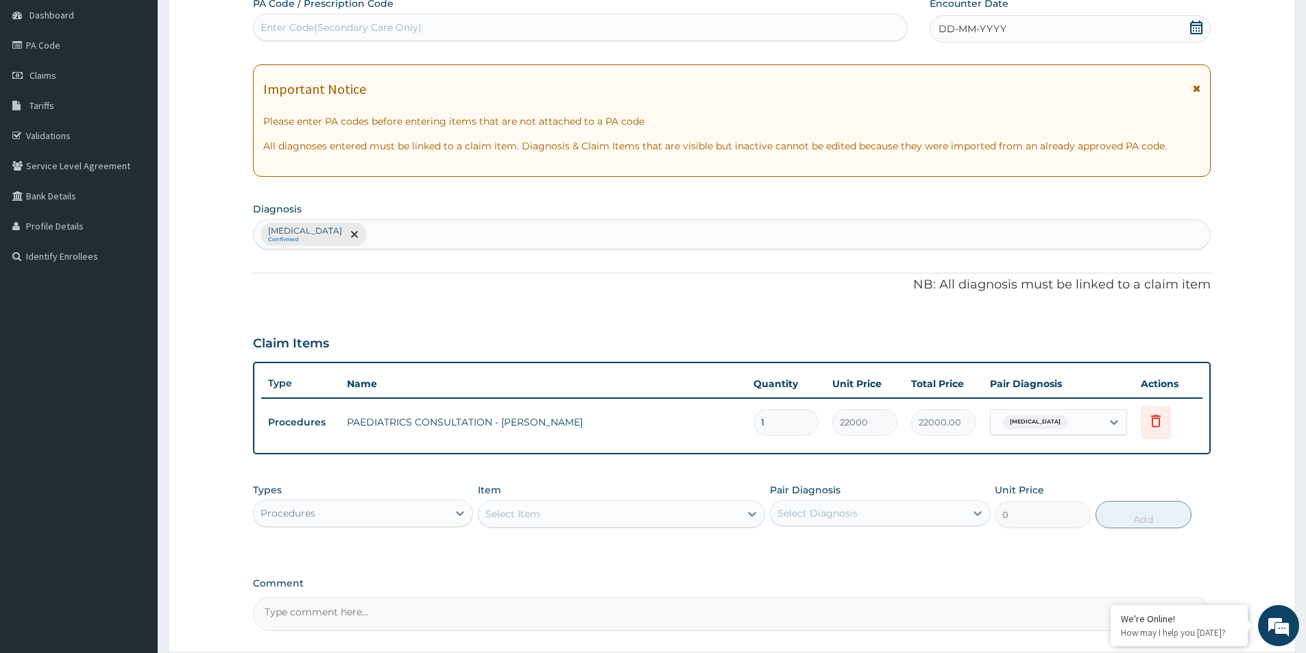
scroll to position [51, 0]
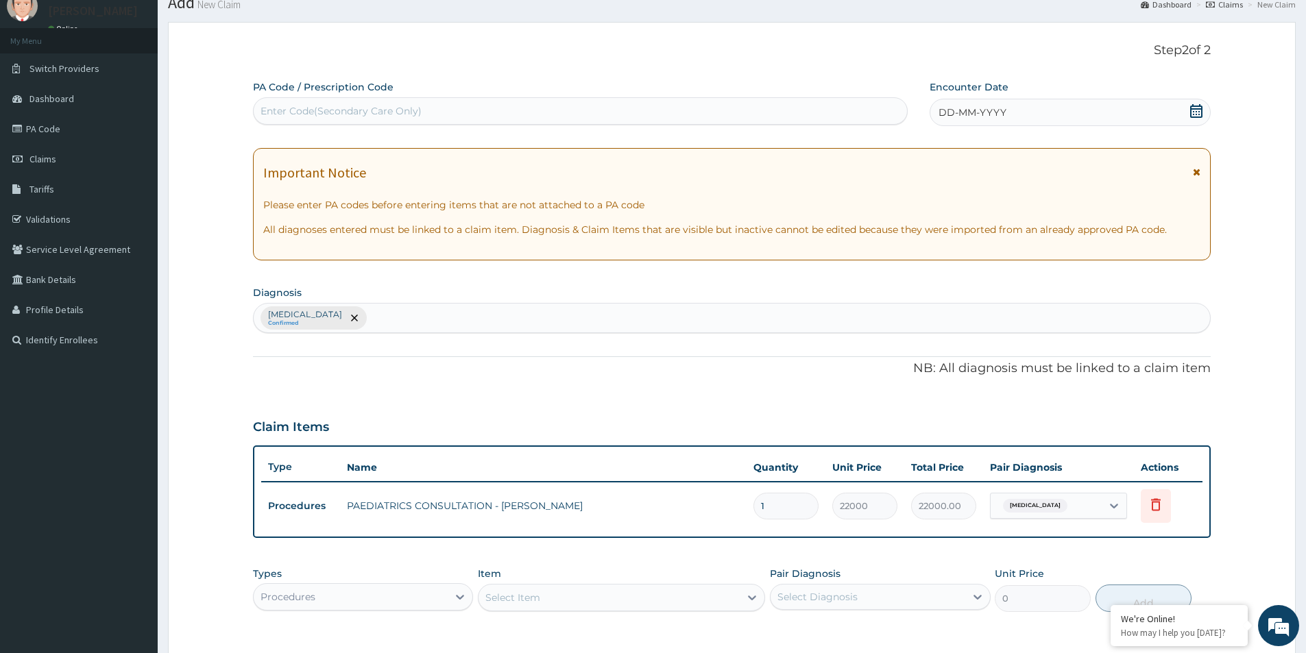
click at [1186, 116] on div "DD-MM-YYYY" at bounding box center [1070, 112] width 280 height 27
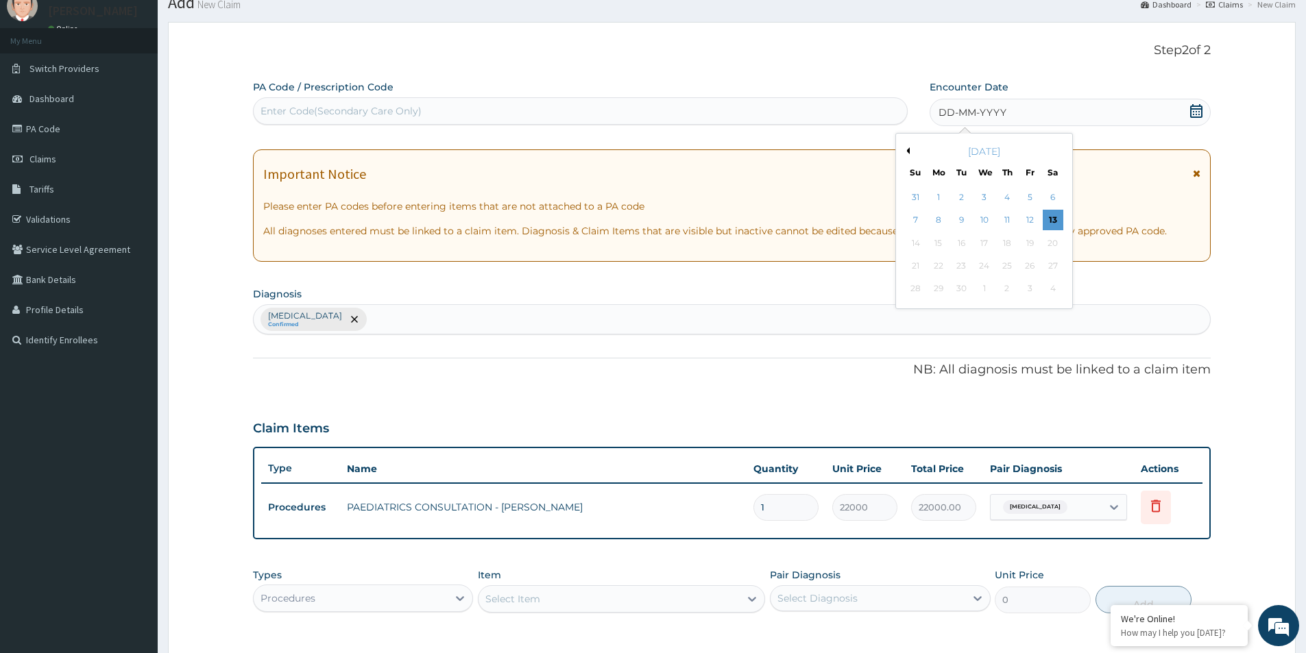
click at [913, 154] on div "September 2025" at bounding box center [984, 152] width 165 height 14
click at [908, 151] on button "Previous Month" at bounding box center [906, 150] width 7 height 7
click at [1029, 283] on div "29" at bounding box center [1030, 289] width 21 height 21
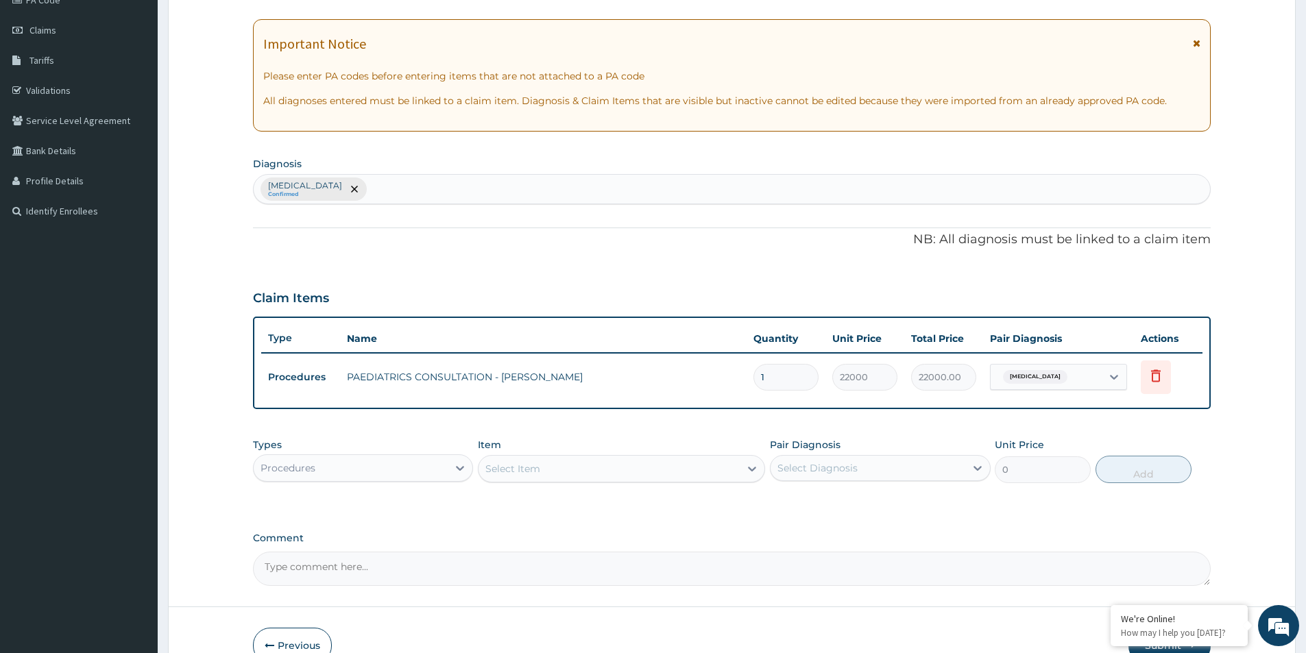
scroll to position [256, 0]
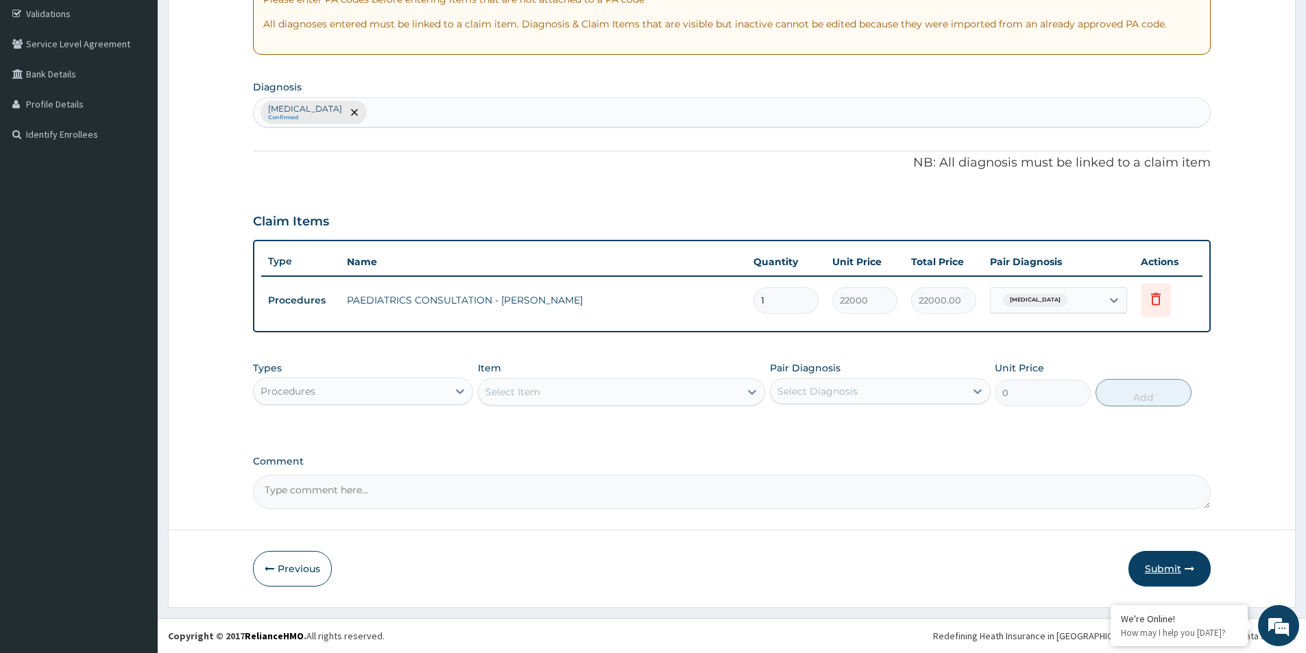
click at [1165, 570] on button "Submit" at bounding box center [1170, 569] width 82 height 36
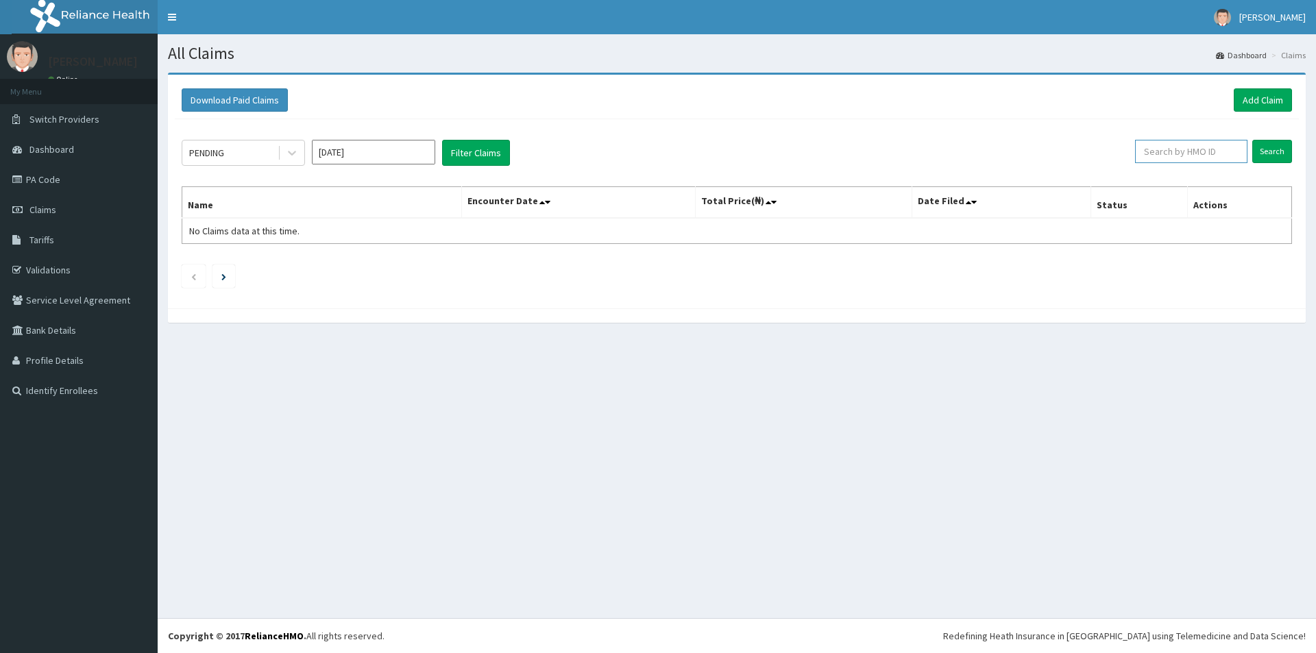
click at [1165, 147] on input "text" at bounding box center [1191, 151] width 112 height 23
click at [43, 169] on link "PA Code" at bounding box center [79, 180] width 158 height 30
drag, startPoint x: 1231, startPoint y: 80, endPoint x: 1264, endPoint y: 99, distance: 37.2
click at [1246, 91] on div "Download Paid Claims Add Claim × Note you can only download claims within a max…" at bounding box center [737, 192] width 1138 height 234
click at [1264, 99] on link "Add Claim" at bounding box center [1263, 99] width 58 height 23
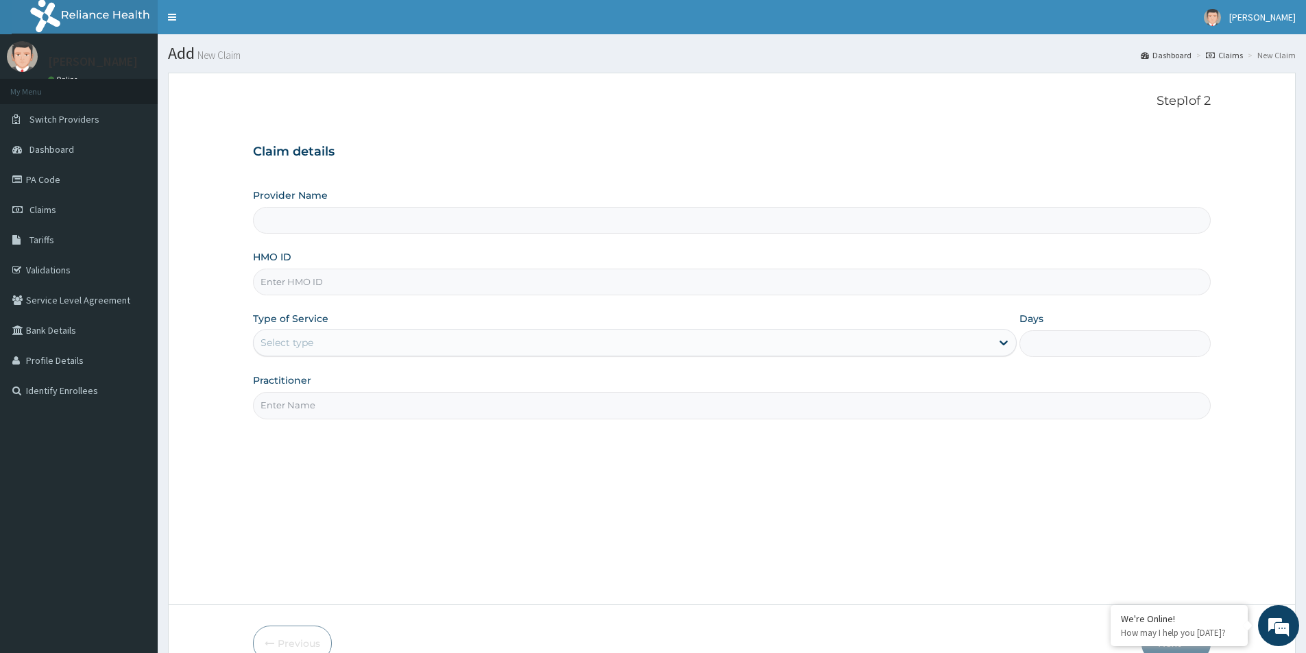
type input "[GEOGRAPHIC_DATA]"
paste input "PLG/10015/D"
type input "PLG/10015/D"
click at [372, 352] on div "Select type" at bounding box center [623, 343] width 738 height 22
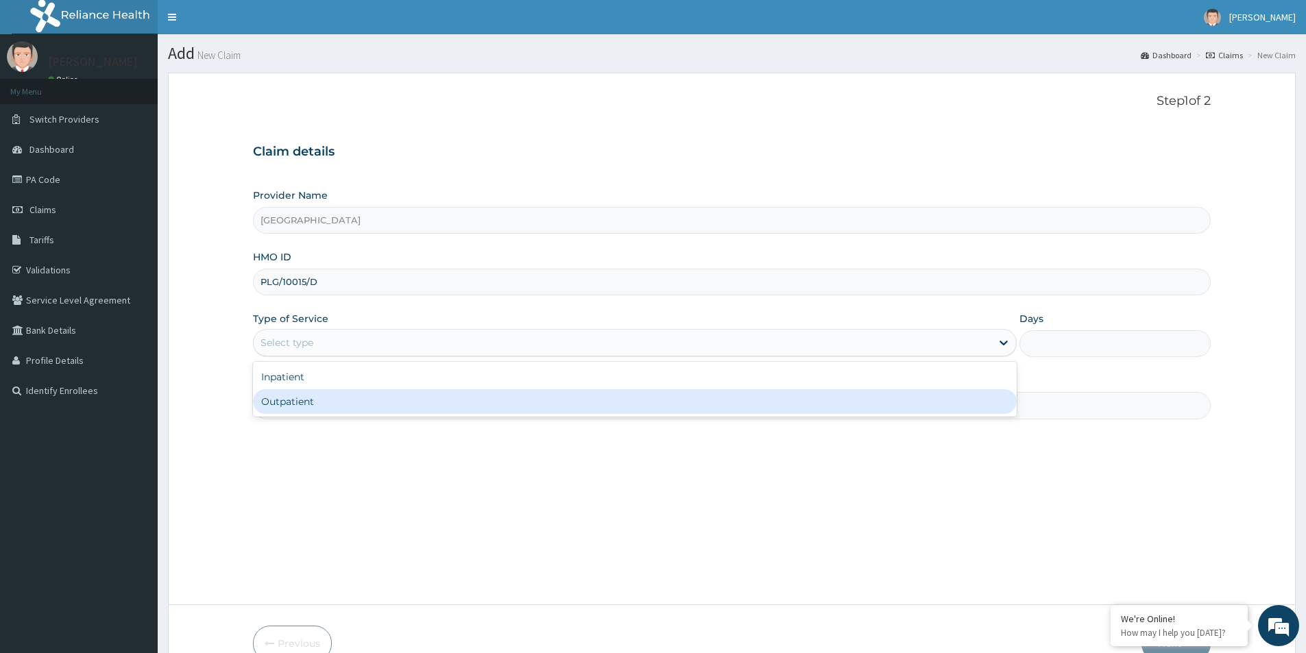
click at [357, 396] on div "Outpatient" at bounding box center [635, 401] width 764 height 25
type input "1"
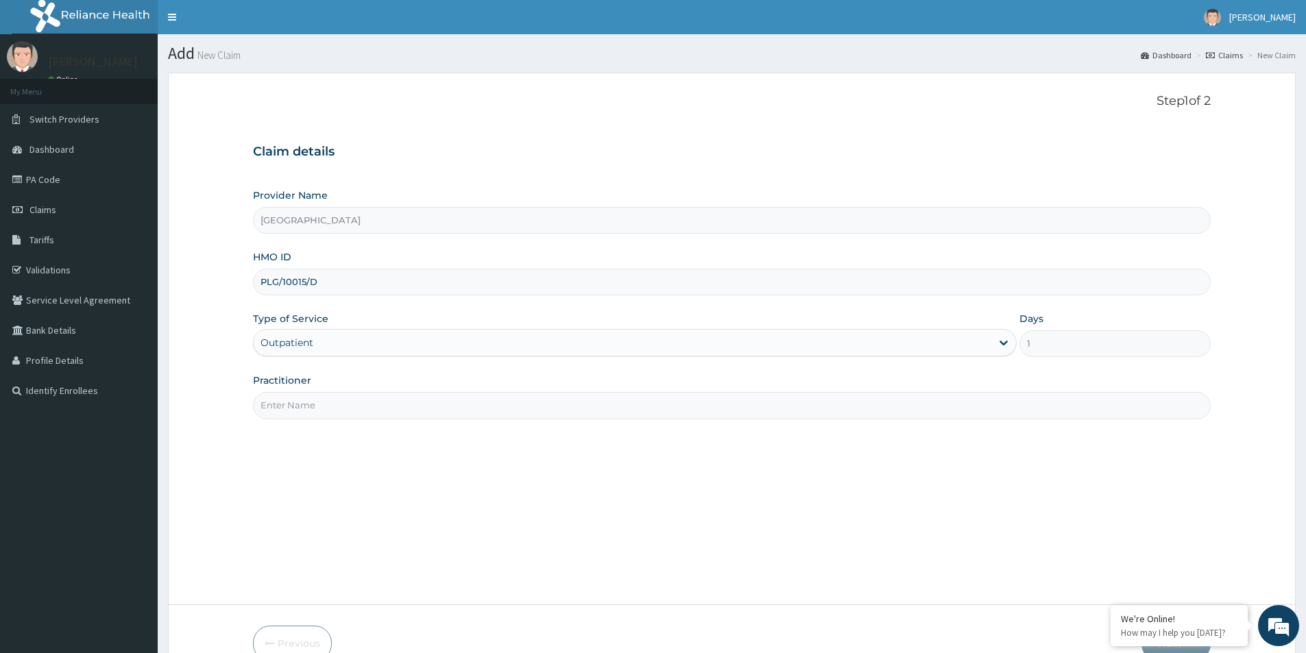
click at [354, 402] on input "Practitioner" at bounding box center [732, 405] width 958 height 27
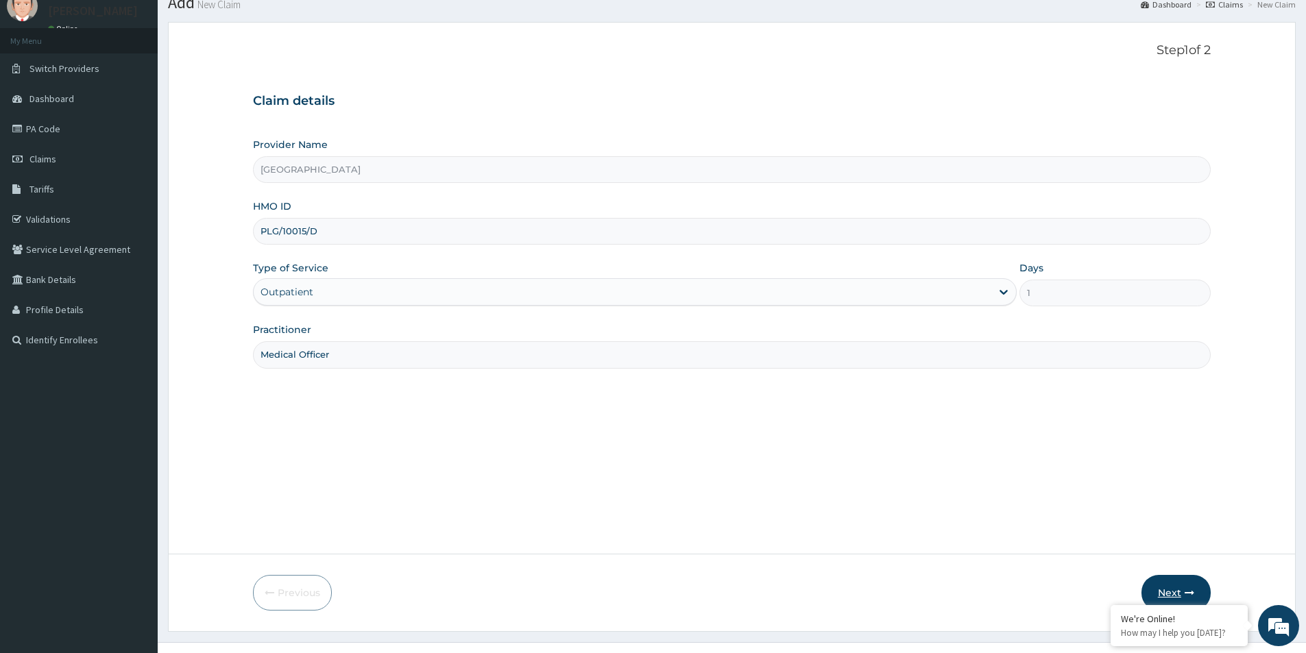
scroll to position [75, 0]
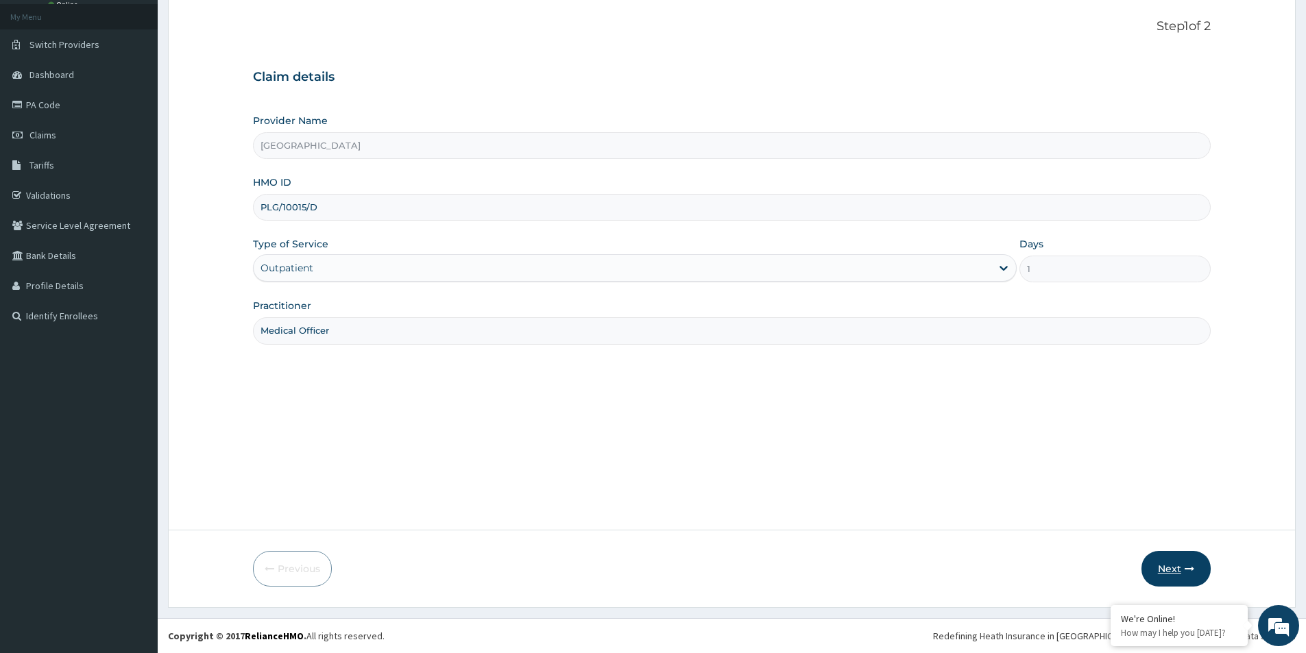
type input "Medical Officer"
click at [1181, 562] on button "Next" at bounding box center [1176, 569] width 69 height 36
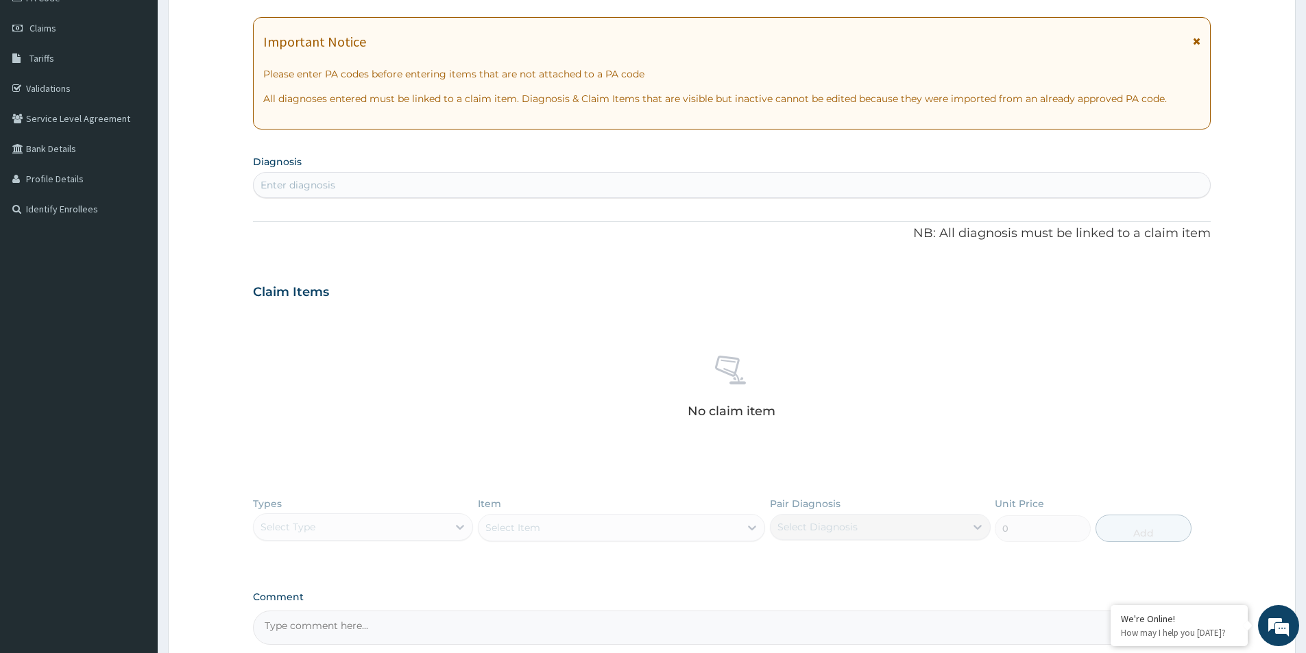
scroll to position [317, 0]
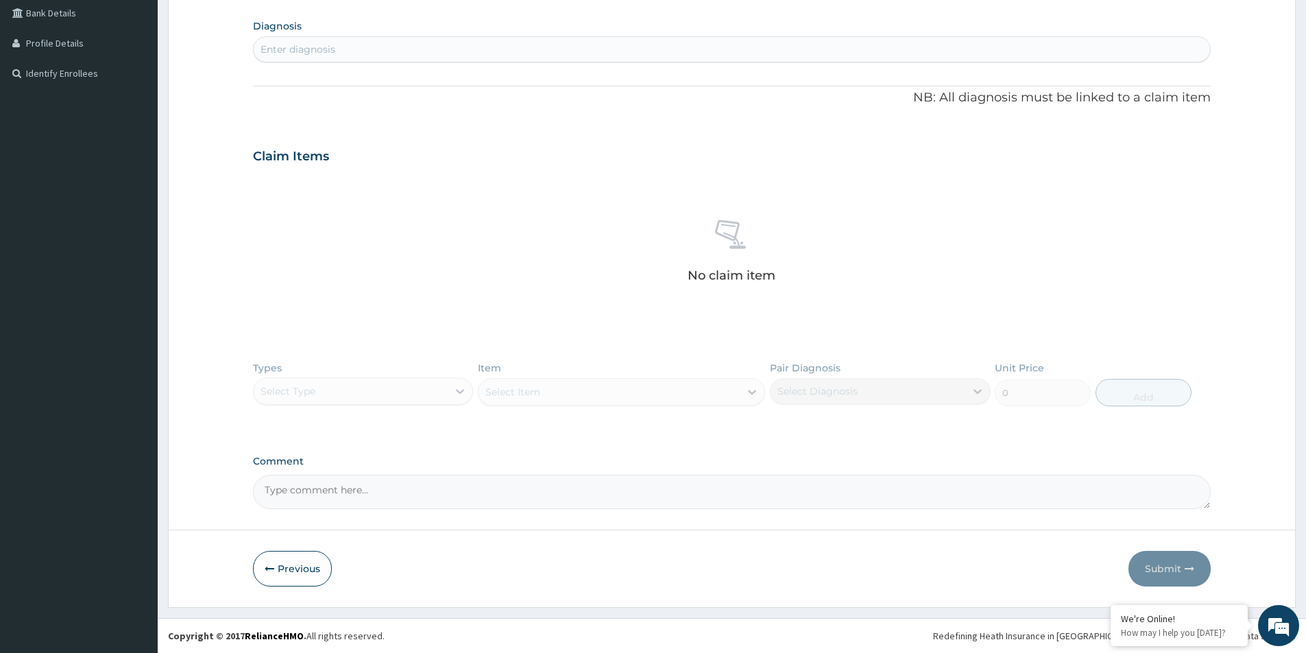
click at [317, 494] on textarea "Comment" at bounding box center [732, 492] width 958 height 34
paste textarea "DIAGNOSIS Primary Diagnosis: Acute upper respiratory infection, unspecified (IC…"
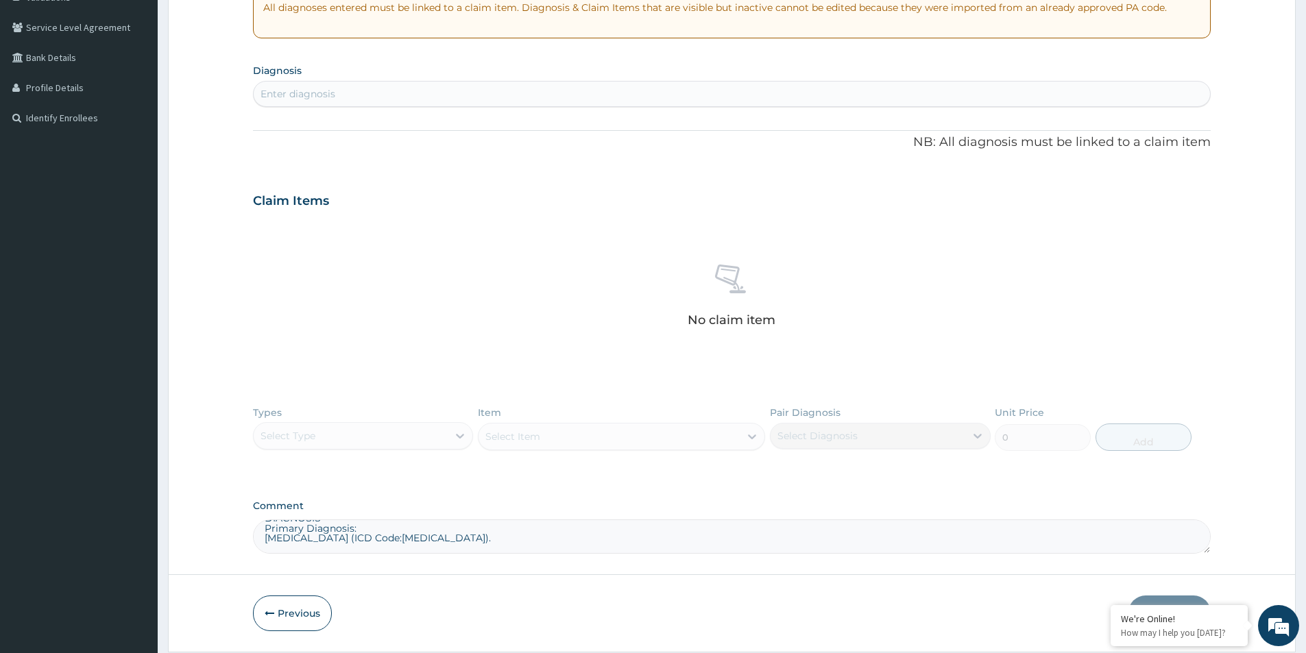
scroll to position [249, 0]
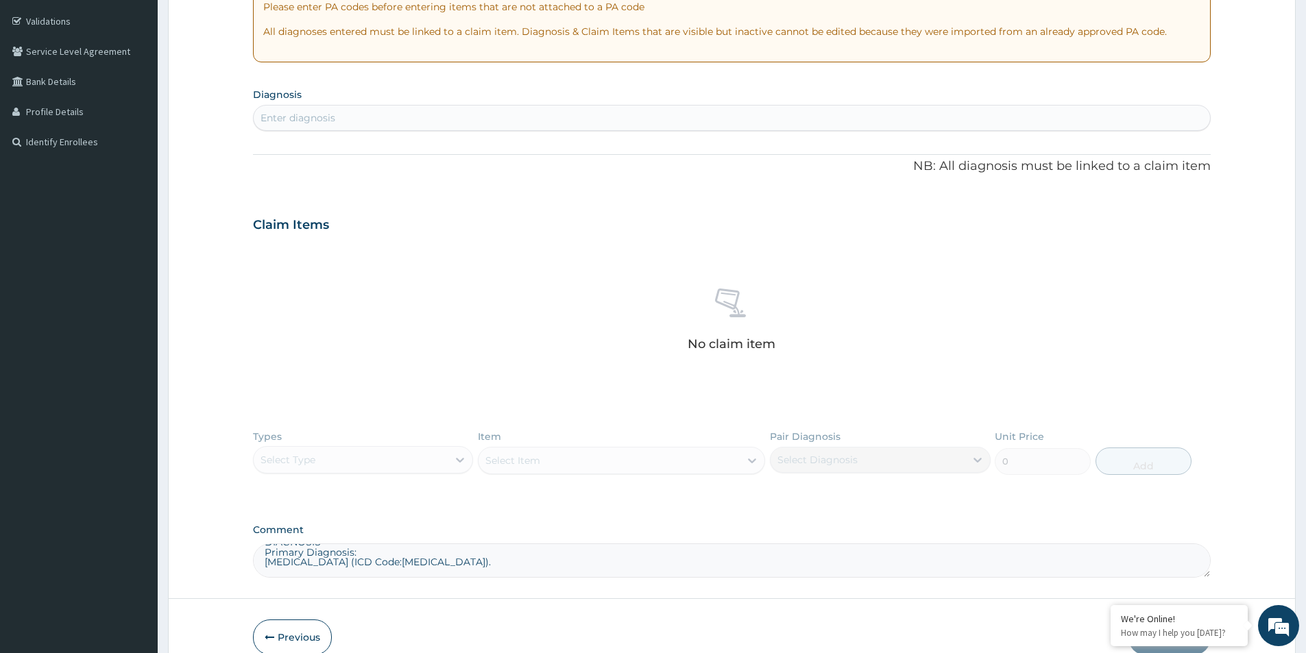
type textarea "DIAGNOSIS Primary Diagnosis: Acute upper respiratory infection, unspecified (IC…"
click at [354, 123] on div "Enter diagnosis" at bounding box center [732, 118] width 957 height 22
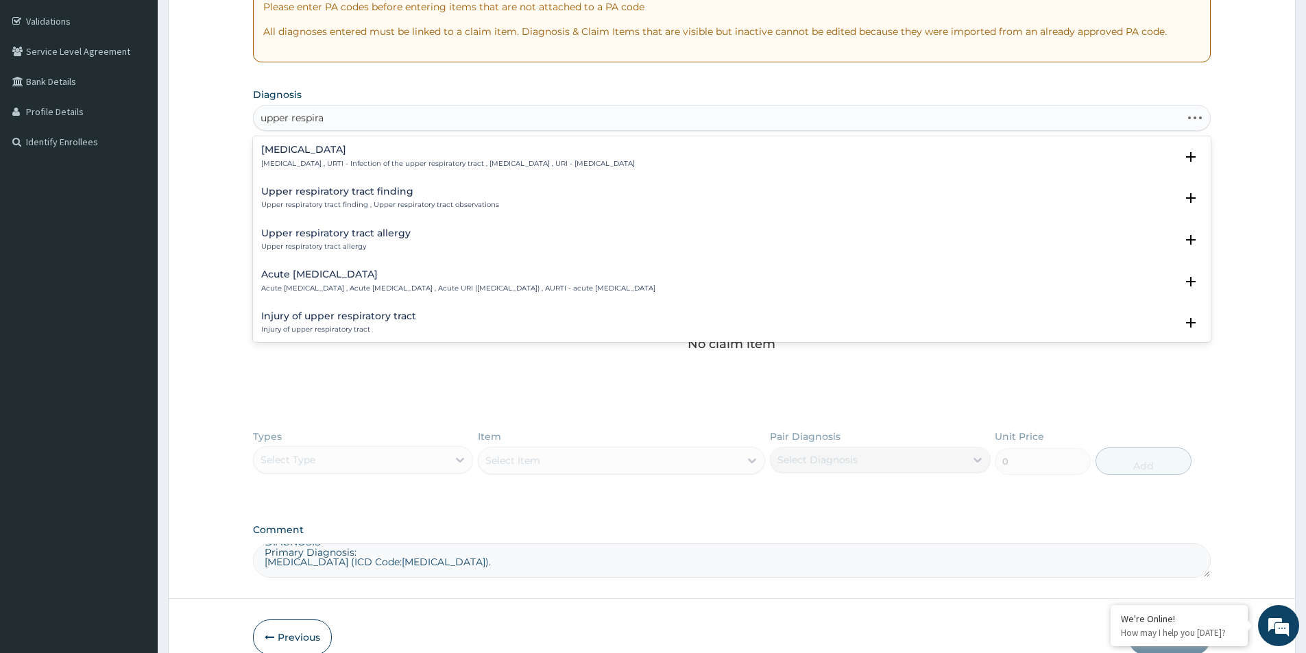
type input "upper respirat"
click at [364, 146] on h4 "Upper respiratory infection" at bounding box center [448, 150] width 374 height 10
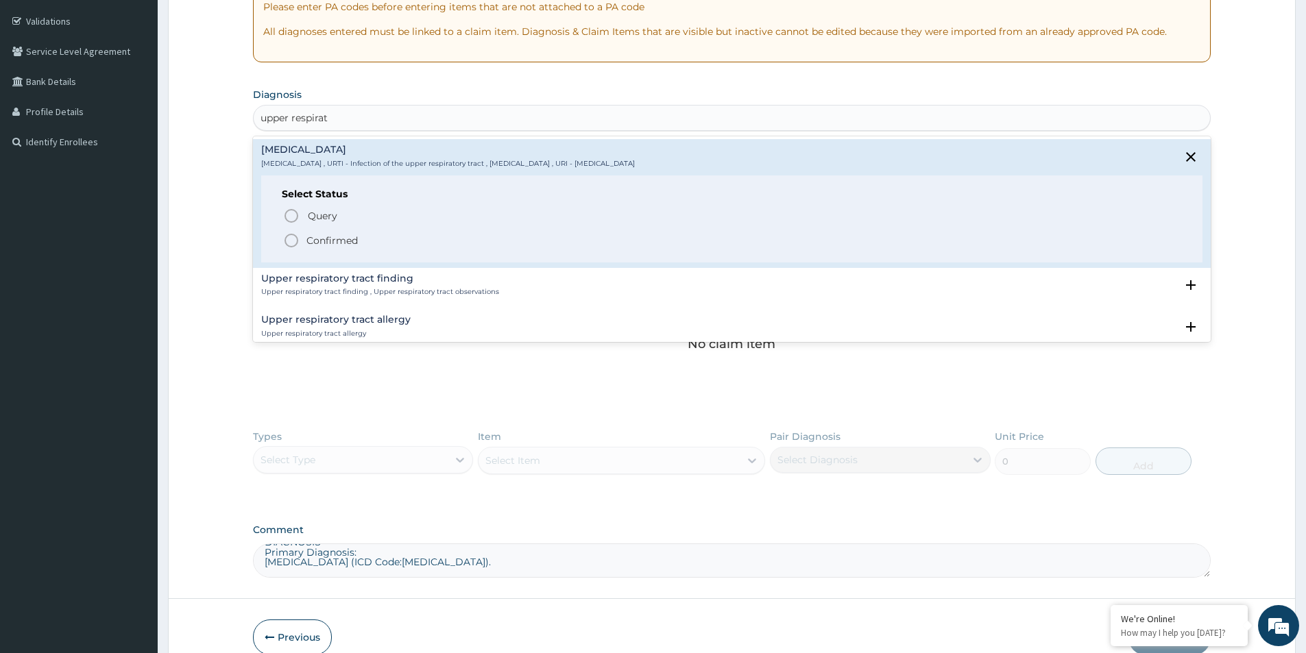
click at [346, 244] on p "Confirmed" at bounding box center [331, 241] width 51 height 14
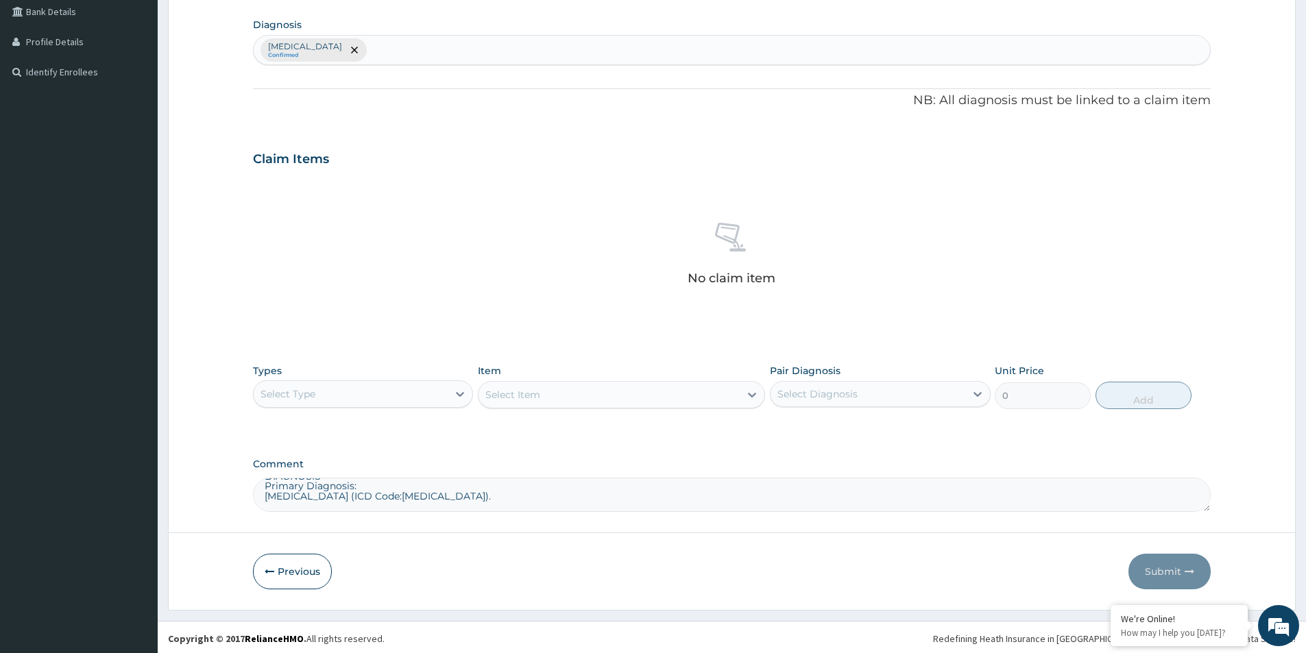
scroll to position [322, 0]
drag, startPoint x: 357, startPoint y: 396, endPoint x: 358, endPoint y: 403, distance: 6.9
click at [358, 396] on div "Select Type" at bounding box center [351, 392] width 194 height 22
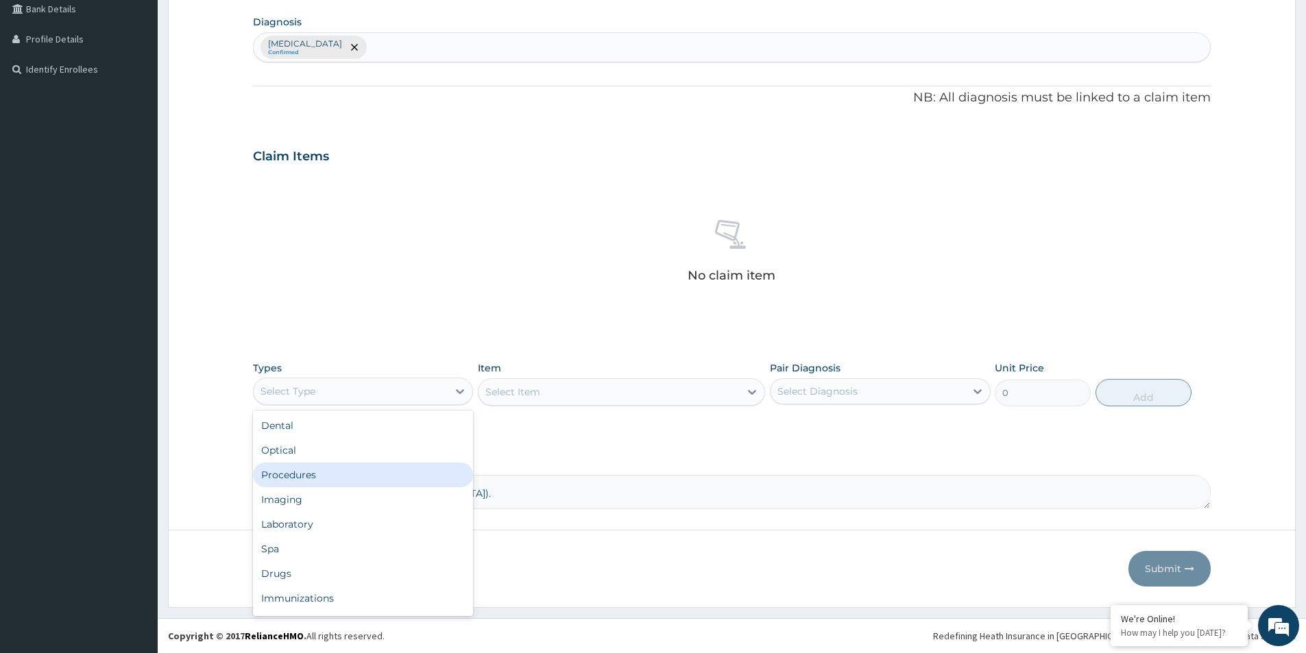
click at [358, 481] on div "Procedures" at bounding box center [363, 475] width 220 height 25
click at [799, 389] on div "Select Diagnosis" at bounding box center [818, 392] width 80 height 14
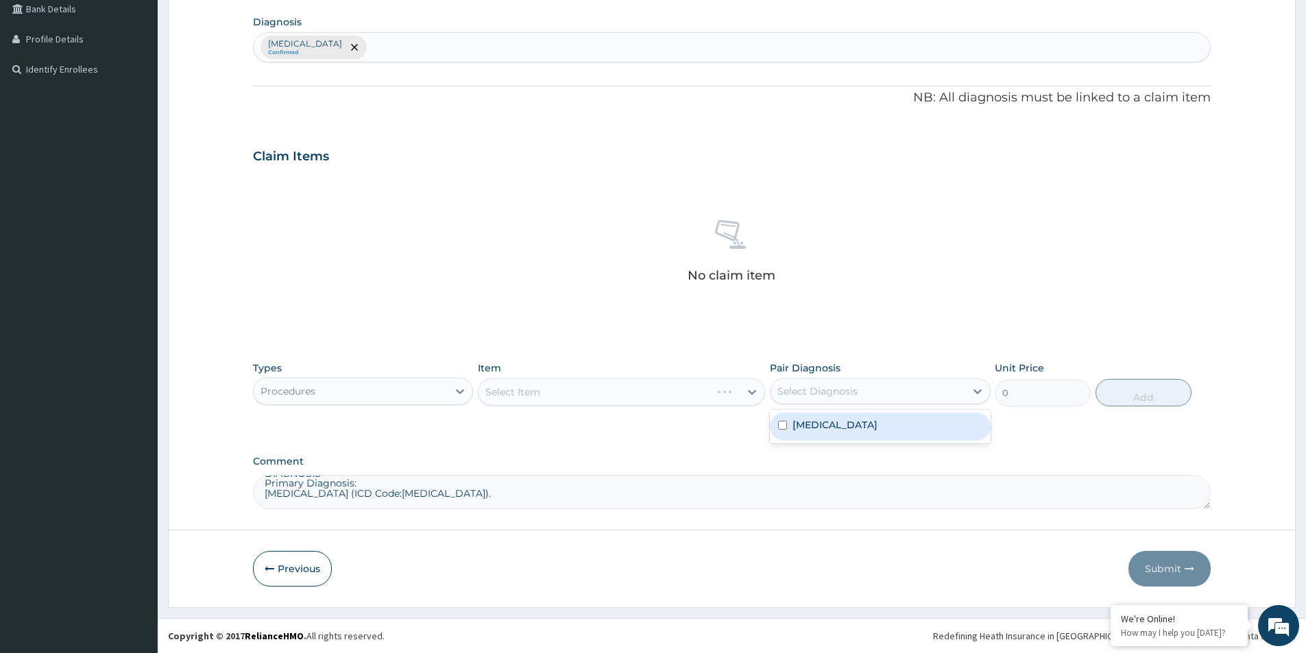
click at [786, 424] on input "checkbox" at bounding box center [782, 425] width 9 height 9
checkbox input "true"
click at [684, 394] on div "Select Item" at bounding box center [621, 391] width 287 height 27
click at [670, 384] on div "Select Item" at bounding box center [609, 392] width 261 height 22
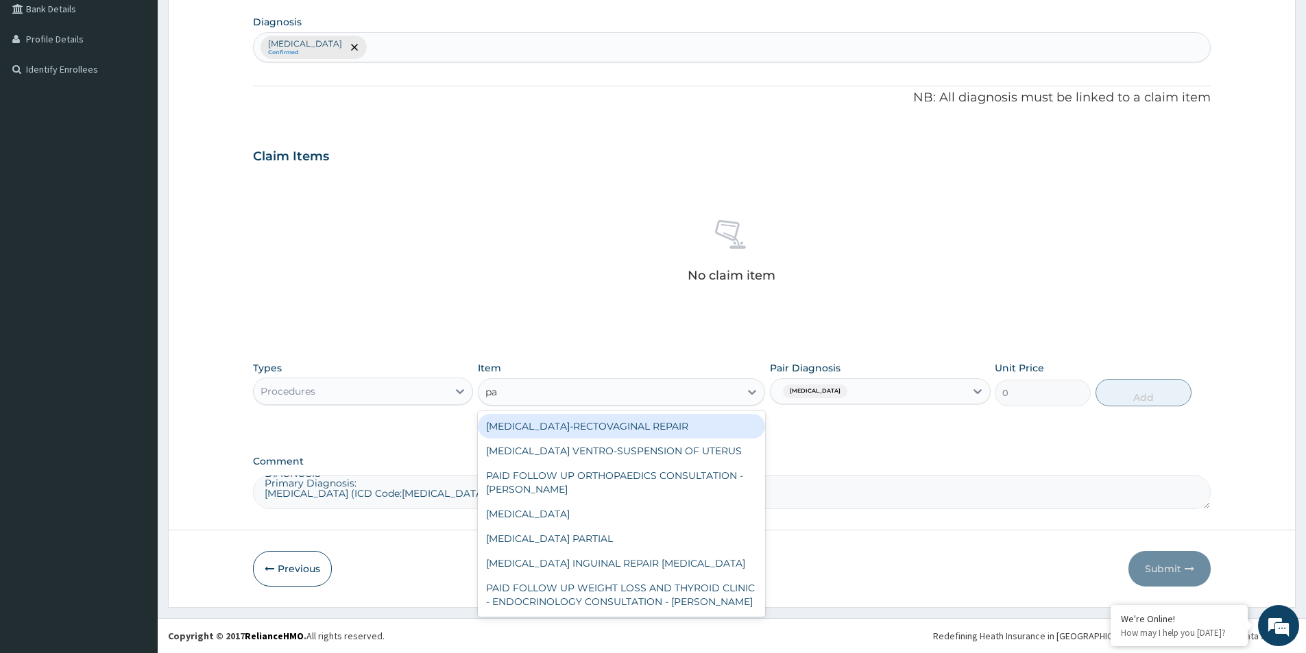
type input "pae"
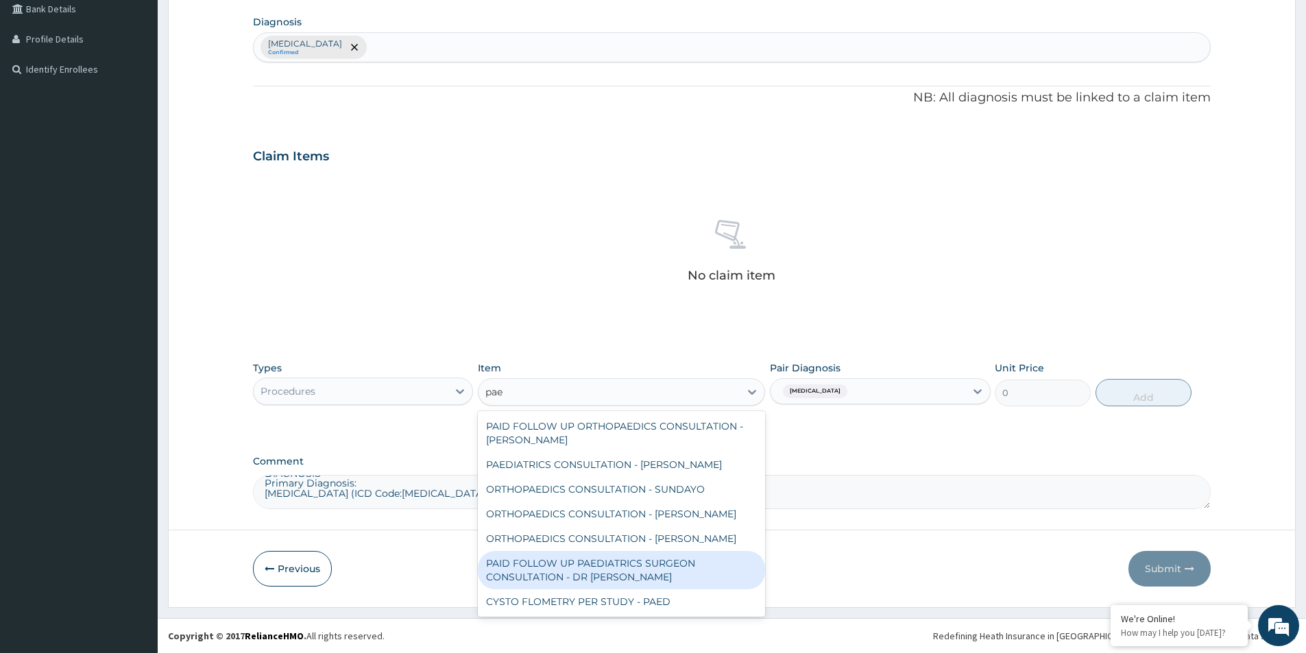
click at [643, 572] on div "PAID FOLLOW UP PAEDIATRICS SURGEON CONSULTATION - DR ARUA" at bounding box center [621, 570] width 287 height 38
type input "22800"
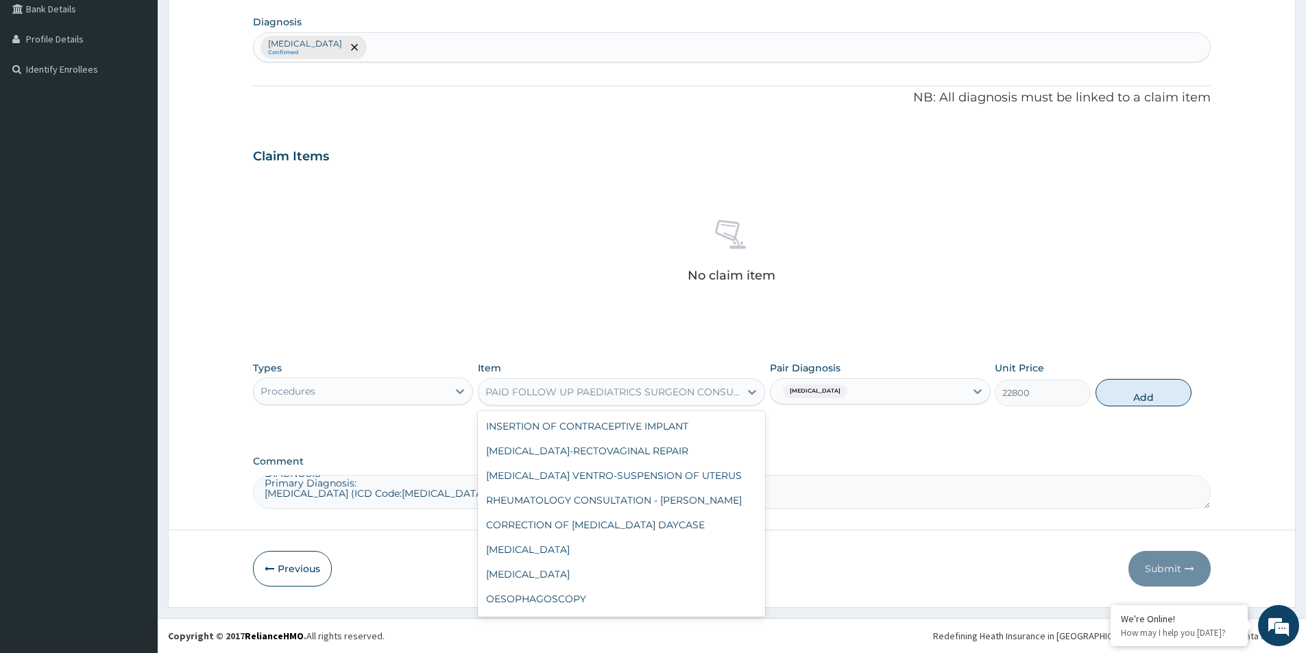
click at [601, 396] on div "PAID FOLLOW UP PAEDIATRICS SURGEON CONSULTATION - DR ARUA" at bounding box center [613, 392] width 256 height 14
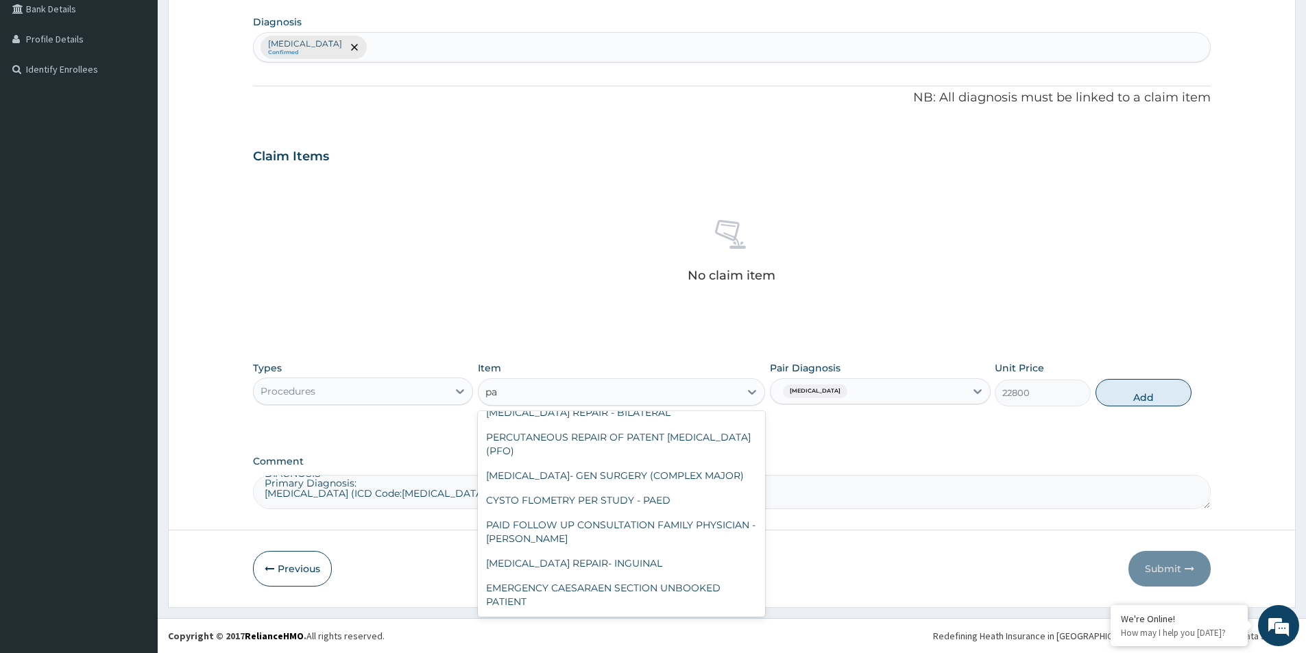
scroll to position [1532, 0]
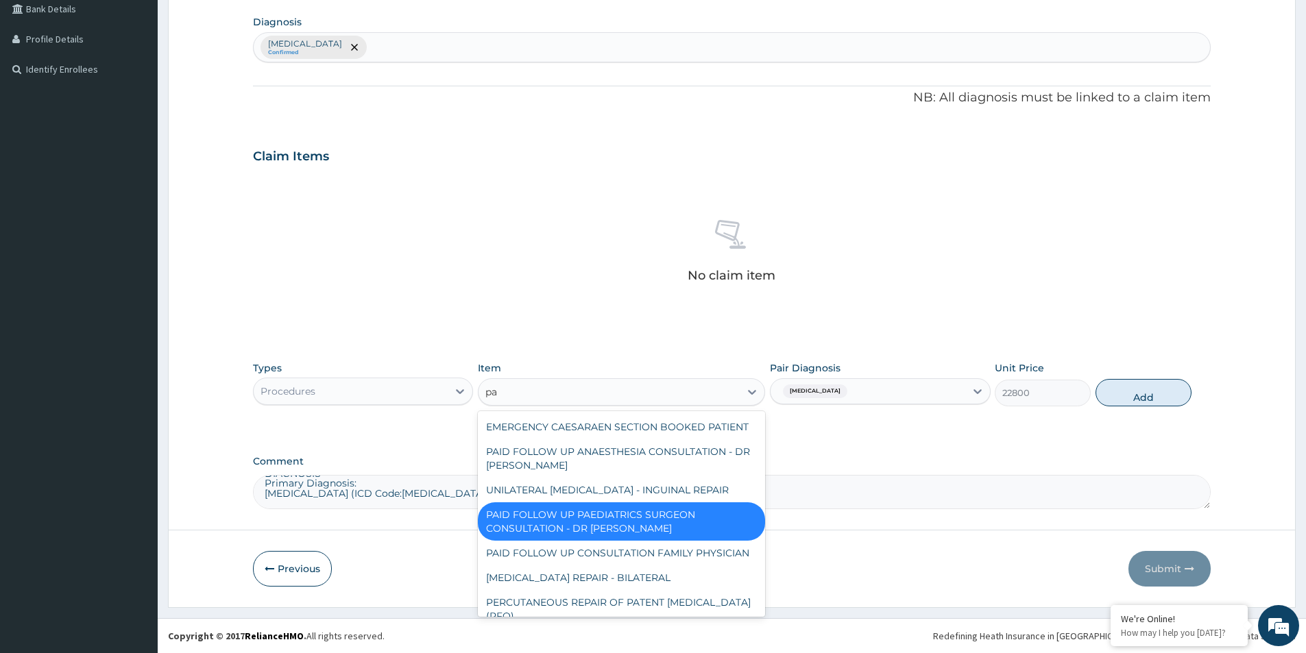
type input "pae"
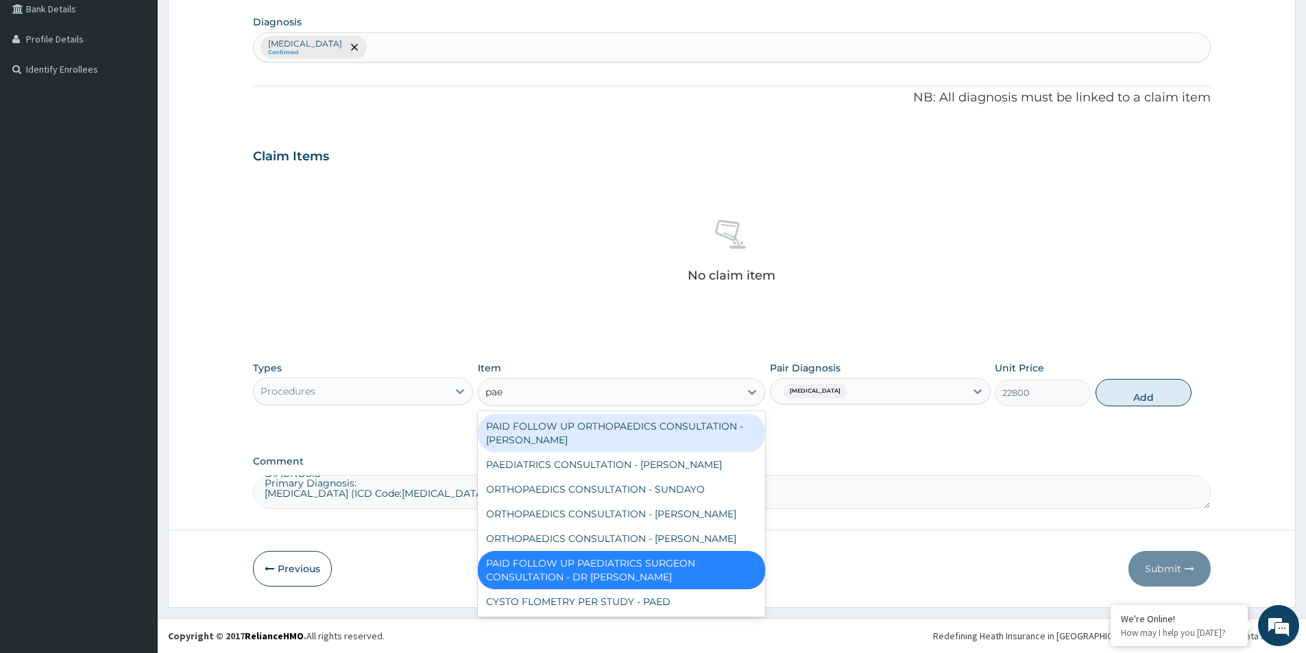
drag, startPoint x: 625, startPoint y: 438, endPoint x: 634, endPoint y: 434, distance: 9.8
click at [626, 437] on div "PAID FOLLOW UP ORTHOPAEDICS CONSULTATION - DR THOMPSON" at bounding box center [621, 433] width 287 height 38
type input "25650"
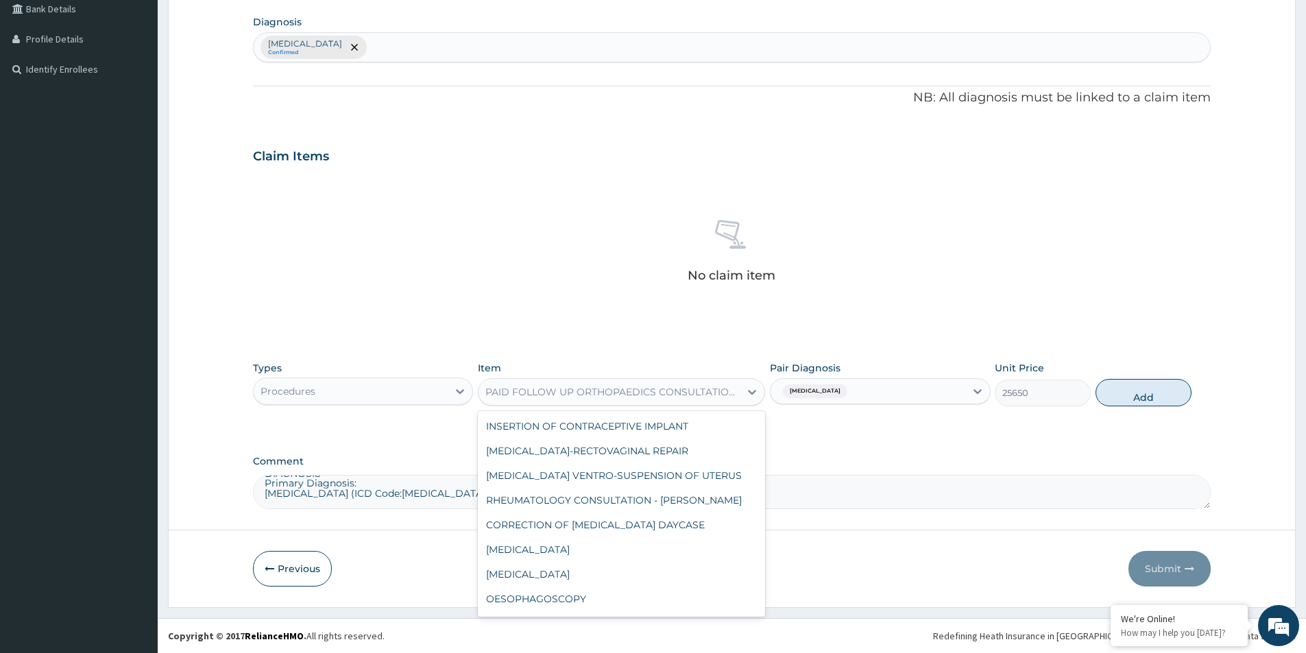
click at [690, 388] on div "PAID FOLLOW UP ORTHOPAEDICS CONSULTATION - DR THOMPSON" at bounding box center [613, 392] width 256 height 14
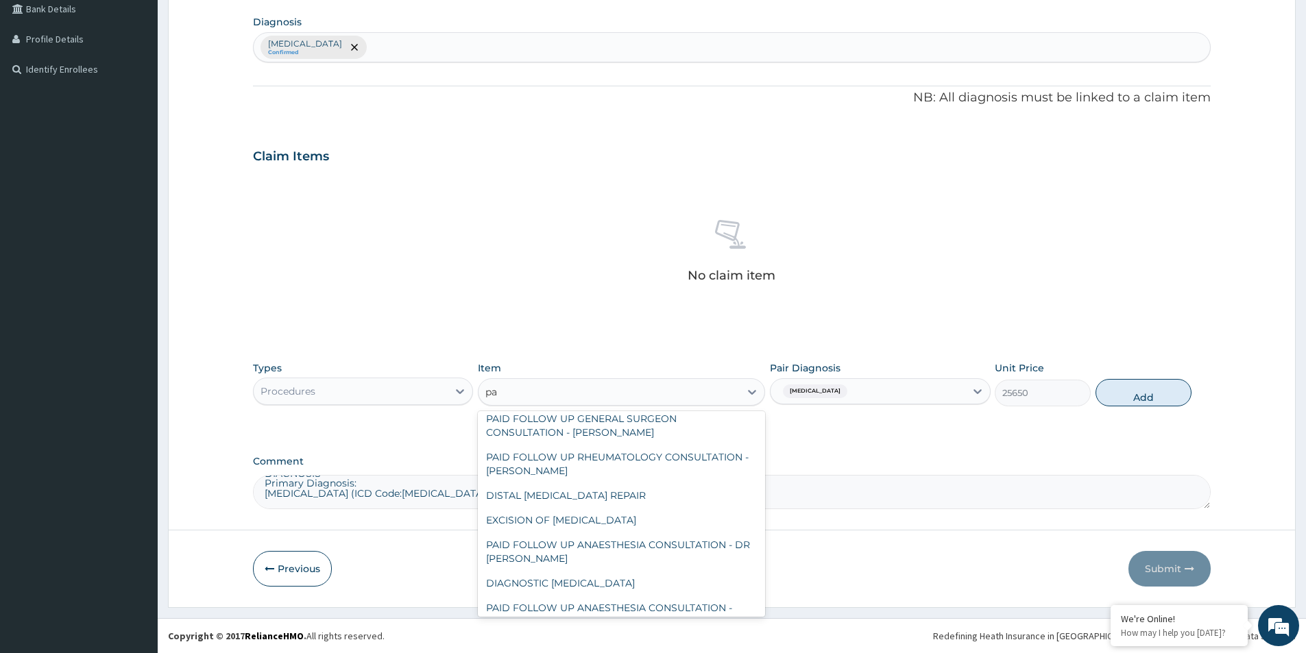
scroll to position [35, 0]
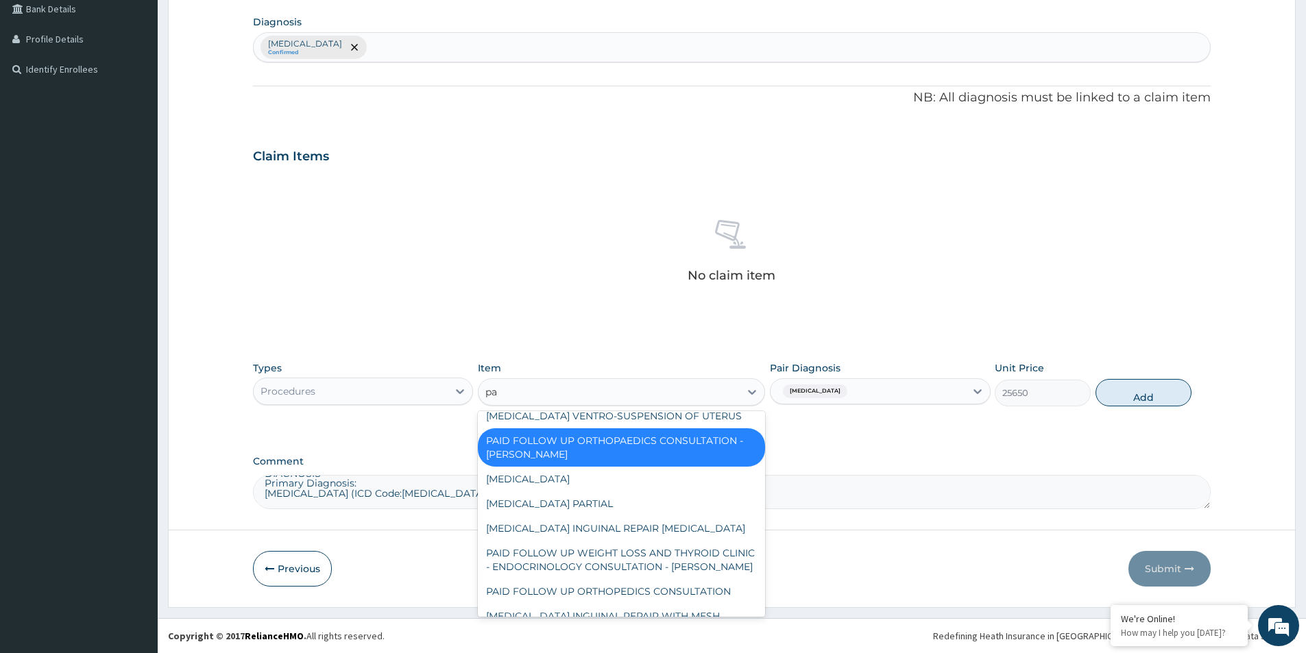
type input "pae"
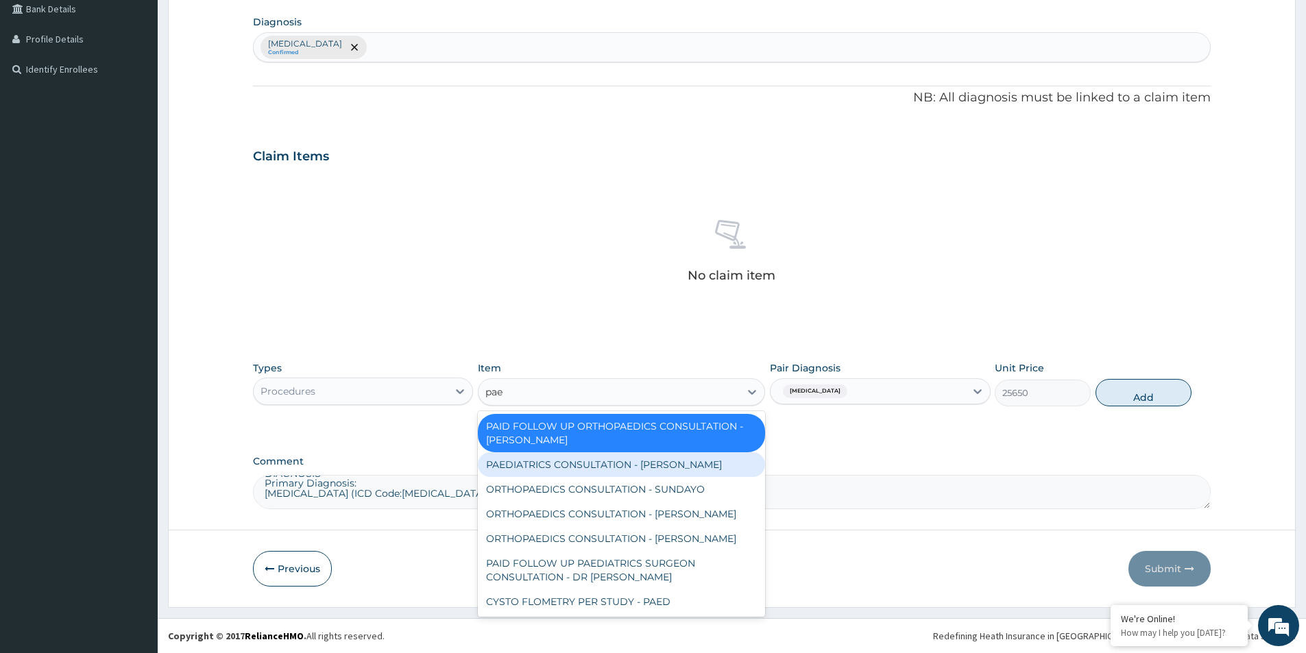
click at [636, 459] on div "PAEDIATRICS CONSULTATION - DR UGONNA" at bounding box center [621, 465] width 287 height 25
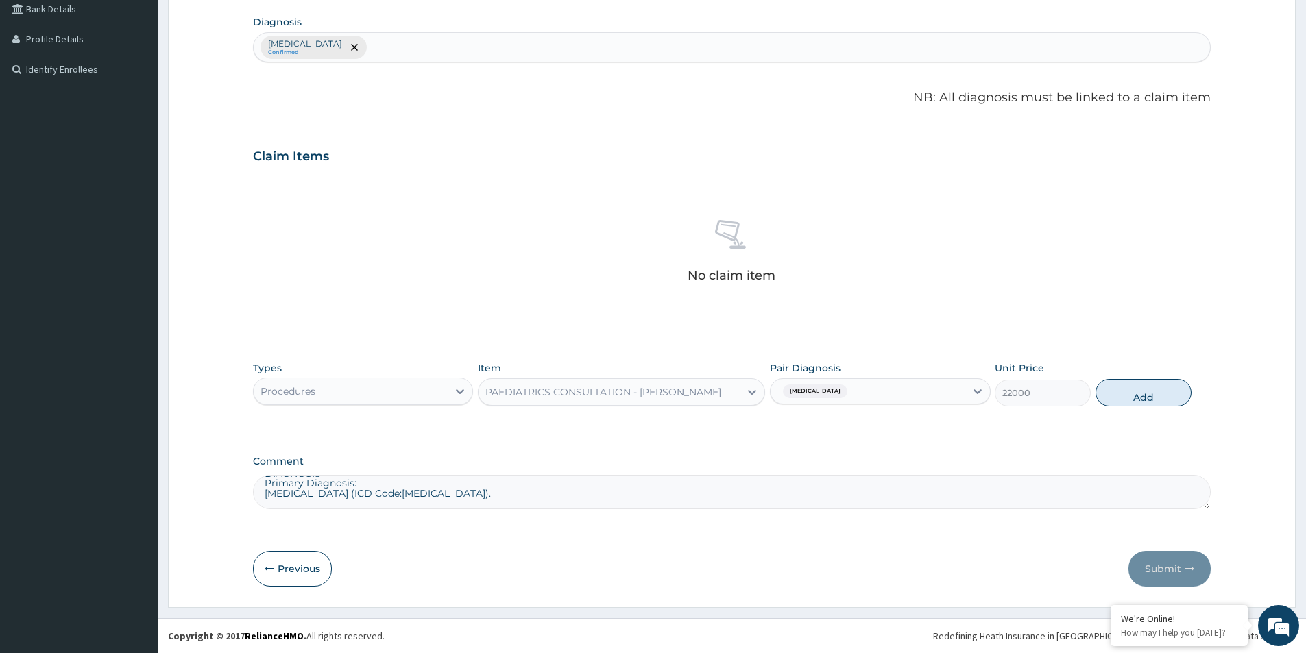
click at [1163, 397] on button "Add" at bounding box center [1144, 392] width 96 height 27
type input "0"
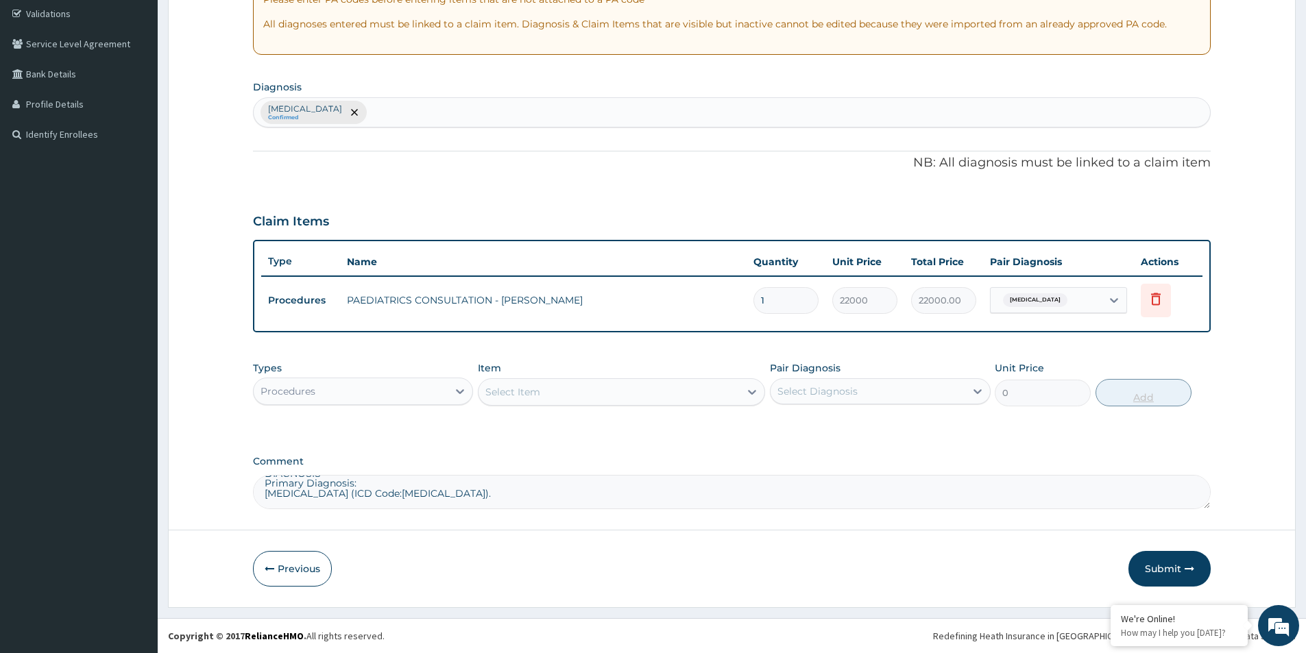
scroll to position [256, 0]
click at [423, 394] on div "Procedures" at bounding box center [351, 392] width 194 height 22
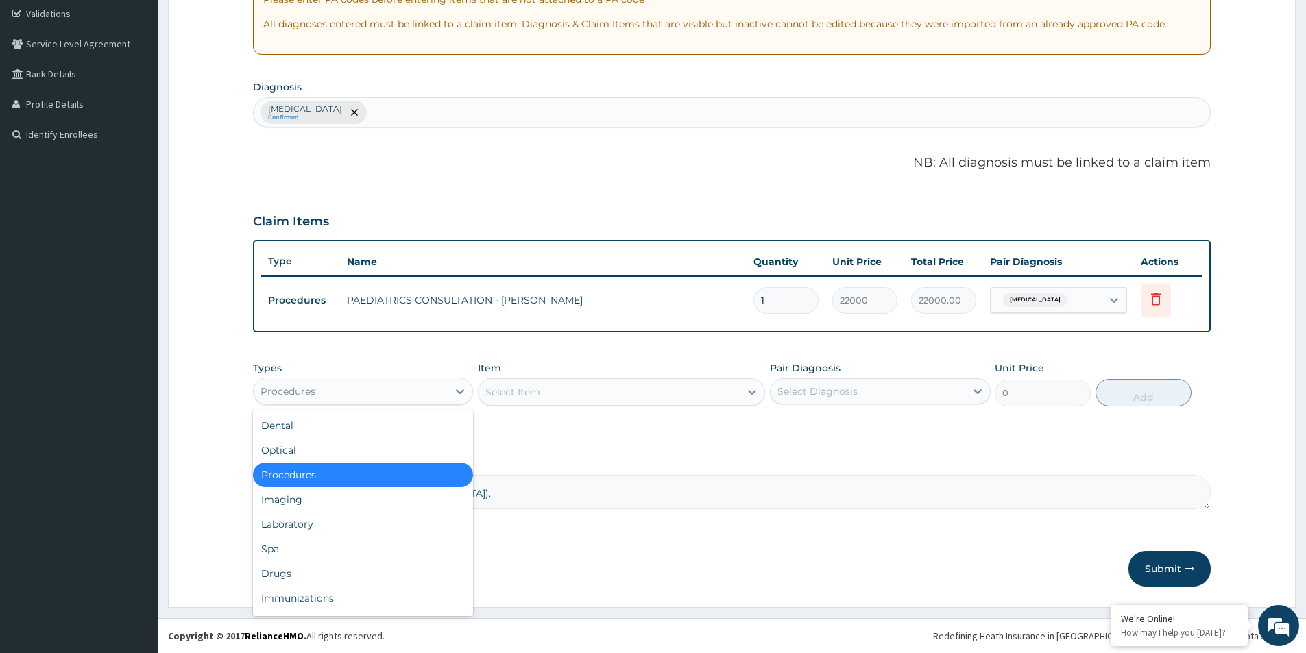
click at [546, 392] on div "Select Item" at bounding box center [609, 392] width 261 height 22
click at [389, 396] on div "Procedures" at bounding box center [351, 392] width 194 height 22
click at [324, 520] on div "Laboratory" at bounding box center [363, 524] width 220 height 25
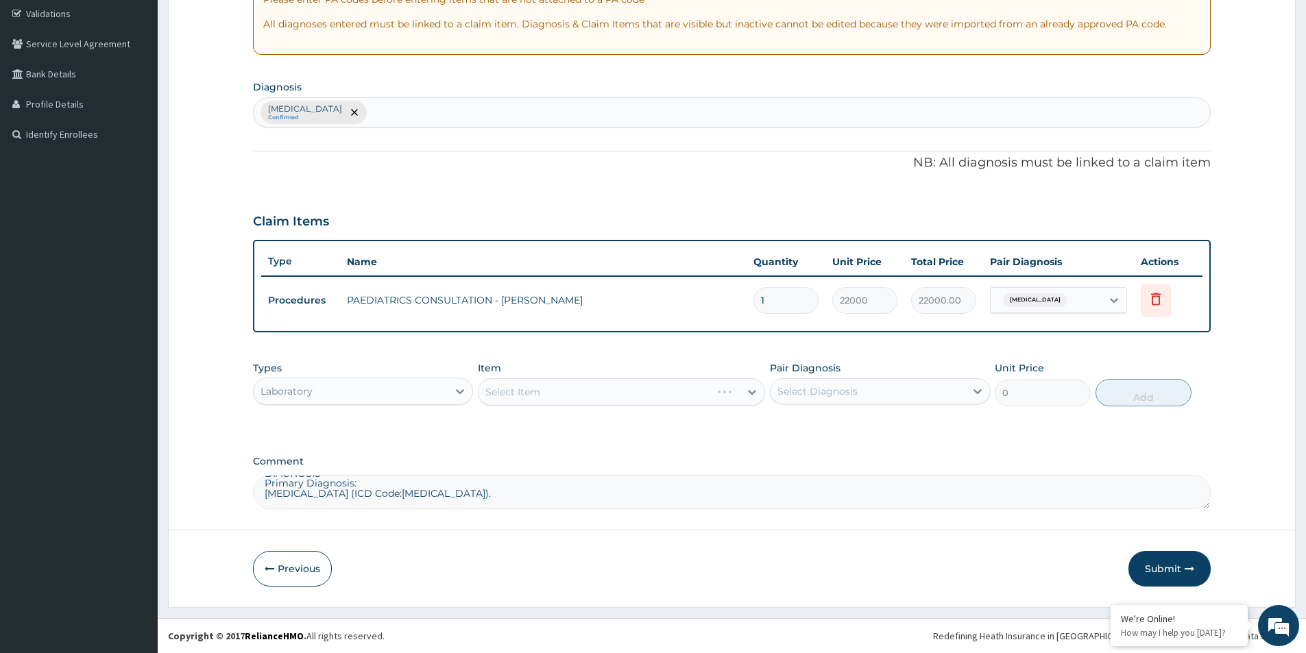
click at [565, 396] on div "Select Item" at bounding box center [621, 391] width 287 height 27
click at [560, 450] on div "PA Code / Prescription Code Enter Code(Secondary Care Only) Encounter Date DD-M…" at bounding box center [732, 192] width 958 height 635
click at [566, 391] on div "Select Item" at bounding box center [609, 392] width 261 height 22
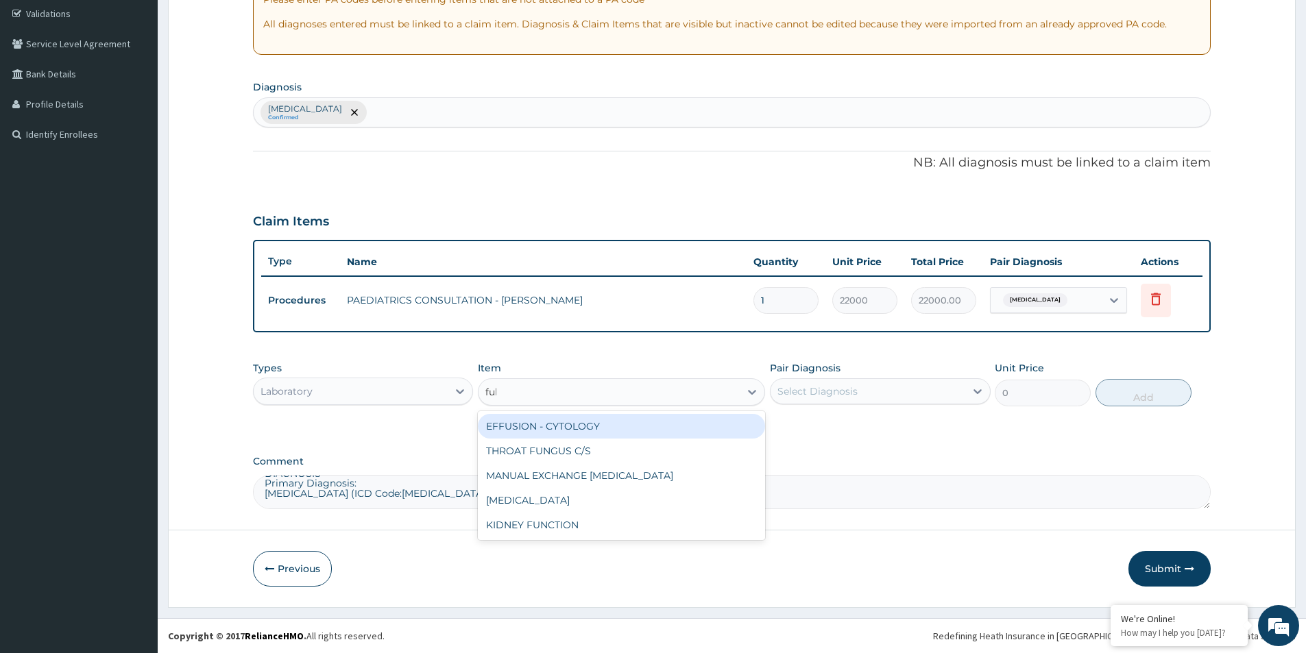
type input "full"
click at [560, 435] on div "FULL BLOOD COUNT" at bounding box center [621, 426] width 287 height 25
type input "7600"
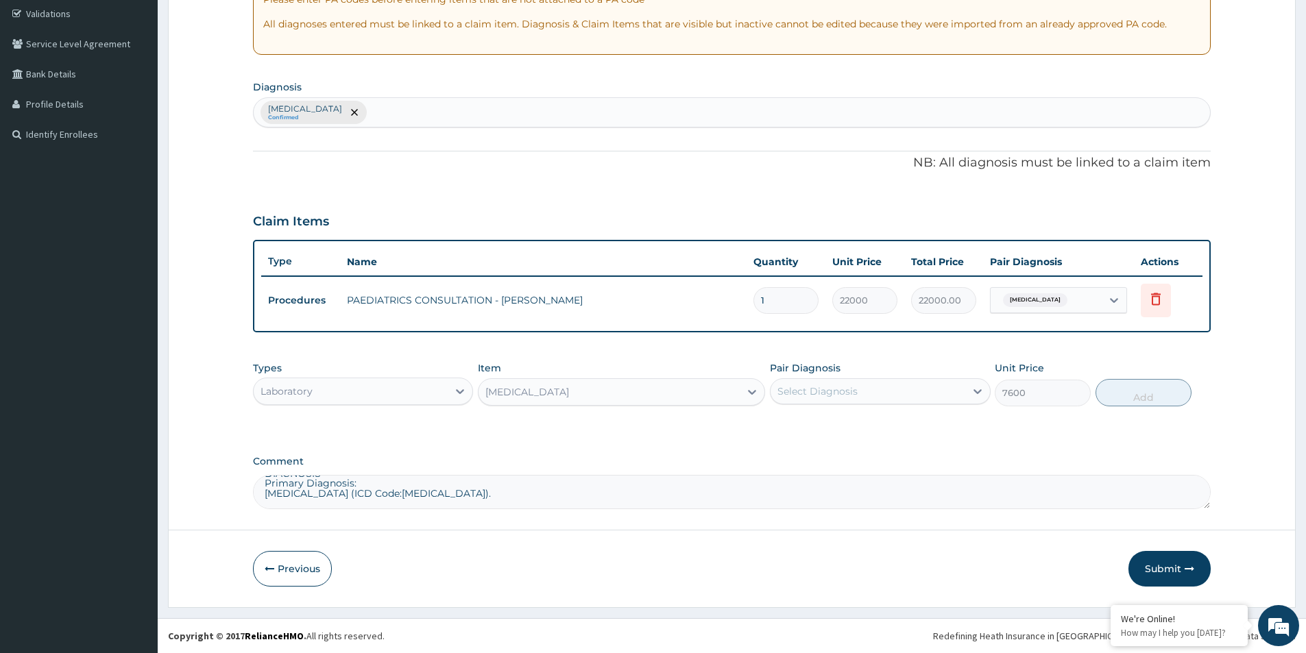
drag, startPoint x: 921, startPoint y: 402, endPoint x: 900, endPoint y: 407, distance: 22.0
click at [920, 401] on div "Select Diagnosis" at bounding box center [868, 392] width 194 height 22
click at [786, 430] on input "checkbox" at bounding box center [782, 425] width 9 height 9
checkbox input "true"
click at [1093, 432] on div "Types Laboratory Item FULL BLOOD COUNT Pair Diagnosis Upper respiratory infecti…" at bounding box center [732, 394] width 958 height 80
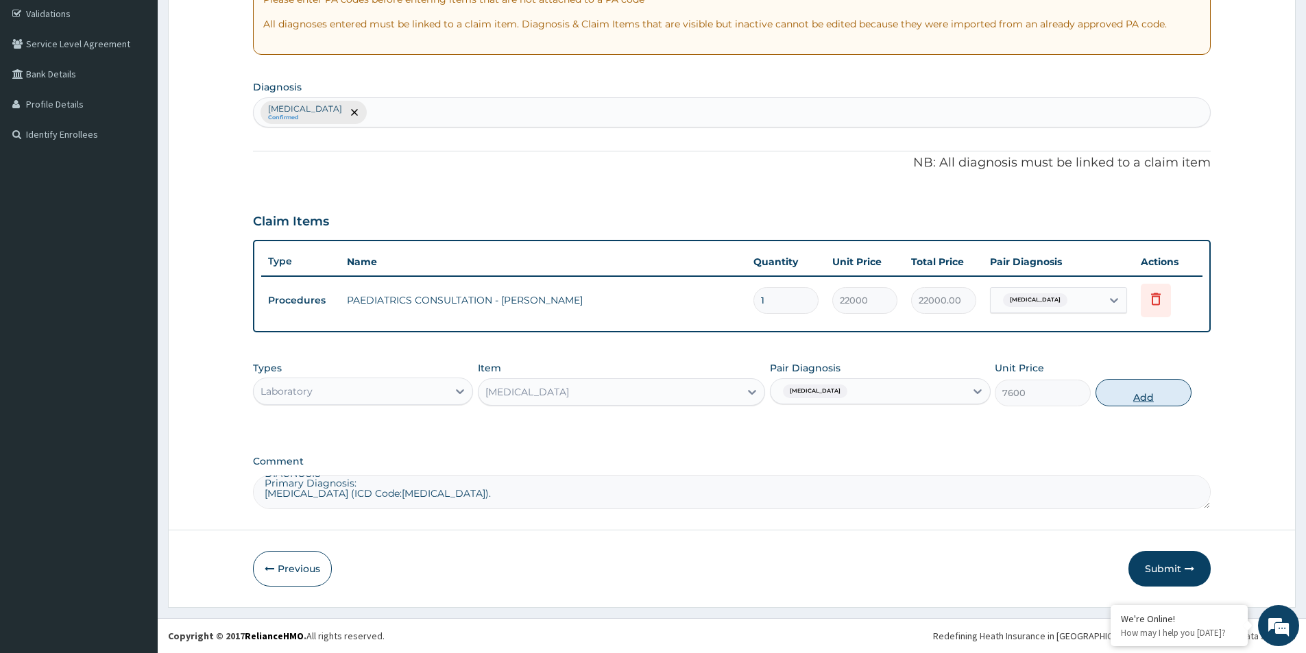
click at [1124, 400] on button "Add" at bounding box center [1144, 392] width 96 height 27
type input "0"
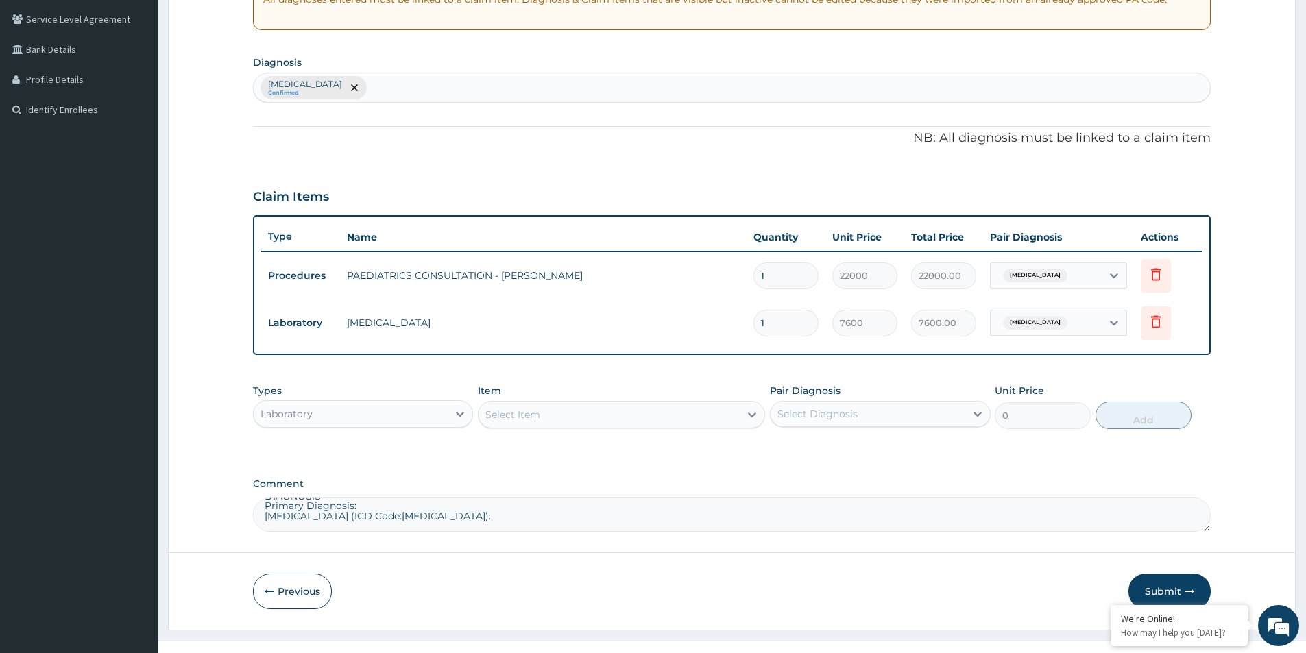
scroll to position [304, 0]
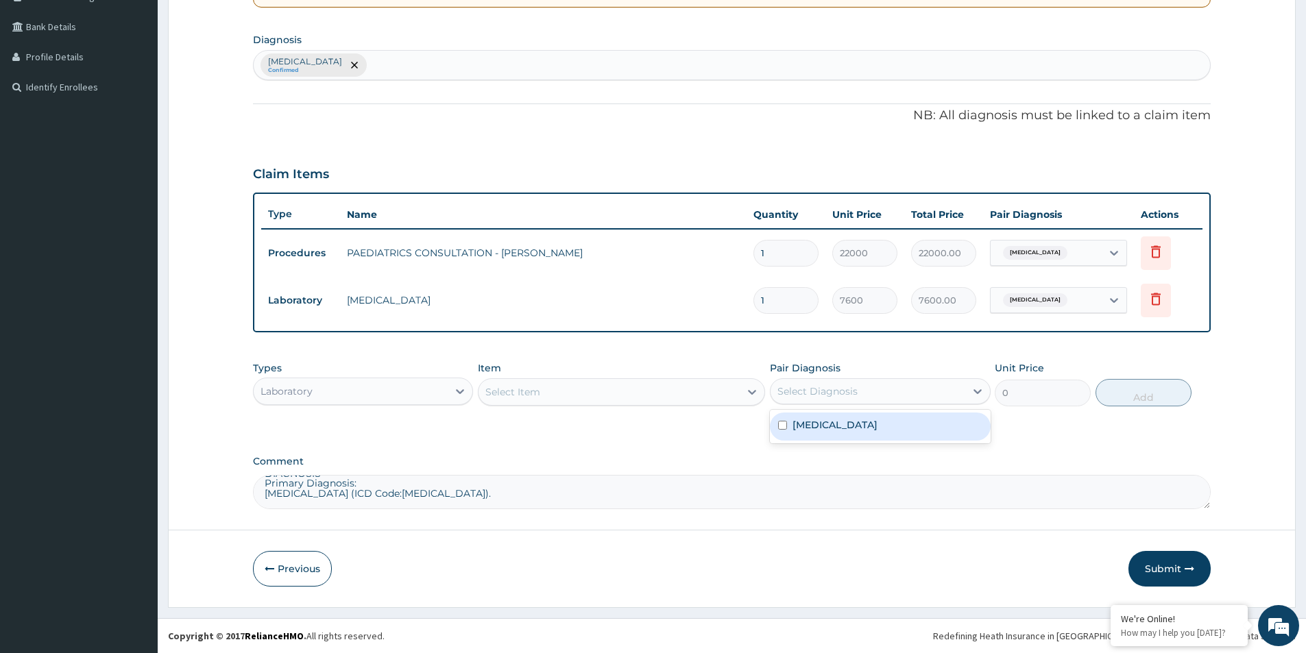
click at [821, 381] on div "Select Diagnosis" at bounding box center [868, 392] width 194 height 22
click at [786, 423] on input "checkbox" at bounding box center [782, 425] width 9 height 9
checkbox input "true"
click at [361, 391] on div "Laboratory" at bounding box center [351, 392] width 194 height 22
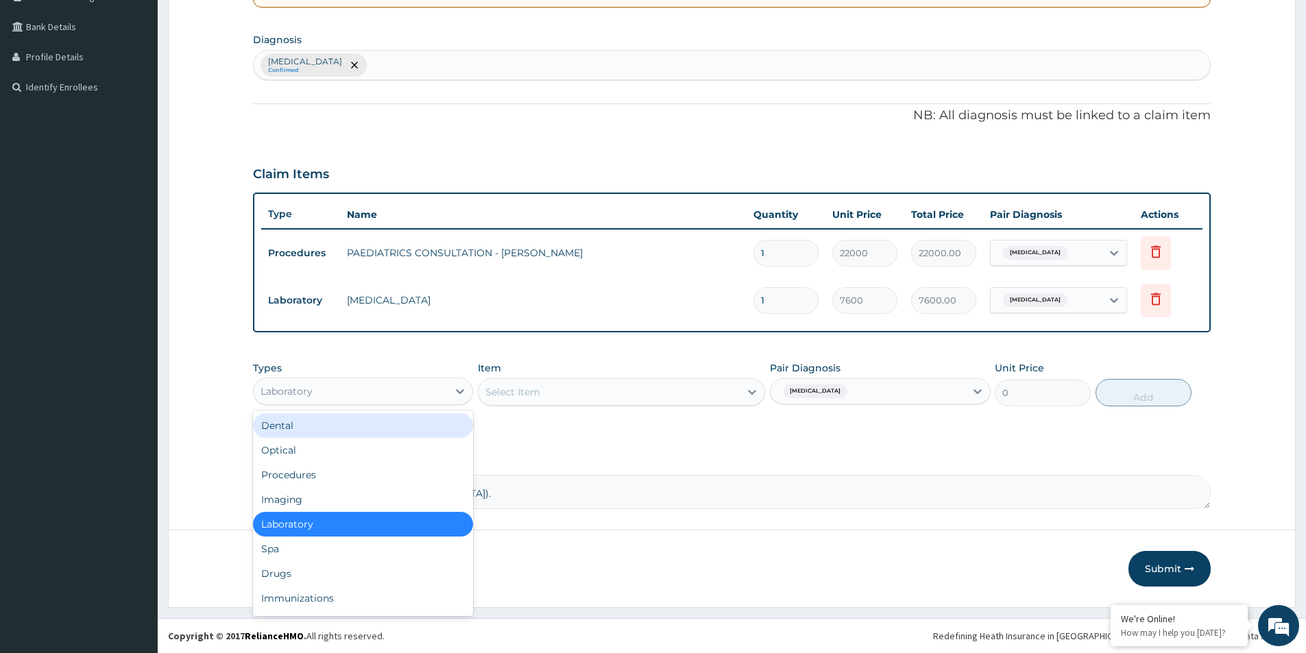
click at [560, 437] on div "PA Code / Prescription Code Enter Code(Secondary Care Only) Encounter Date DD-M…" at bounding box center [732, 168] width 958 height 682
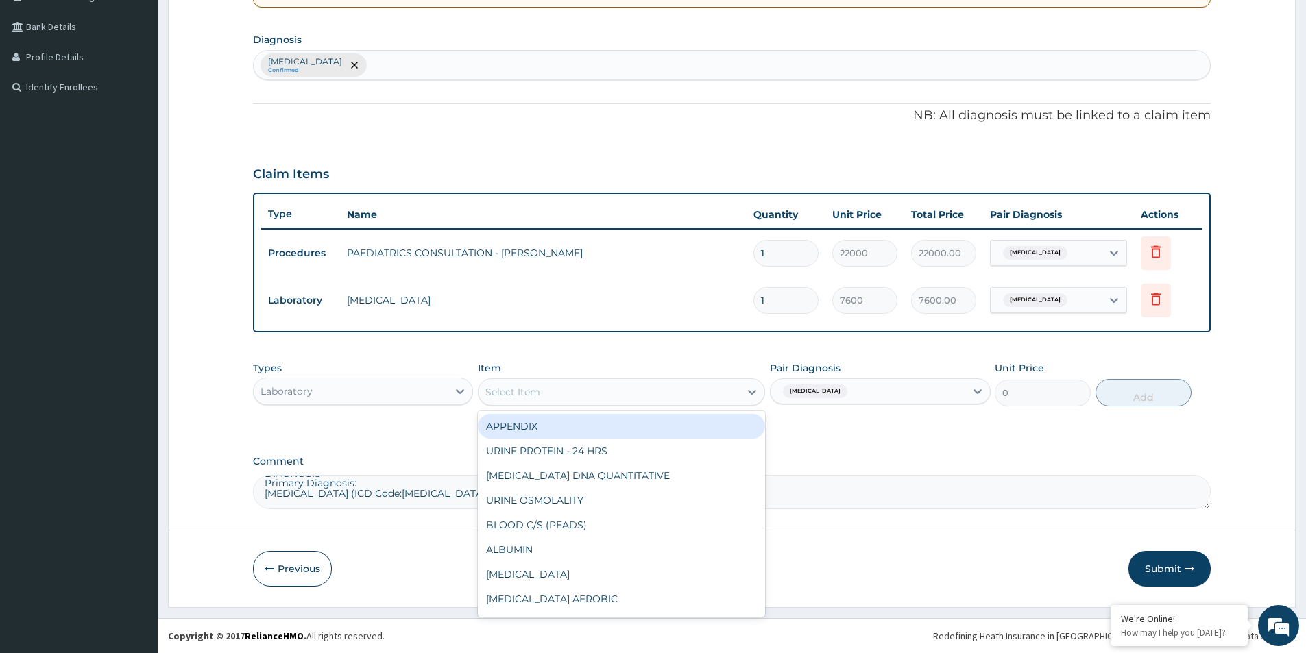
click at [557, 396] on div "Select Item" at bounding box center [609, 392] width 261 height 22
type input "fl"
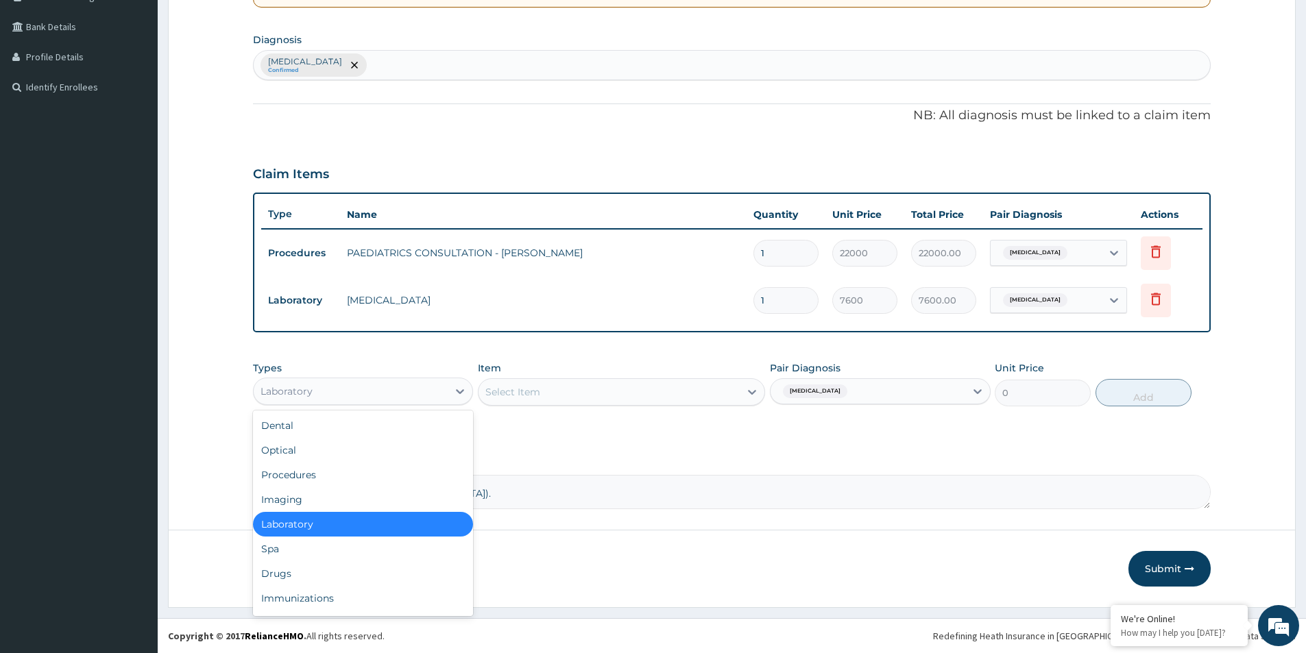
click at [365, 394] on div "Laboratory" at bounding box center [351, 392] width 194 height 22
click at [319, 566] on div "Drugs" at bounding box center [363, 574] width 220 height 25
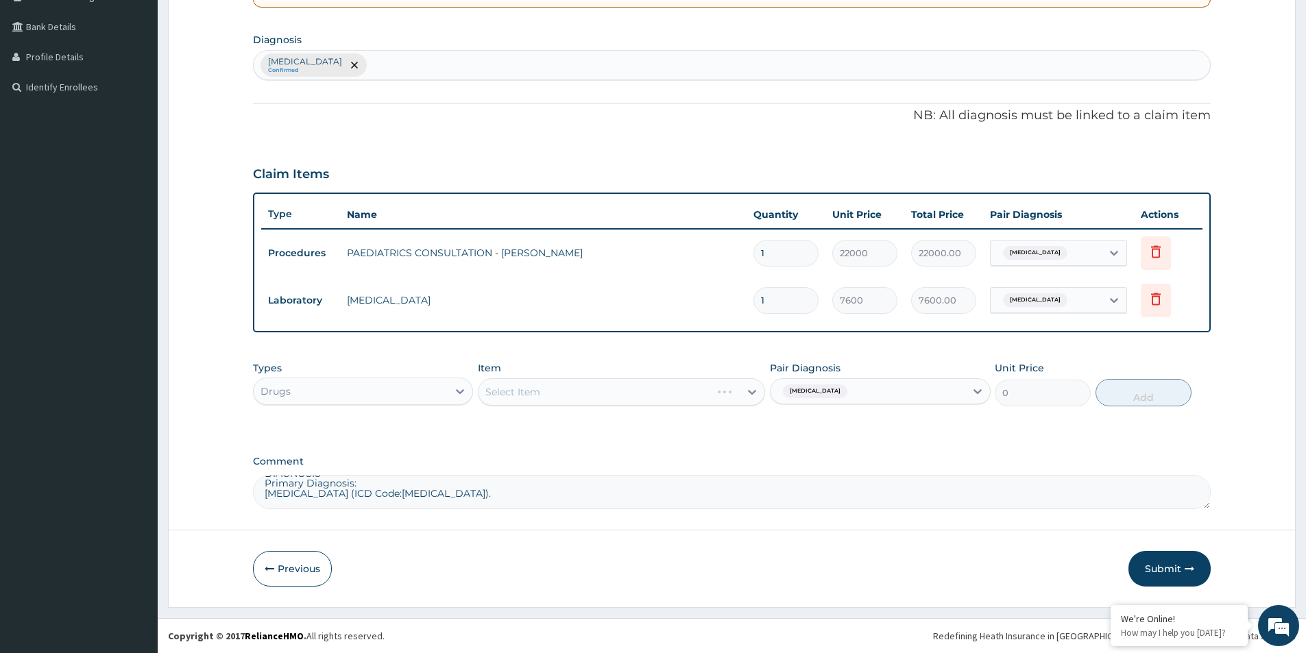
click at [619, 396] on div "Select Item" at bounding box center [621, 391] width 287 height 27
click at [635, 428] on div "Types Drugs Item Select Item Pair Diagnosis Upper respiratory infection Unit Pr…" at bounding box center [732, 394] width 958 height 80
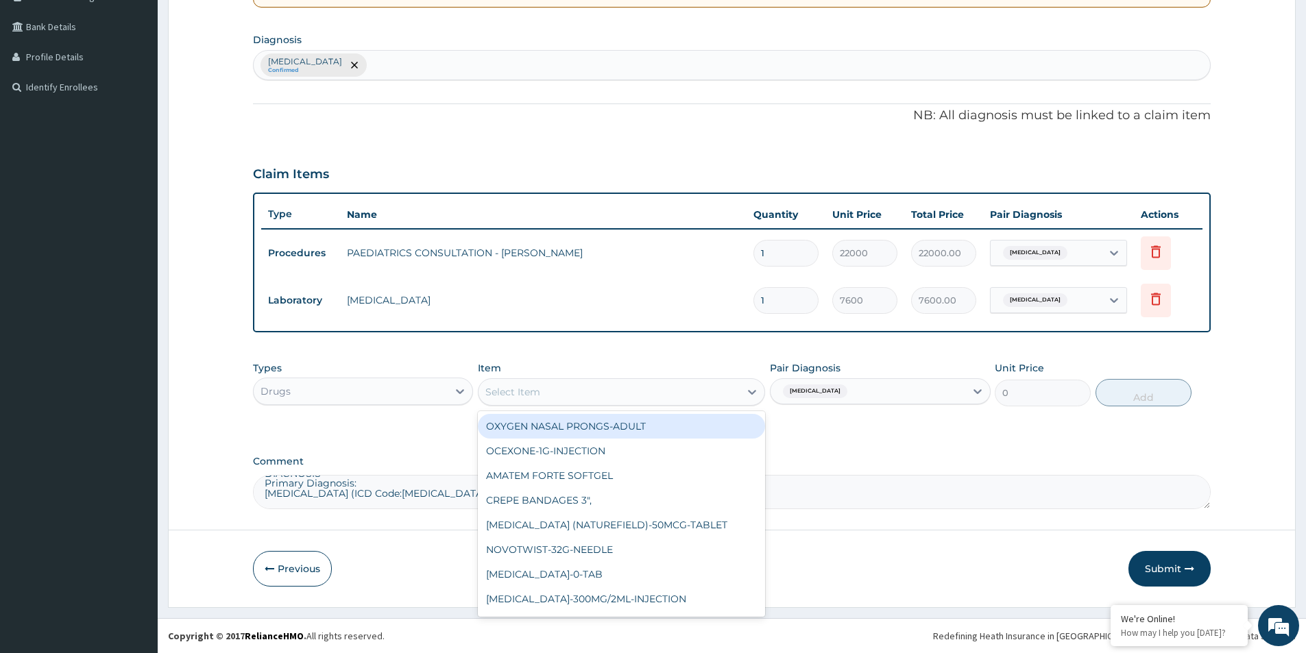
click at [612, 402] on div "Select Item" at bounding box center [609, 392] width 261 height 22
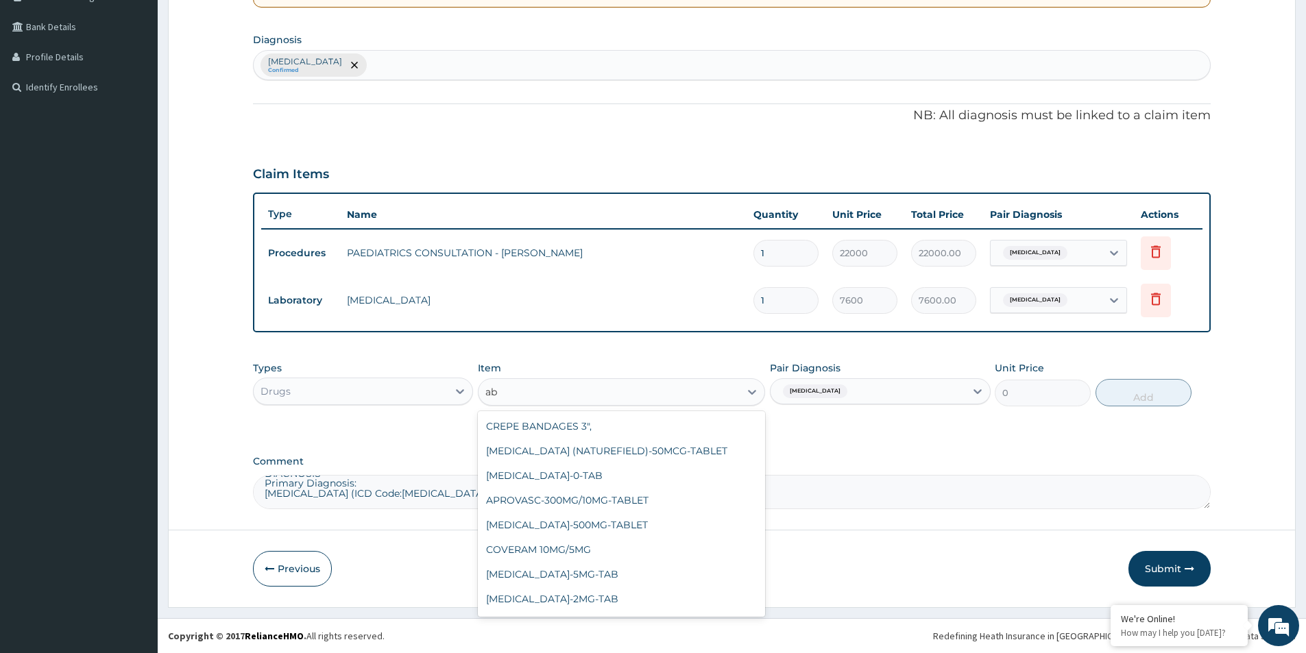
type input "abi"
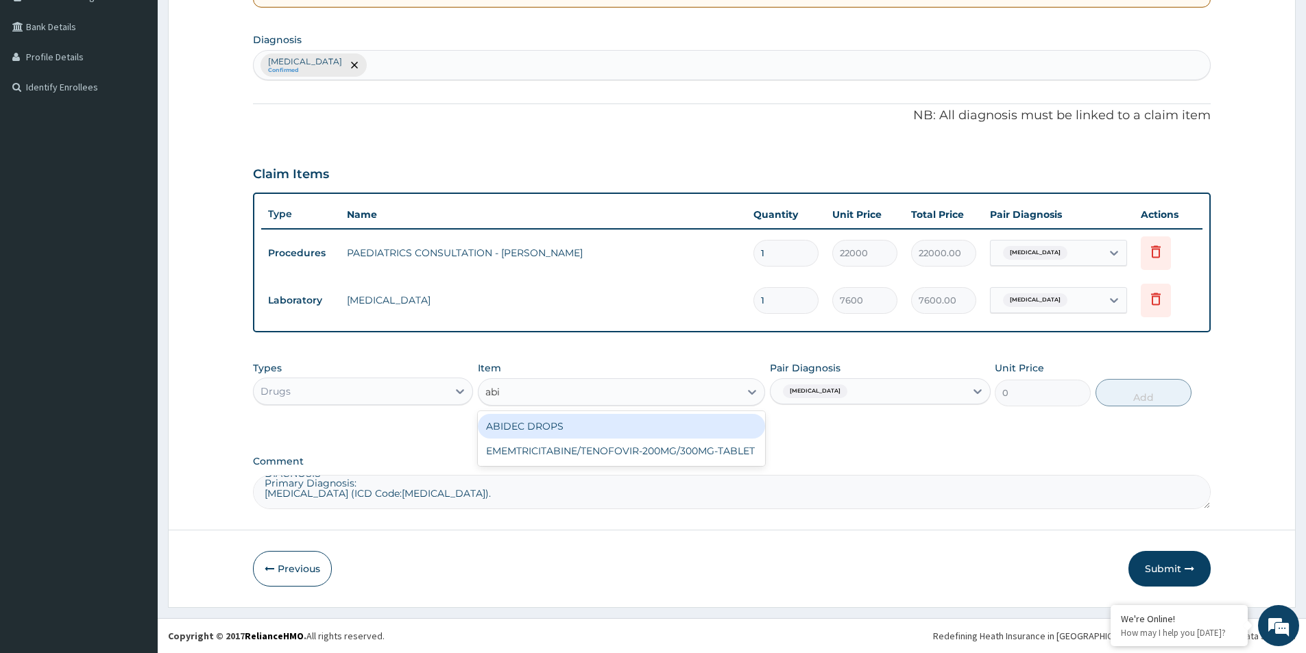
click at [603, 417] on div "ABIDEC DROPS" at bounding box center [621, 426] width 287 height 25
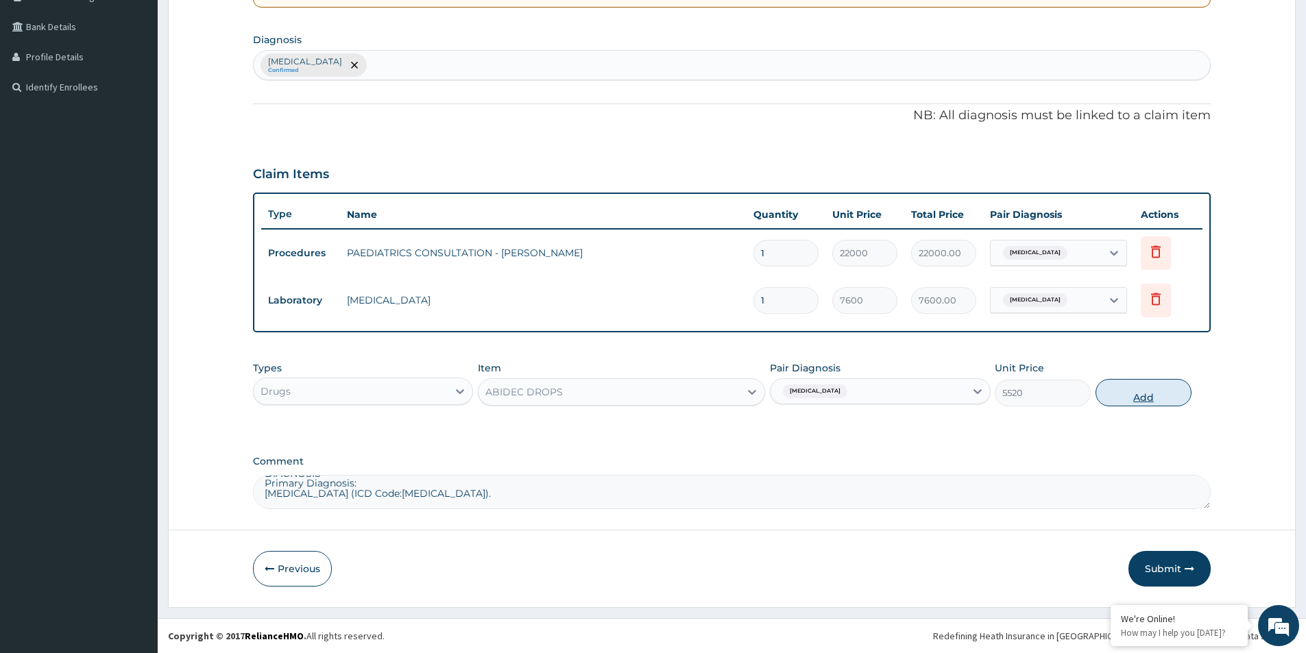
click at [1146, 388] on button "Add" at bounding box center [1144, 392] width 96 height 27
type input "0"
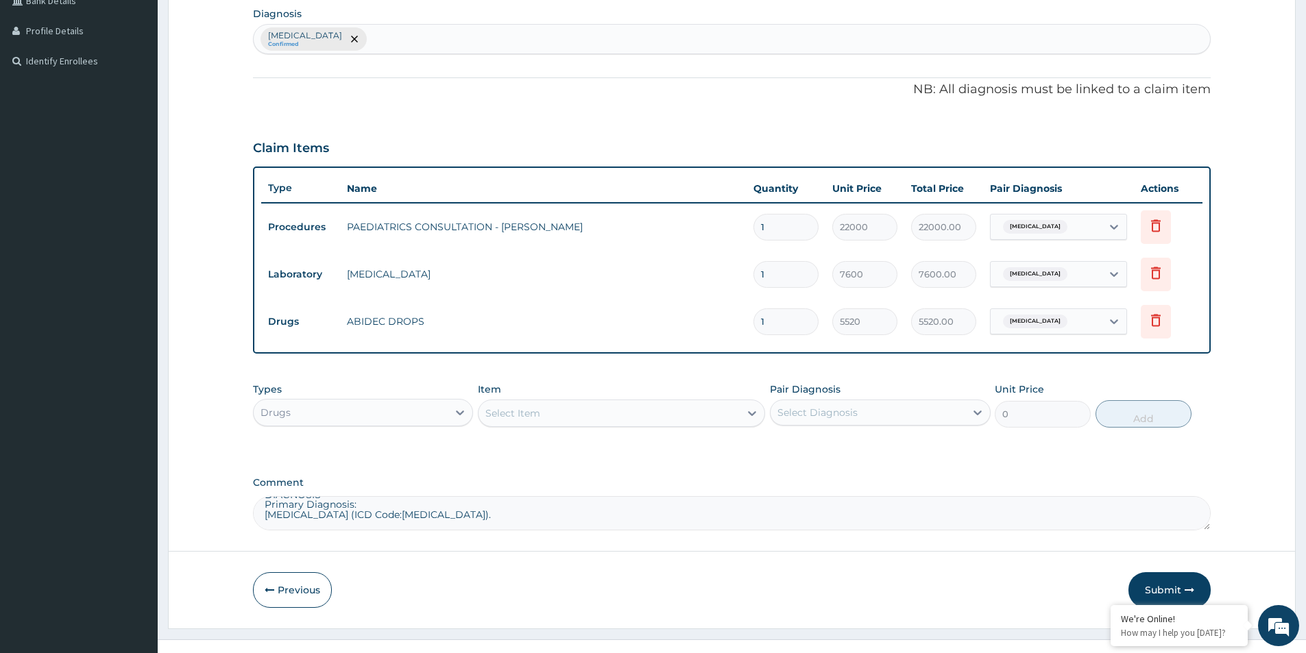
scroll to position [351, 0]
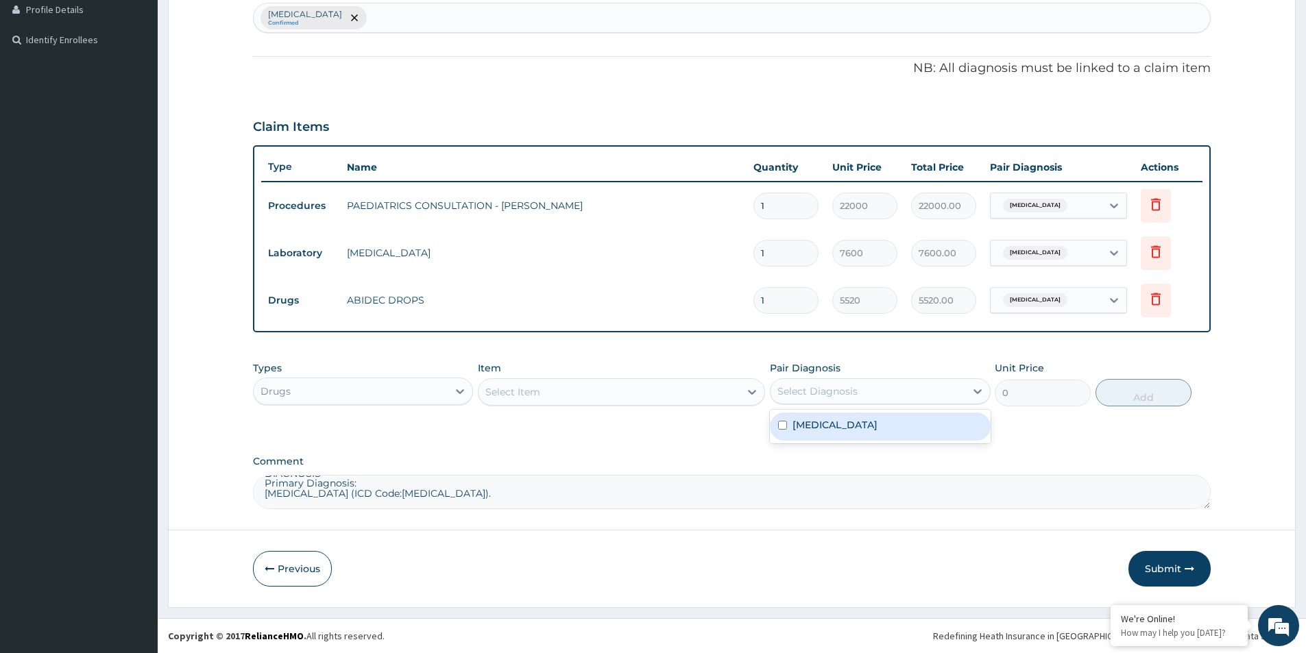
drag, startPoint x: 781, startPoint y: 394, endPoint x: 782, endPoint y: 413, distance: 19.2
click at [782, 394] on div "Select Diagnosis" at bounding box center [818, 392] width 80 height 14
click at [780, 422] on input "checkbox" at bounding box center [782, 425] width 9 height 9
checkbox input "true"
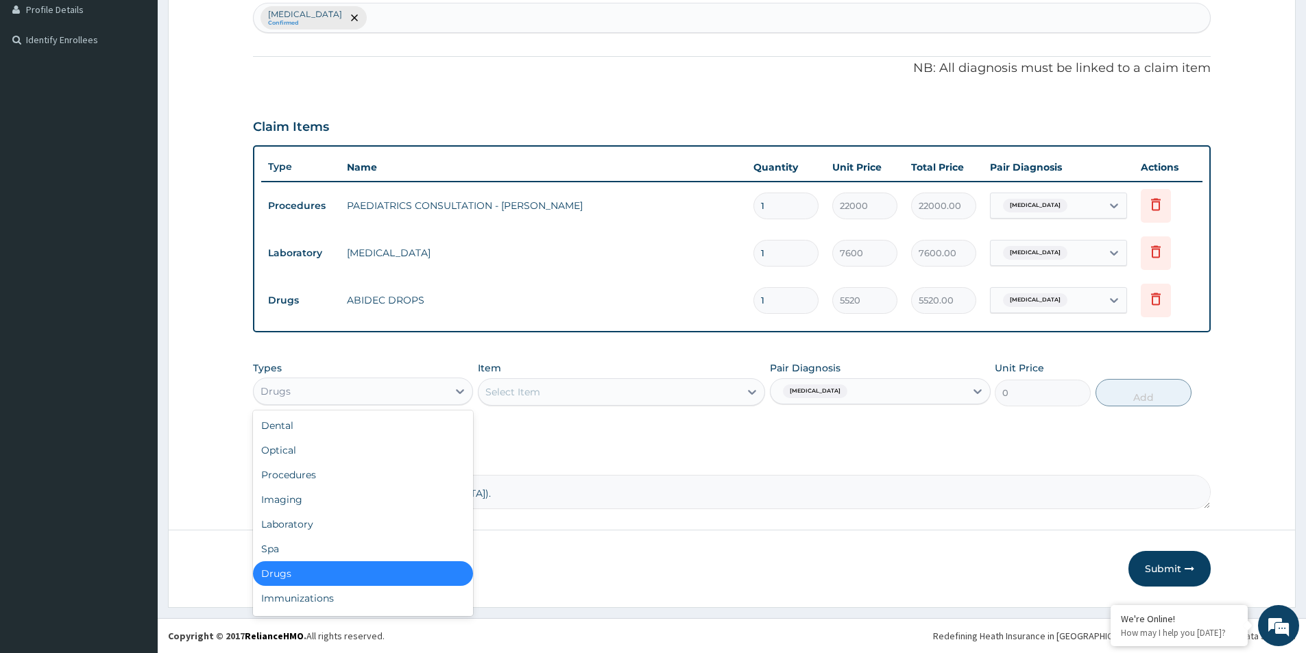
click at [348, 389] on div "Drugs" at bounding box center [351, 392] width 194 height 22
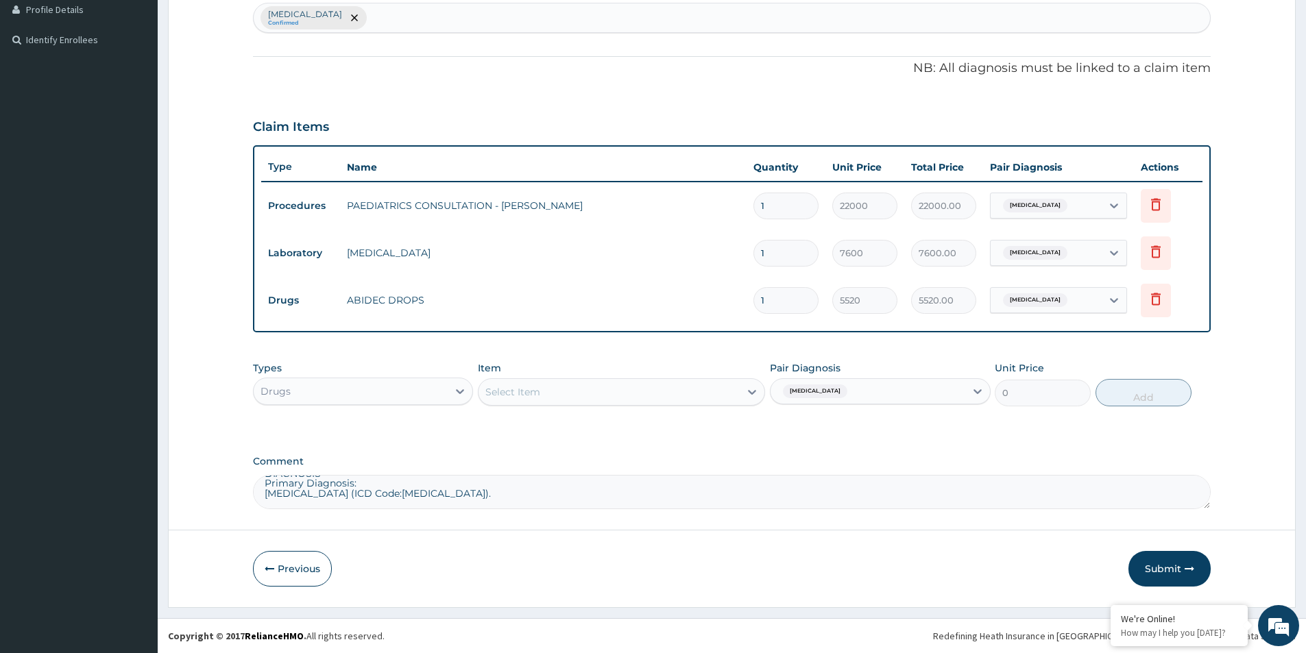
click at [544, 446] on div "PA Code / Prescription Code Enter Code(Secondary Care Only) Encounter Date DD-M…" at bounding box center [732, 145] width 958 height 730
click at [583, 404] on div "Select Item" at bounding box center [621, 391] width 287 height 27
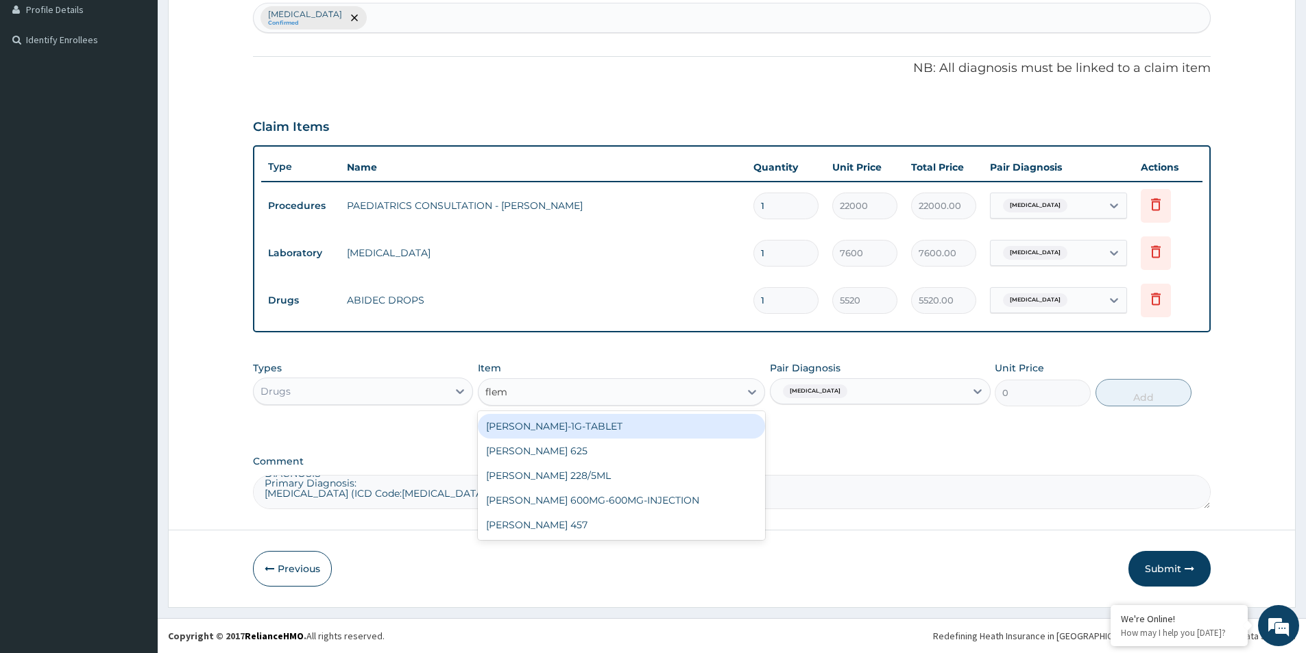
type input "flemi"
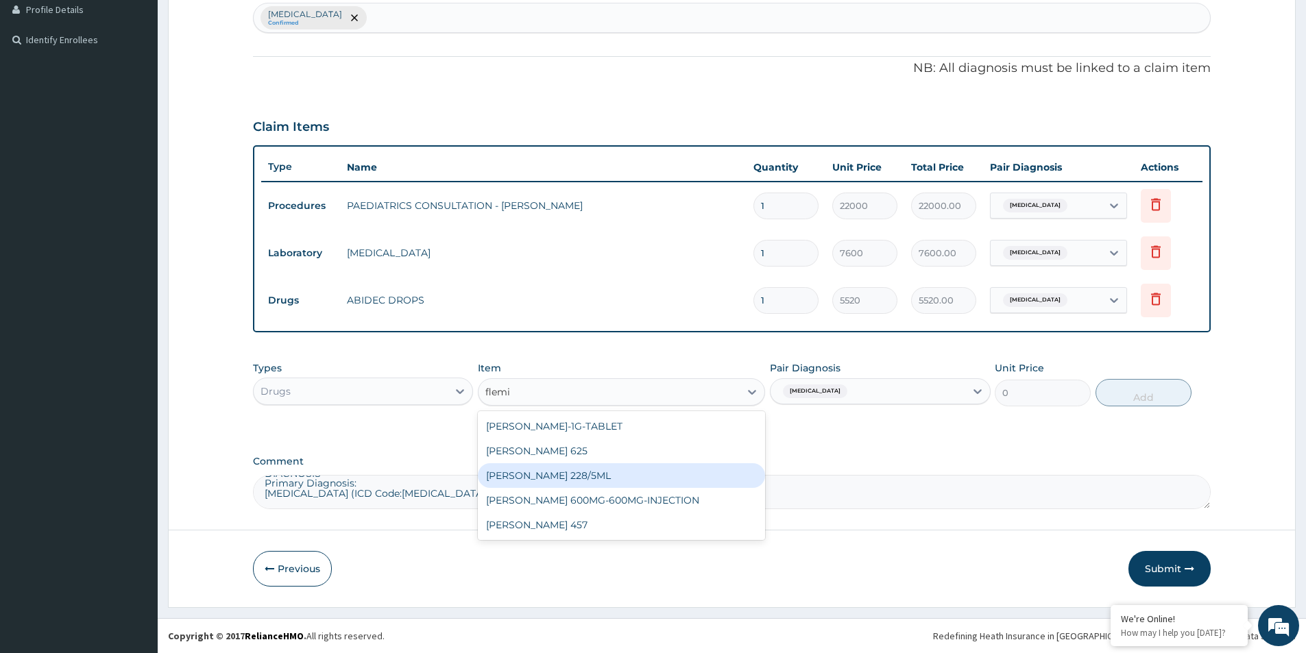
click at [577, 471] on div "FLEMING 228/5ML" at bounding box center [621, 476] width 287 height 25
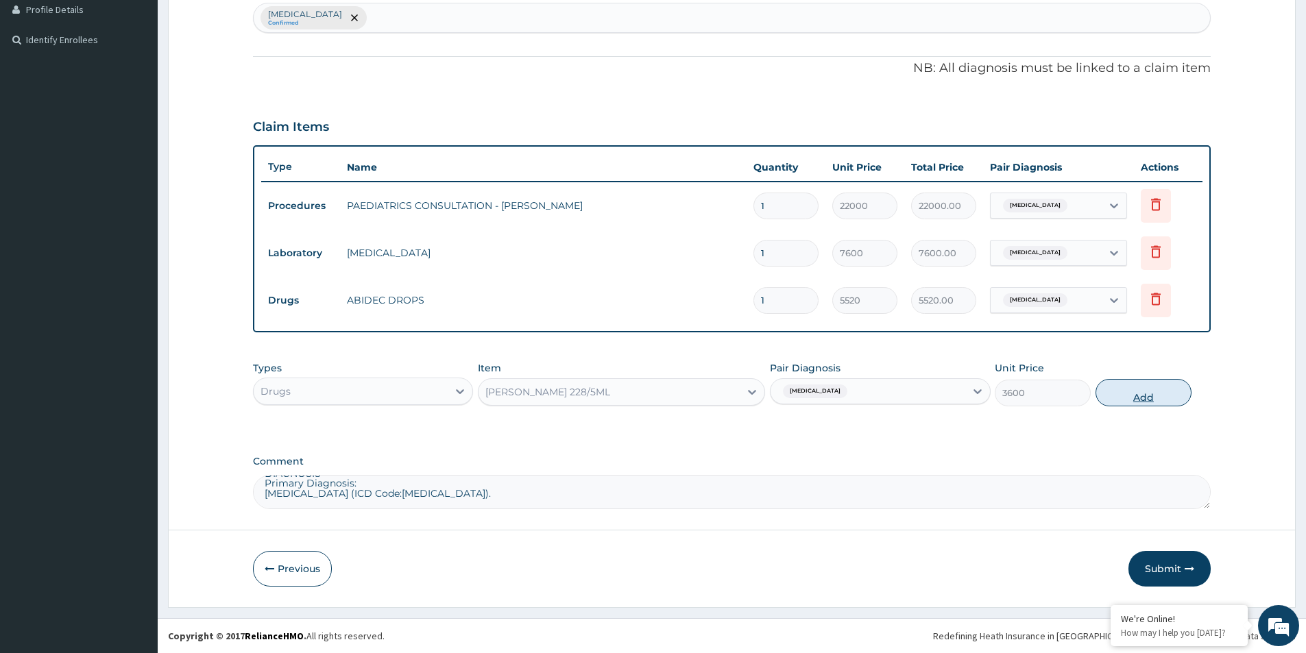
click at [1135, 399] on button "Add" at bounding box center [1144, 392] width 96 height 27
type input "0"
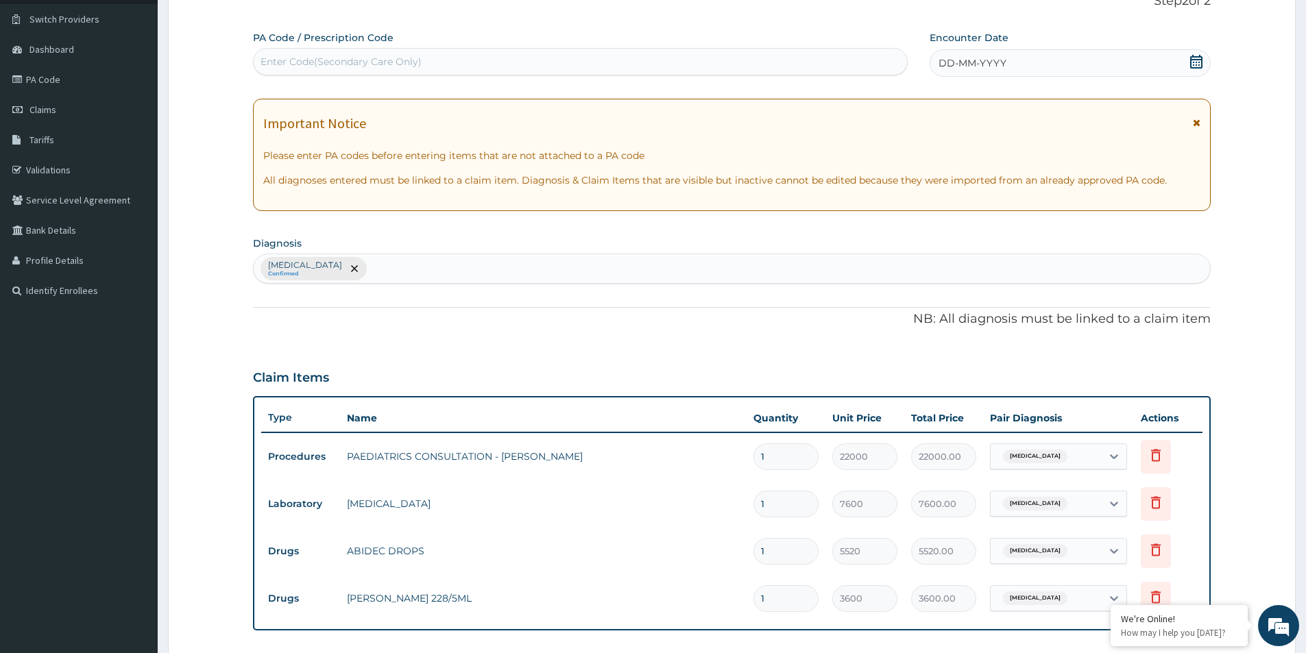
scroll to position [124, 0]
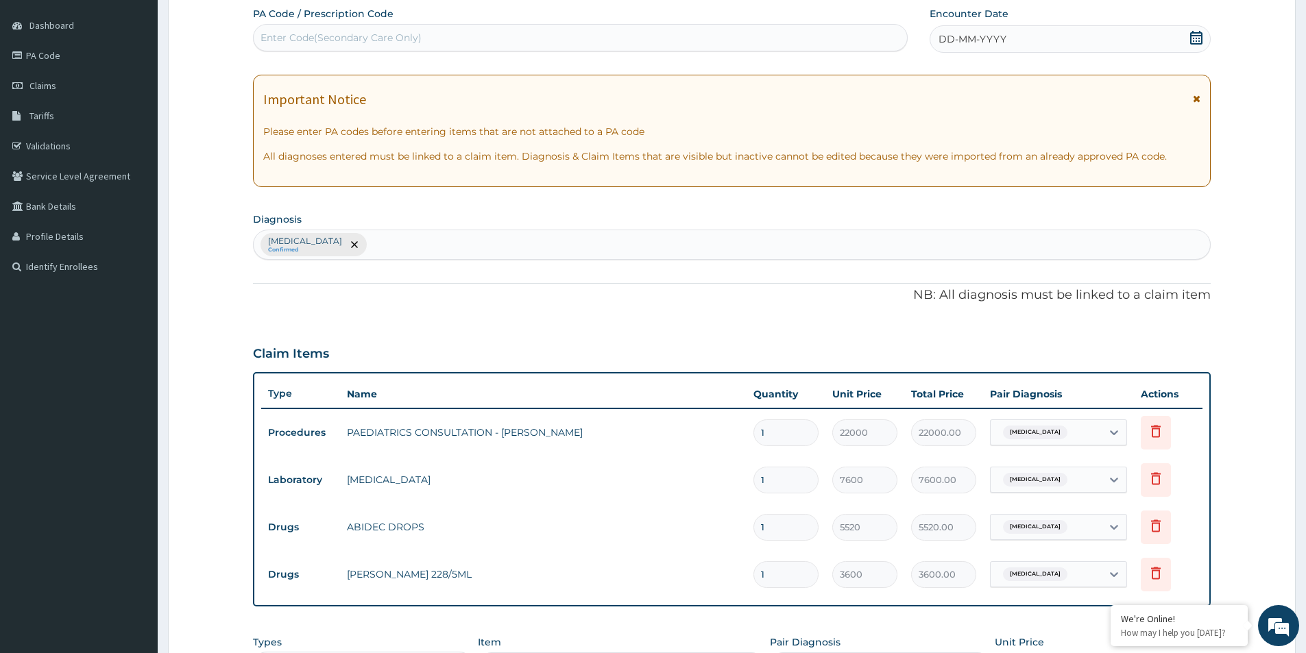
click at [1197, 38] on icon at bounding box center [1197, 38] width 14 height 14
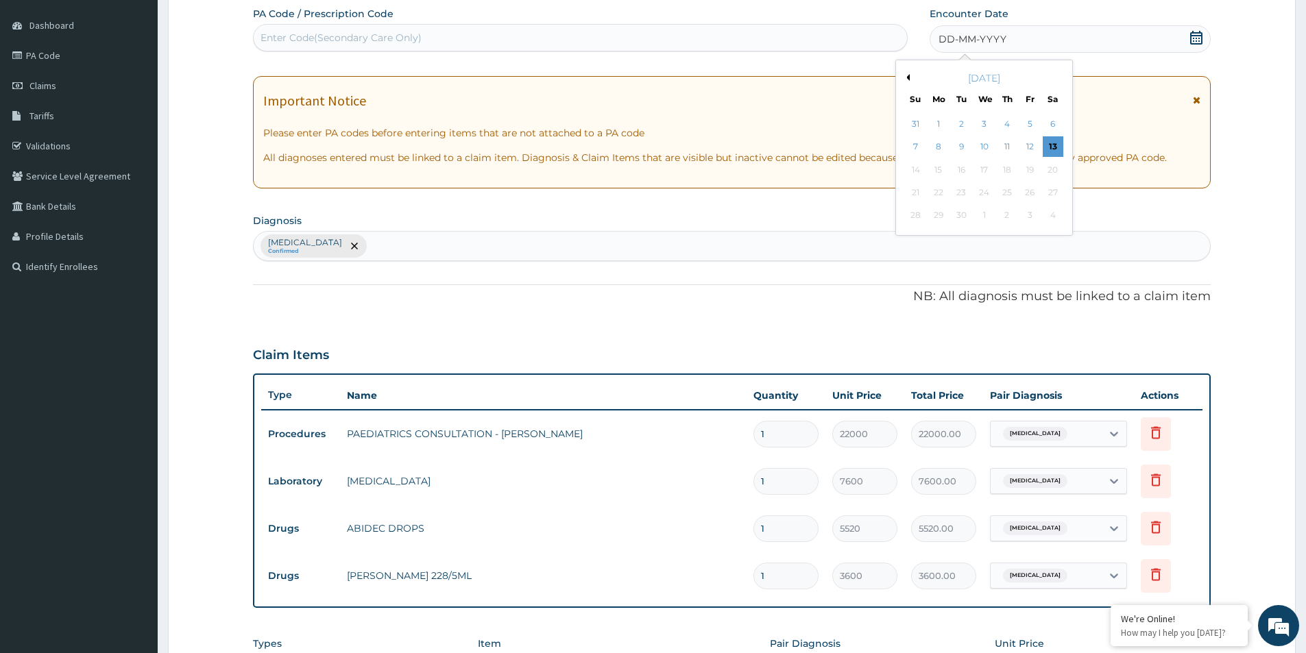
click at [911, 83] on div "September 2025" at bounding box center [984, 78] width 165 height 14
click at [906, 80] on button "Previous Month" at bounding box center [906, 77] width 7 height 7
click at [1004, 217] on div "28" at bounding box center [1007, 216] width 21 height 21
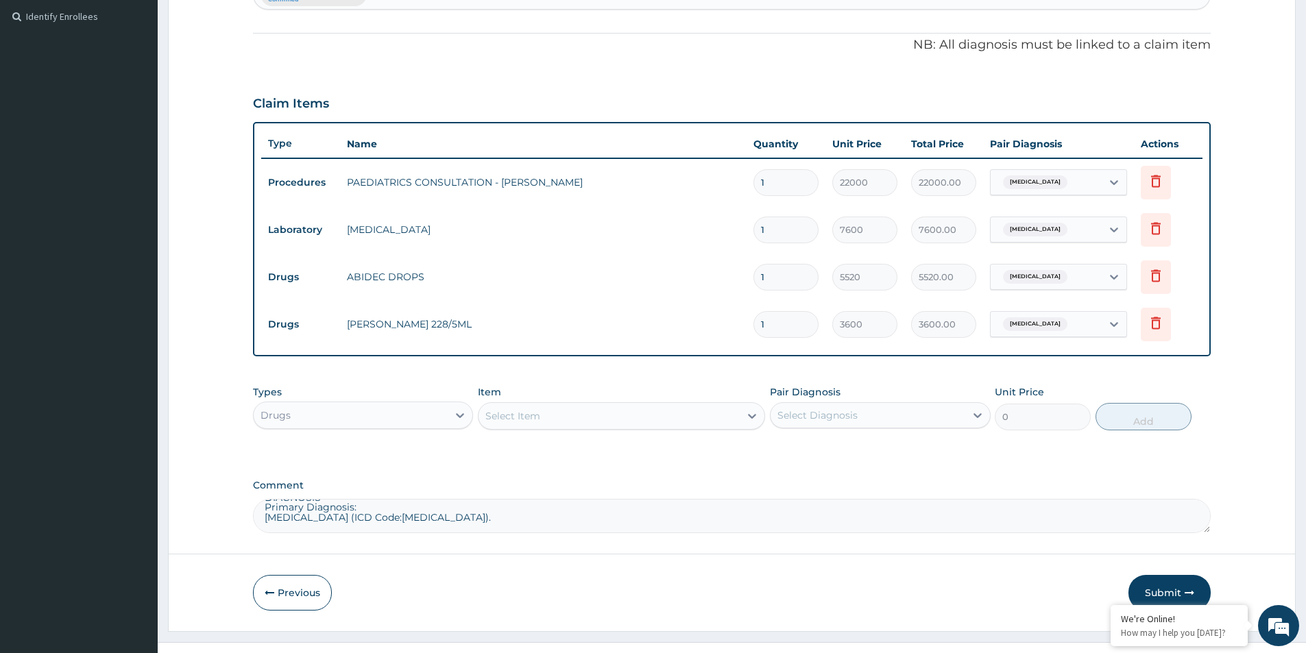
scroll to position [398, 0]
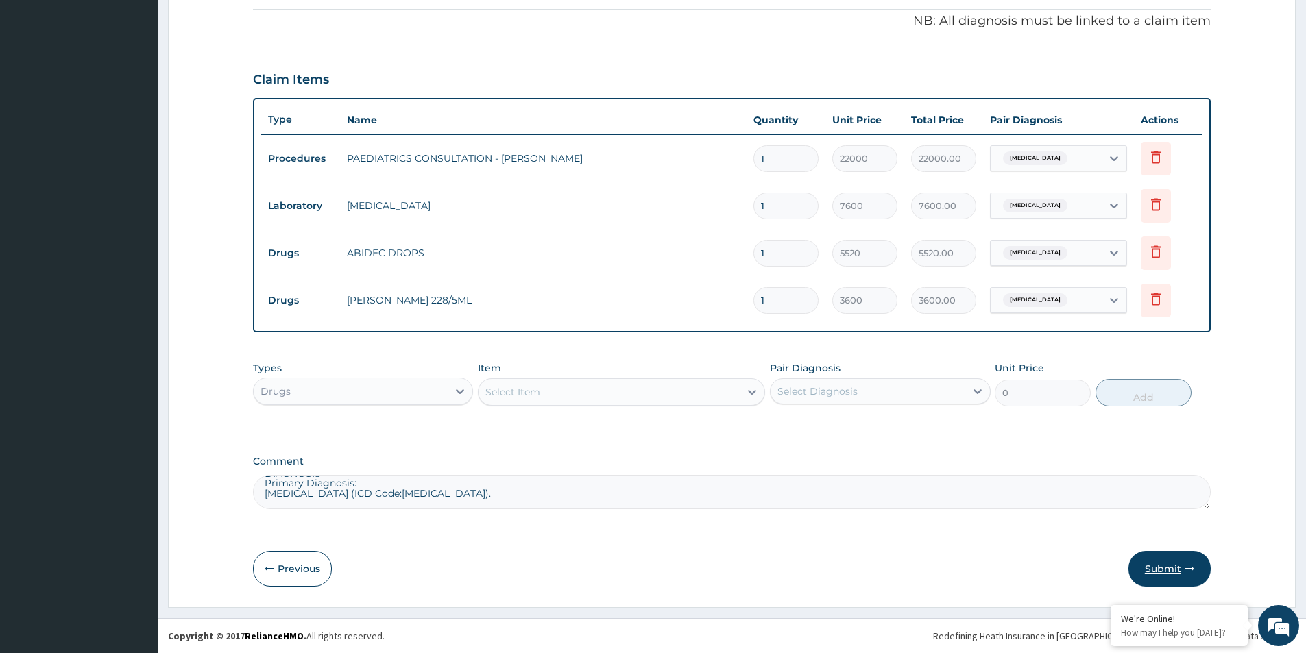
click at [1135, 562] on button "Submit" at bounding box center [1170, 569] width 82 height 36
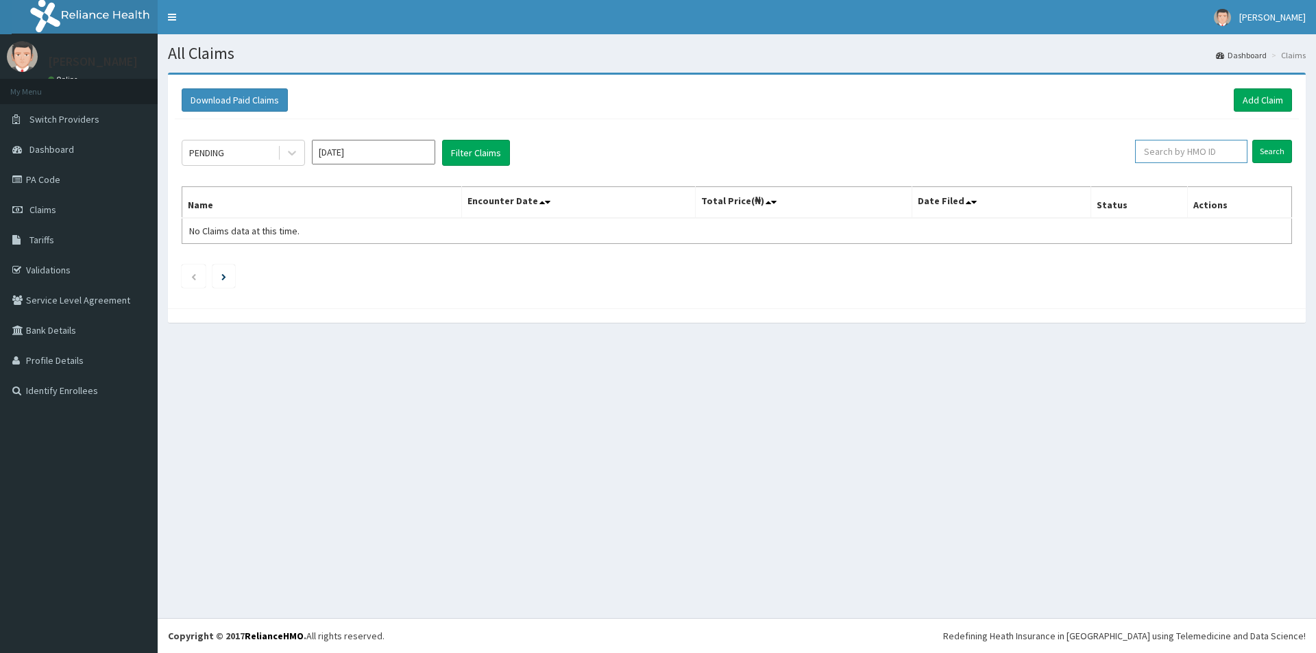
click at [1199, 156] on input "text" at bounding box center [1191, 151] width 112 height 23
paste input "PLG/10015/D"
type input "PLG/10015/D"
click at [1262, 149] on input "Search" at bounding box center [1273, 151] width 40 height 23
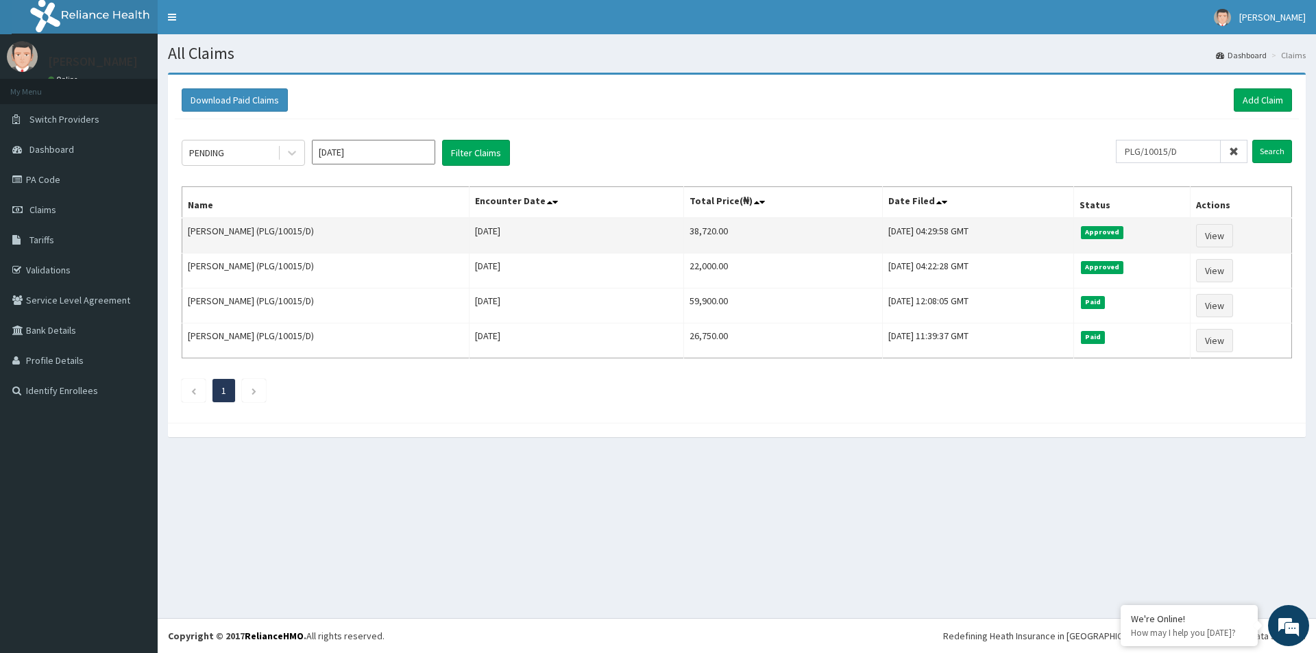
click at [698, 233] on td "38,720.00" at bounding box center [783, 236] width 199 height 36
copy td "38,720.00"
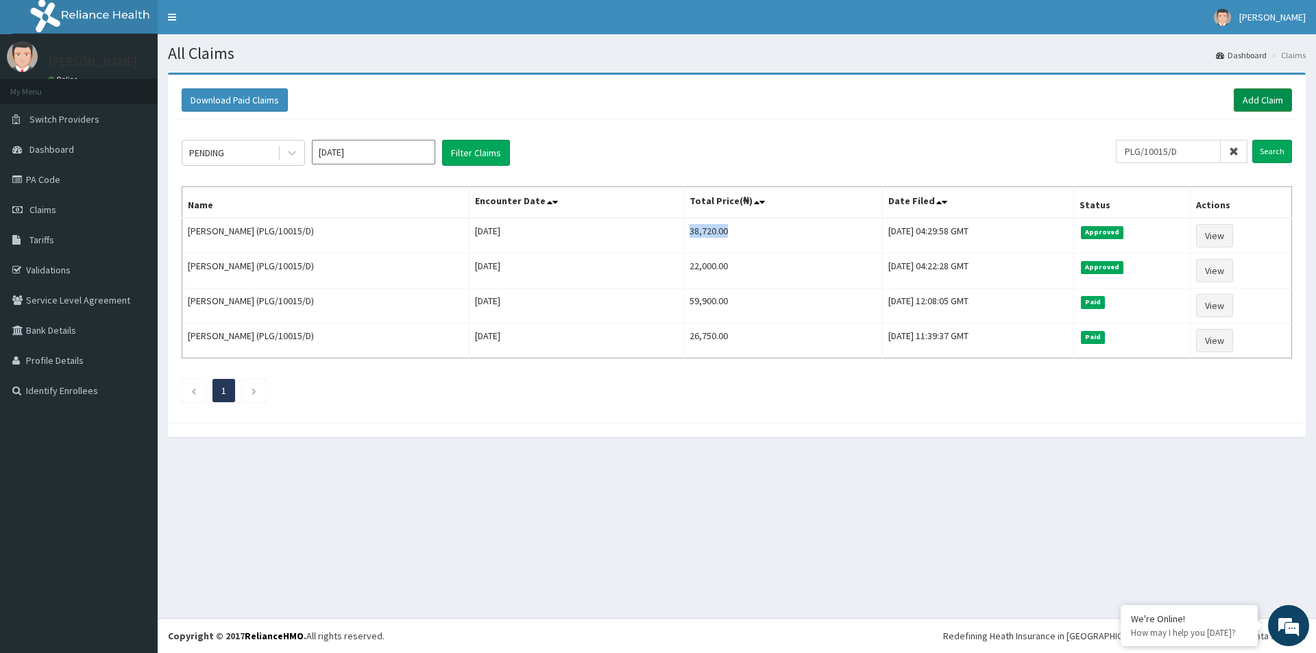
click at [1248, 95] on link "Add Claim" at bounding box center [1263, 99] width 58 height 23
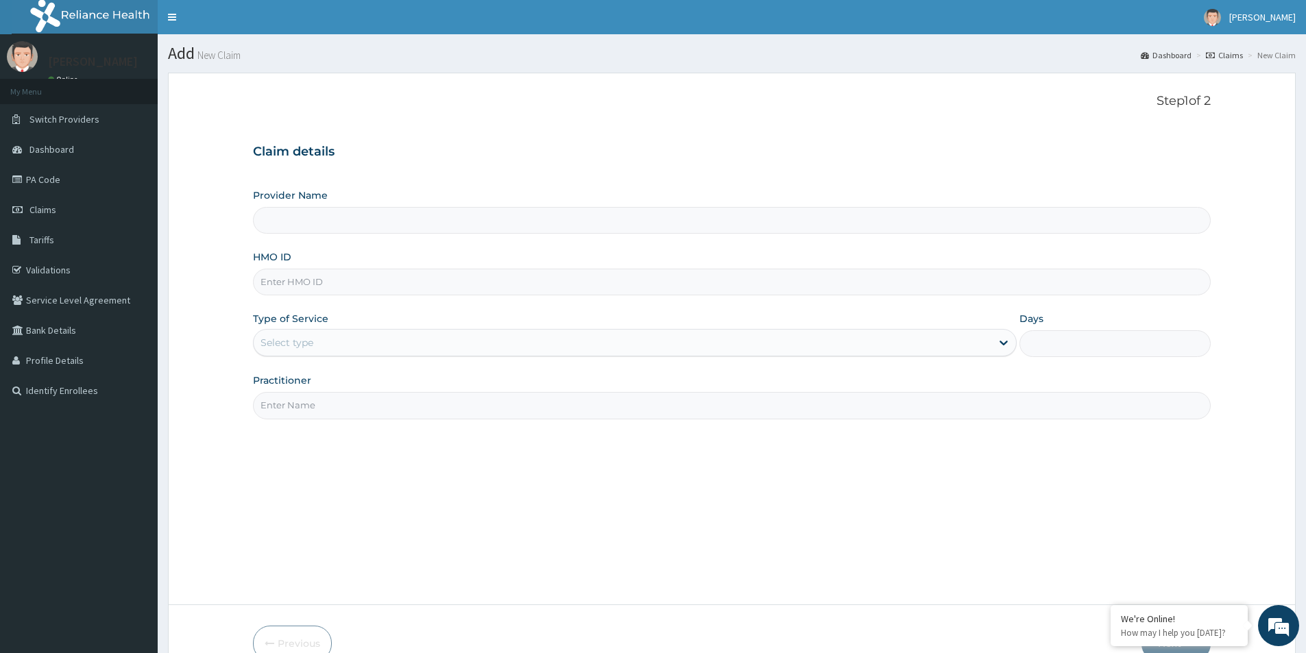
click at [348, 287] on input "HMO ID" at bounding box center [732, 282] width 958 height 27
paste input "PwC/10377/A"
type input "PwC/10377/A"
type input "[GEOGRAPHIC_DATA]"
type input "PwC/10377/A"
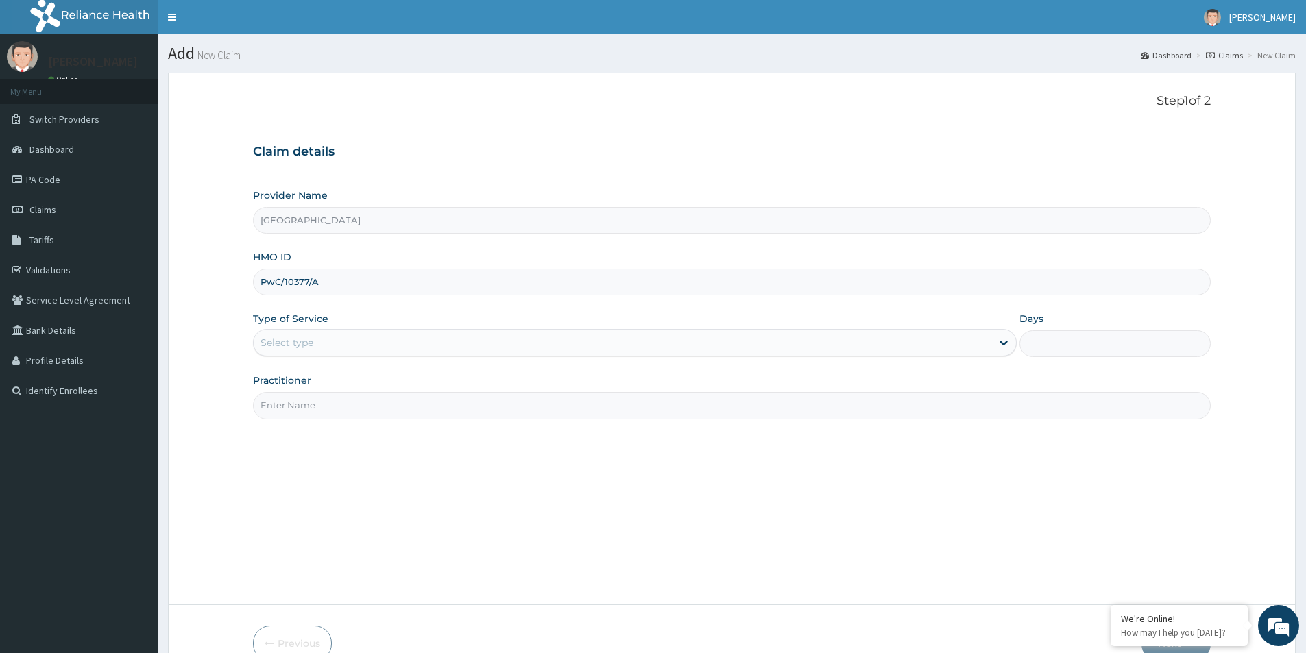
click at [348, 331] on div "Select type" at bounding box center [635, 342] width 764 height 27
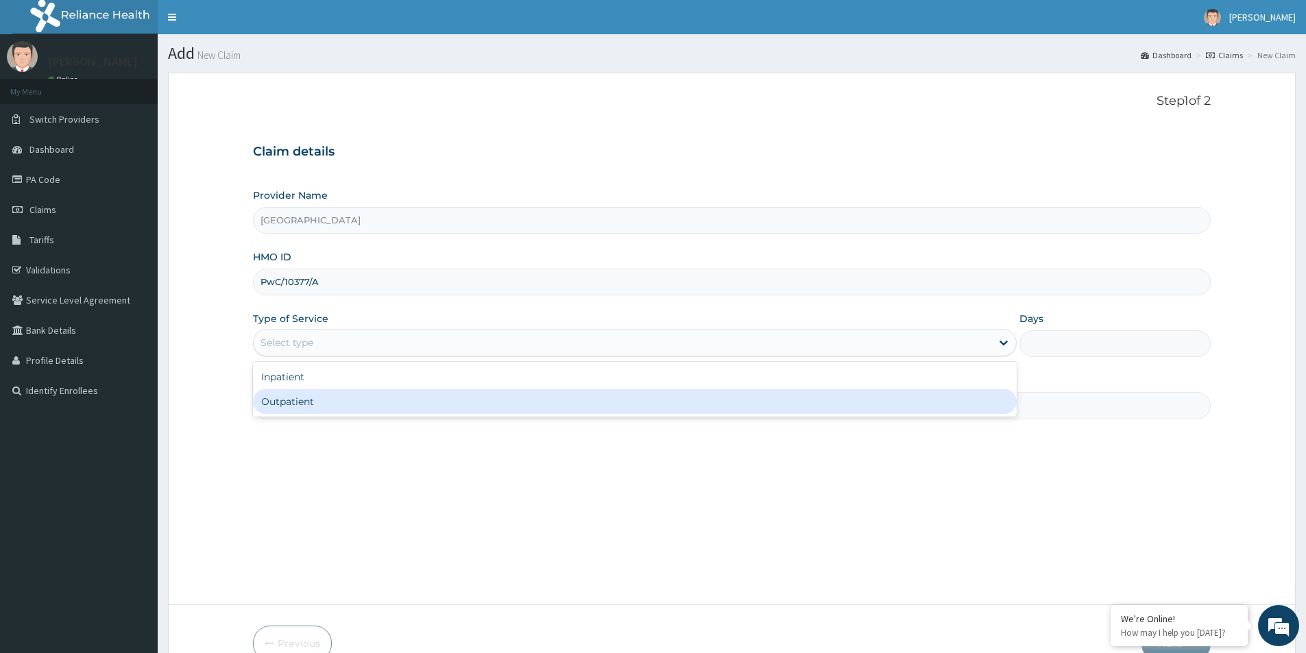
click at [362, 404] on div "Outpatient" at bounding box center [635, 401] width 764 height 25
type input "1"
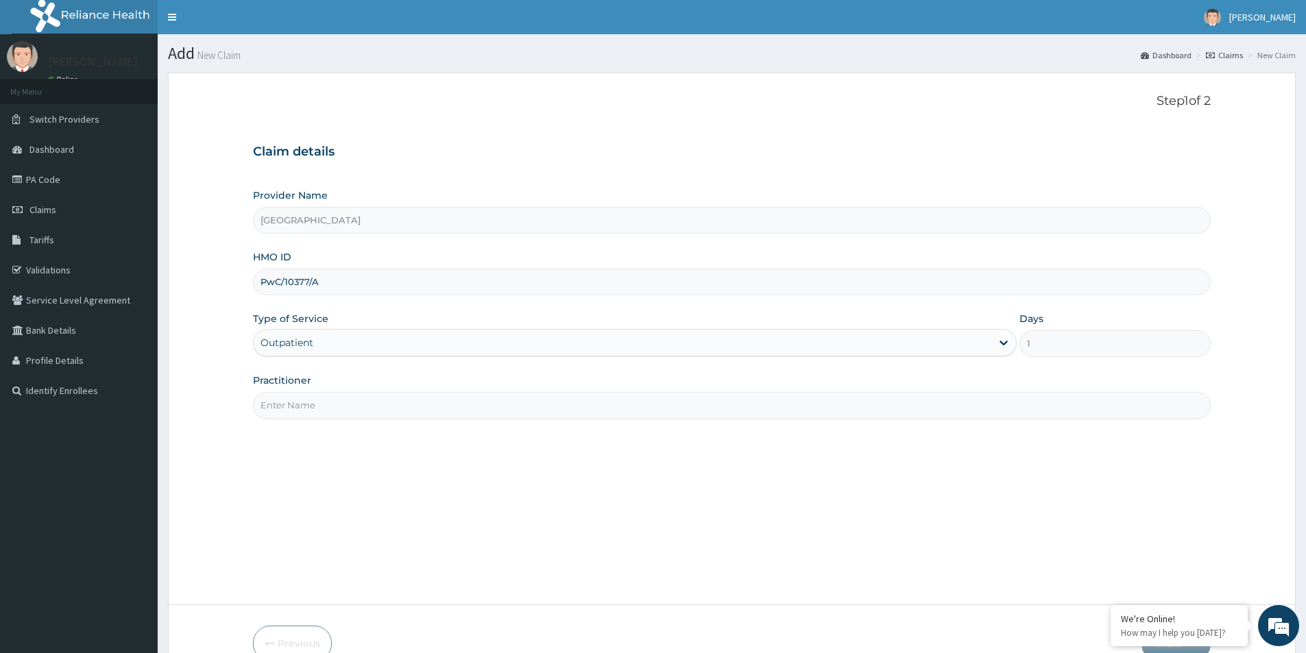
click at [369, 408] on input "Practitioner" at bounding box center [732, 405] width 958 height 27
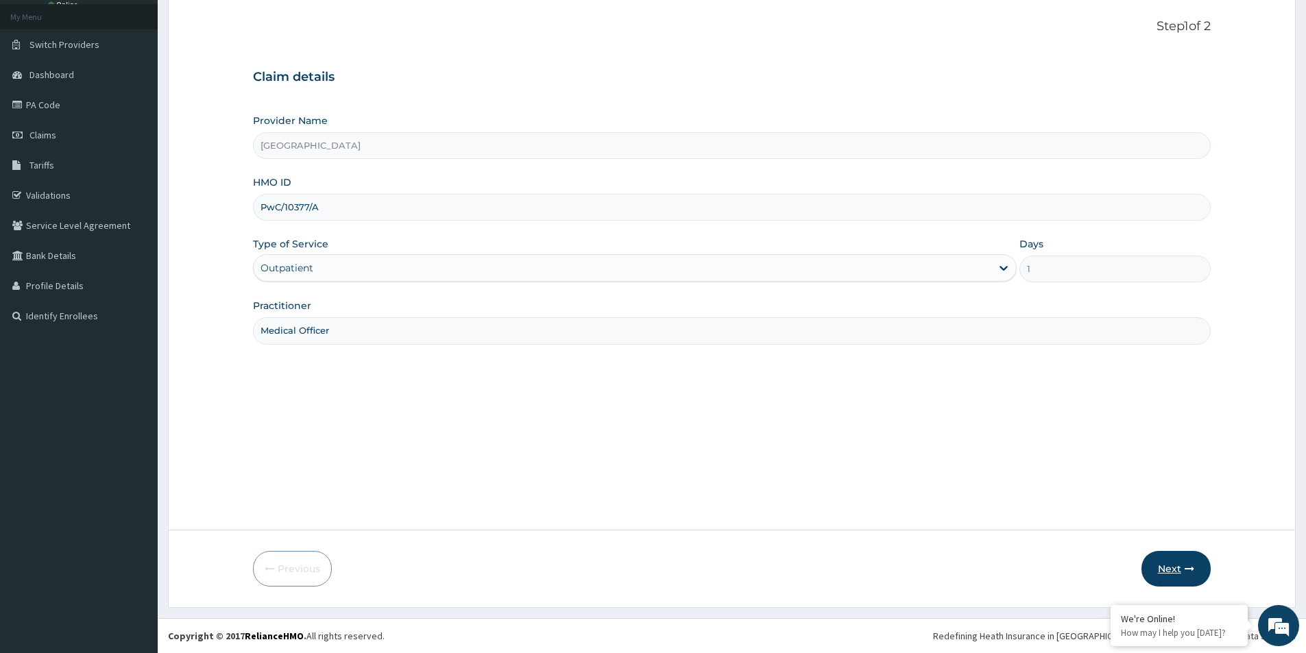
type input "Medical Officer"
click at [1198, 568] on button "Next" at bounding box center [1176, 569] width 69 height 36
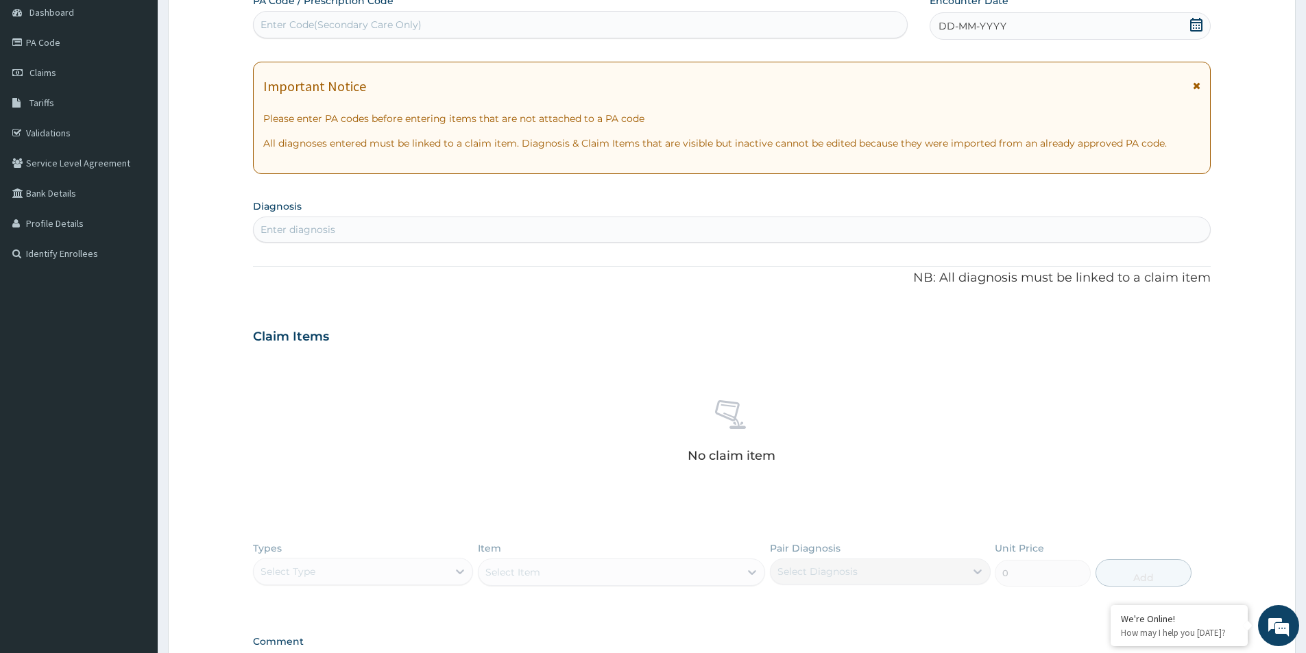
scroll to position [0, 0]
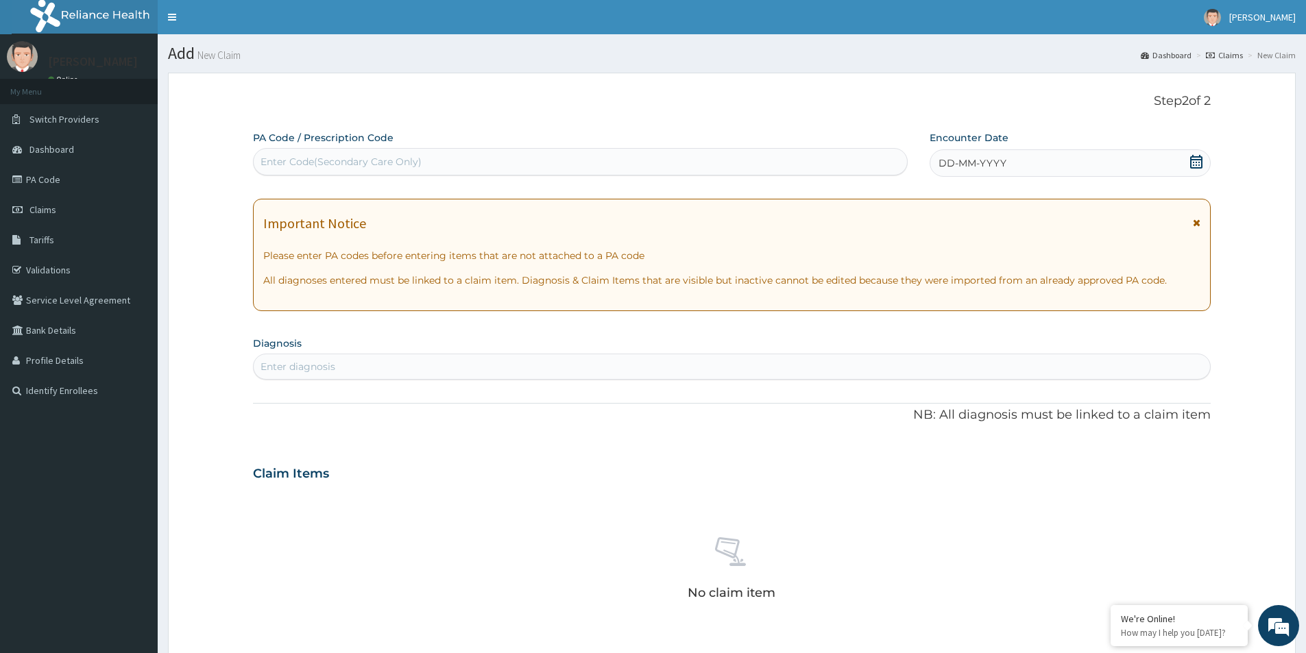
click at [392, 149] on div "Enter Code(Secondary Care Only)" at bounding box center [580, 161] width 655 height 27
paste input "PA/29F3E7"
type input "PA/29F3E7"
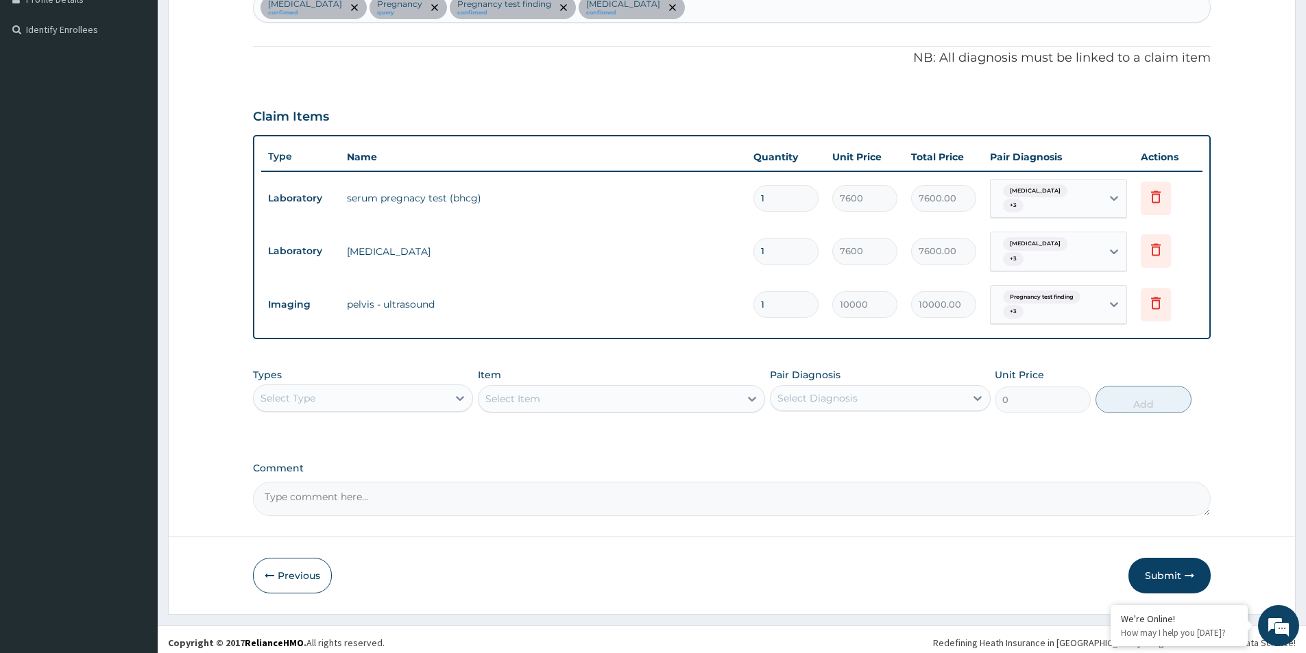
scroll to position [368, 0]
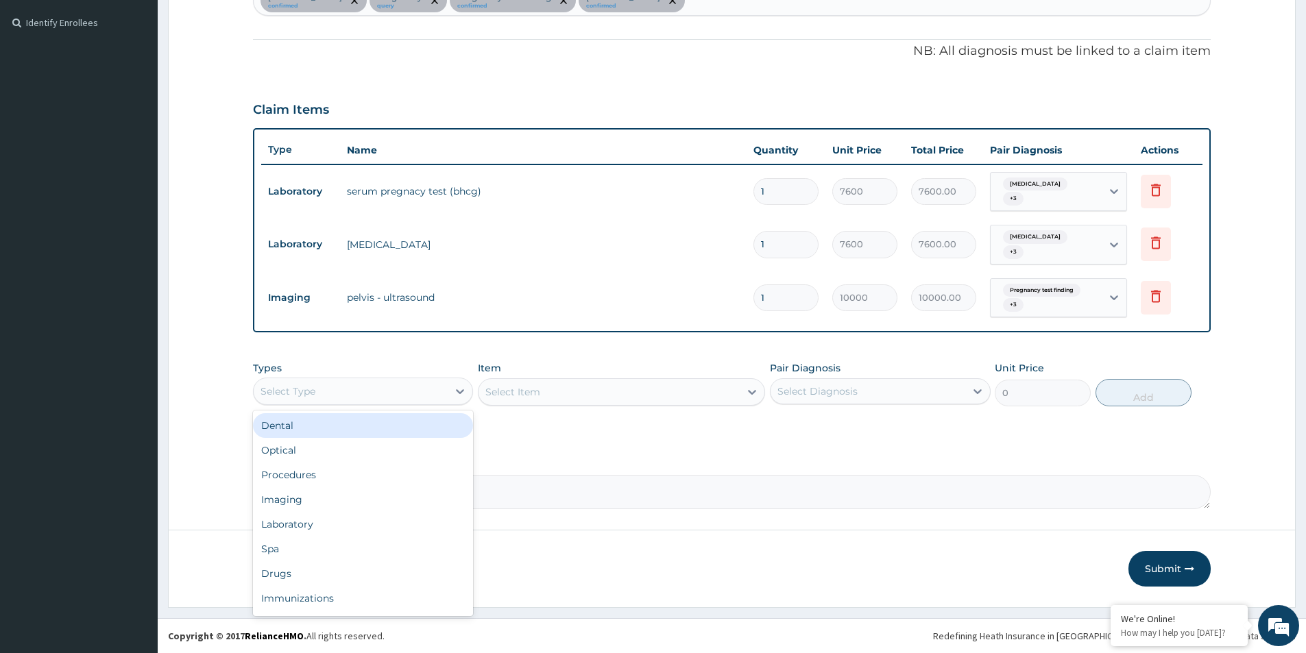
click at [402, 394] on div "Select Type" at bounding box center [351, 392] width 194 height 22
click at [372, 470] on div "Procedures" at bounding box center [363, 475] width 220 height 25
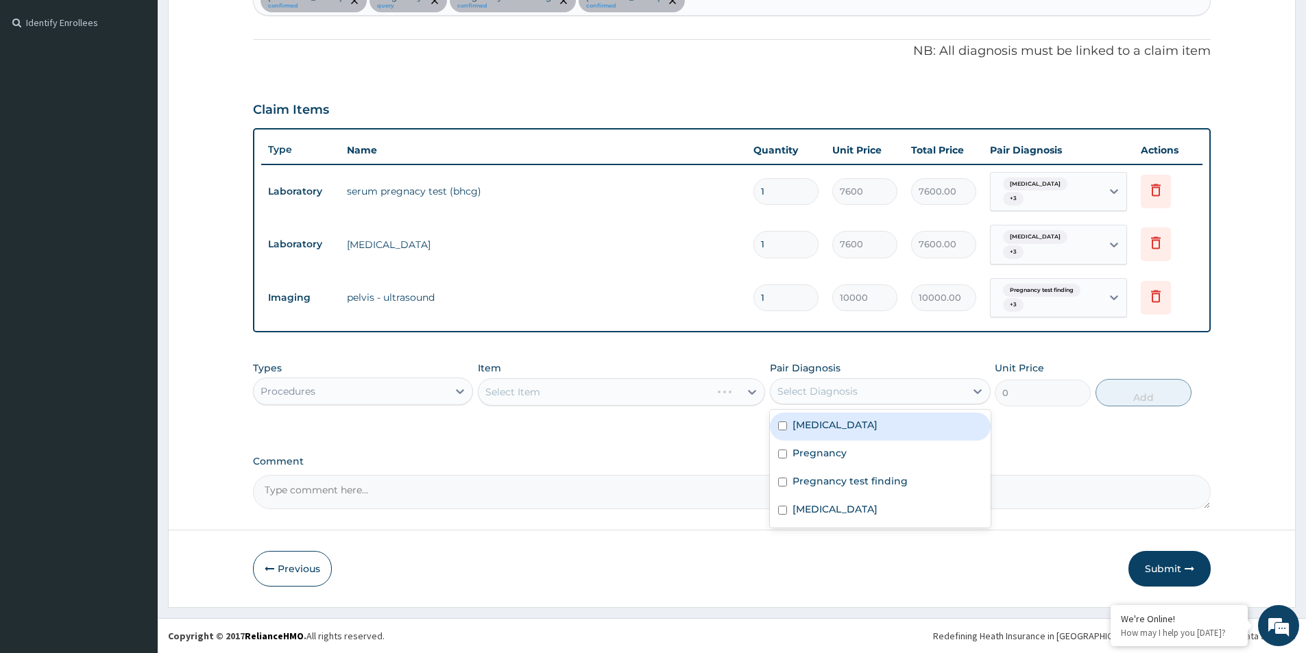
click at [808, 393] on div "Select Diagnosis" at bounding box center [818, 392] width 80 height 14
click at [780, 430] on input "checkbox" at bounding box center [782, 426] width 9 height 9
checkbox input "true"
click at [784, 455] on input "checkbox" at bounding box center [782, 454] width 9 height 9
checkbox input "true"
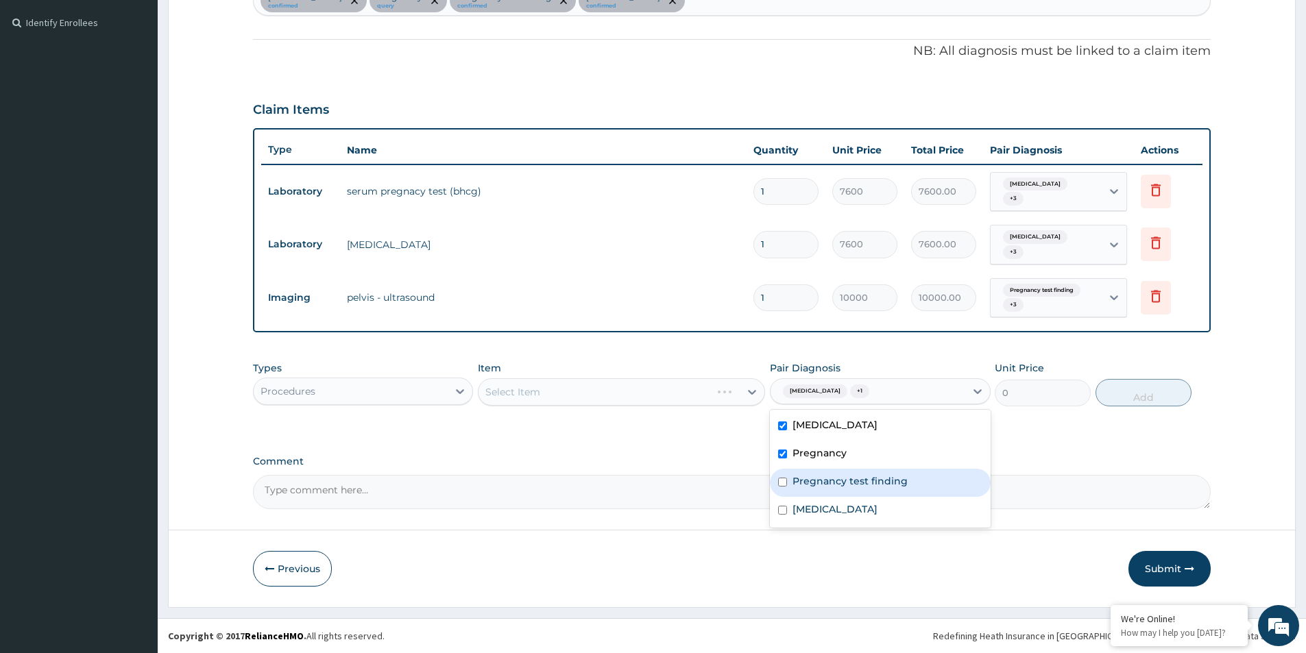
drag, startPoint x: 782, startPoint y: 480, endPoint x: 782, endPoint y: 488, distance: 7.5
click at [782, 481] on input "checkbox" at bounding box center [782, 482] width 9 height 9
checkbox input "true"
click at [784, 503] on div "Endometritis" at bounding box center [880, 511] width 220 height 28
checkbox input "true"
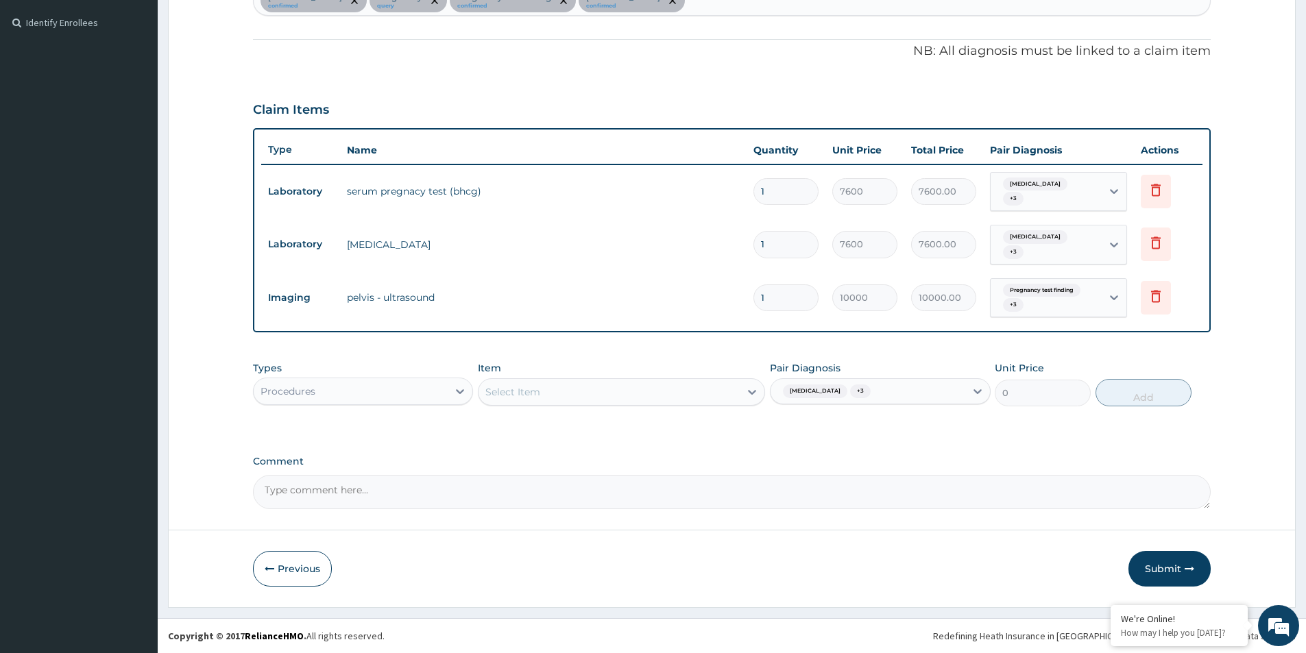
click at [656, 410] on div "Types Procedures Item Select Item Pair Diagnosis Uterine leiomyoma + 3 Unit Pri…" at bounding box center [732, 383] width 958 height 59
click at [655, 402] on div "Select Item" at bounding box center [609, 392] width 261 height 22
type input "regis"
click at [721, 429] on div "REGISTRATION FEE" at bounding box center [621, 426] width 287 height 25
click at [1107, 400] on button "Add" at bounding box center [1144, 392] width 96 height 27
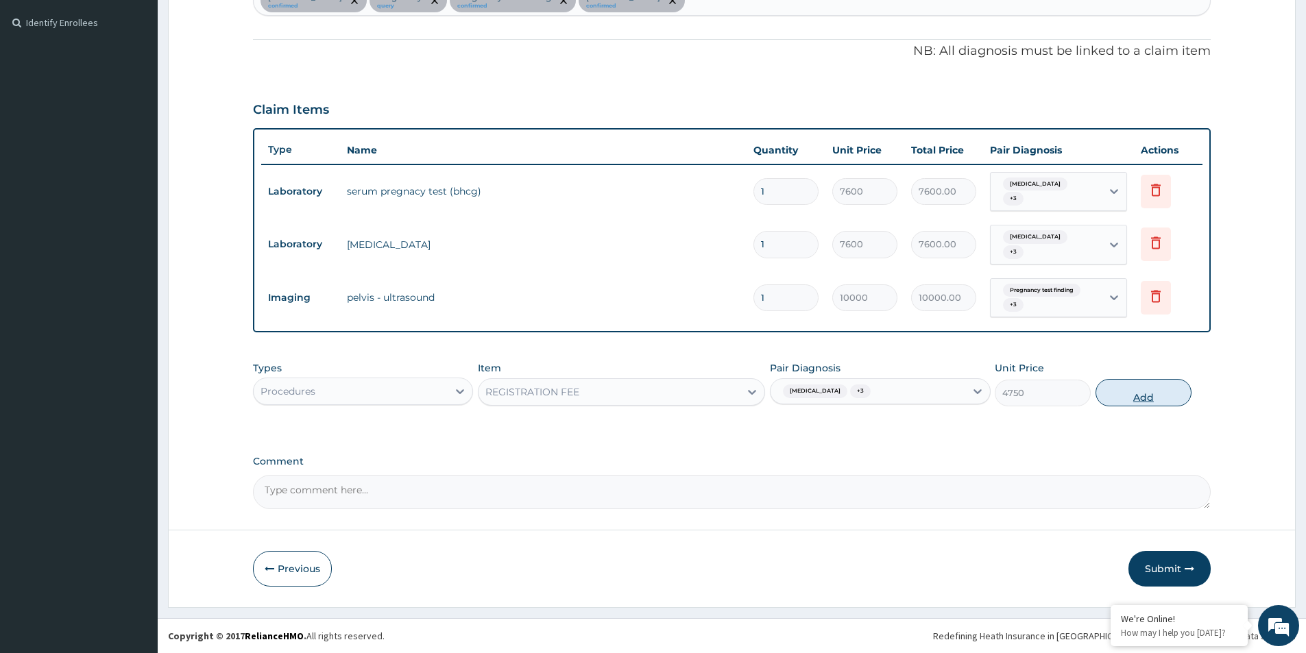
type input "0"
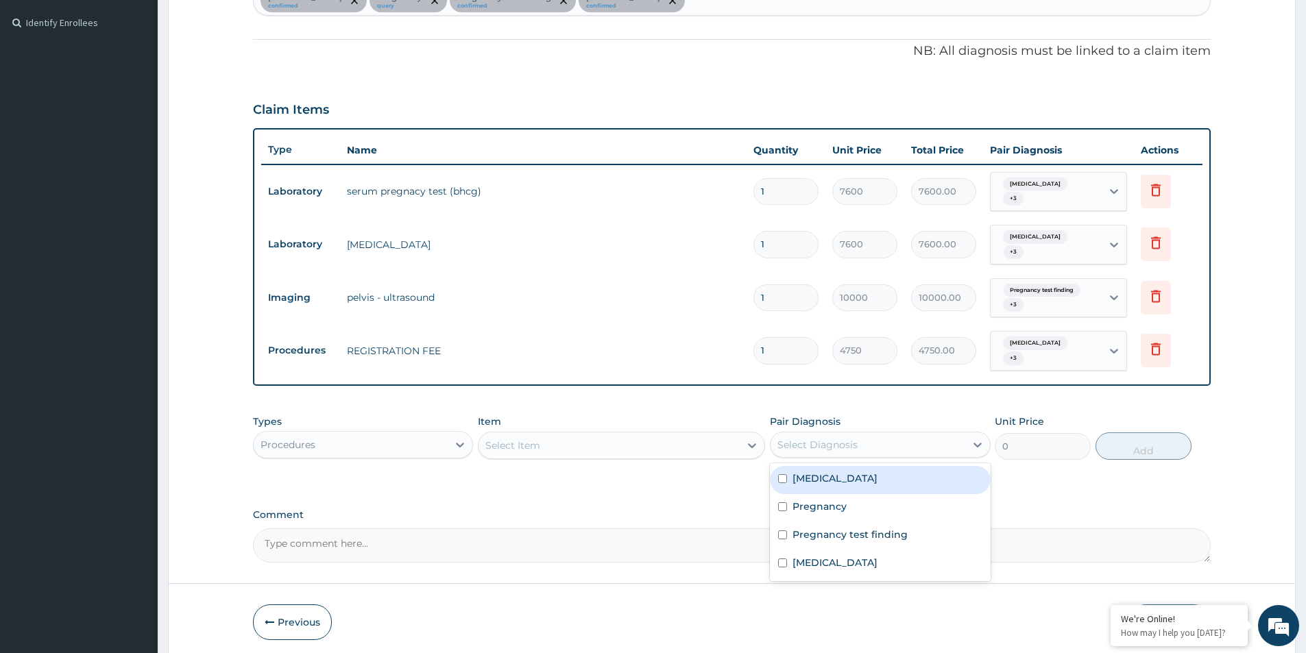
click at [935, 445] on div "Select Diagnosis" at bounding box center [868, 445] width 194 height 22
drag, startPoint x: 789, startPoint y: 485, endPoint x: 782, endPoint y: 499, distance: 15.3
click at [786, 485] on div "Uterine leiomyoma" at bounding box center [880, 480] width 220 height 28
checkbox input "true"
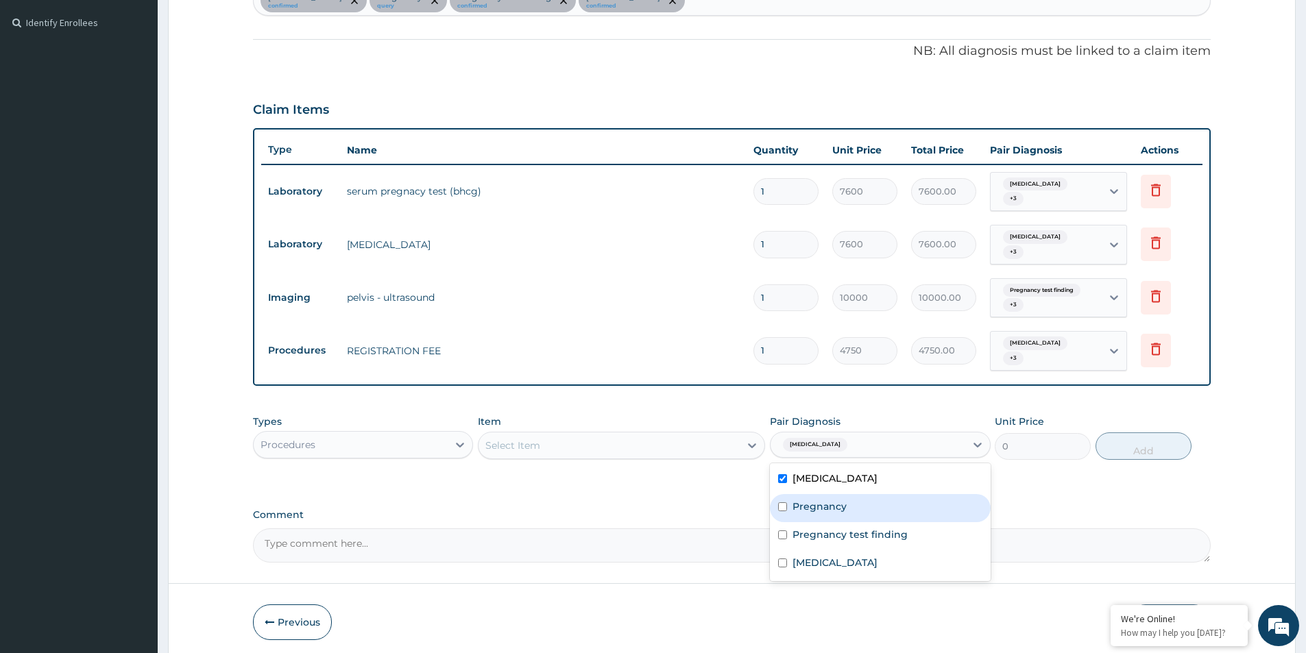
click at [782, 512] on input "checkbox" at bounding box center [782, 507] width 9 height 9
checkbox input "true"
drag, startPoint x: 782, startPoint y: 538, endPoint x: 784, endPoint y: 568, distance: 30.2
click at [782, 540] on input "checkbox" at bounding box center [782, 535] width 9 height 9
checkbox input "true"
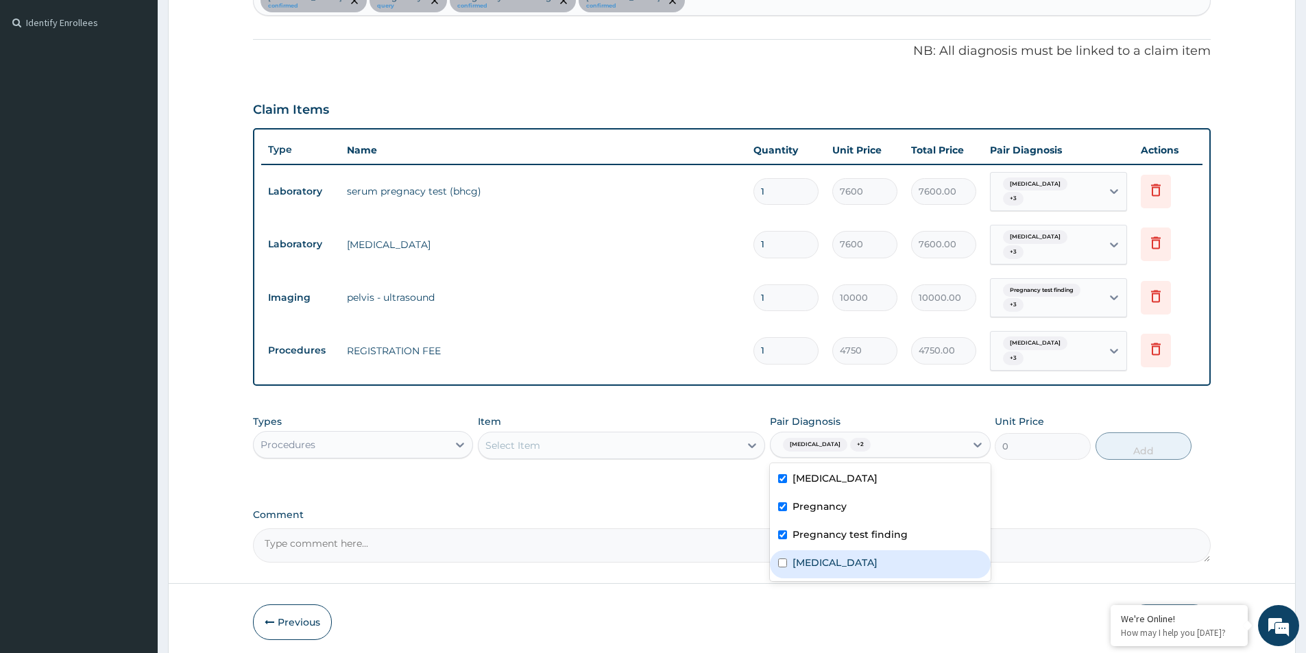
click at [784, 568] on div "Endometritis" at bounding box center [880, 565] width 220 height 28
checkbox input "true"
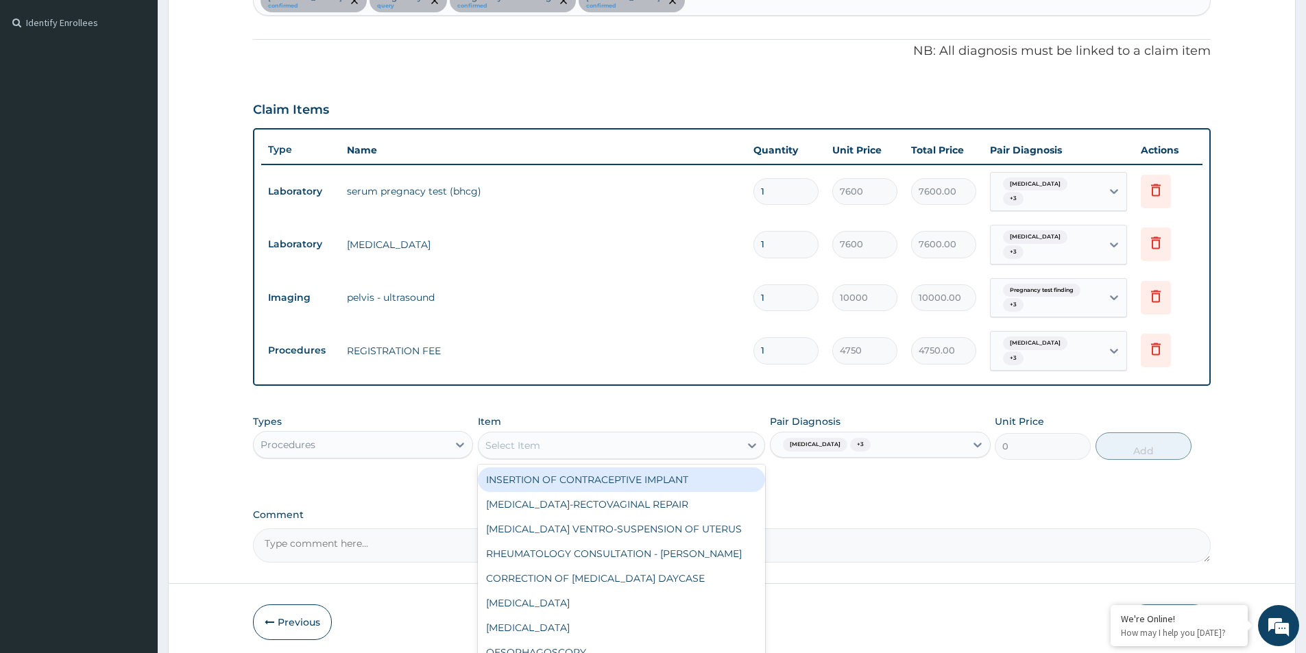
click at [533, 457] on div "Select Item" at bounding box center [621, 445] width 287 height 27
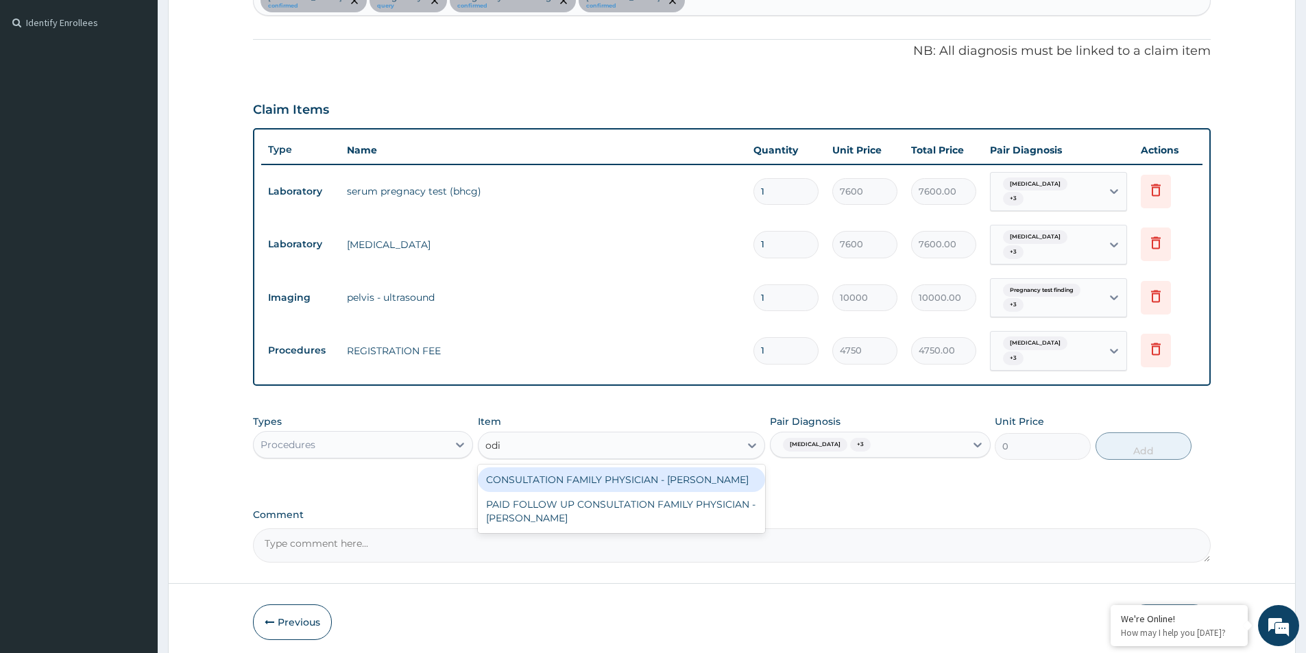
type input "odia"
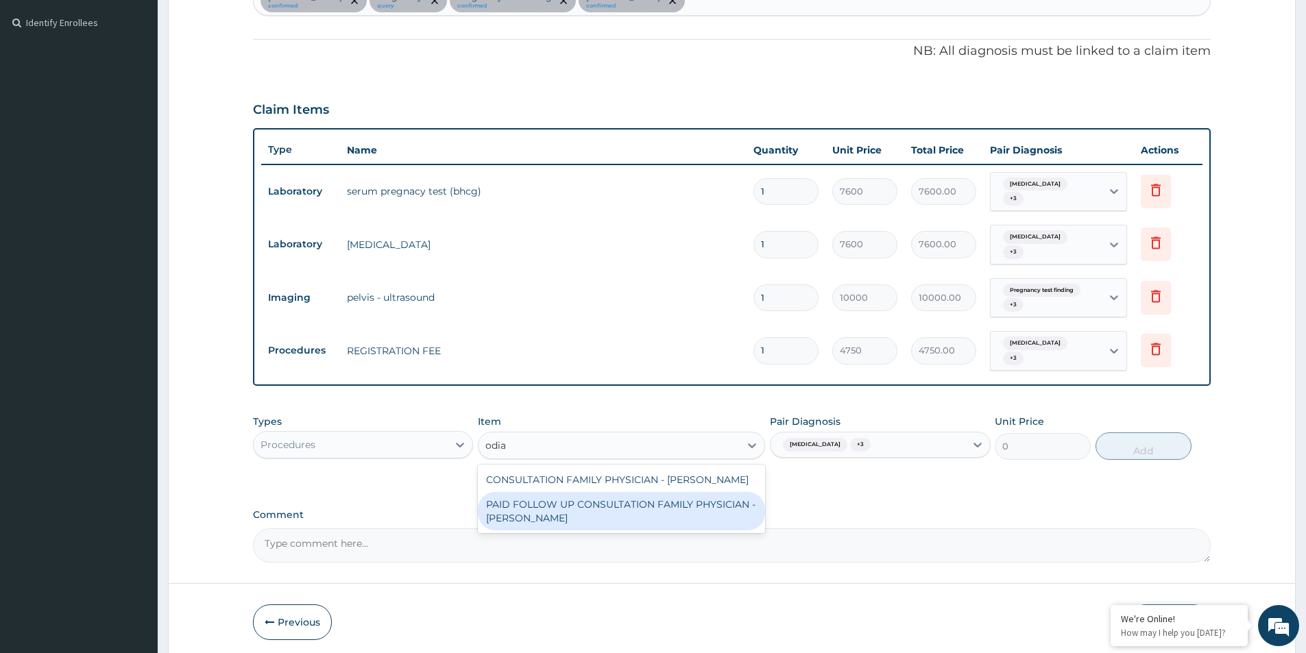
click at [680, 512] on div "PAID FOLLOW UP CONSULTATION FAMILY PHYSICIAN - DR ODIA" at bounding box center [621, 511] width 287 height 38
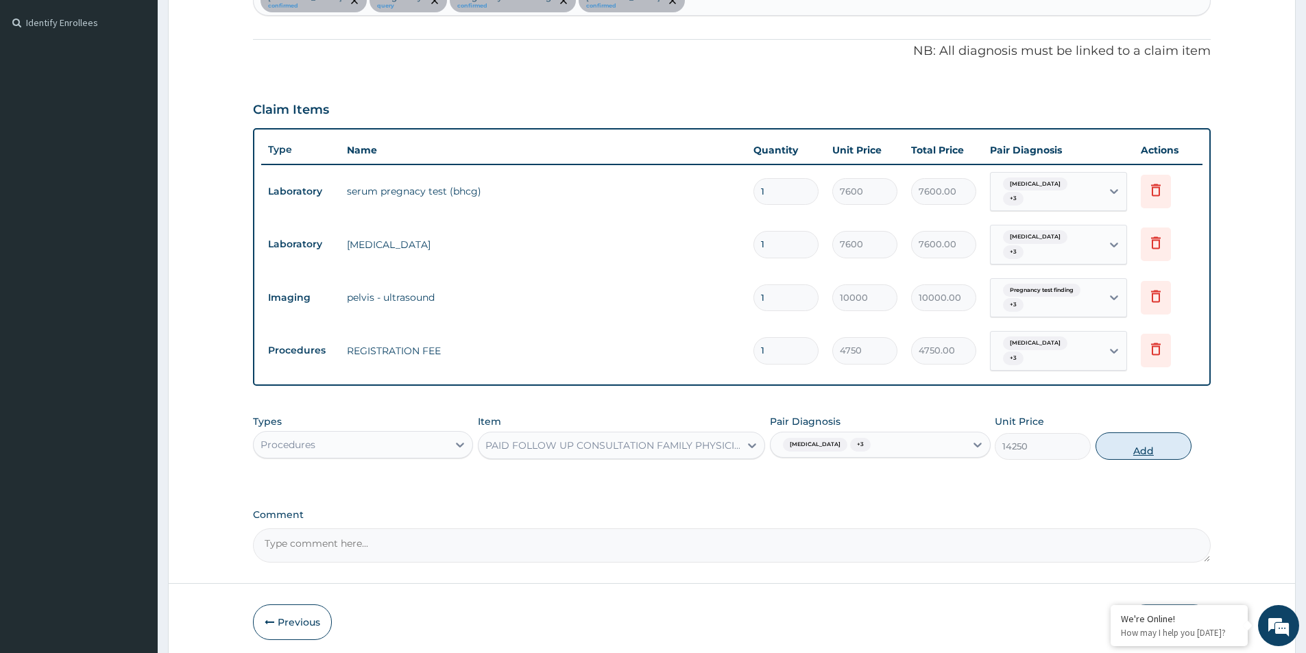
click at [1118, 451] on button "Add" at bounding box center [1144, 446] width 96 height 27
type input "0"
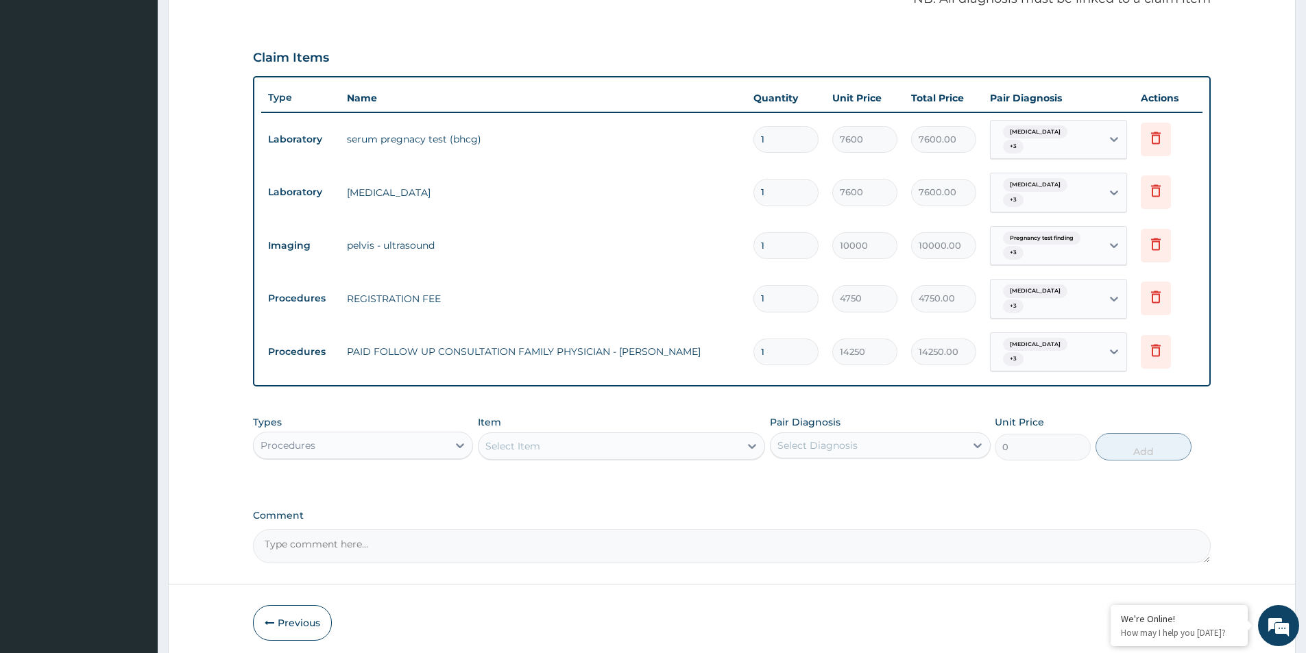
scroll to position [474, 0]
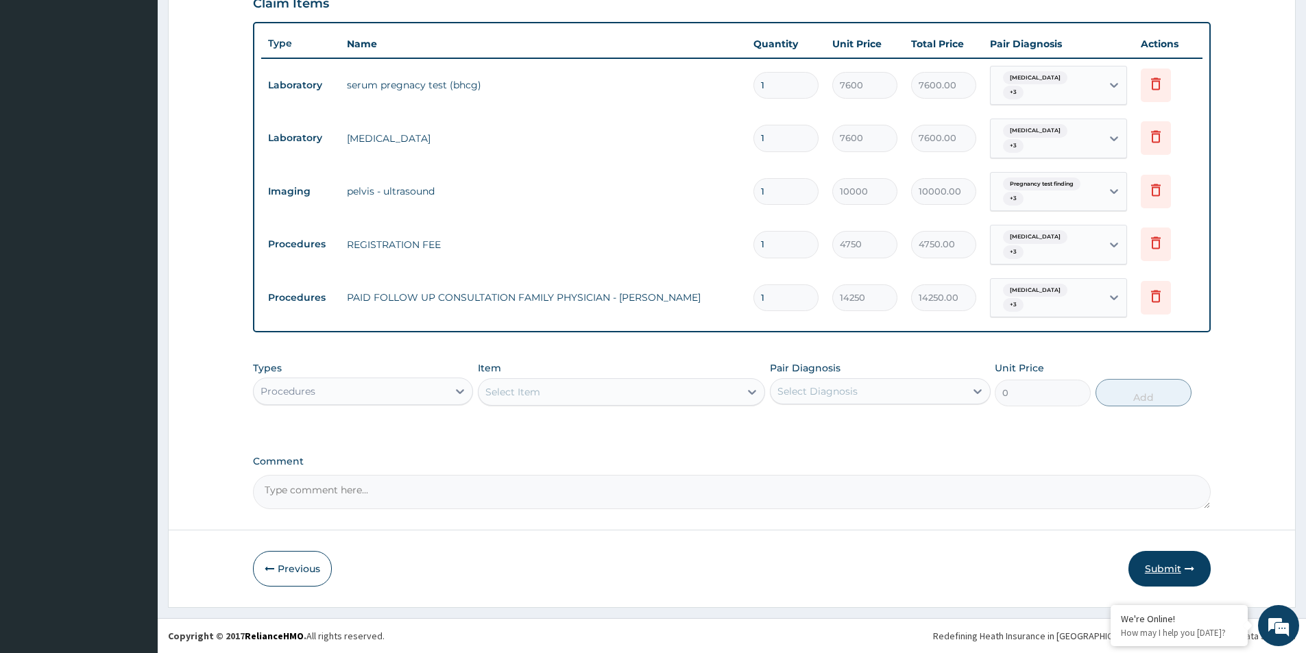
click at [1181, 570] on button "Submit" at bounding box center [1170, 569] width 82 height 36
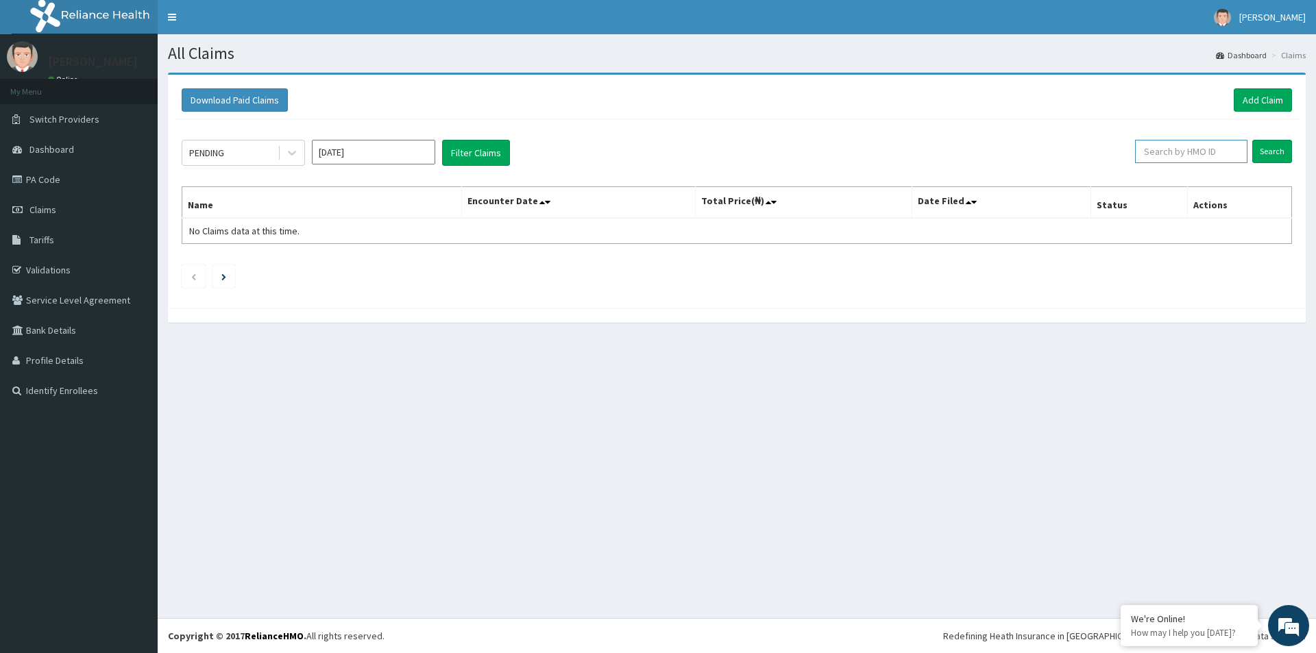
paste input "PwC/10377/A"
type input "PwC/10377/A"
click at [1273, 160] on input "Search" at bounding box center [1273, 151] width 40 height 23
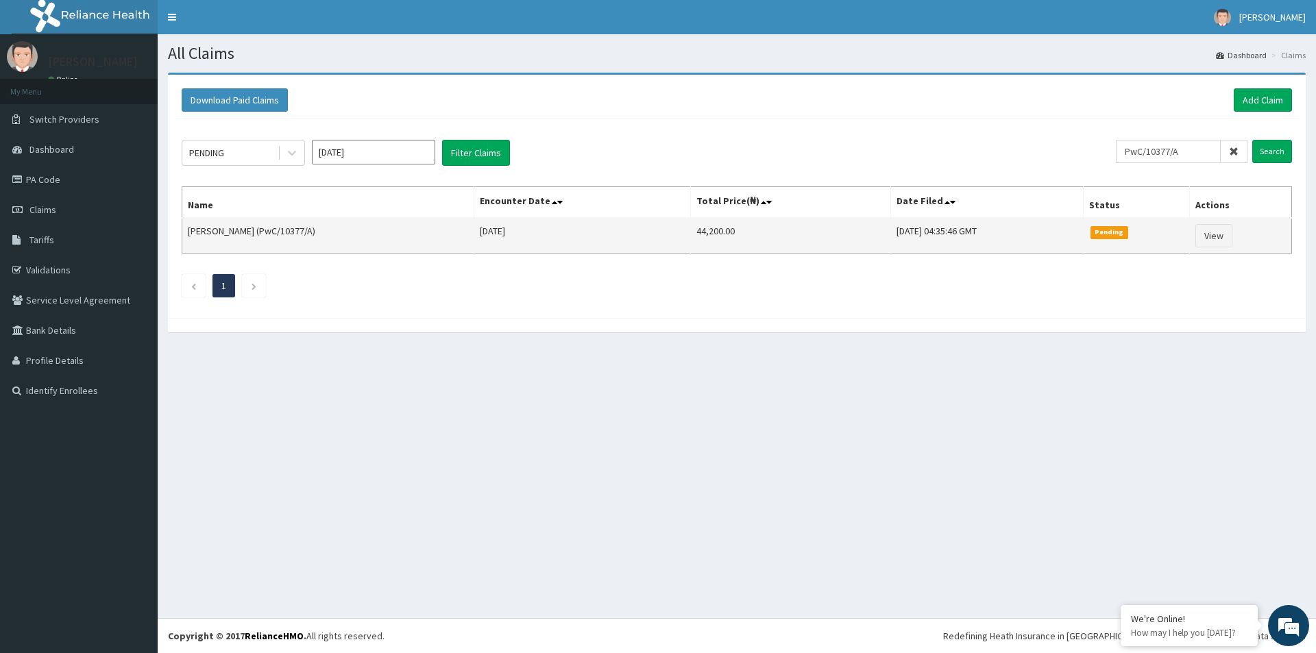
click at [690, 232] on td "44,200.00" at bounding box center [790, 236] width 200 height 36
drag, startPoint x: 706, startPoint y: 205, endPoint x: 693, endPoint y: 231, distance: 29.1
click at [693, 231] on td "44,200.00" at bounding box center [790, 236] width 200 height 36
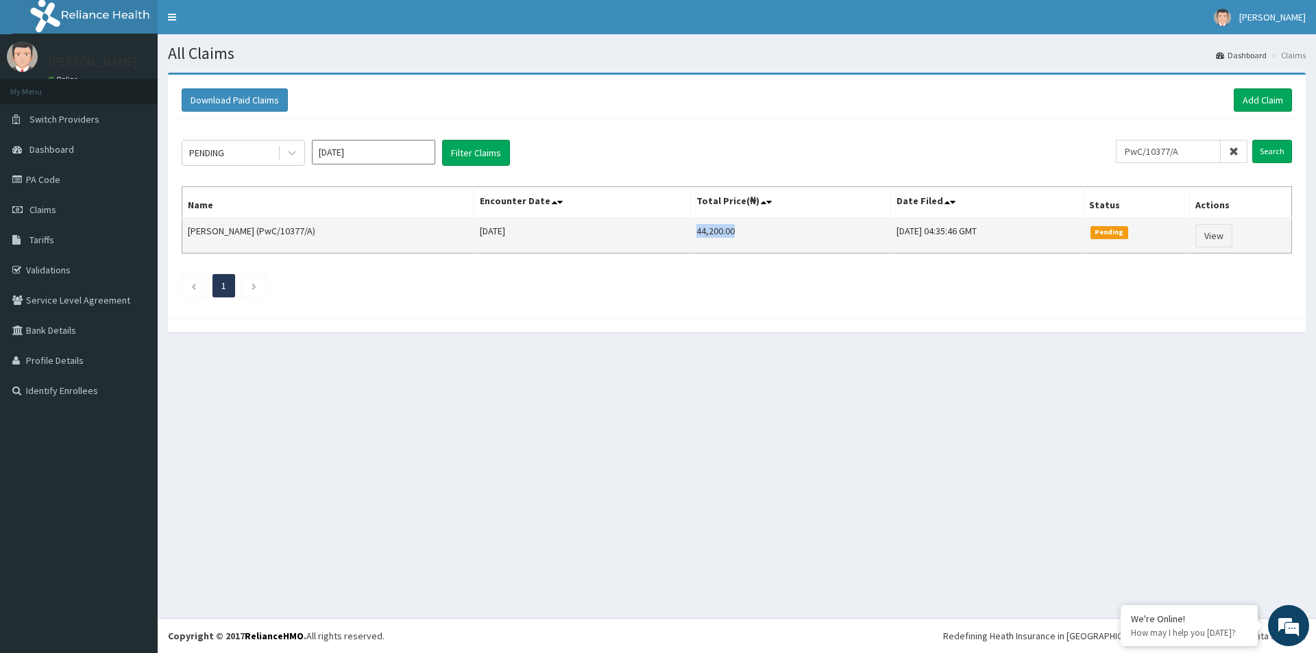
copy td "44,200.00"
